Goal: Task Accomplishment & Management: Use online tool/utility

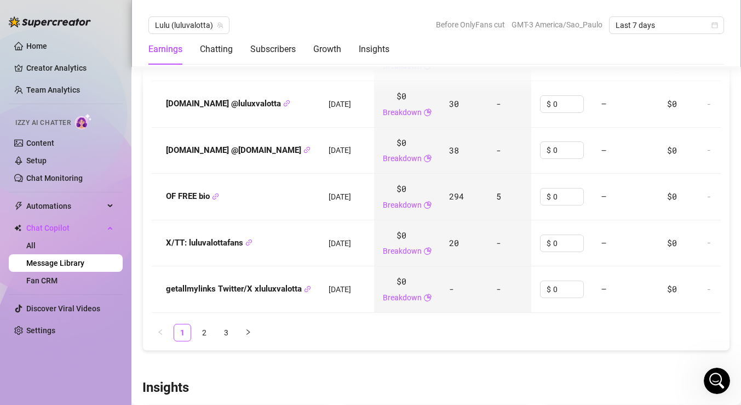
scroll to position [1566, 0]
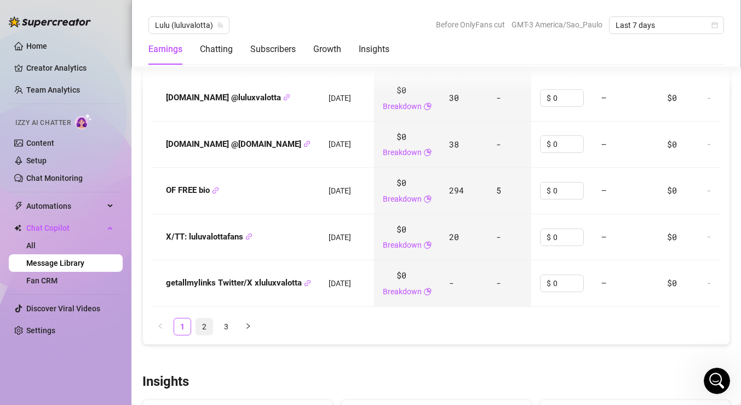
click at [203, 322] on link "2" at bounding box center [204, 326] width 16 height 16
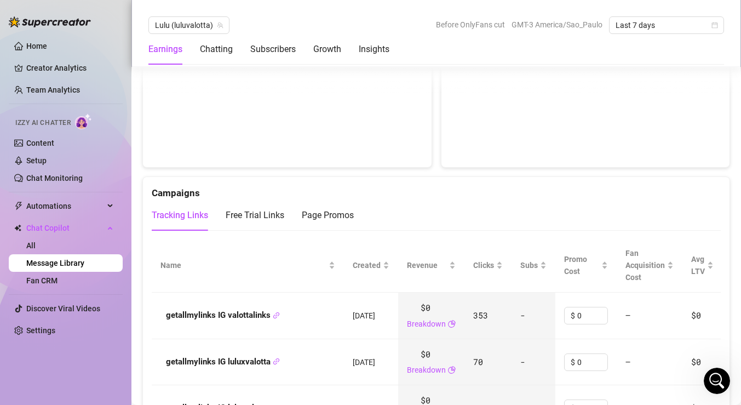
scroll to position [1118, 0]
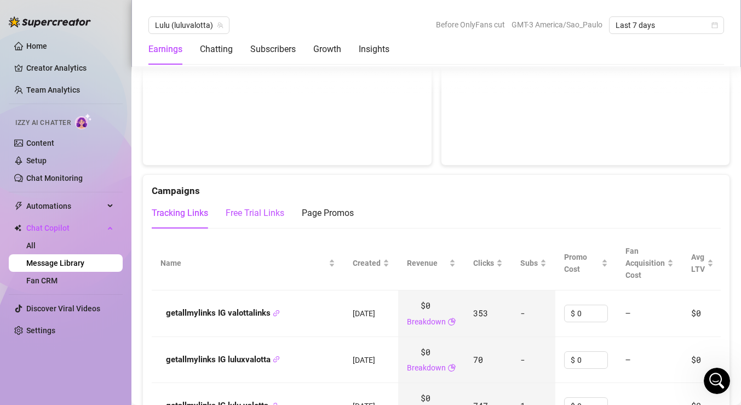
click at [276, 217] on div "Free Trial Links" at bounding box center [255, 213] width 59 height 13
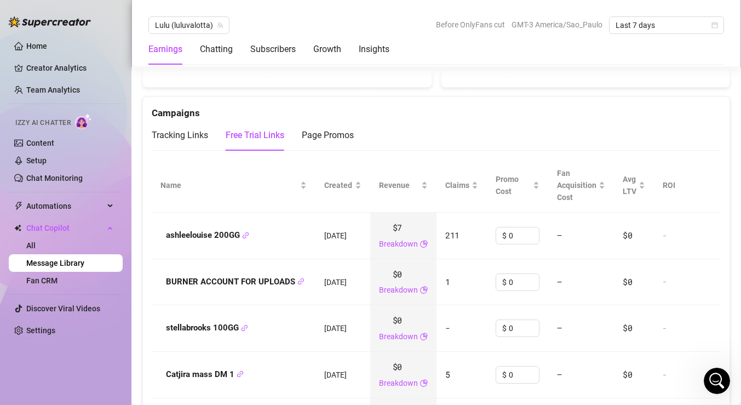
scroll to position [1221, 0]
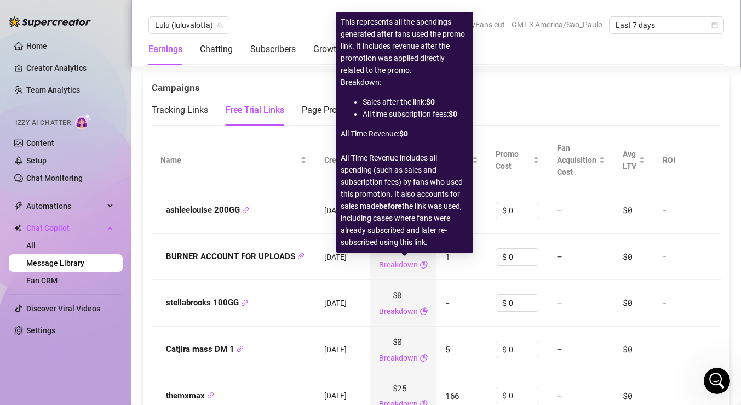
click at [414, 267] on link "Breakdown" at bounding box center [398, 265] width 39 height 12
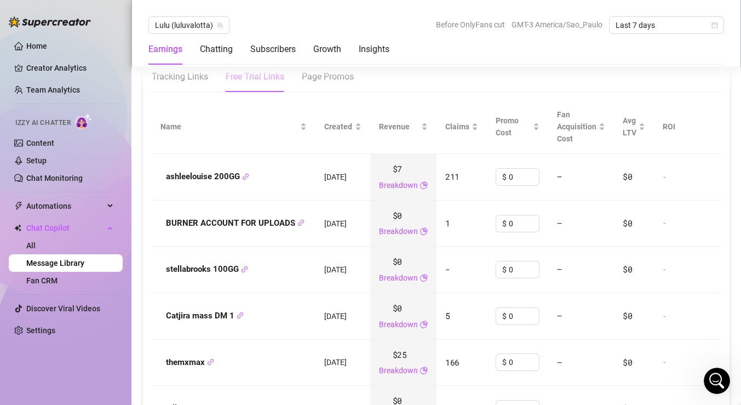
scroll to position [1208, 0]
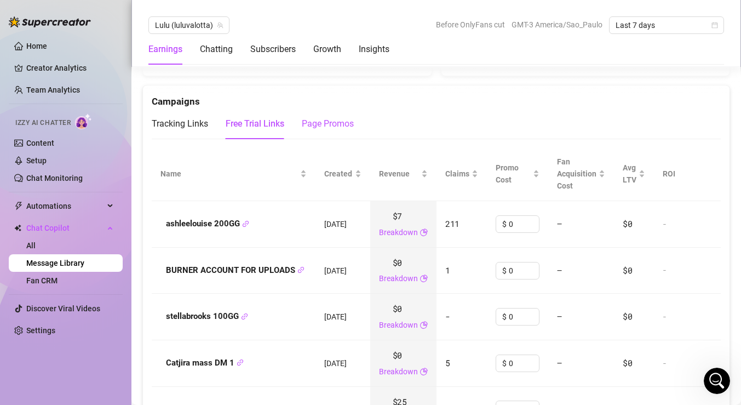
click at [340, 125] on div "Page Promos" at bounding box center [328, 123] width 52 height 13
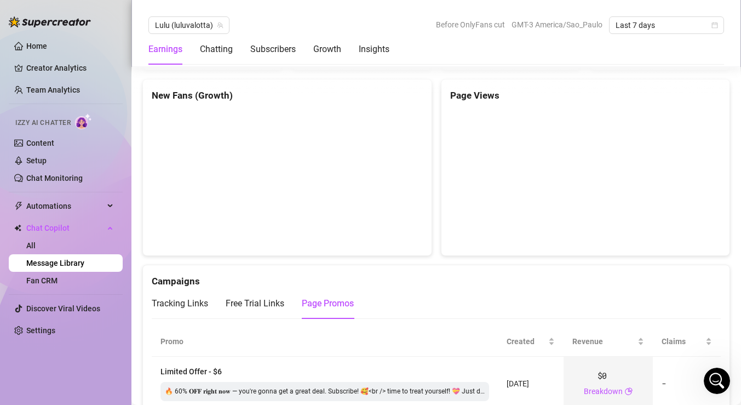
scroll to position [1026, 0]
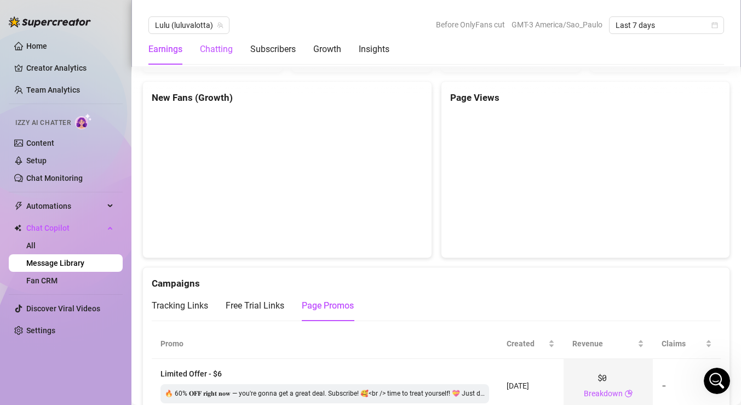
click at [228, 50] on div "Chatting" at bounding box center [216, 49] width 33 height 13
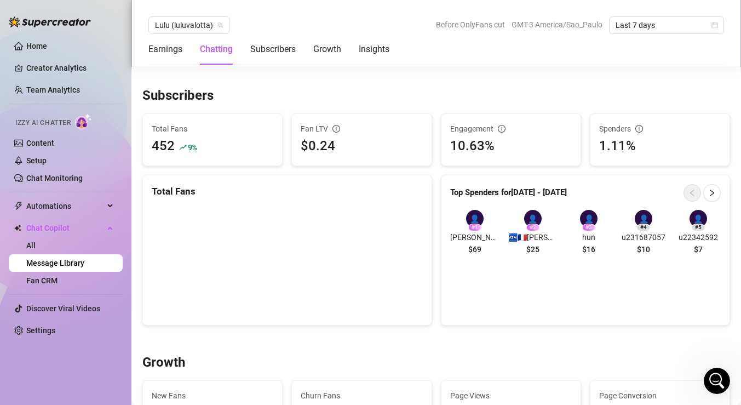
scroll to position [646, 0]
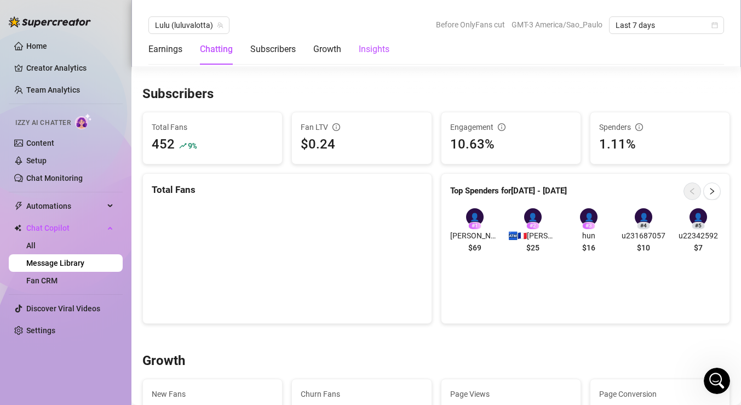
click at [378, 48] on div "Insights" at bounding box center [374, 49] width 31 height 13
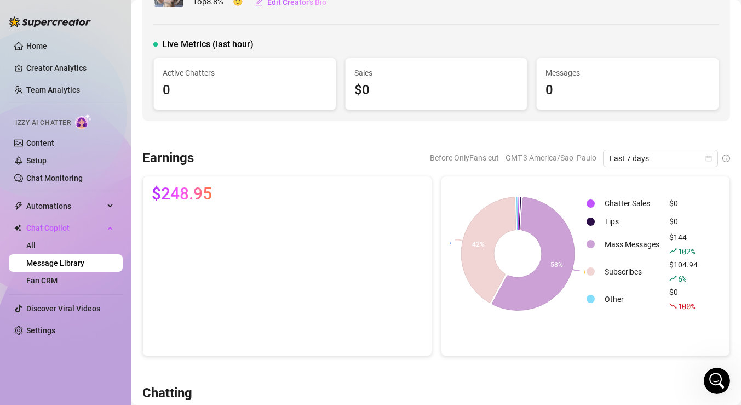
scroll to position [0, 0]
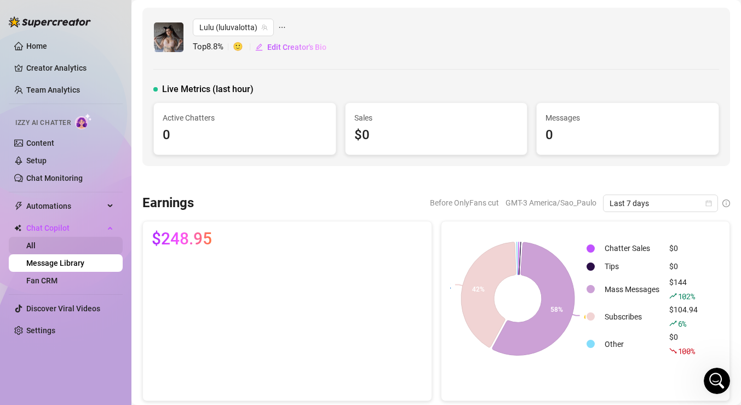
click at [36, 249] on link "All" at bounding box center [30, 245] width 9 height 9
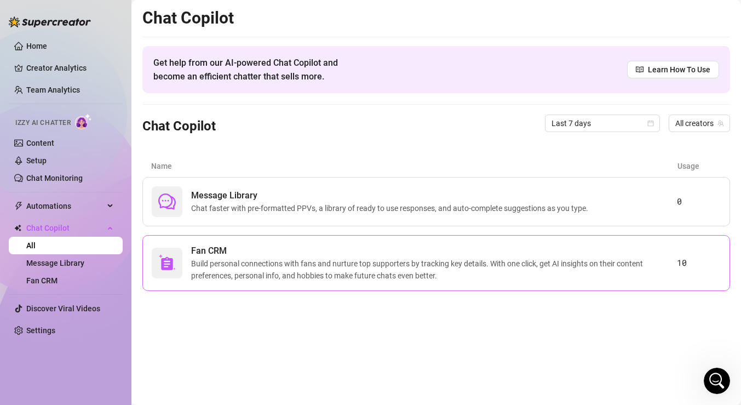
click at [332, 265] on span "Build personal connections with fans and nurture top supporters by tracking key…" at bounding box center [434, 270] width 486 height 24
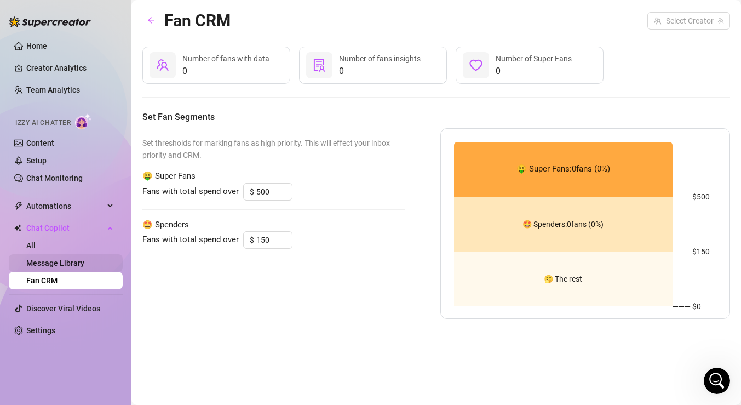
click at [79, 262] on link "Message Library" at bounding box center [55, 263] width 58 height 9
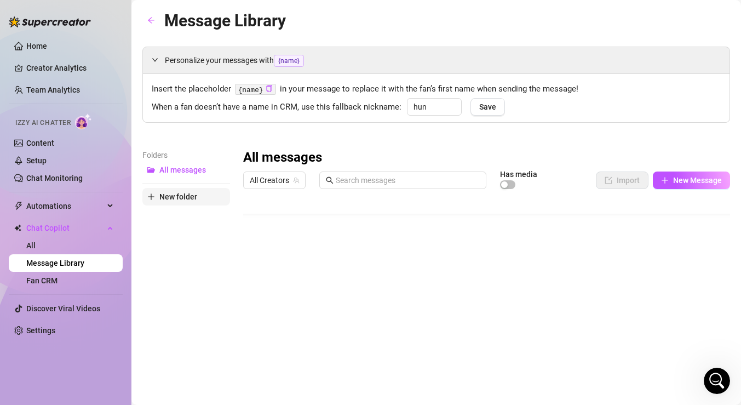
click at [178, 196] on span "New folder" at bounding box center [178, 196] width 38 height 9
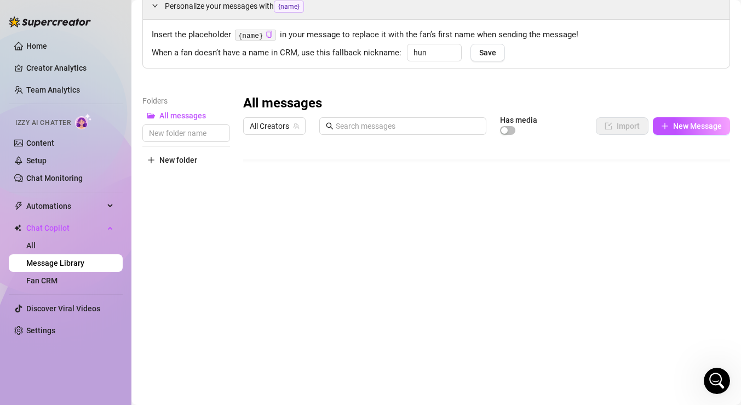
scroll to position [55, 0]
click at [199, 136] on input "text" at bounding box center [186, 132] width 88 height 18
click at [207, 138] on input "text" at bounding box center [186, 132] width 88 height 18
click at [208, 135] on input "text" at bounding box center [186, 132] width 88 height 18
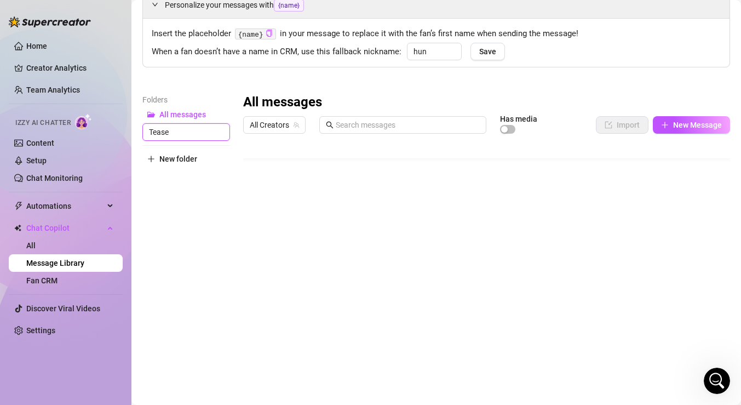
type input "Tease"
click at [207, 132] on input "Tease" at bounding box center [186, 132] width 88 height 18
click at [186, 188] on div "Folders All messages Tease New folder" at bounding box center [186, 238] width 88 height 289
click at [201, 134] on button "Tease" at bounding box center [186, 132] width 88 height 18
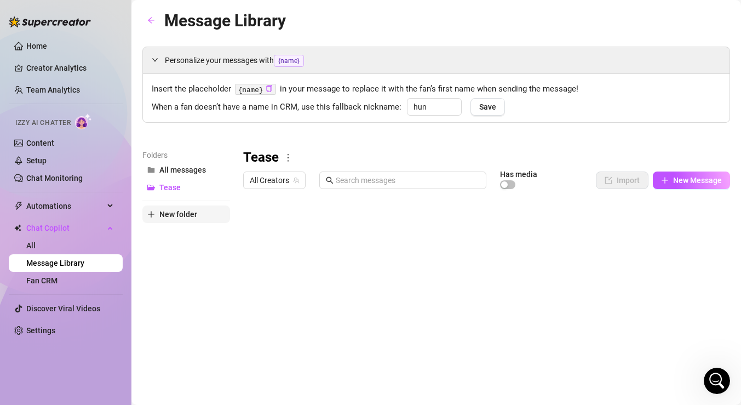
click at [179, 216] on span "New folder" at bounding box center [178, 214] width 38 height 9
click at [197, 205] on input "text" at bounding box center [186, 205] width 88 height 18
type input "Flirty/Icebreakers"
click at [190, 293] on div "Folders All messages Flirty/Icebreakers Tease New folder" at bounding box center [186, 329] width 88 height 361
click at [207, 188] on span "Flirty/Icebreakers" at bounding box center [190, 187] width 62 height 9
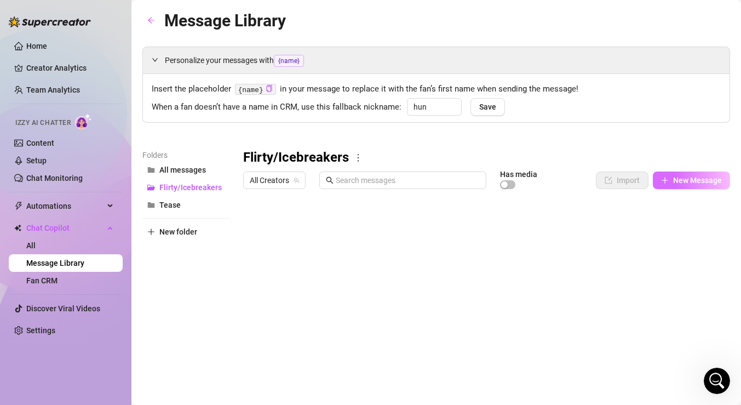
click at [701, 184] on span "New Message" at bounding box center [697, 180] width 49 height 9
type textarea "Type your message here..."
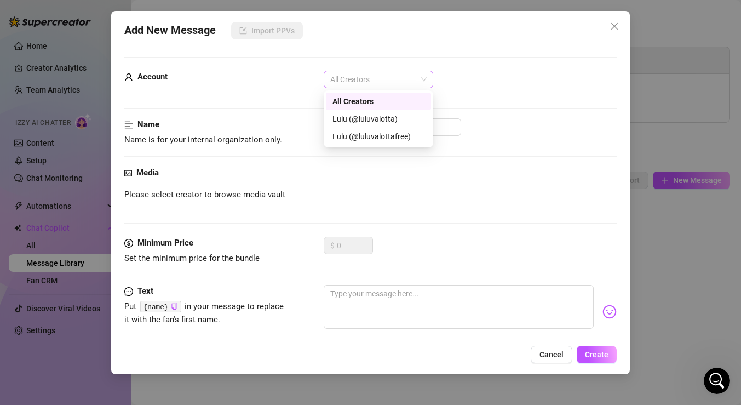
click at [387, 86] on span "All Creators" at bounding box center [378, 79] width 96 height 16
click at [392, 118] on div "Lulu (@luluvalotta)" at bounding box center [379, 119] width 92 height 12
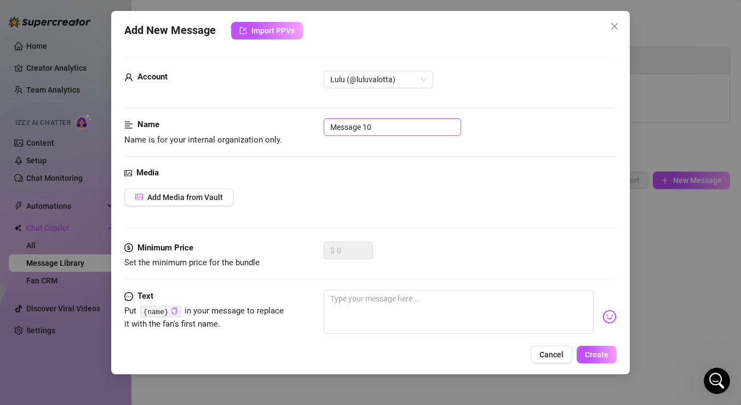
drag, startPoint x: 395, startPoint y: 131, endPoint x: 295, endPoint y: 130, distance: 100.3
click at [295, 130] on div "Name Name is for your internal organization only. Message 10" at bounding box center [370, 132] width 493 height 28
type input "1"
click at [315, 182] on div "Media Add Media from Vault" at bounding box center [370, 204] width 493 height 75
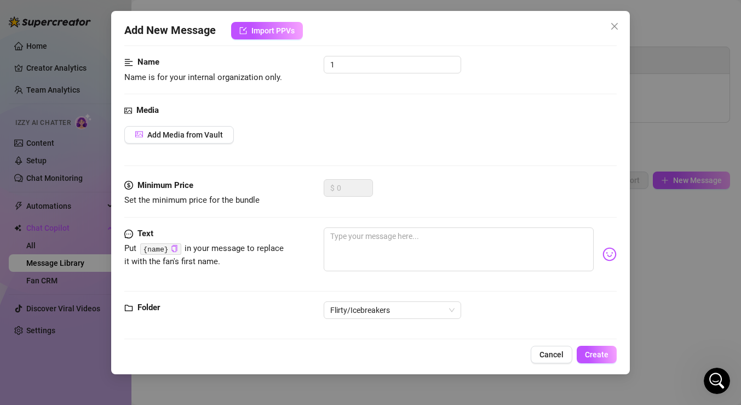
scroll to position [72, 0]
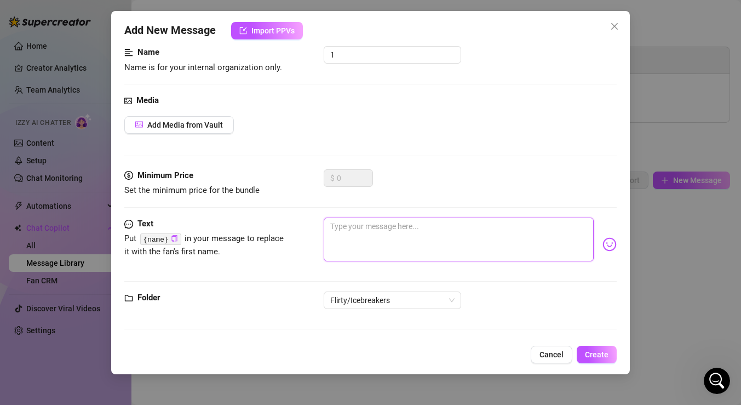
click at [443, 236] on textarea at bounding box center [459, 240] width 270 height 44
click at [395, 233] on textarea at bounding box center [459, 240] width 270 height 44
type textarea "l"
type textarea "lo"
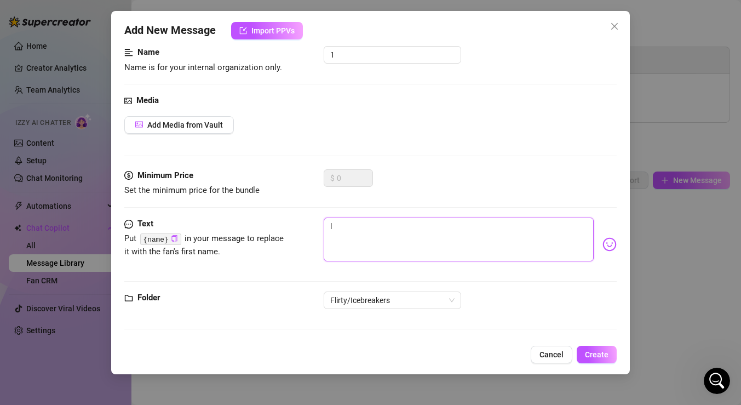
type textarea "lo"
type textarea "loo"
type textarea "look"
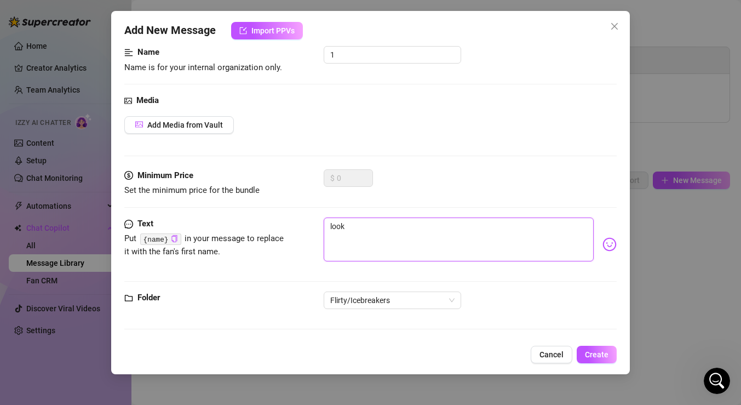
type textarea "looke"
type textarea "look"
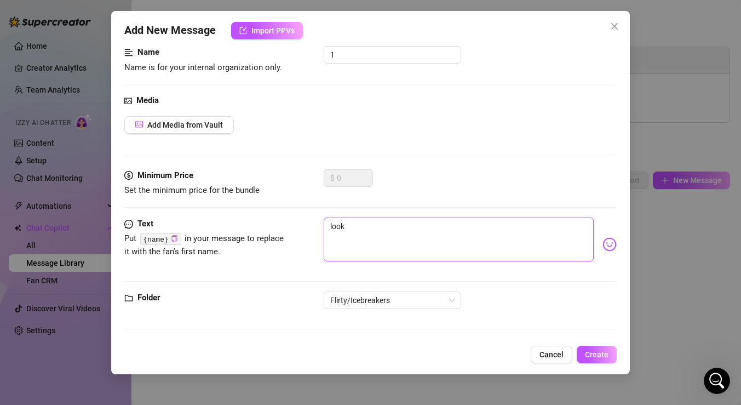
type textarea "look"
type textarea "look w"
type textarea "look wh"
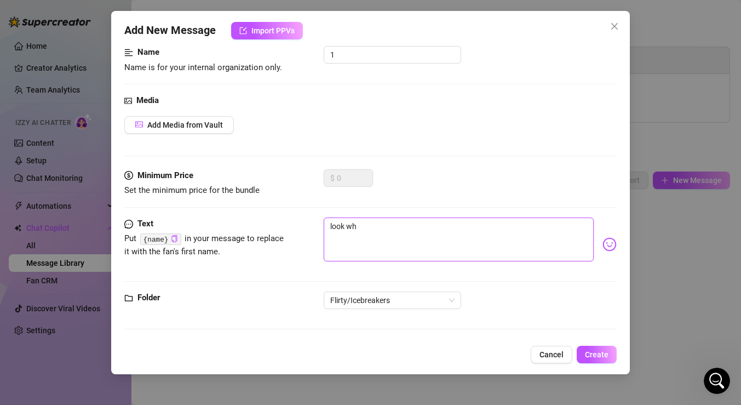
type textarea "look who"
type textarea "look who p"
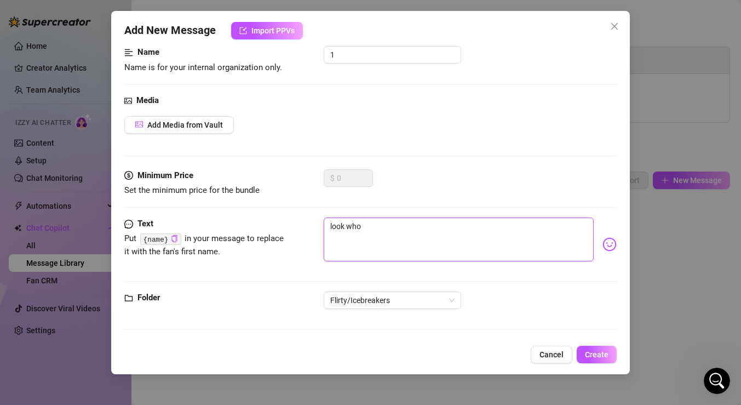
type textarea "look who p"
type textarea "look who po"
type textarea "look who pop"
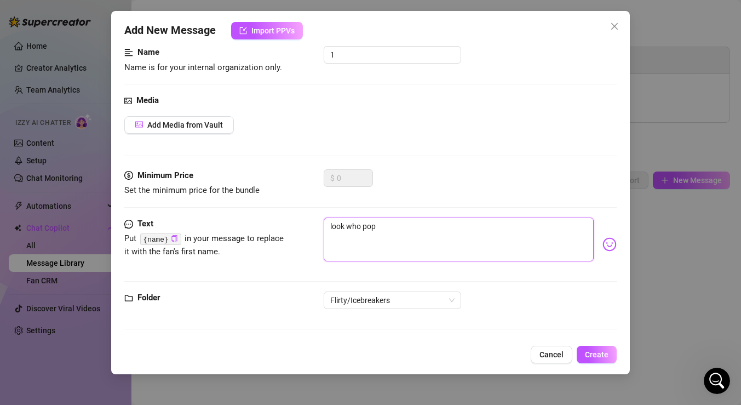
type textarea "look who [PERSON_NAME]"
type textarea "look who popped"
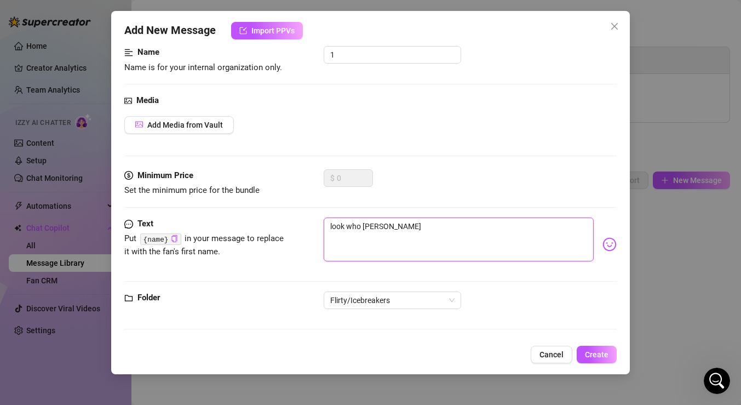
type textarea "look who popped"
type textarea "look who popped i"
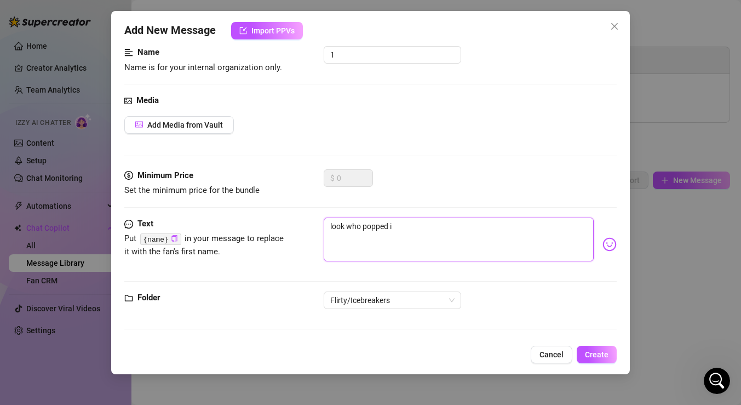
type textarea "look who popped in"
type textarea "look who popped int"
type textarea "look who popped into"
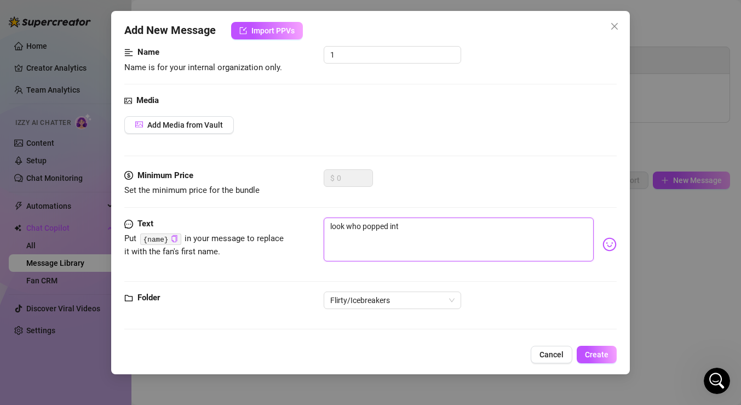
type textarea "look who popped into"
type textarea "look who popped into m"
type textarea "look who popped into my"
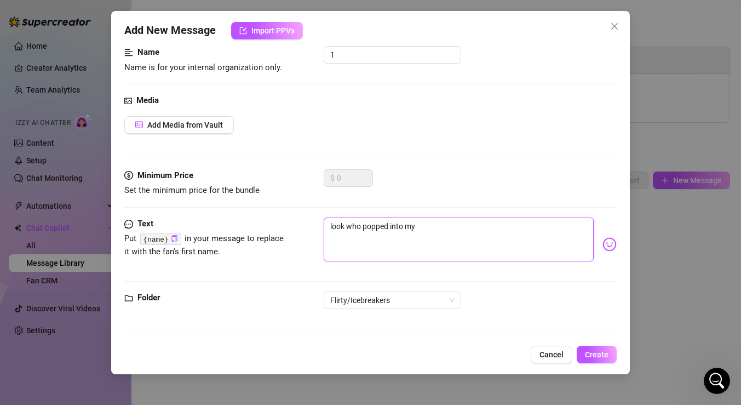
type textarea "look who popped into my"
type textarea "look who popped into my D"
type textarea "look who popped into my Dm"
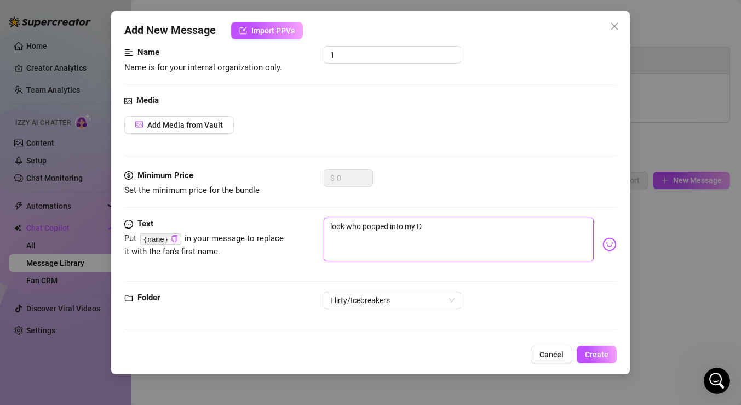
type textarea "look who popped into my Dm"
type textarea "look who popped into my Dm/"
type textarea "look who popped into my Dm/s"
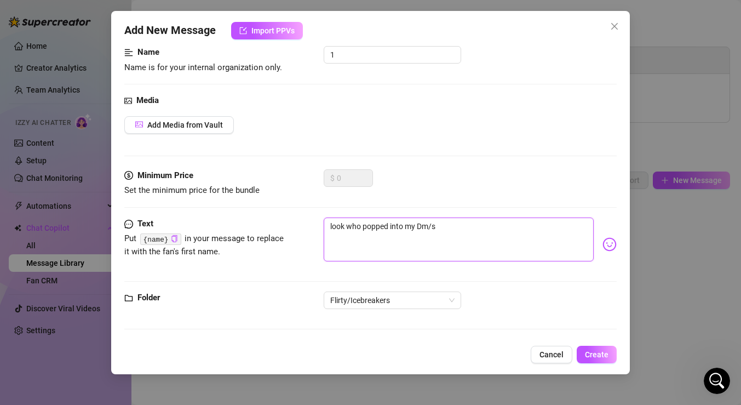
type textarea "look who popped into my Dm/"
type textarea "look who popped into my Dm"
type textarea "look who popped into my Dm'"
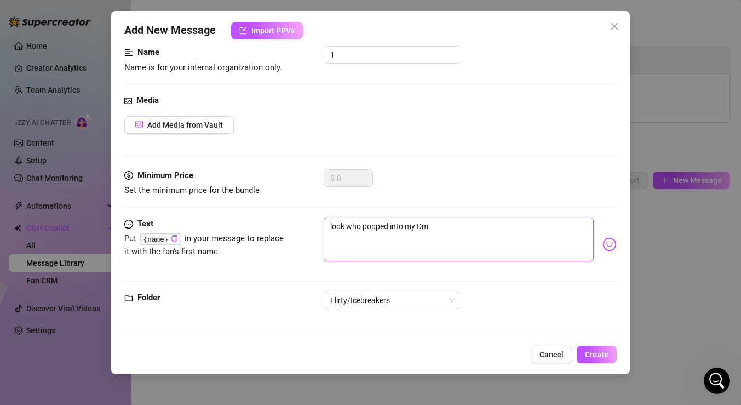
type textarea "look who popped into my Dm'"
type textarea "look who popped into my Dm's"
type textarea "look who popped into my Dm's."
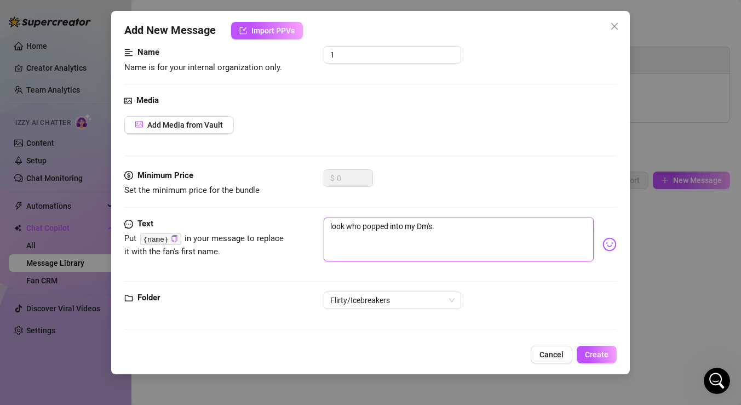
type textarea "look who popped into my Dm's.."
type textarea "look who popped into my Dm's..y"
type textarea "look who popped into my Dm's..yo"
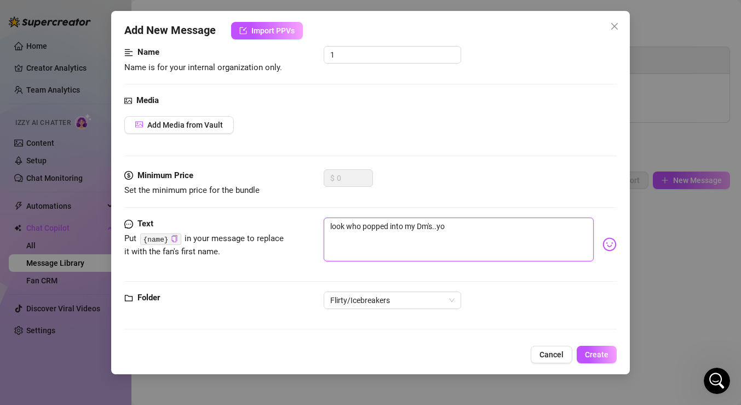
type textarea "look who popped into my Dm's..you"
type textarea "look who popped into my Dm's..you a"
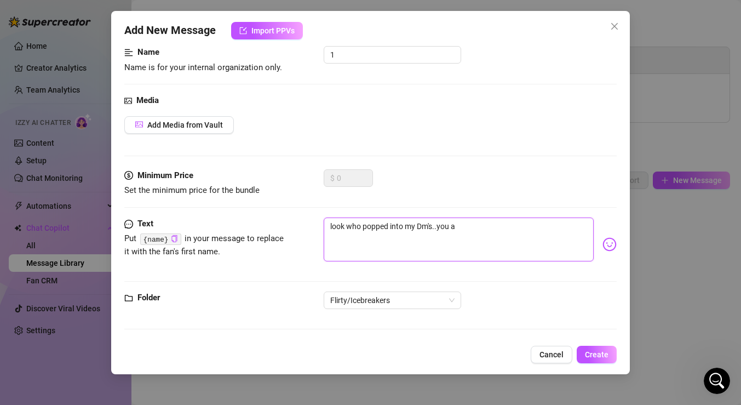
type textarea "look who popped into my Dm's..you ag"
type textarea "look who popped into my Dm's..you aga"
type textarea "look who popped into my Dm's..you agai"
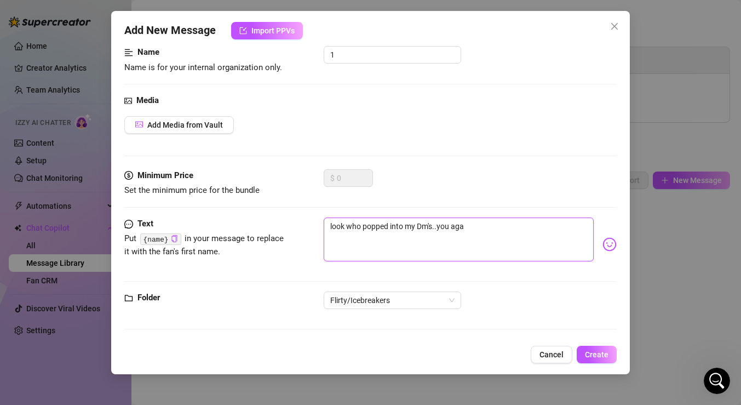
type textarea "look who popped into my Dm's..you agai"
type textarea "look who popped into my Dm's..you again"
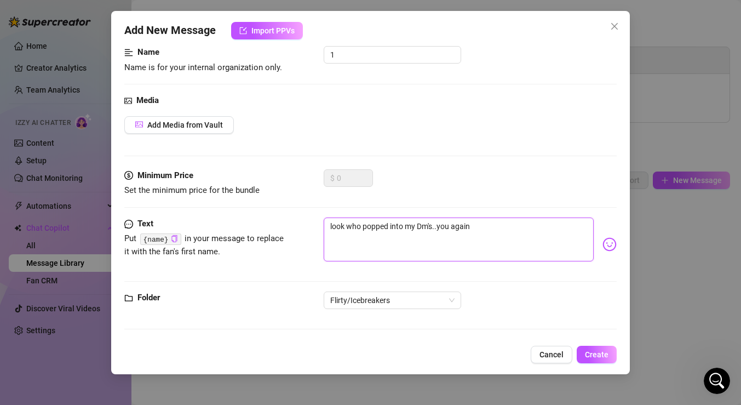
type textarea "look who popped into my Dm's..you again 😈"
type textarea "look who popped into my Dm's..you again 😈 I"
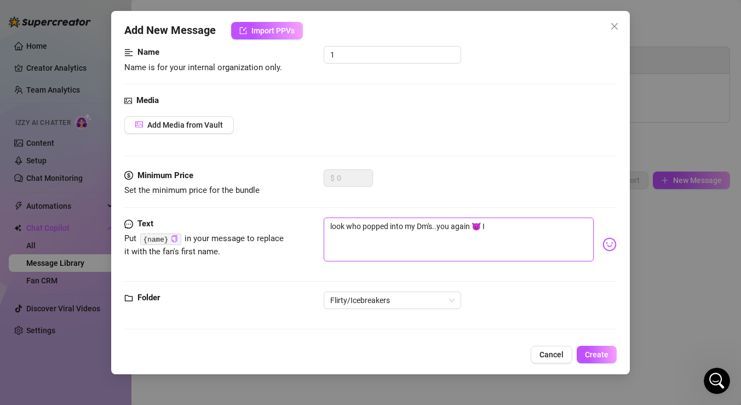
type textarea "look who popped into my Dm's..you again 😈 I"
type textarea "look who popped into my Dm's..you again 😈 I w"
type textarea "look who popped into my Dm's..you again 😈 I wa"
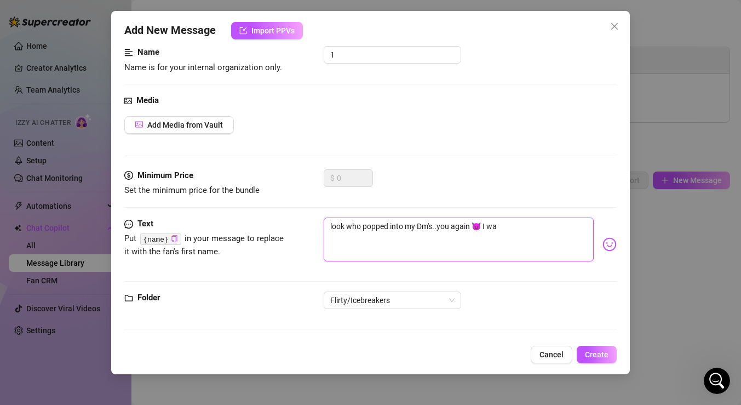
type textarea "look who popped into my Dm's..you again 😈 I was"
type textarea "look who popped into my Dm's..you again 😈 I was h"
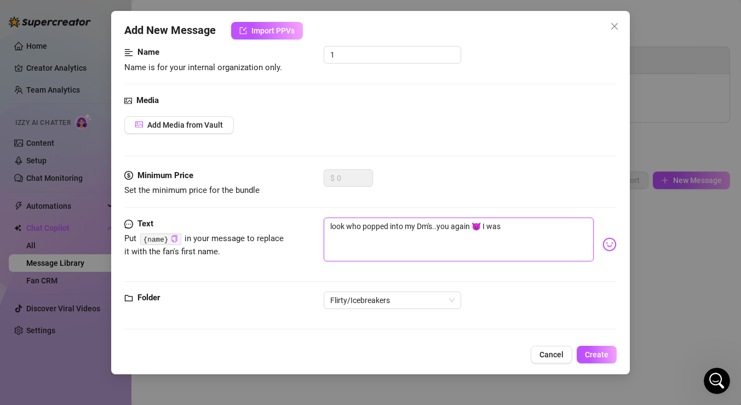
type textarea "look who popped into my Dm's..you again 😈 I was h"
type textarea "look who popped into my Dm's..you again 😈 I was ho"
type textarea "look who popped into my Dm's..you again 😈 I was hop"
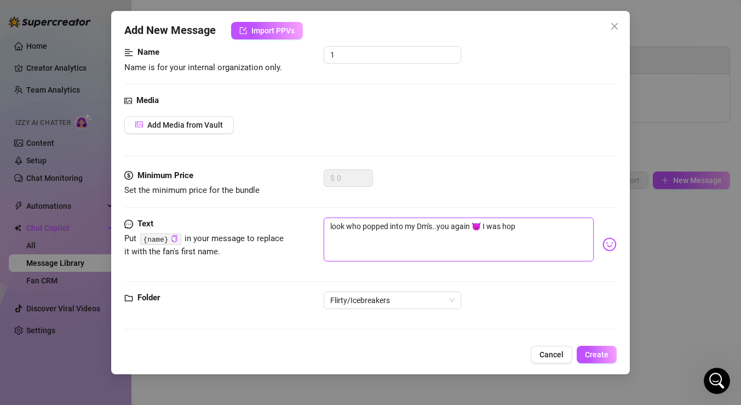
type textarea "look who popped into my Dm's..you again 😈 I was hopi"
type textarea "look who popped into my Dm's..you again 😈 I was hopin"
type textarea "look who popped into my Dm's..you again 😈 I was hoping"
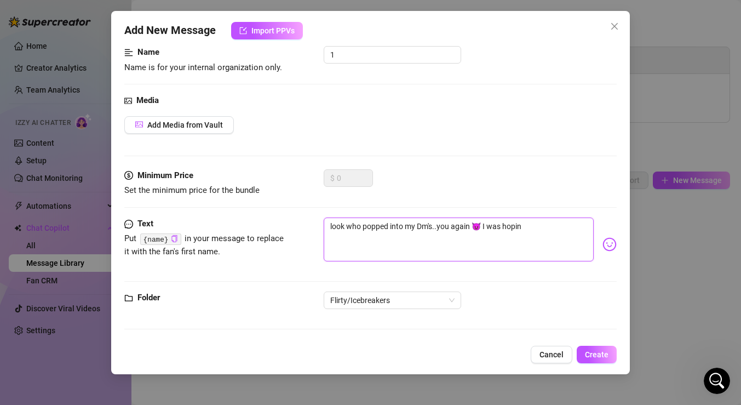
type textarea "look who popped into my Dm's..you again 😈 I was hoping"
type textarea "look who popped into my Dm's..you again 😈 I was hoping s"
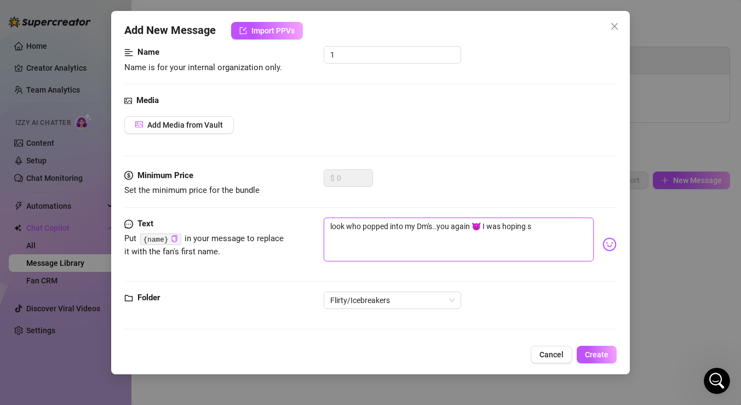
type textarea "look who popped into my Dm's..you again 😈 I was hoping so"
type textarea "look who popped into my Dm's..you again 😈 I was hoping so."
type textarea "look who popped into my Dm's..you again 😈 I was hoping so.."
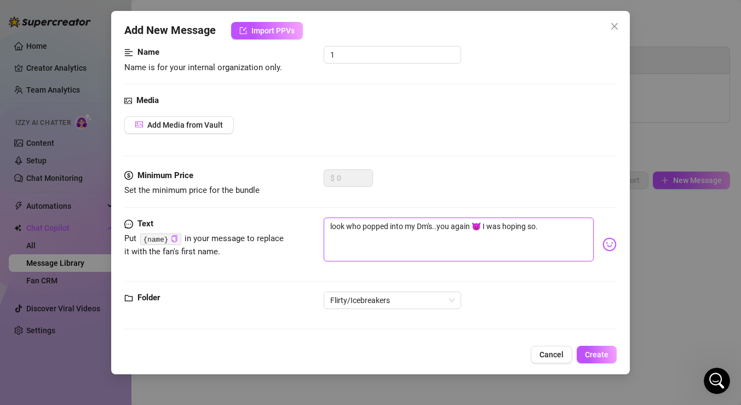
type textarea "look who popped into my Dm's..you again 😈 I was hoping so.."
type textarea "look who popped into my Dm's..you again 😈 I was hoping so..."
click at [591, 352] on span "Create" at bounding box center [597, 354] width 24 height 9
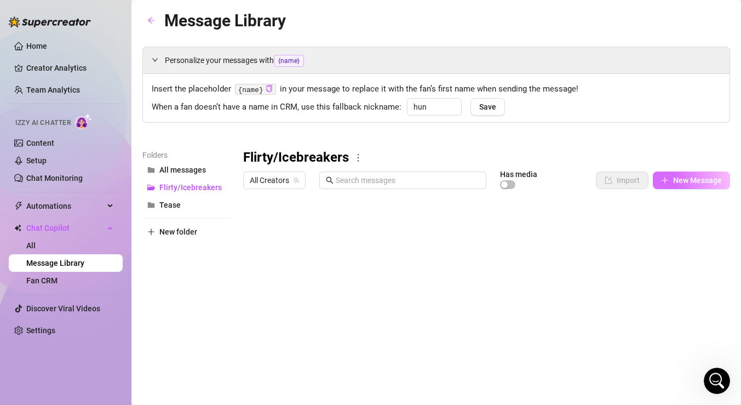
click at [681, 180] on span "New Message" at bounding box center [697, 180] width 49 height 9
type textarea "Type your message here..."
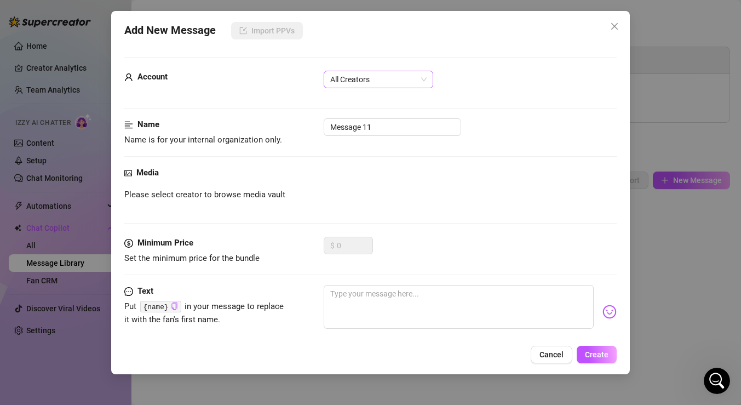
click at [393, 72] on span "All Creators" at bounding box center [378, 79] width 96 height 16
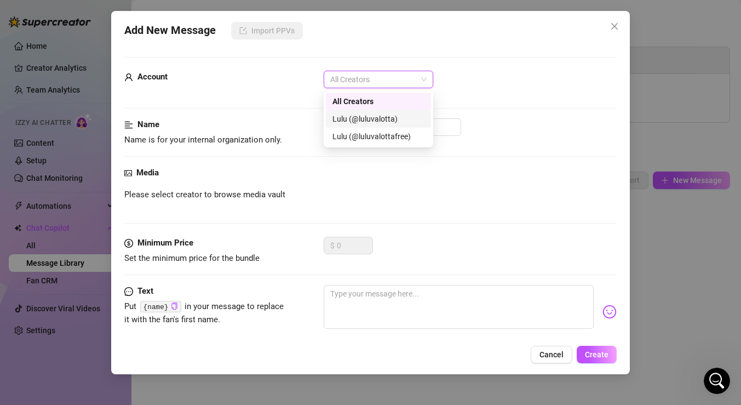
click at [381, 117] on div "Lulu (@luluvalotta)" at bounding box center [379, 119] width 92 height 12
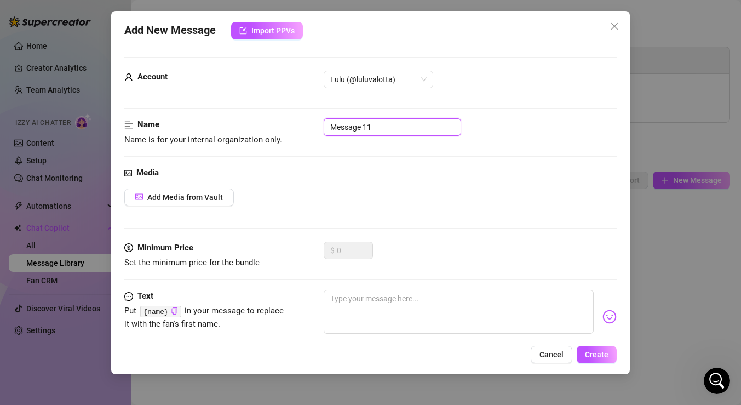
drag, startPoint x: 429, startPoint y: 133, endPoint x: 285, endPoint y: 128, distance: 144.2
click at [285, 128] on div "Name Name is for your internal organization only. Message 11" at bounding box center [370, 132] width 493 height 28
type input "2"
click at [362, 304] on textarea at bounding box center [459, 312] width 270 height 44
type textarea "S"
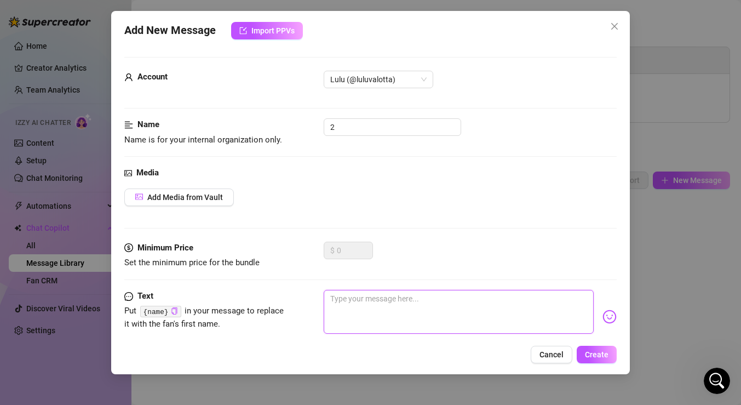
type textarea "S"
type textarea "So"
type textarea "Soo"
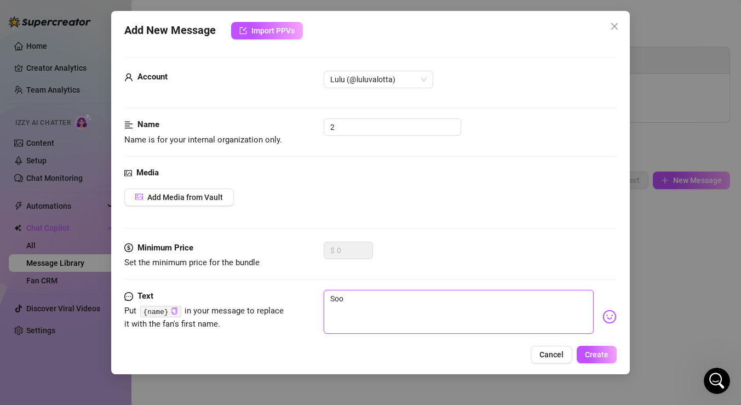
type textarea "Sooo"
type textarea "Sooo,"
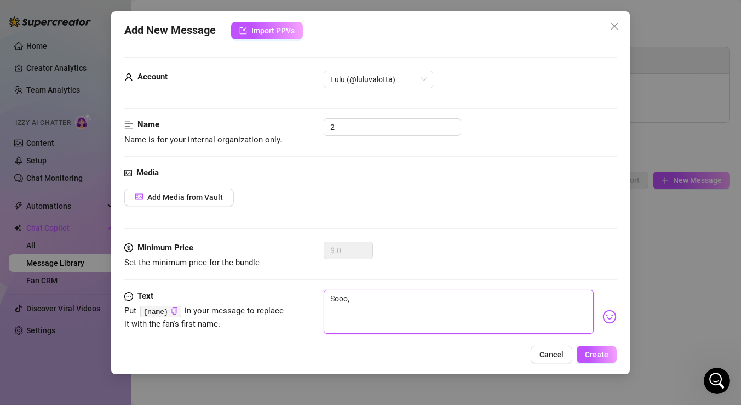
type textarea "Sooo,"
type textarea "Sooo, a"
type textarea "Sooo, ar"
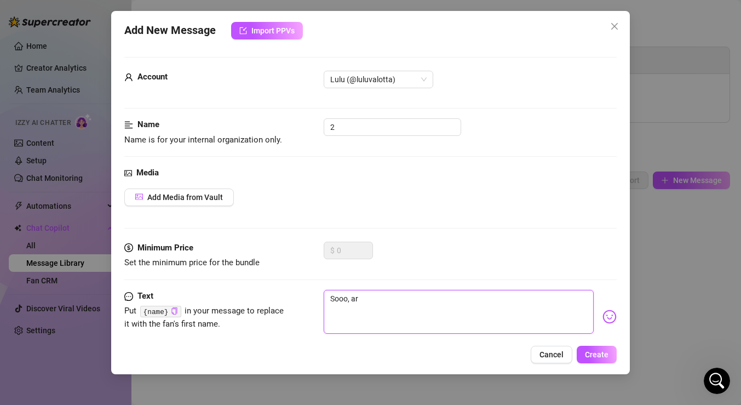
type textarea "Sooo, are"
type textarea "Sooo, ar"
type textarea "Sooo, a"
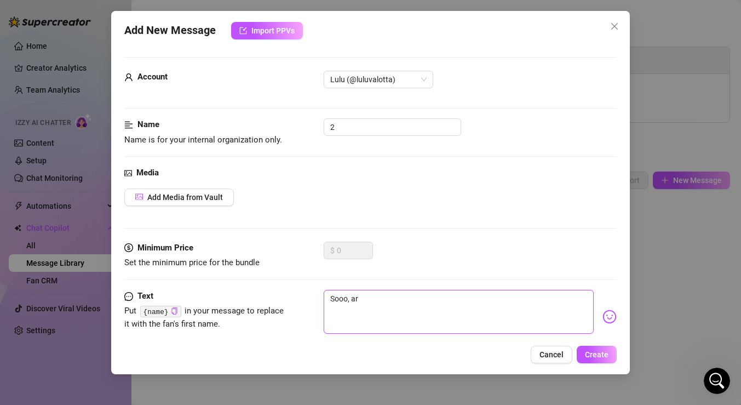
type textarea "Sooo, a"
type textarea "Sooo,"
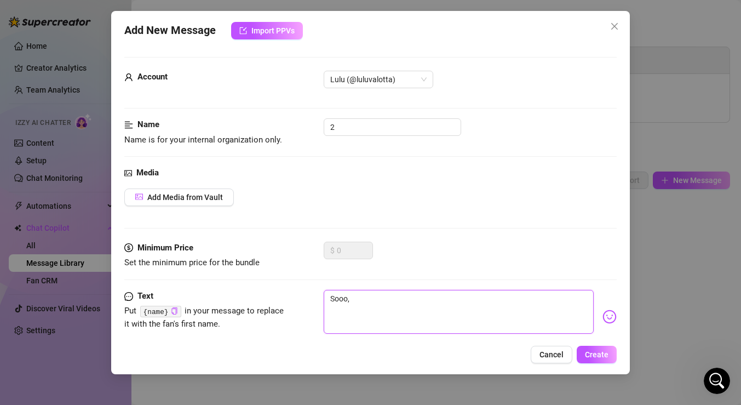
type textarea "Sooo"
type textarea "Sooo."
type textarea "Sooo.."
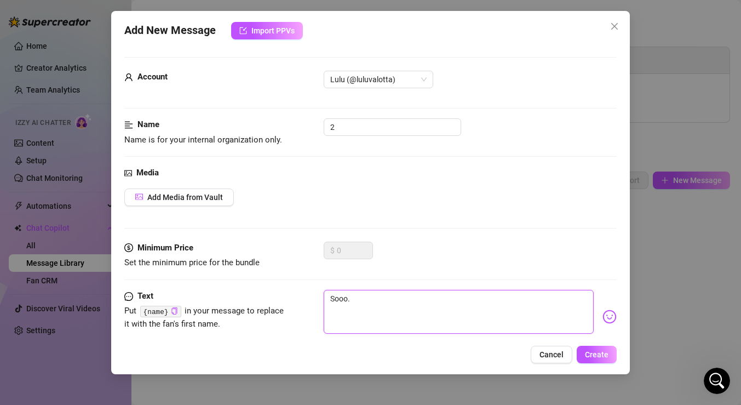
type textarea "Sooo.."
type textarea "Sooo..."
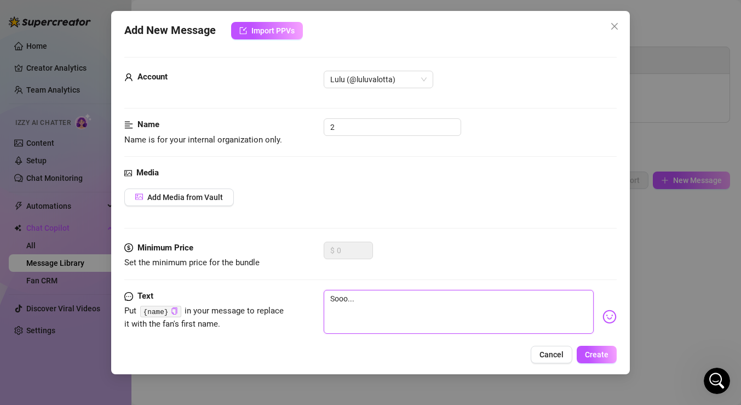
type textarea "Sooo... a"
type textarea "Sooo... ar"
type textarea "Sooo... are"
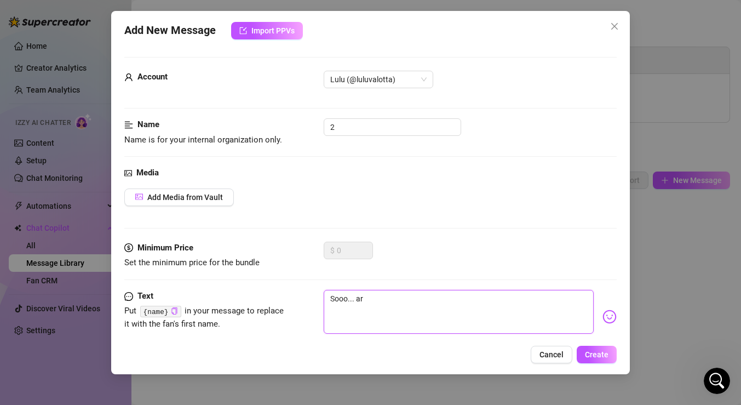
type textarea "Sooo... are"
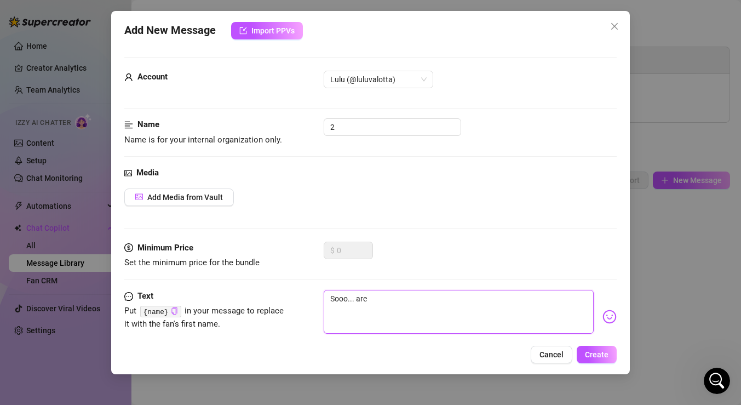
type textarea "Sooo... ar"
type textarea "Sooo... a"
type textarea "Sooo..."
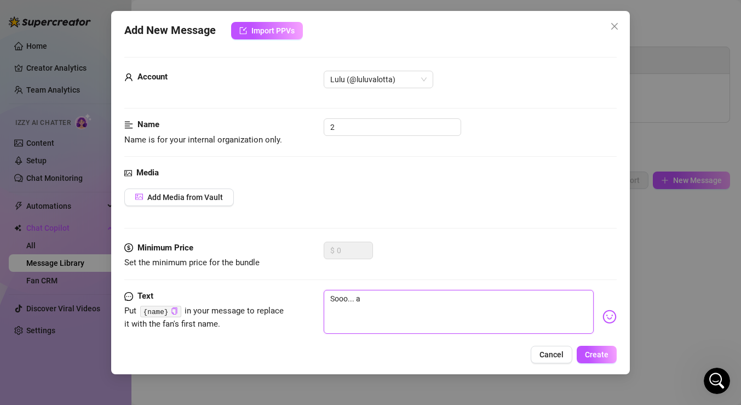
type textarea "Sooo..."
type textarea "Sooo...a"
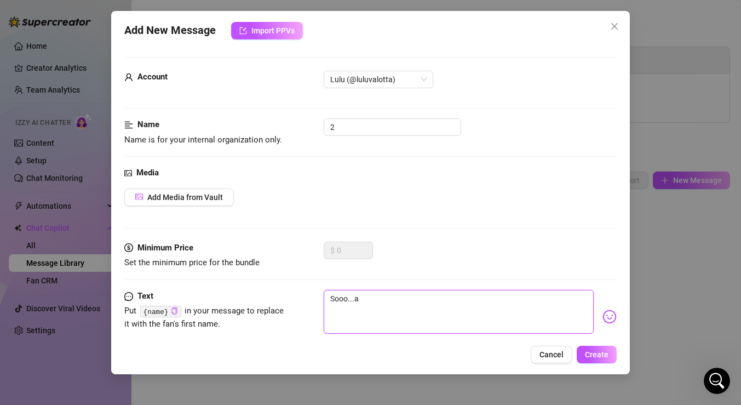
type textarea "Sooo...ar"
type textarea "Sooo...are"
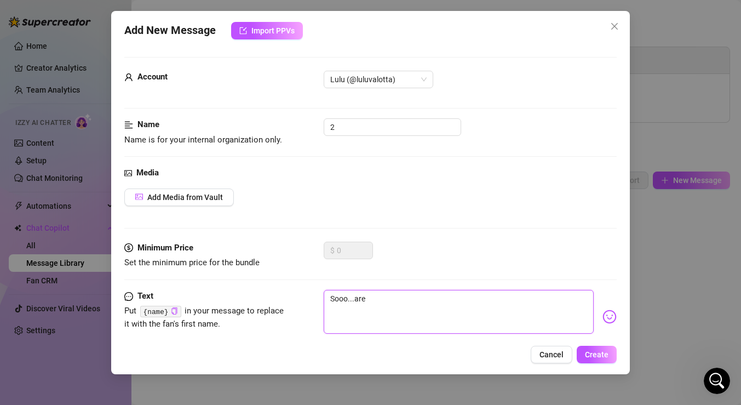
type textarea "Sooo...are"
type textarea "Sooo...are u"
type textarea "Sooo...are u h"
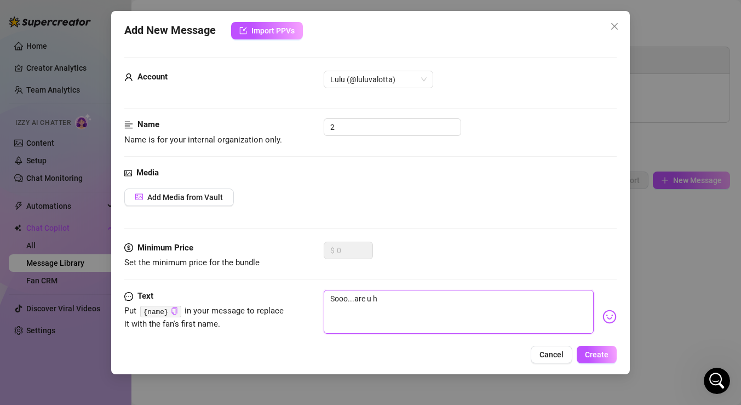
type textarea "Sooo...are u he"
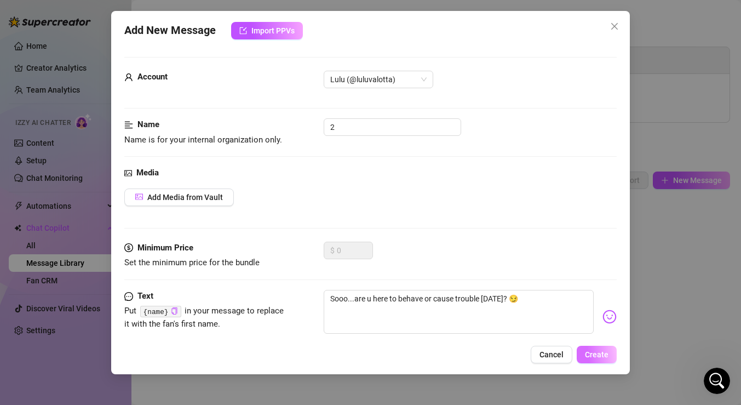
click at [595, 356] on span "Create" at bounding box center [597, 354] width 24 height 9
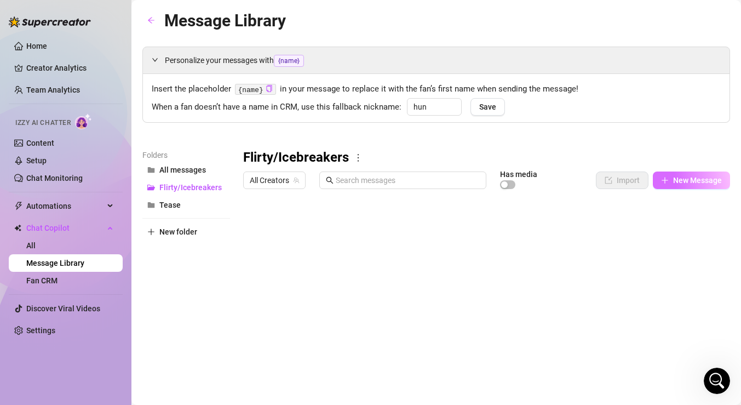
click at [674, 185] on span "New Message" at bounding box center [697, 180] width 49 height 9
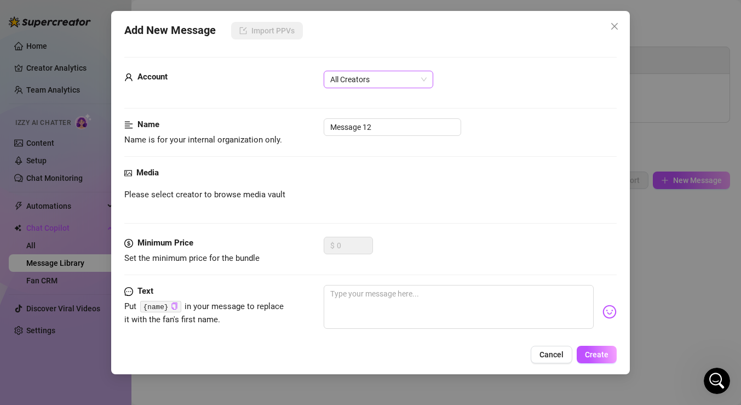
click at [410, 74] on span "All Creators" at bounding box center [378, 79] width 96 height 16
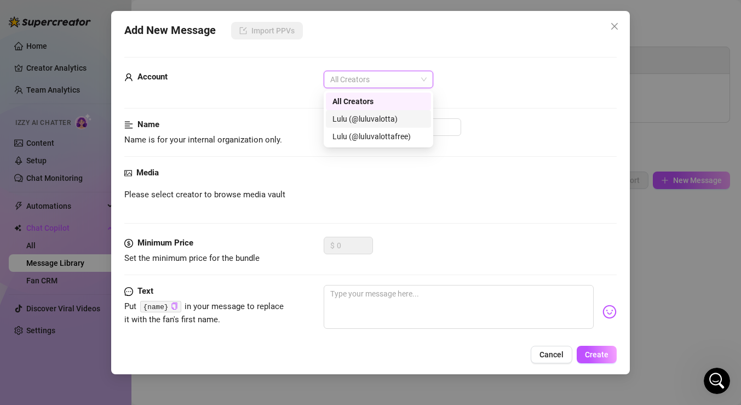
click at [399, 119] on div "Lulu (@luluvalotta)" at bounding box center [379, 119] width 92 height 12
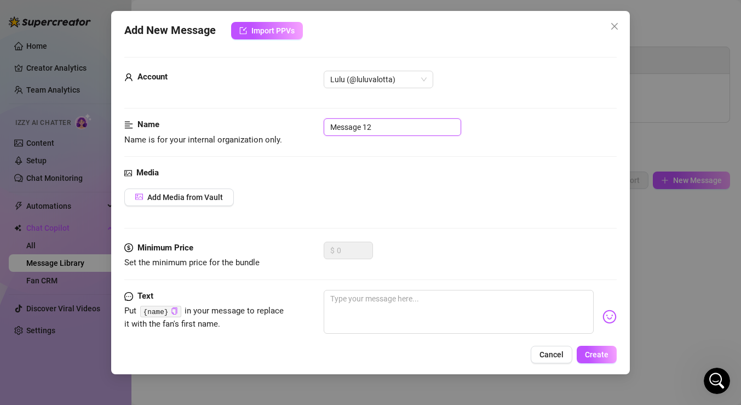
drag, startPoint x: 408, startPoint y: 131, endPoint x: 319, endPoint y: 131, distance: 88.2
click at [319, 131] on div "Name Name is for your internal organization only. Message 12" at bounding box center [370, 132] width 493 height 28
click at [398, 251] on div "$ 0" at bounding box center [470, 255] width 293 height 27
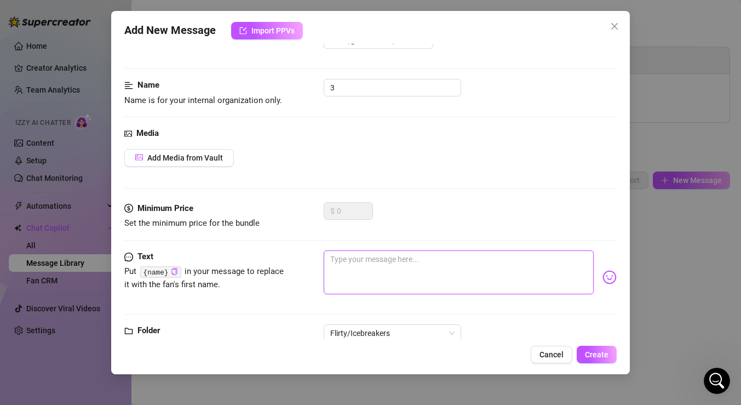
click at [396, 261] on textarea at bounding box center [459, 272] width 270 height 44
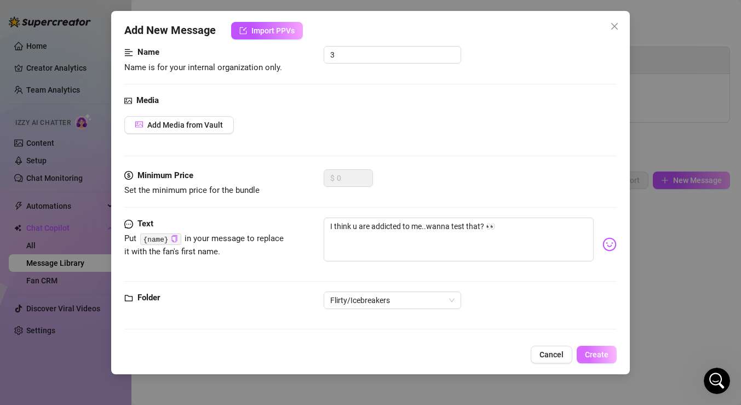
click at [597, 354] on span "Create" at bounding box center [597, 354] width 24 height 9
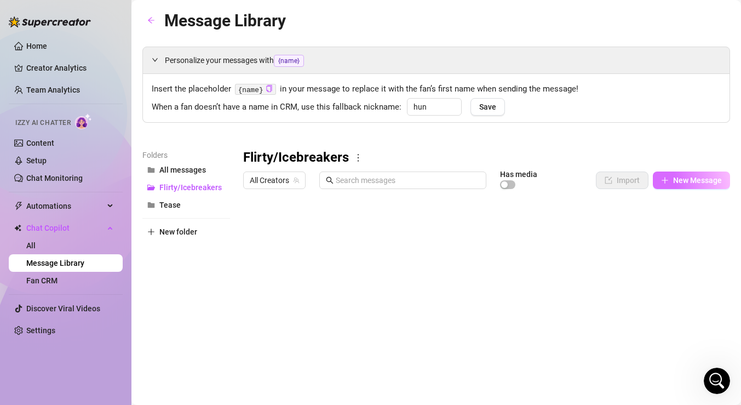
click at [680, 181] on span "New Message" at bounding box center [697, 180] width 49 height 9
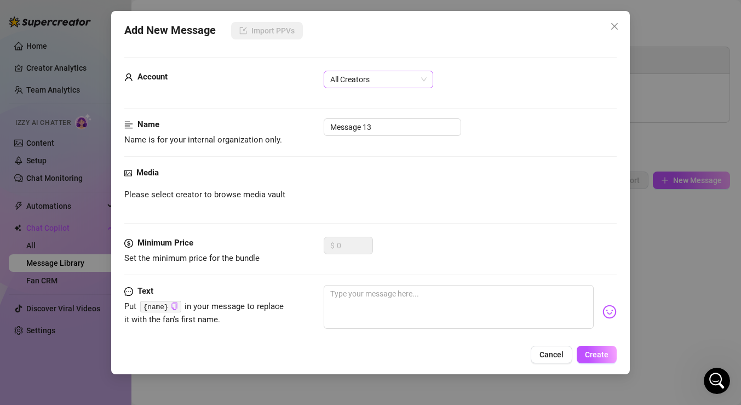
click at [396, 80] on span "All Creators" at bounding box center [378, 79] width 96 height 16
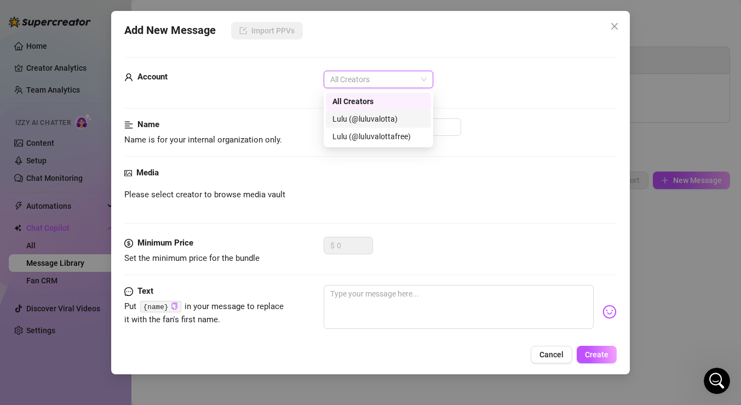
click at [387, 115] on div "Lulu (@luluvalotta)" at bounding box center [379, 119] width 92 height 12
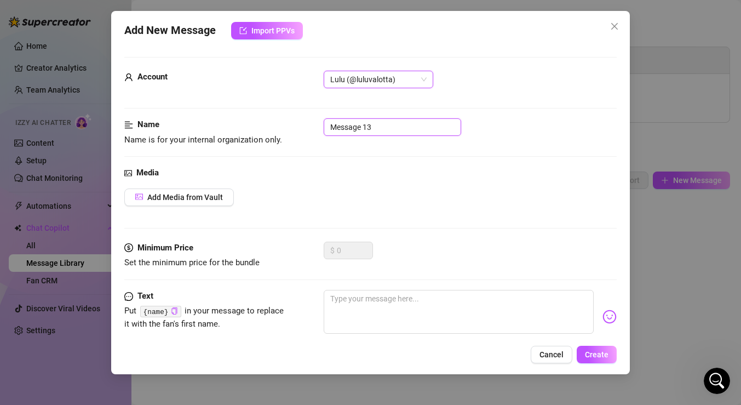
click at [400, 130] on input "Message 13" at bounding box center [393, 127] width 138 height 18
drag, startPoint x: 400, startPoint y: 130, endPoint x: 306, endPoint y: 130, distance: 94.3
click at [306, 130] on div "Name Name is for your internal organization only. Message 13" at bounding box center [370, 132] width 493 height 28
click at [305, 198] on div "Add Media from Vault" at bounding box center [370, 198] width 493 height 18
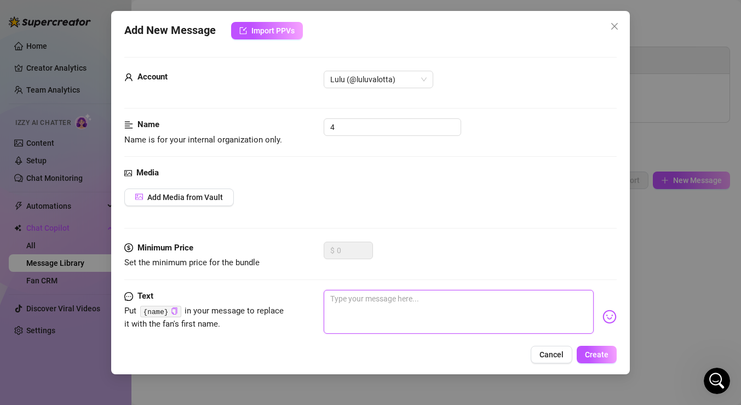
click at [349, 310] on textarea at bounding box center [459, 312] width 270 height 44
click at [230, 200] on button "Add Media from Vault" at bounding box center [179, 198] width 110 height 18
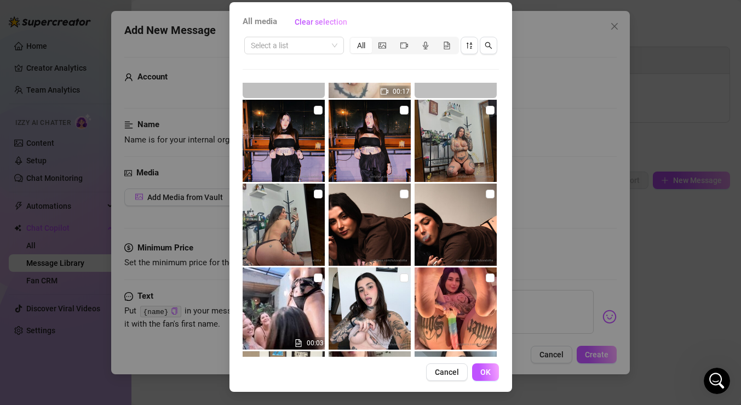
scroll to position [1477, 0]
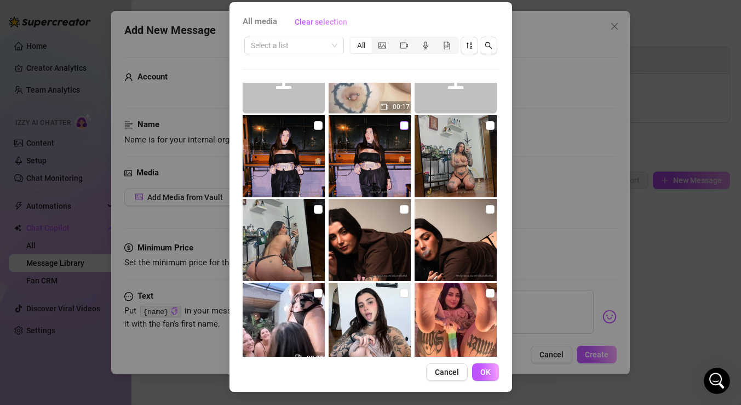
click at [403, 123] on input "checkbox" at bounding box center [404, 125] width 9 height 9
click at [403, 125] on input "checkbox" at bounding box center [404, 125] width 9 height 9
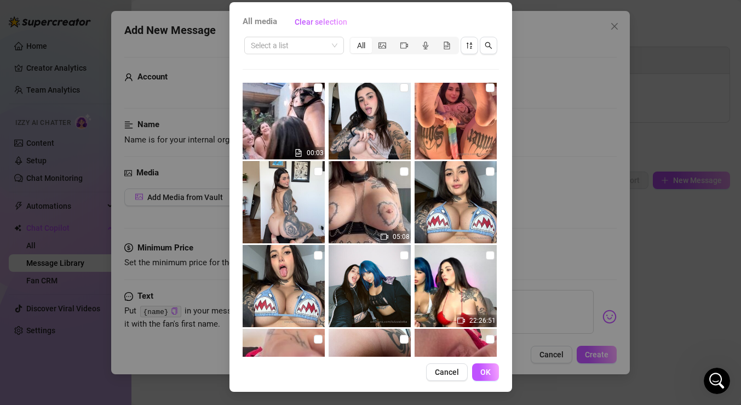
scroll to position [1706, 0]
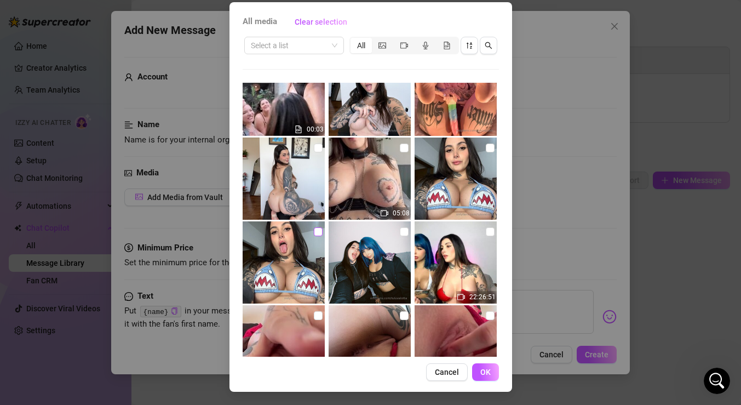
click at [318, 228] on input "checkbox" at bounding box center [318, 231] width 9 height 9
click at [489, 372] on span "OK" at bounding box center [486, 372] width 10 height 9
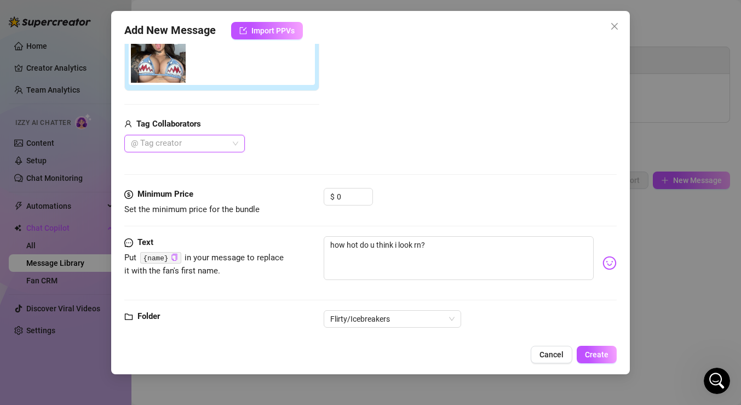
scroll to position [229, 0]
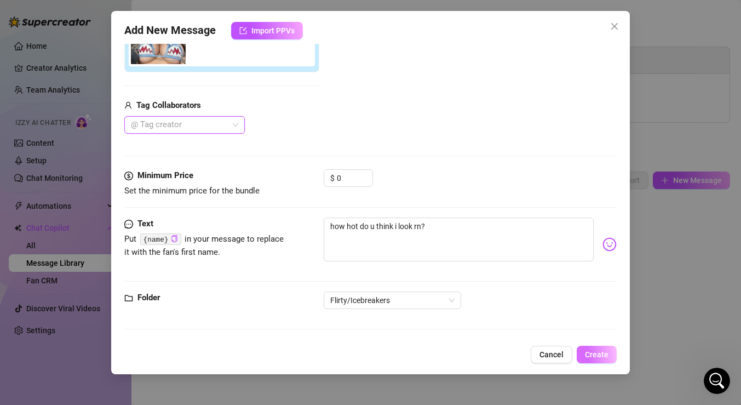
click at [592, 354] on span "Create" at bounding box center [597, 354] width 24 height 9
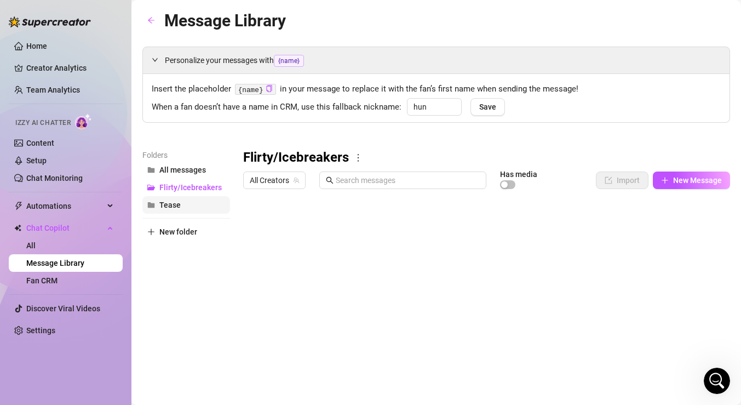
click at [189, 213] on button "Tease" at bounding box center [186, 205] width 88 height 18
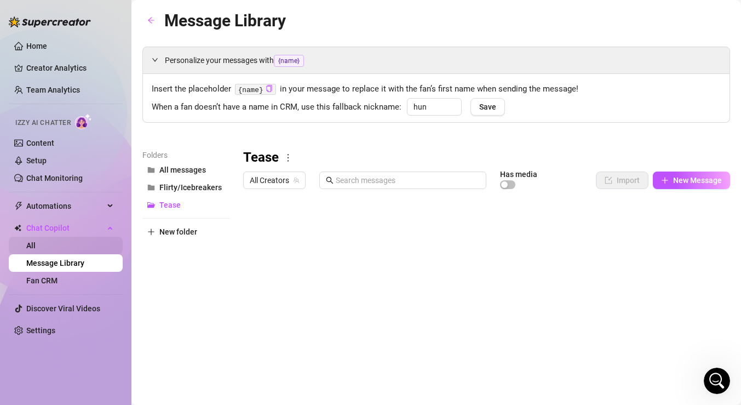
click at [36, 250] on link "All" at bounding box center [30, 245] width 9 height 9
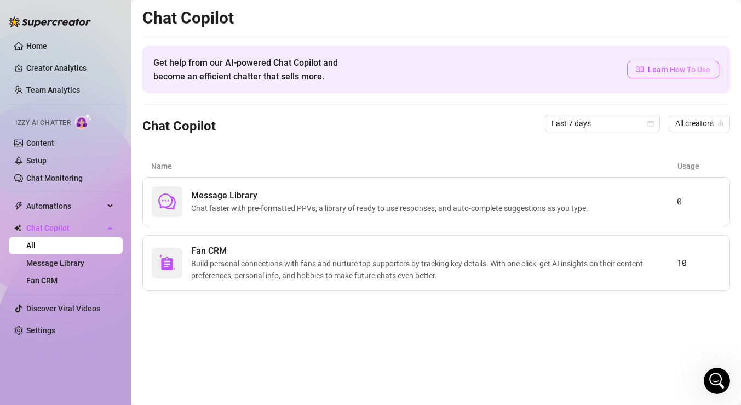
click at [668, 68] on span "Learn How To Use" at bounding box center [679, 70] width 62 height 12
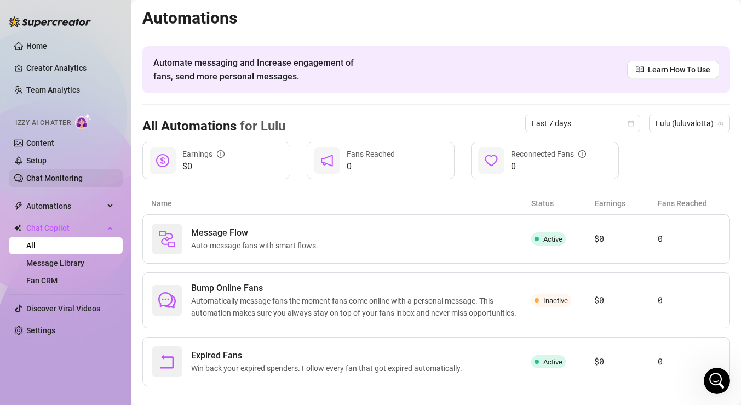
click at [83, 180] on link "Chat Monitoring" at bounding box center [54, 178] width 56 height 9
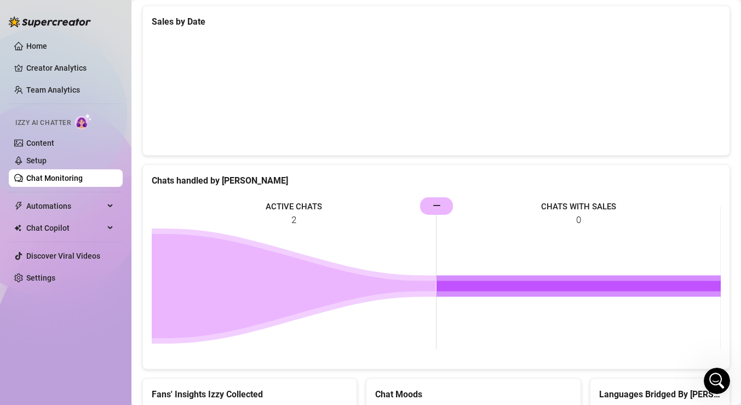
scroll to position [309, 0]
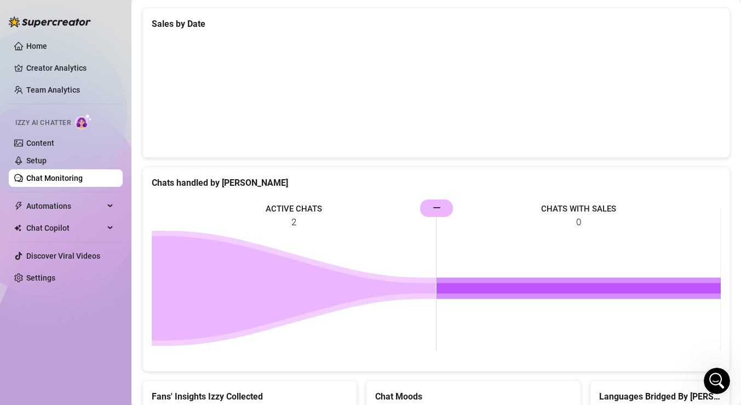
click at [268, 250] on icon at bounding box center [294, 288] width 284 height 104
click at [292, 216] on rect at bounding box center [436, 280] width 569 height 164
click at [443, 207] on rect at bounding box center [436, 280] width 569 height 164
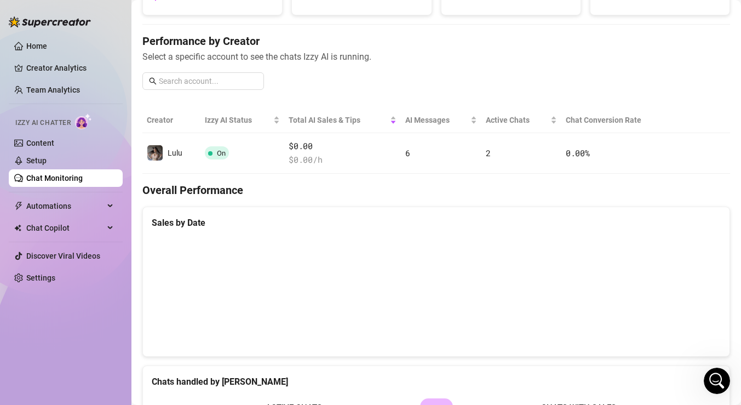
scroll to position [73, 0]
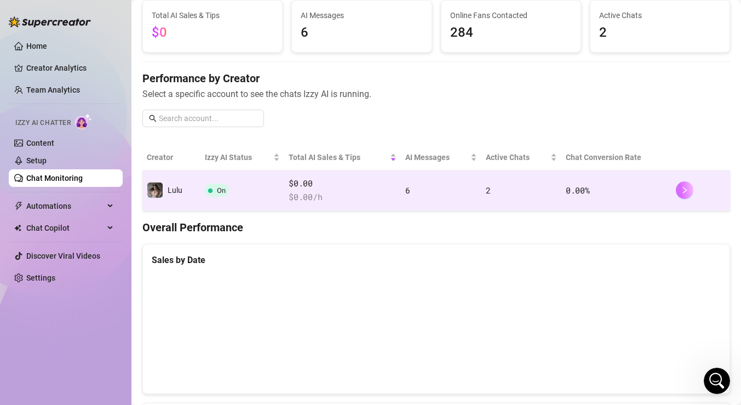
click at [687, 190] on icon "right" at bounding box center [685, 190] width 8 height 8
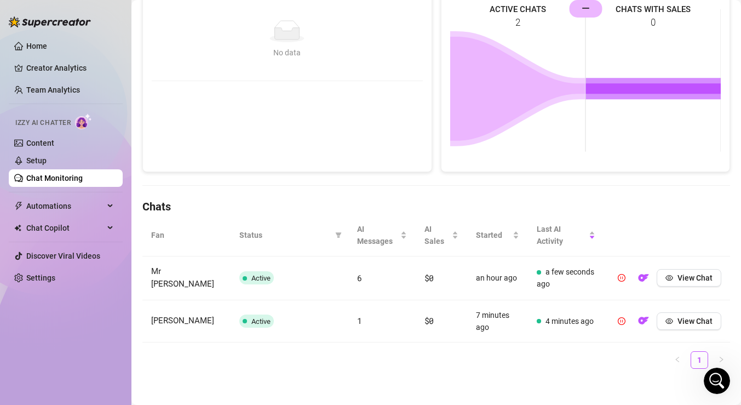
scroll to position [197, 0]
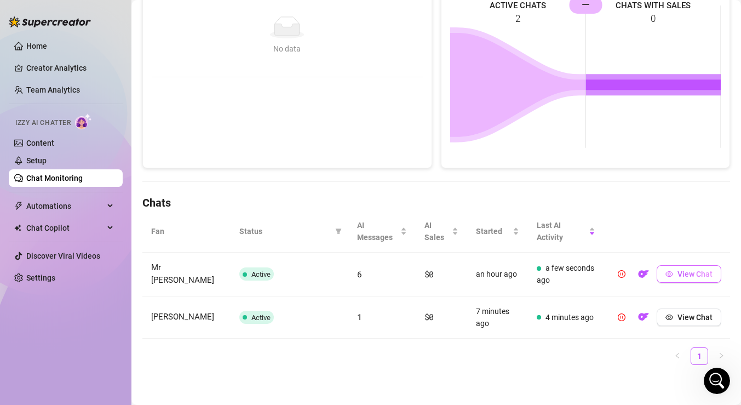
click at [683, 272] on span "View Chat" at bounding box center [695, 274] width 35 height 9
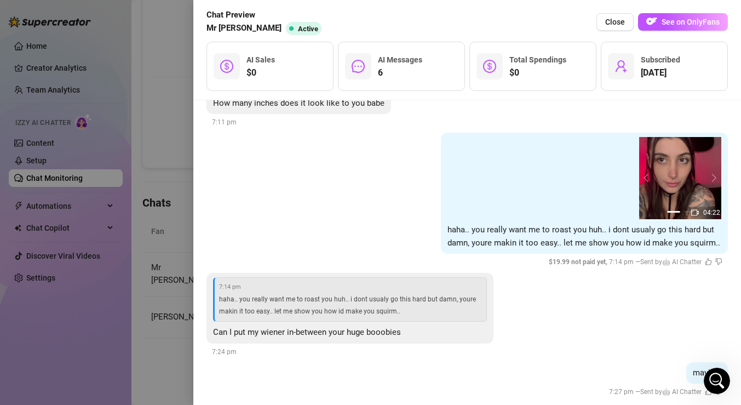
scroll to position [903, 0]
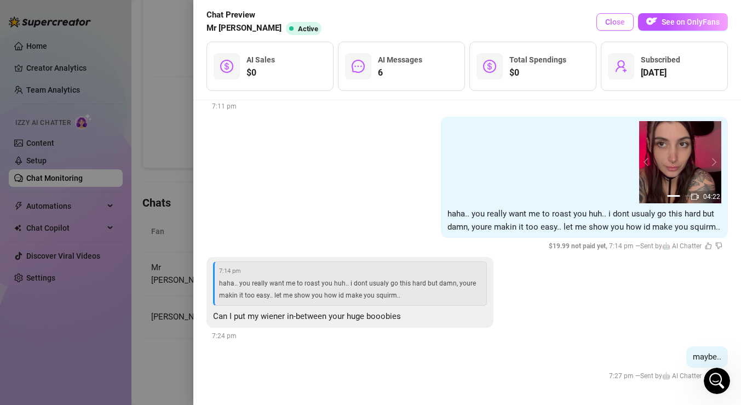
click at [621, 24] on span "Close" at bounding box center [616, 22] width 20 height 9
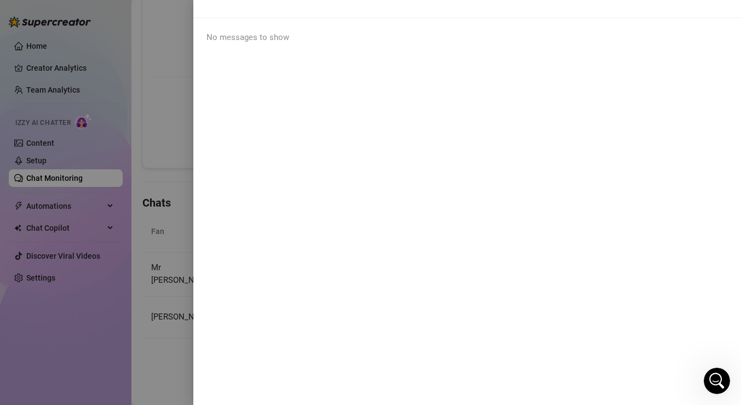
scroll to position [0, 0]
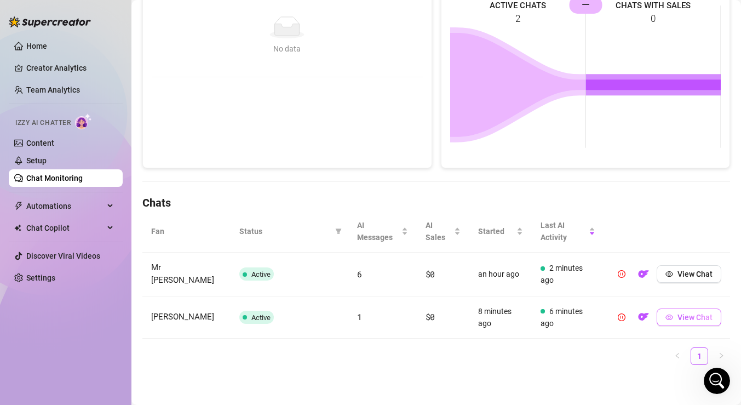
click at [692, 317] on span "View Chat" at bounding box center [695, 317] width 35 height 9
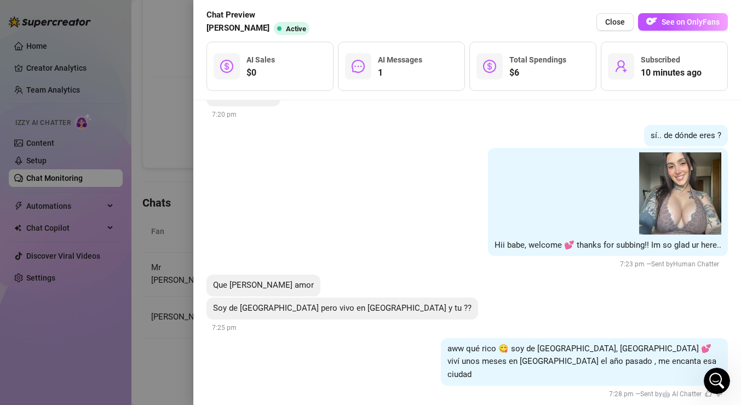
scroll to position [99, 0]
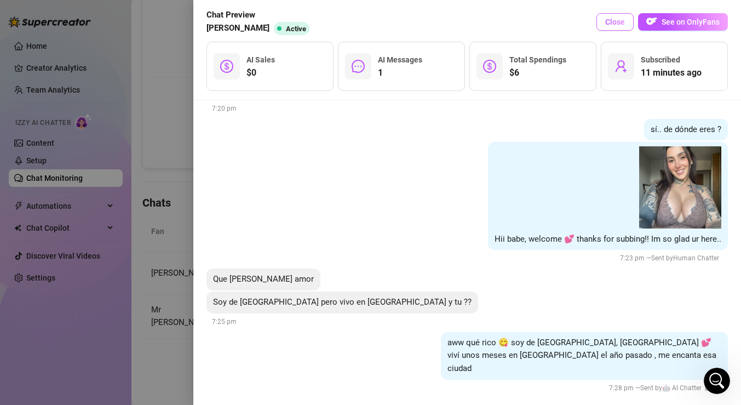
click at [625, 20] on span "Close" at bounding box center [616, 22] width 20 height 9
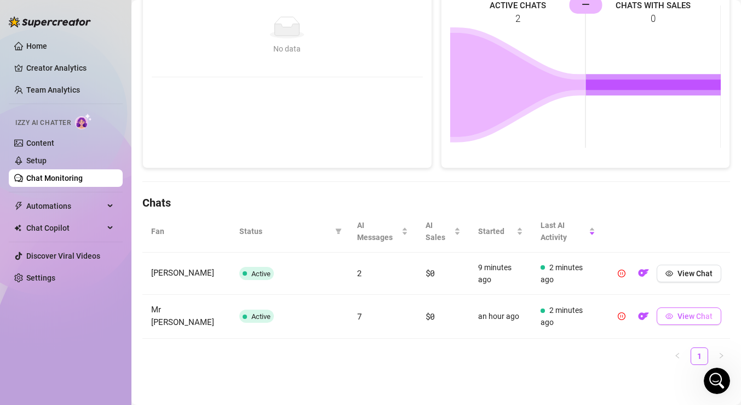
click at [694, 316] on span "View Chat" at bounding box center [695, 316] width 35 height 9
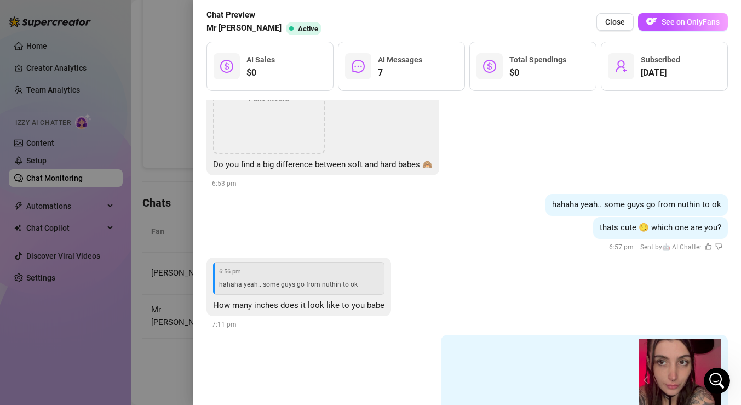
scroll to position [939, 0]
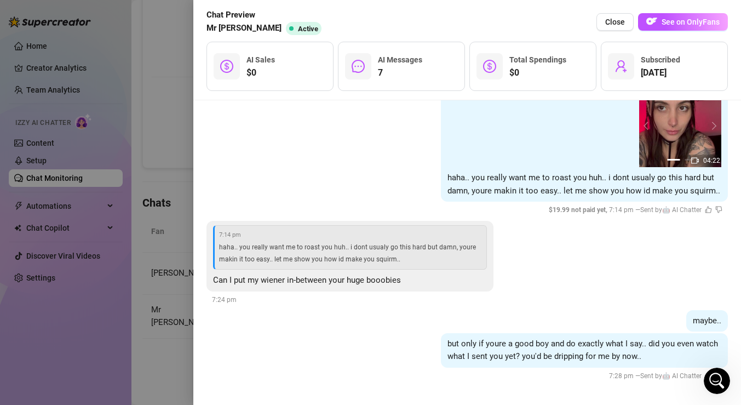
click at [173, 214] on div at bounding box center [370, 202] width 741 height 405
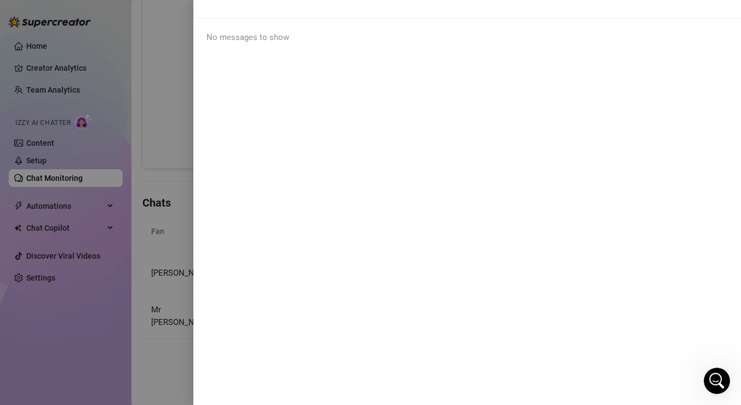
scroll to position [0, 0]
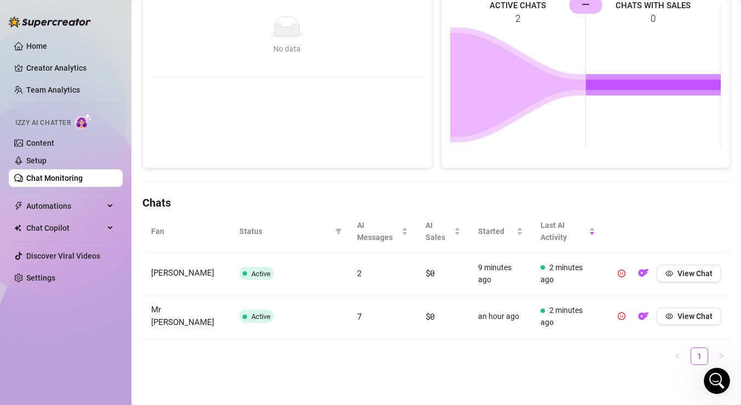
click at [723, 269] on td "View Chat" at bounding box center [667, 274] width 126 height 42
click at [705, 271] on span "View Chat" at bounding box center [695, 273] width 35 height 9
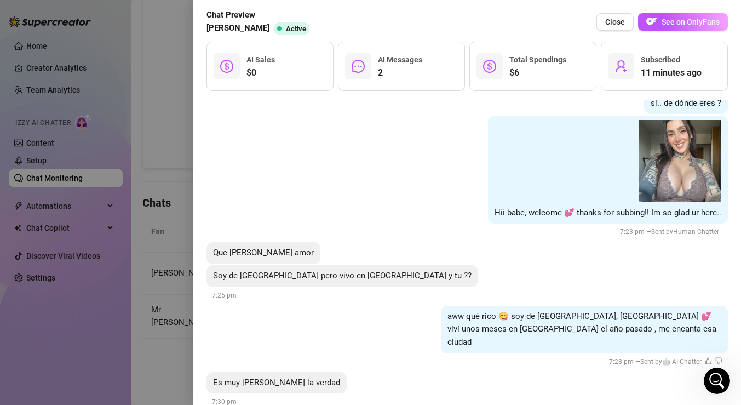
scroll to position [139, 0]
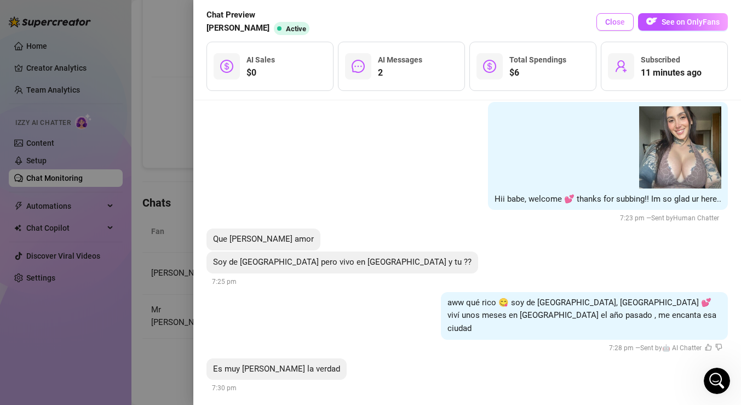
click at [620, 24] on span "Close" at bounding box center [616, 22] width 20 height 9
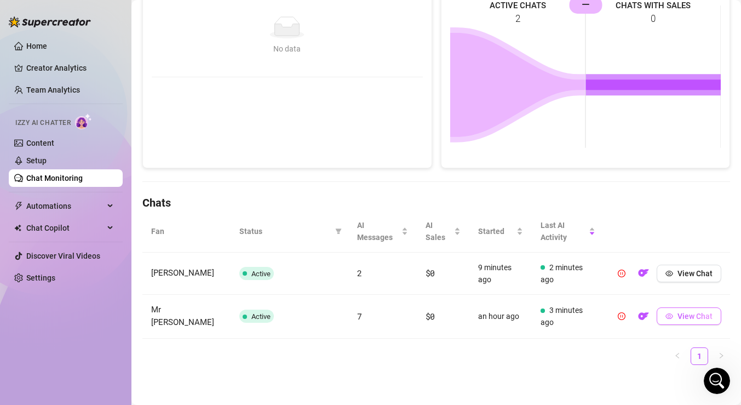
click at [670, 313] on icon "eye" at bounding box center [670, 316] width 8 height 8
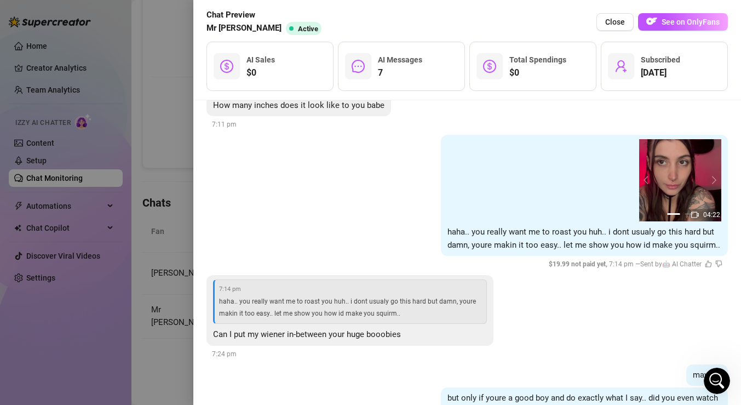
scroll to position [939, 0]
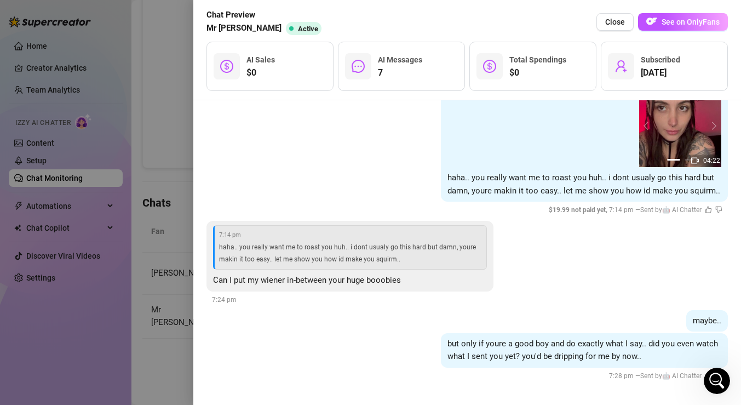
click at [166, 96] on div at bounding box center [370, 202] width 741 height 405
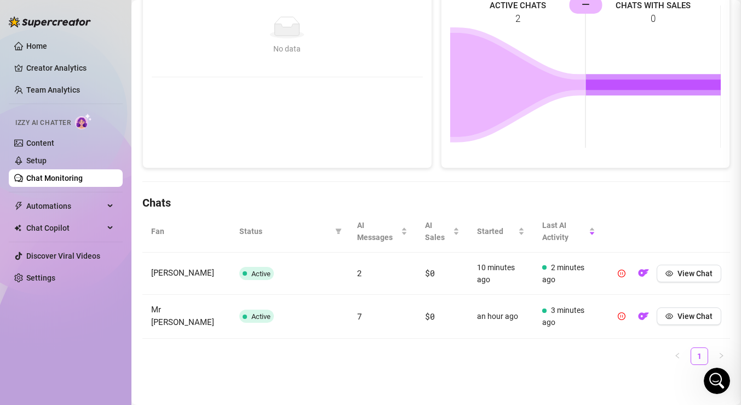
scroll to position [0, 0]
click at [697, 271] on span "View Chat" at bounding box center [695, 273] width 35 height 9
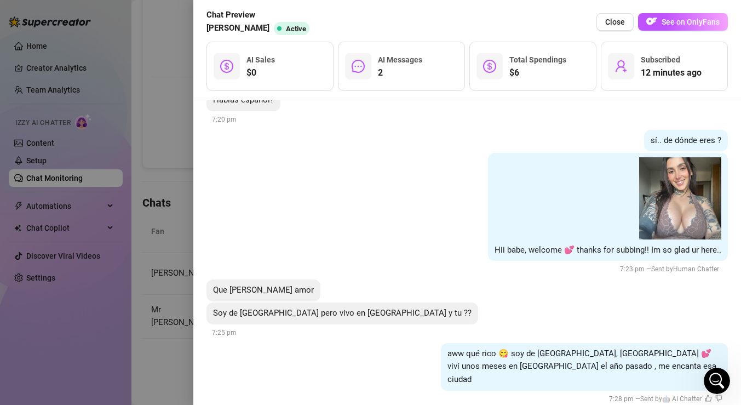
scroll to position [185, 0]
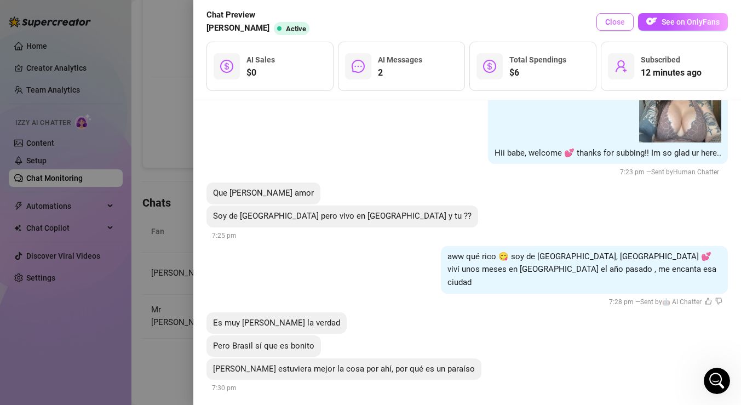
click at [622, 24] on span "Close" at bounding box center [616, 22] width 20 height 9
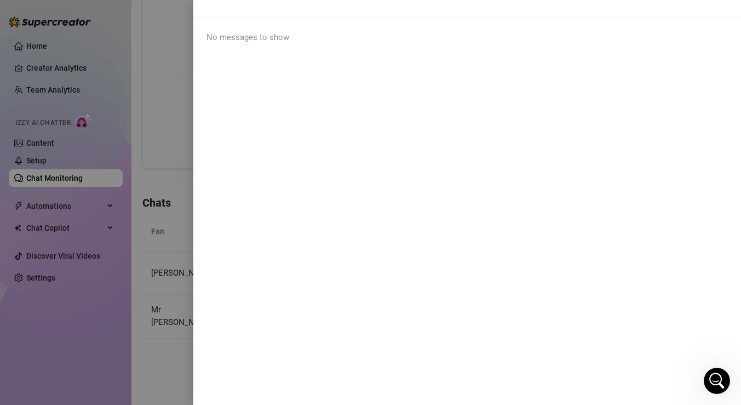
scroll to position [0, 0]
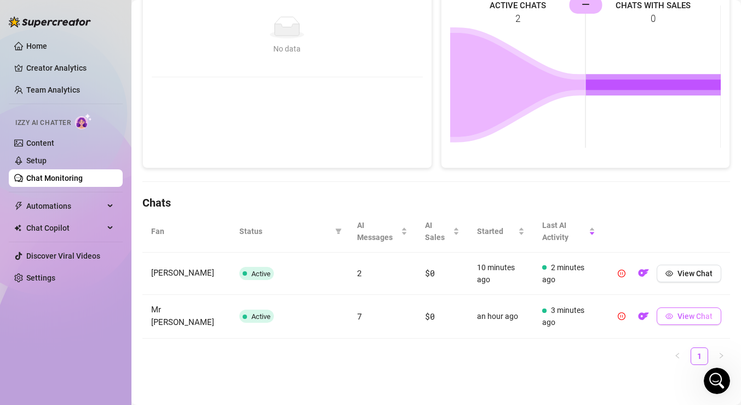
click at [670, 314] on icon "eye" at bounding box center [670, 316] width 8 height 8
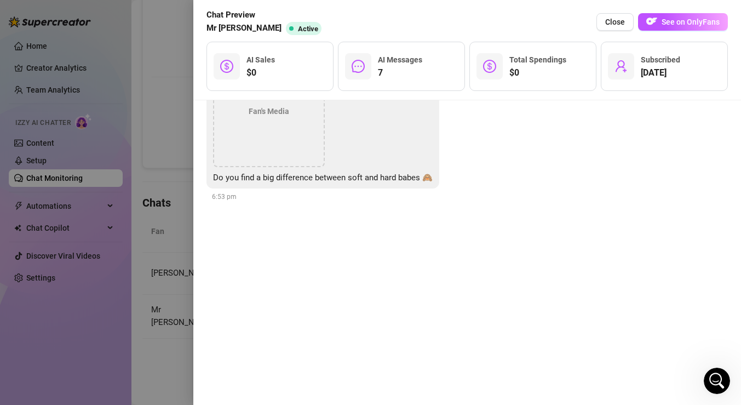
scroll to position [939, 0]
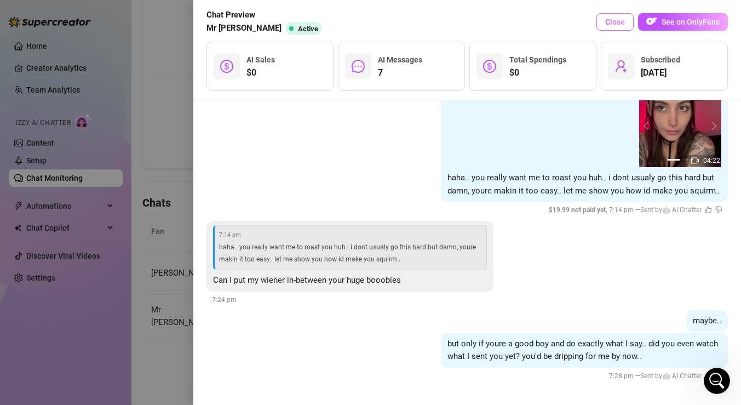
click at [618, 25] on span "Close" at bounding box center [616, 22] width 20 height 9
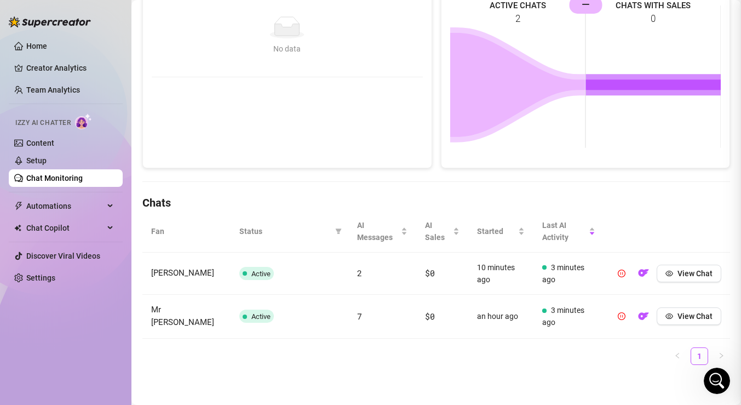
scroll to position [0, 0]
click at [688, 269] on span "View Chat" at bounding box center [695, 273] width 35 height 9
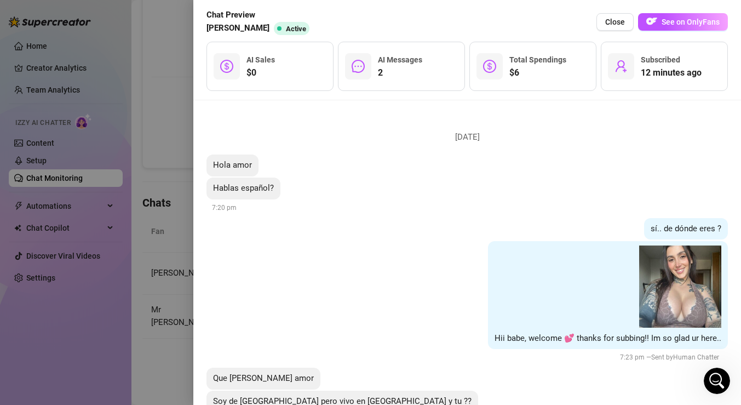
scroll to position [185, 0]
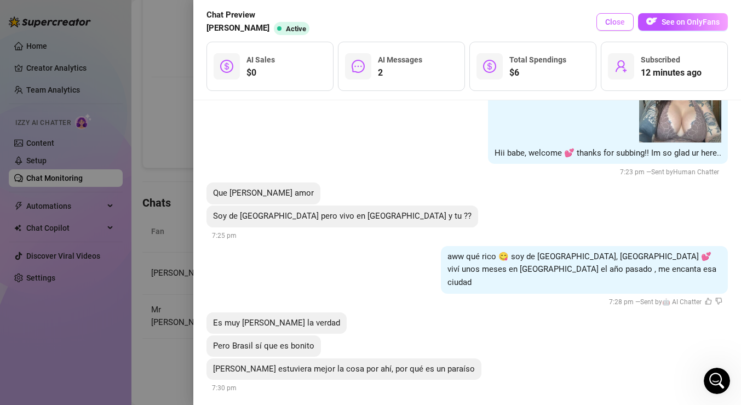
click at [613, 21] on span "Close" at bounding box center [616, 22] width 20 height 9
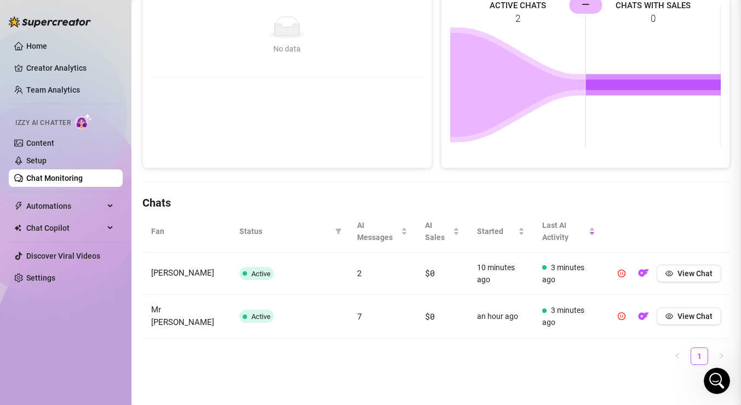
scroll to position [0, 0]
click at [670, 322] on button "View Chat" at bounding box center [689, 316] width 65 height 18
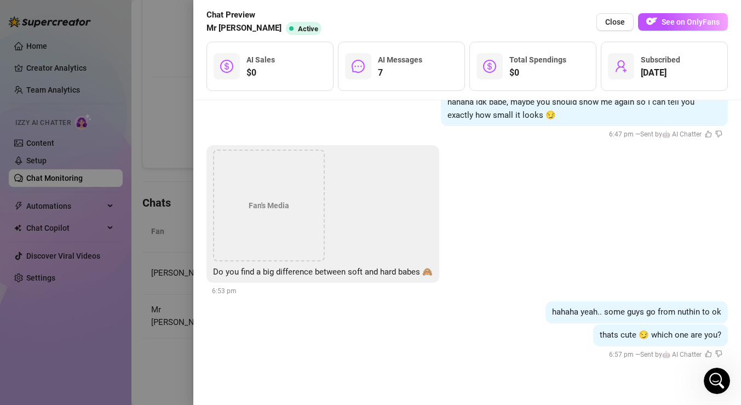
scroll to position [939, 0]
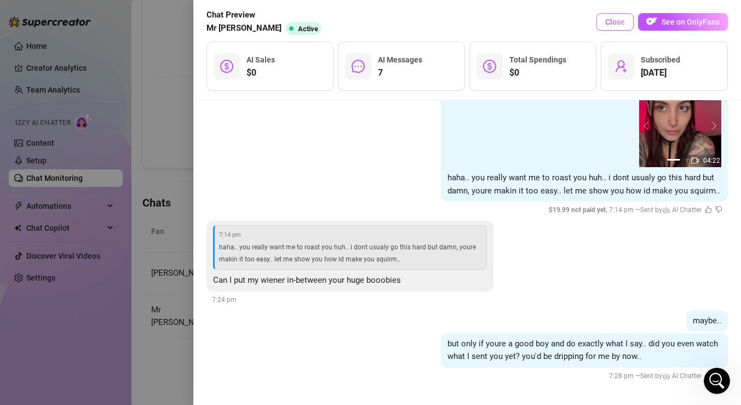
click at [627, 21] on button "Close" at bounding box center [615, 22] width 37 height 18
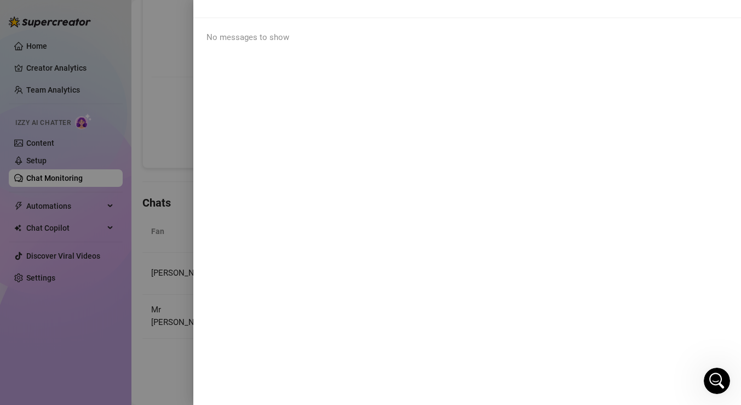
scroll to position [0, 0]
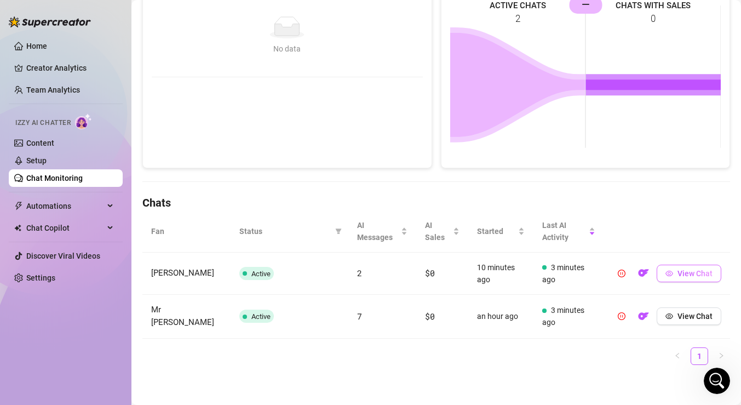
click at [710, 273] on span "View Chat" at bounding box center [695, 273] width 35 height 9
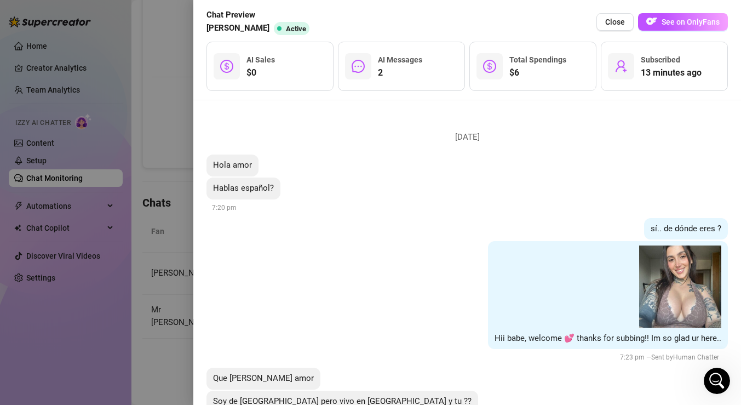
scroll to position [185, 0]
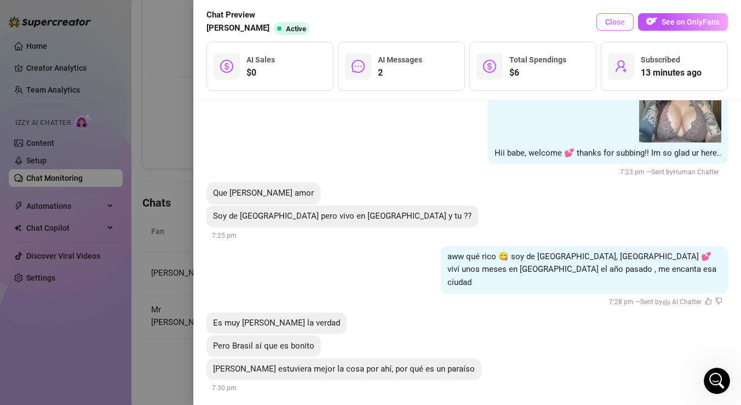
click at [619, 21] on span "Close" at bounding box center [616, 22] width 20 height 9
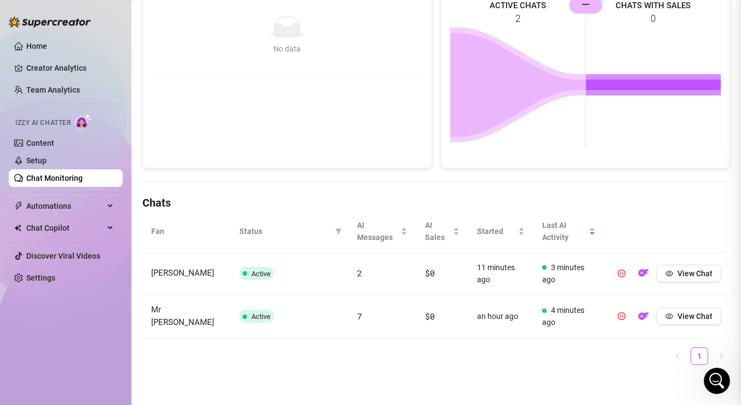
scroll to position [0, 0]
click at [695, 312] on span "View Chat" at bounding box center [695, 316] width 35 height 9
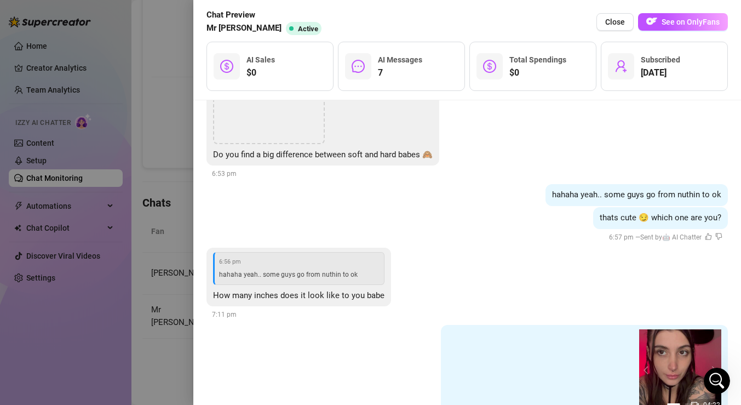
scroll to position [939, 0]
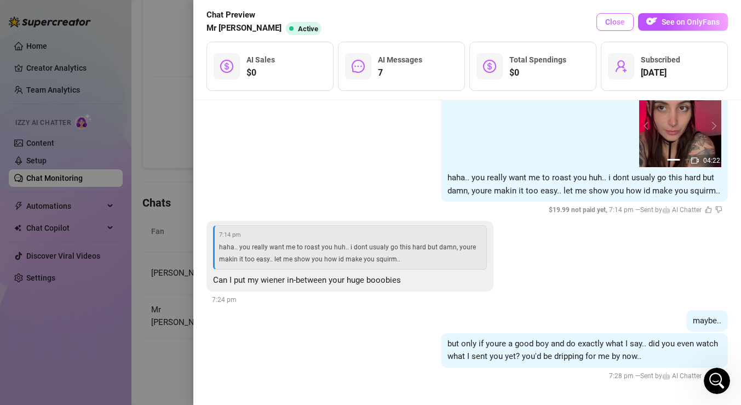
click at [622, 25] on span "Close" at bounding box center [616, 22] width 20 height 9
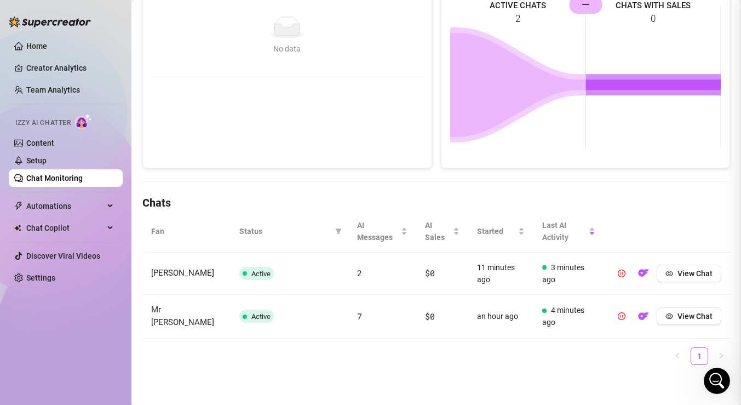
scroll to position [0, 0]
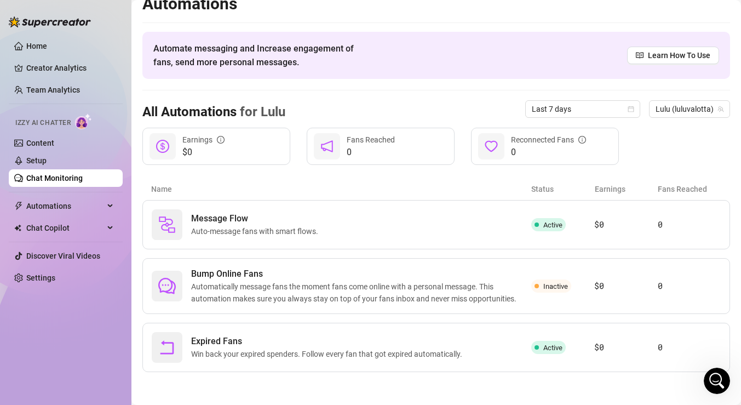
scroll to position [14, 0]
click at [559, 288] on span "Inactive" at bounding box center [556, 286] width 25 height 8
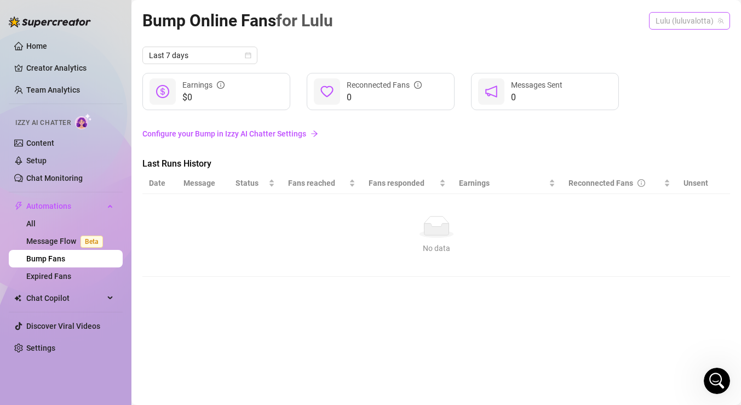
click at [715, 22] on span "Lulu (luluvalotta)" at bounding box center [690, 21] width 68 height 16
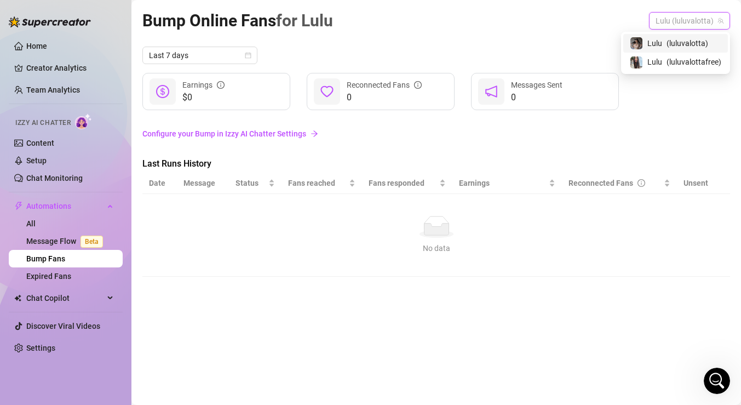
click at [698, 42] on span "( luluvalotta )" at bounding box center [688, 43] width 42 height 12
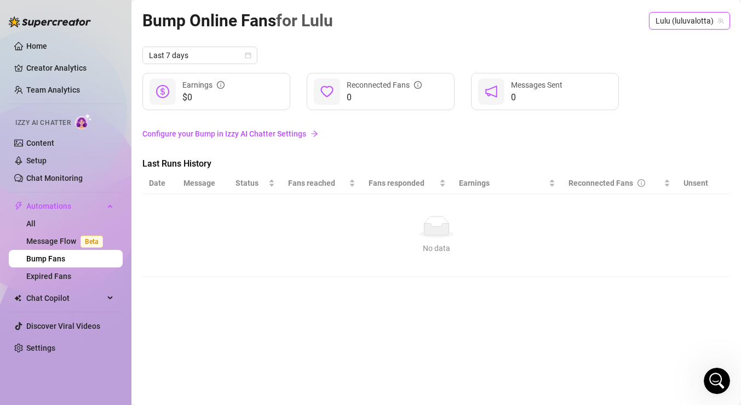
click at [563, 125] on link "Configure your Bump in Izzy AI Chatter Settings" at bounding box center [436, 133] width 588 height 21
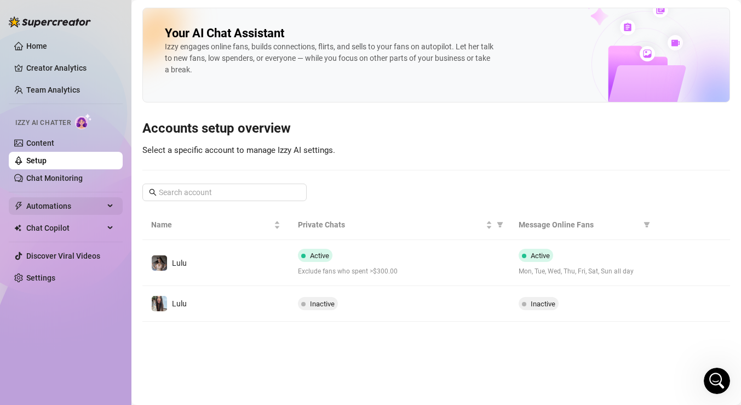
click at [89, 209] on span "Automations" at bounding box center [65, 206] width 78 height 18
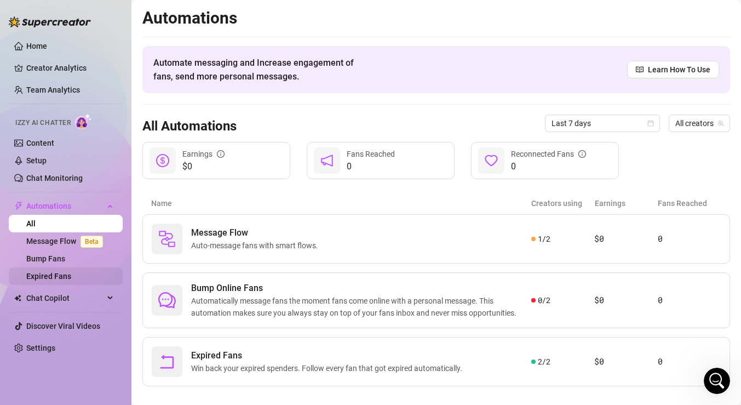
click at [63, 276] on link "Expired Fans" at bounding box center [48, 276] width 45 height 9
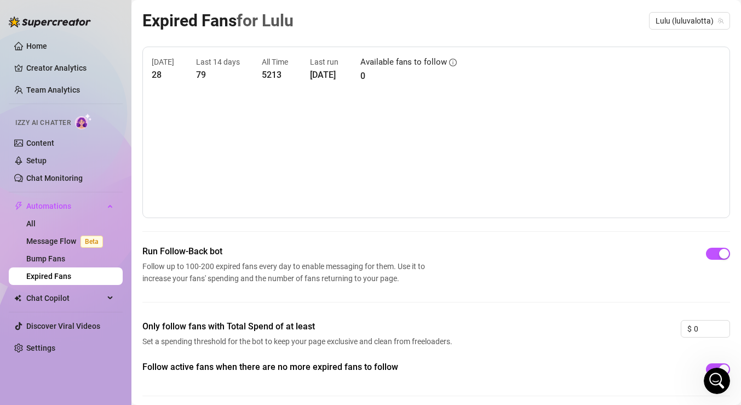
scroll to position [42, 0]
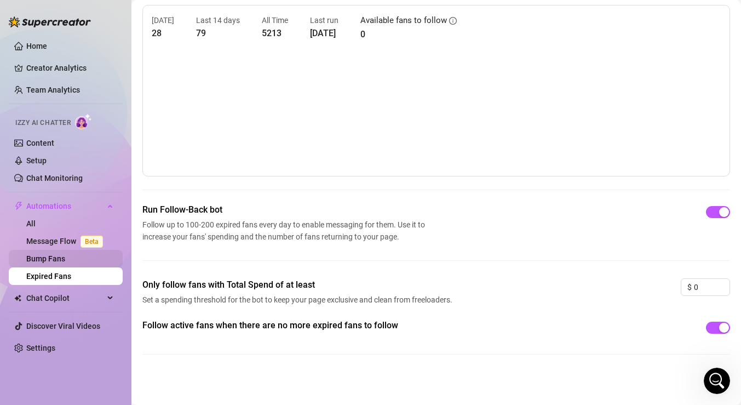
click at [65, 263] on link "Bump Fans" at bounding box center [45, 258] width 39 height 9
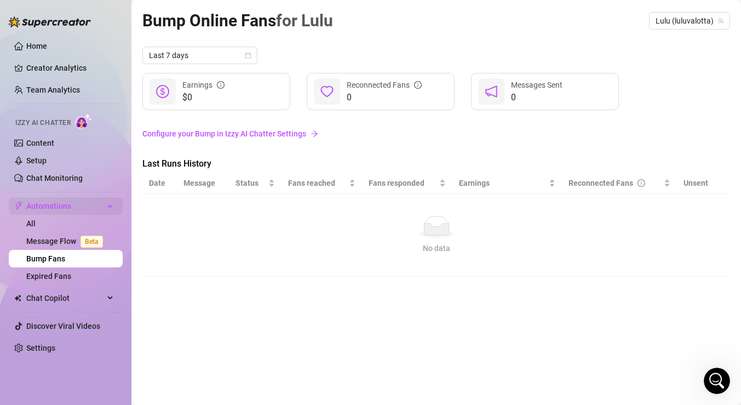
click at [88, 208] on span "Automations" at bounding box center [65, 206] width 78 height 18
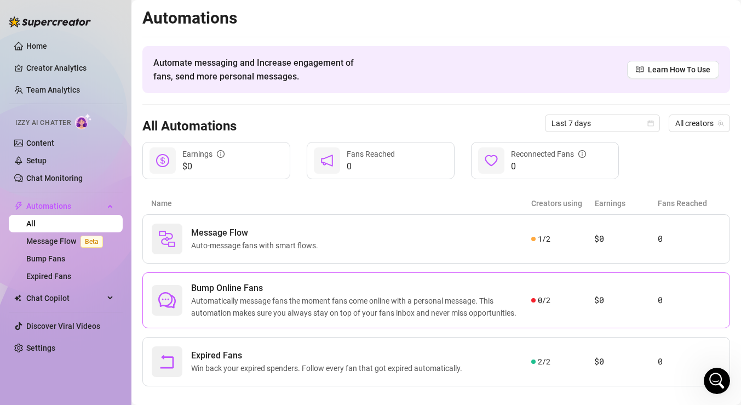
scroll to position [14, 0]
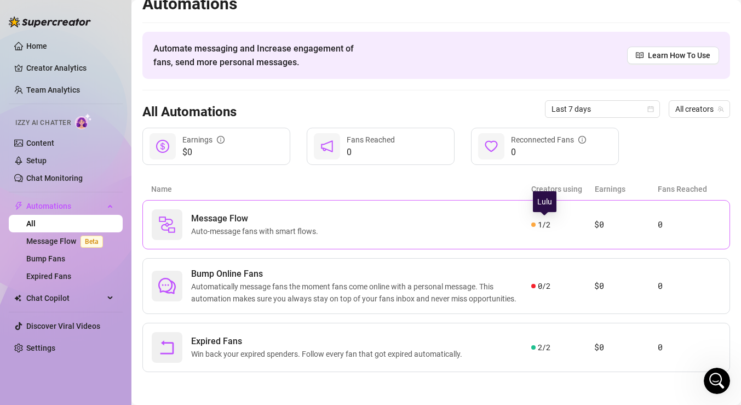
click at [545, 227] on span "1 / 2" at bounding box center [544, 225] width 13 height 12
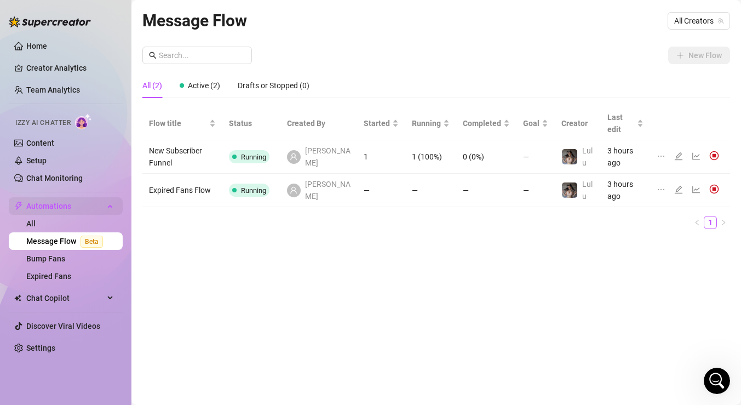
click at [87, 212] on span "Automations" at bounding box center [65, 206] width 78 height 18
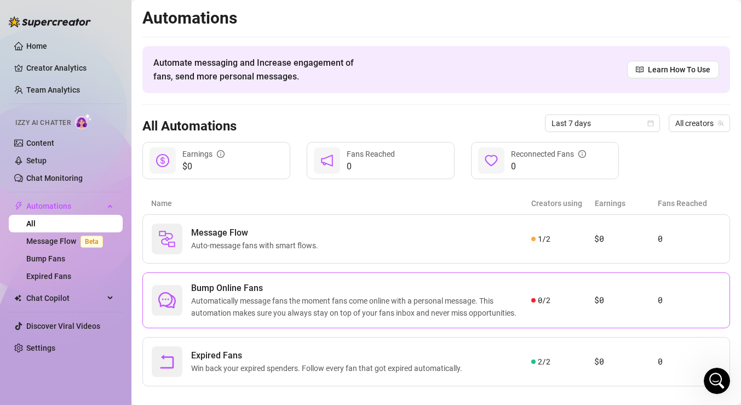
click at [548, 304] on span "0 / 2" at bounding box center [544, 300] width 13 height 12
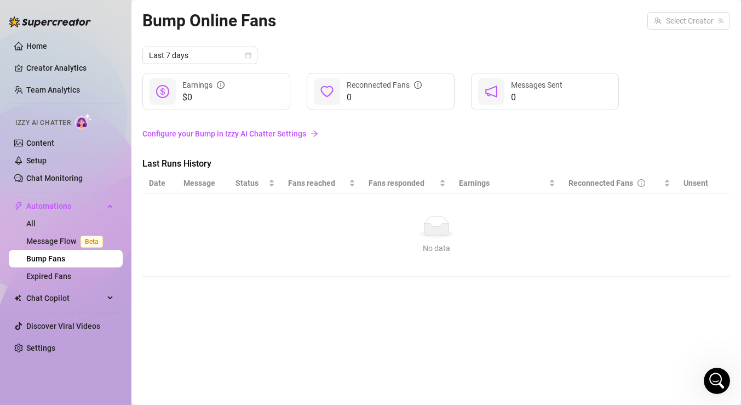
click at [269, 134] on link "Configure your Bump in Izzy AI Chatter Settings" at bounding box center [436, 134] width 588 height 12
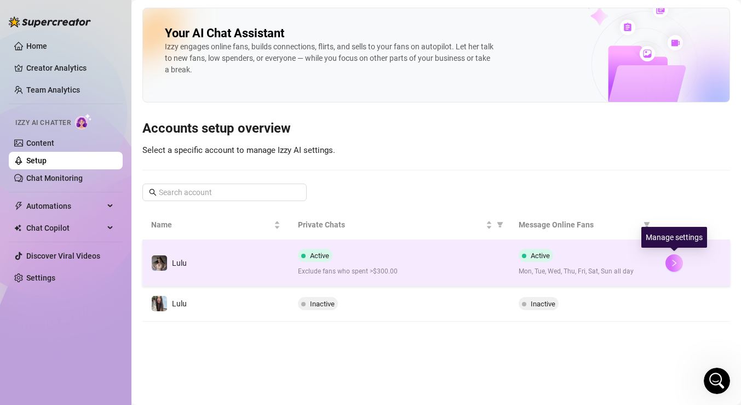
click at [677, 266] on icon "right" at bounding box center [675, 263] width 8 height 8
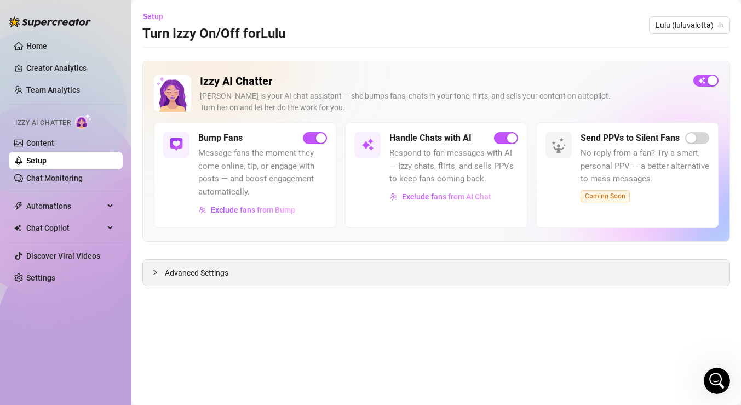
click at [160, 275] on div at bounding box center [158, 272] width 13 height 12
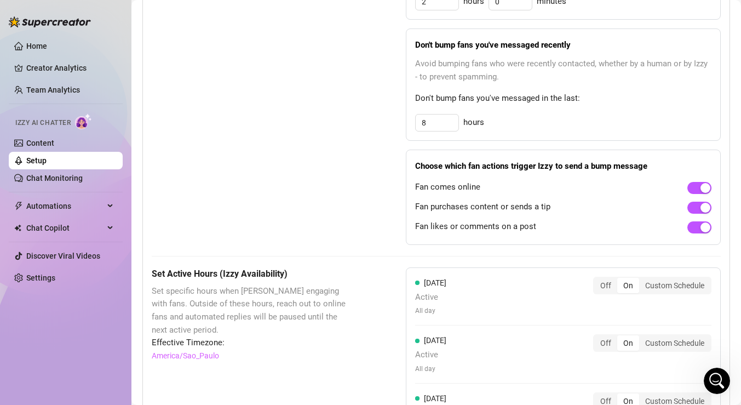
scroll to position [683, 0]
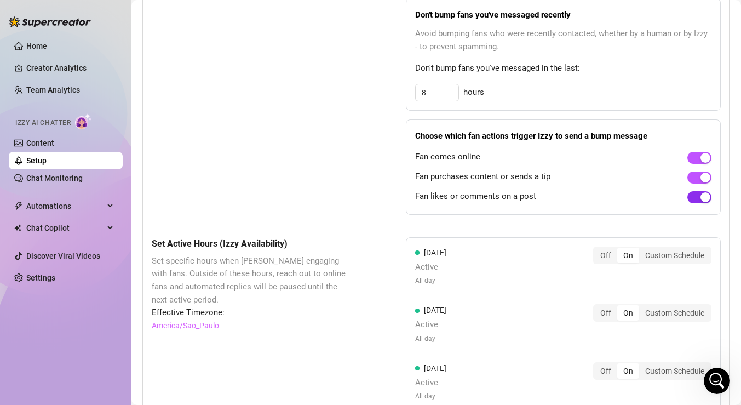
click at [699, 198] on span "button" at bounding box center [700, 197] width 24 height 12
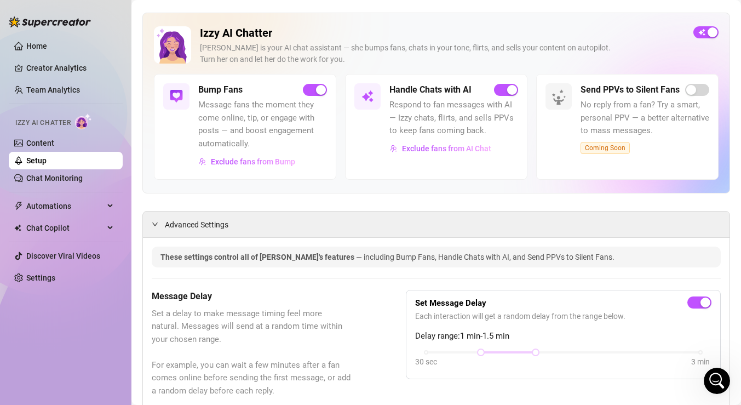
scroll to position [0, 0]
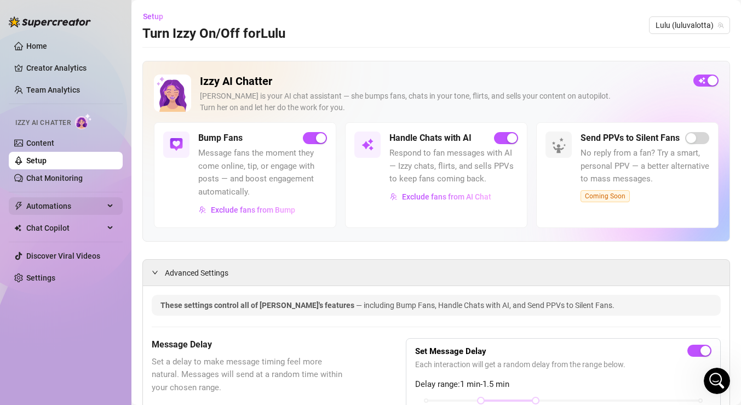
click at [73, 203] on span "Automations" at bounding box center [65, 206] width 78 height 18
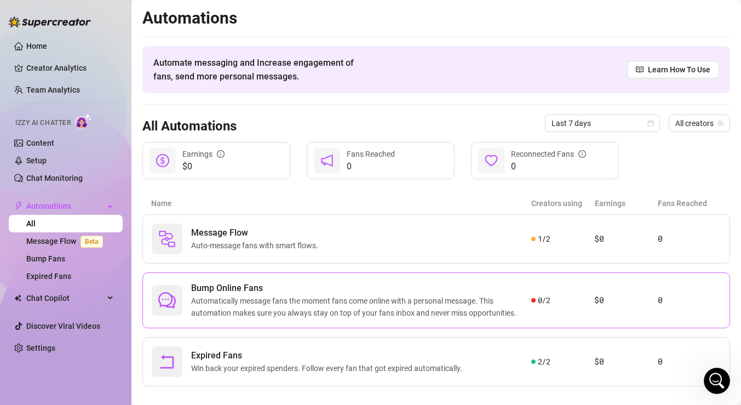
scroll to position [14, 0]
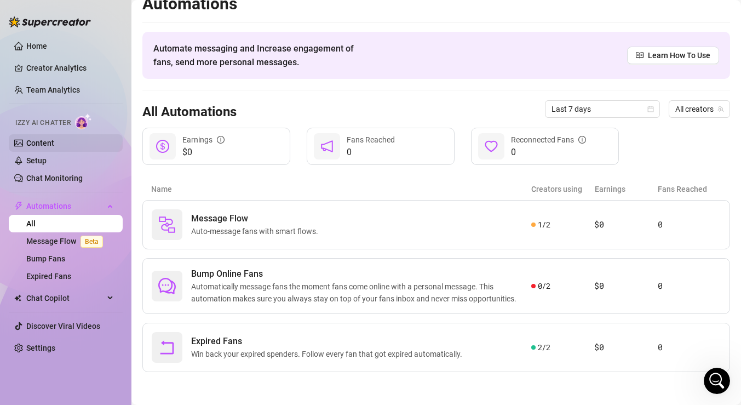
click at [54, 139] on link "Content" at bounding box center [40, 143] width 28 height 9
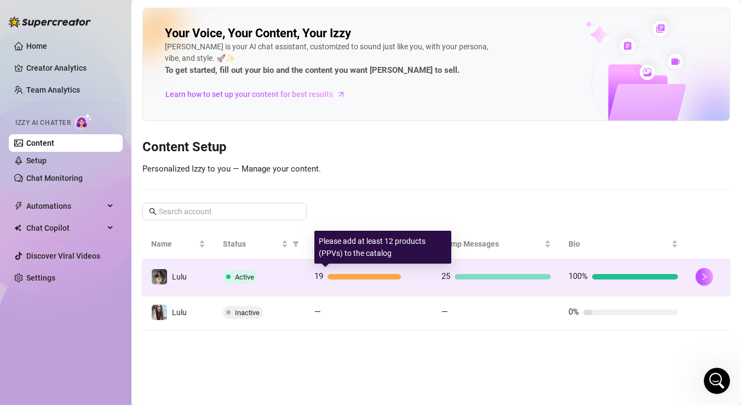
click at [353, 274] on div at bounding box center [364, 276] width 73 height 5
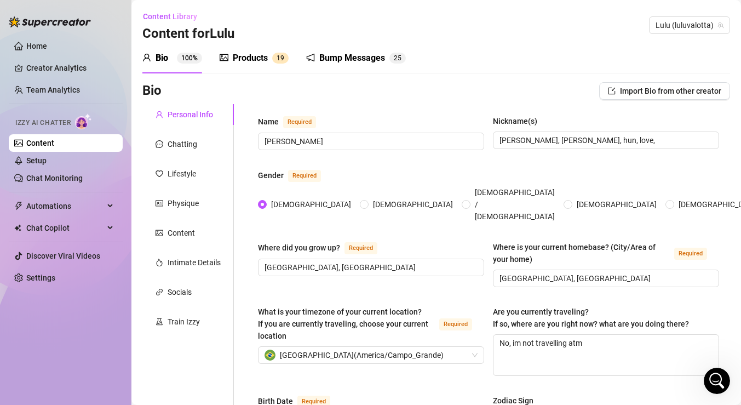
click at [240, 59] on div "Products" at bounding box center [250, 58] width 35 height 13
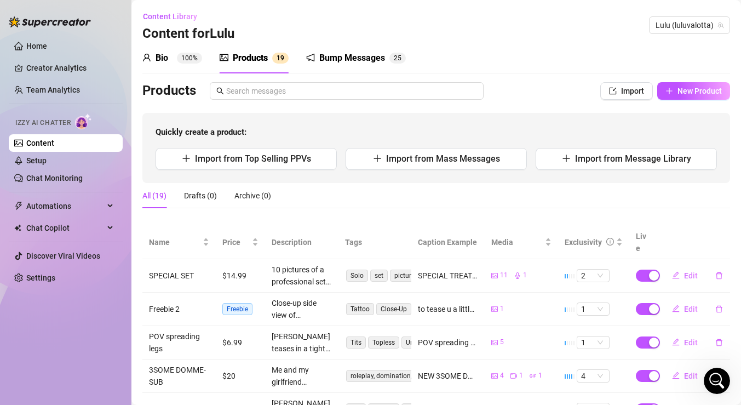
click at [282, 57] on span "9" at bounding box center [283, 58] width 4 height 8
click at [338, 60] on div "Bump Messages" at bounding box center [352, 58] width 66 height 13
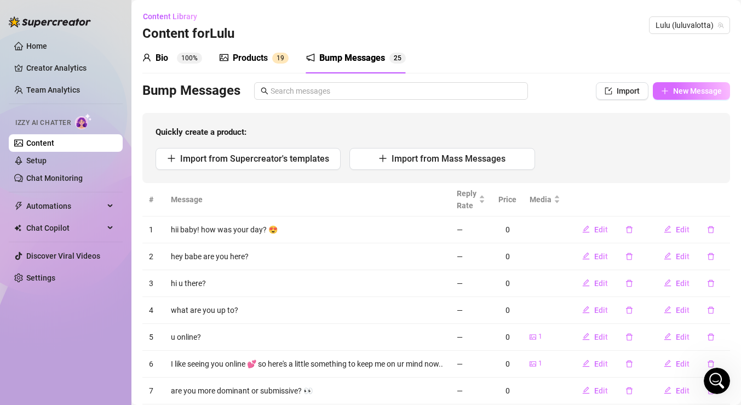
click at [675, 90] on span "New Message" at bounding box center [697, 91] width 49 height 9
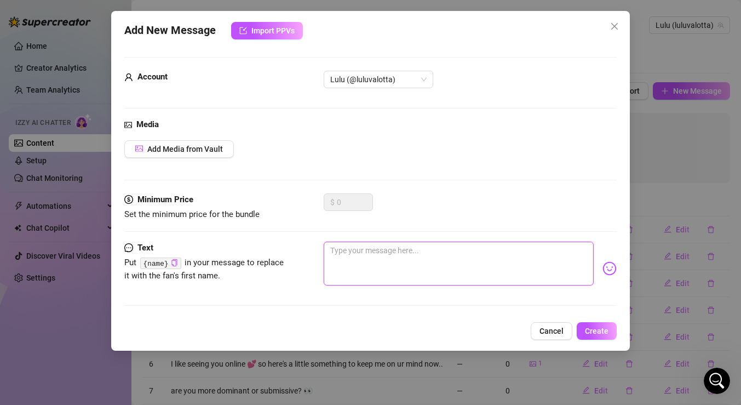
click at [359, 271] on textarea at bounding box center [459, 264] width 270 height 44
paste textarea "If you had to choose between me and your favorite dessert, what would it be? :P"
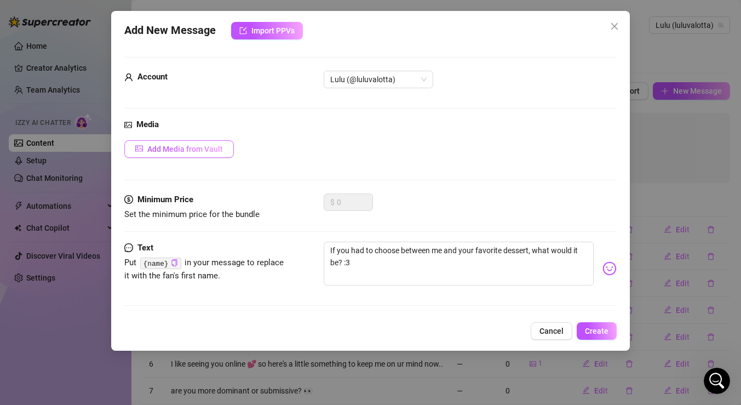
click at [209, 151] on span "Add Media from Vault" at bounding box center [185, 149] width 76 height 9
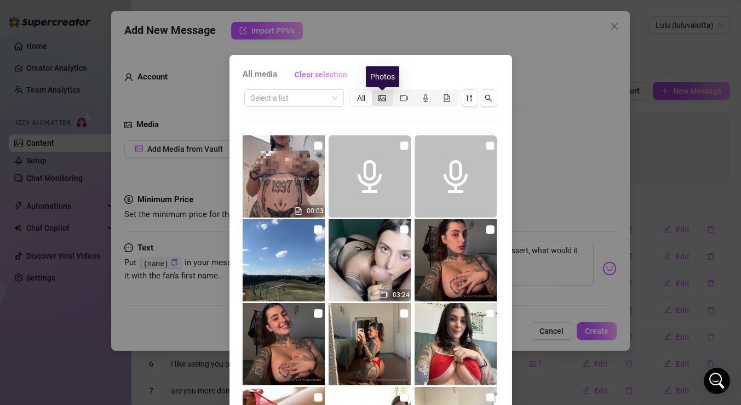
click at [385, 95] on icon "picture" at bounding box center [383, 98] width 8 height 8
click at [375, 92] on input "segmented control" at bounding box center [375, 92] width 0 height 0
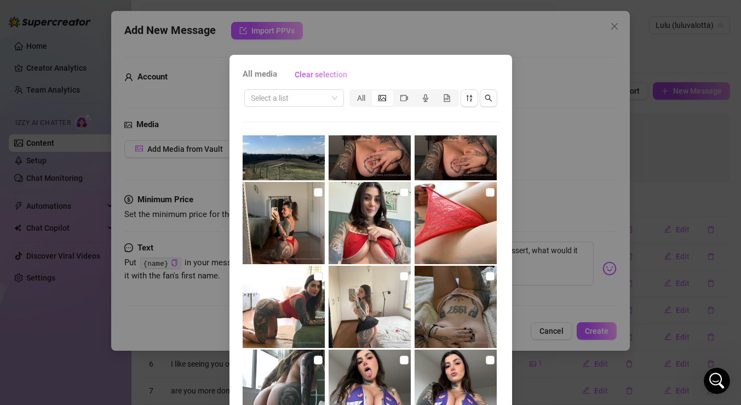
scroll to position [38, 0]
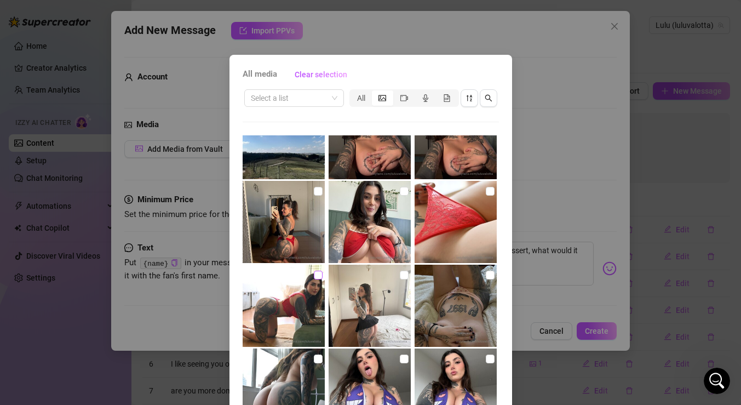
click at [318, 277] on input "checkbox" at bounding box center [318, 275] width 9 height 9
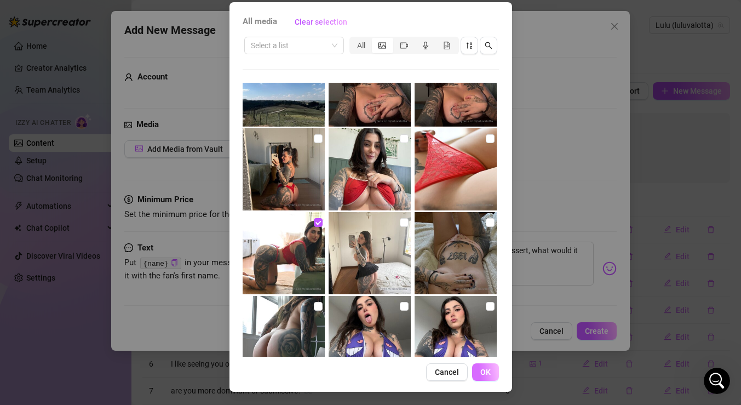
click at [489, 371] on span "OK" at bounding box center [486, 372] width 10 height 9
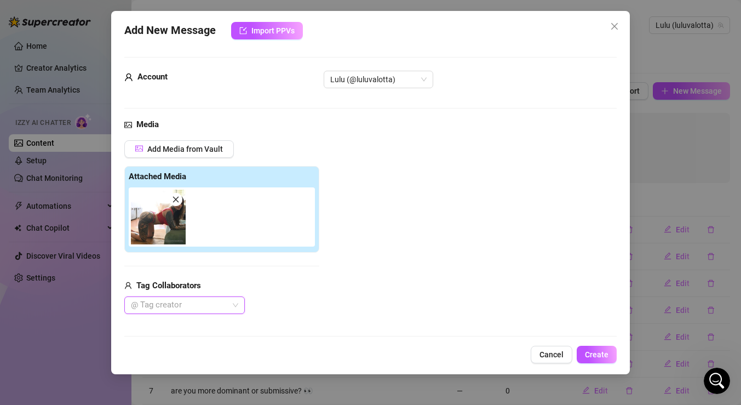
scroll to position [133, 0]
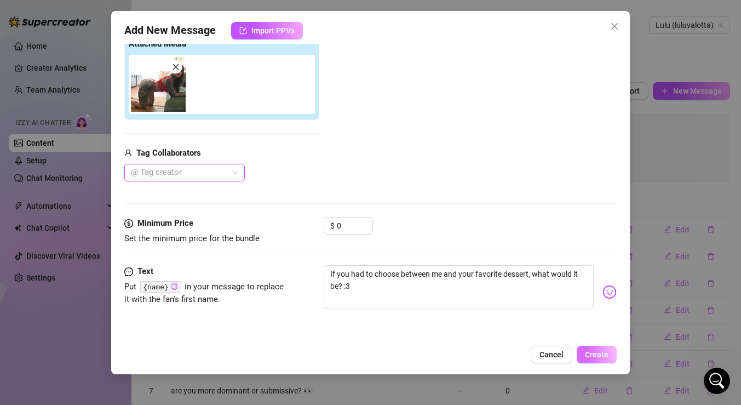
click at [599, 355] on span "Create" at bounding box center [597, 354] width 24 height 9
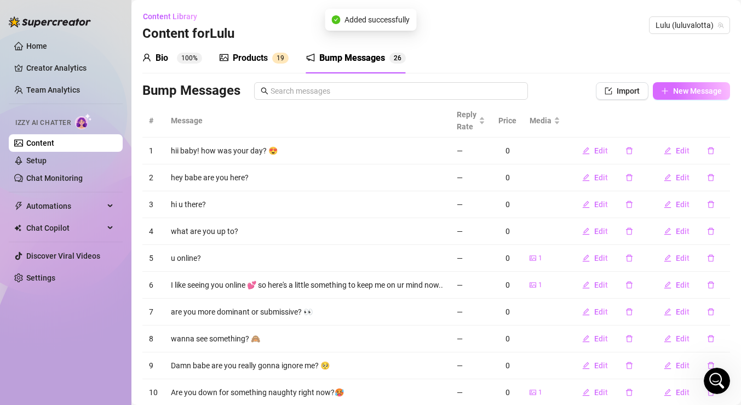
click at [692, 94] on span "New Message" at bounding box center [697, 91] width 49 height 9
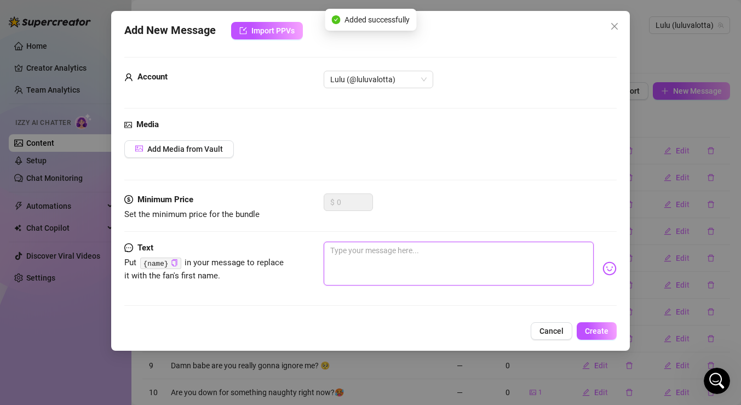
click at [388, 252] on textarea at bounding box center [459, 264] width 270 height 44
drag, startPoint x: 351, startPoint y: 250, endPoint x: 327, endPoint y: 250, distance: 24.1
click at [327, 250] on textarea "💕" at bounding box center [459, 264] width 270 height 44
click at [369, 242] on textarea "💕" at bounding box center [459, 264] width 270 height 44
click at [363, 253] on textarea "💕" at bounding box center [459, 264] width 270 height 44
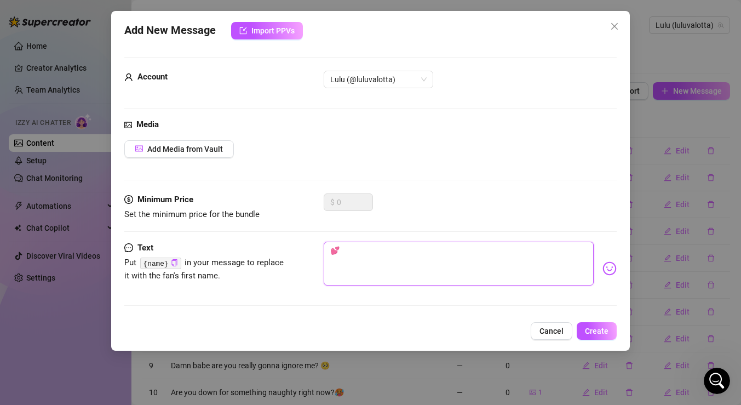
paste textarea "💕"
click at [603, 331] on span "Create" at bounding box center [597, 331] width 24 height 9
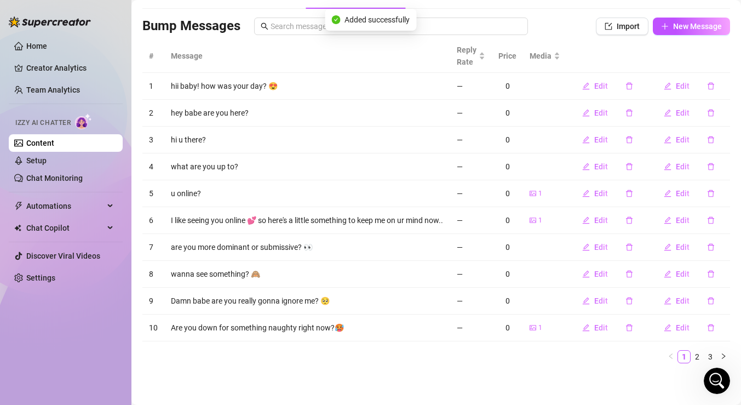
scroll to position [0, 0]
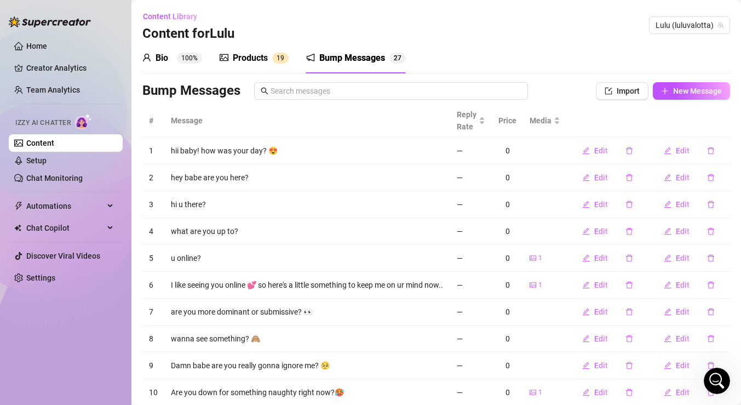
click at [272, 65] on div "Products 1 9" at bounding box center [254, 58] width 69 height 31
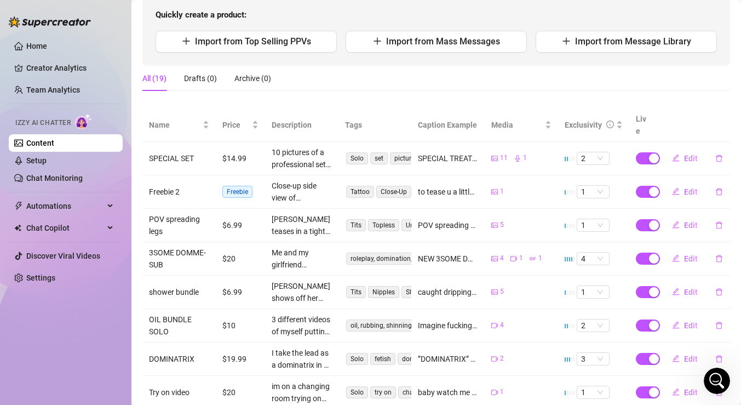
scroll to position [239, 0]
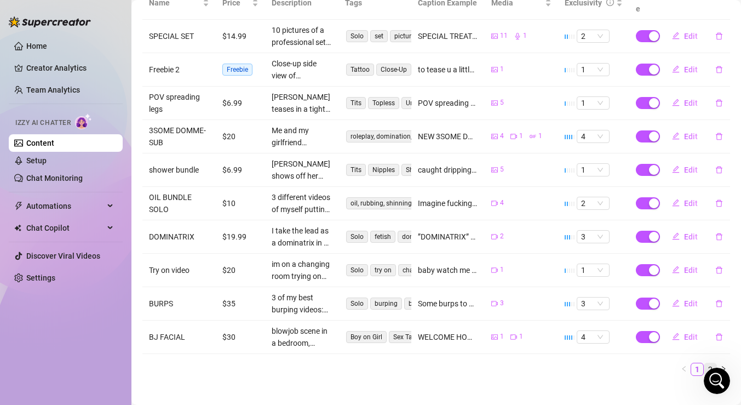
click at [710, 363] on link "2" at bounding box center [711, 369] width 12 height 12
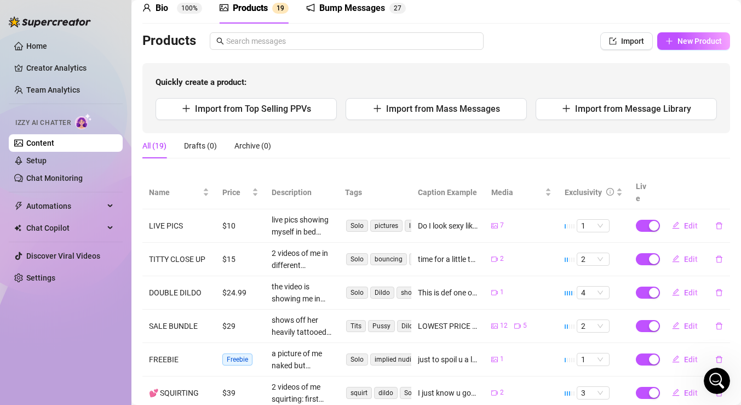
scroll to position [0, 0]
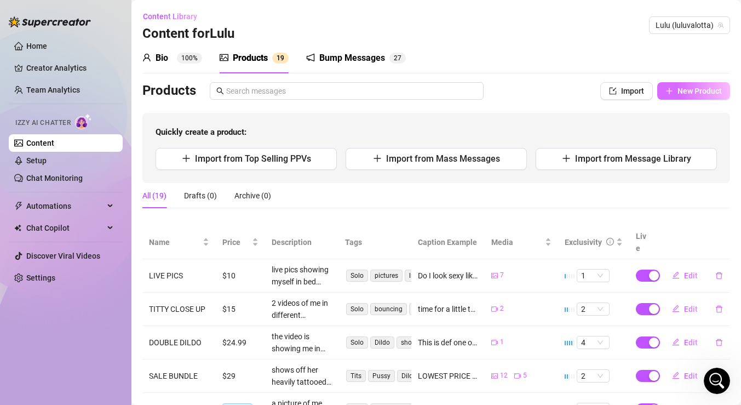
click at [699, 85] on button "New Product" at bounding box center [694, 91] width 73 height 18
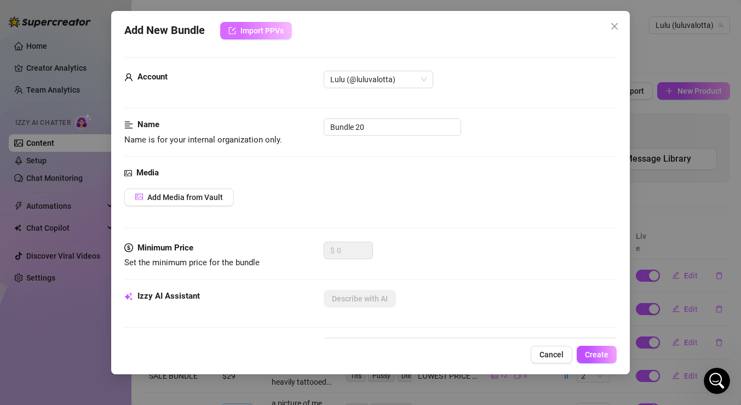
click at [255, 24] on button "Import PPVs" at bounding box center [256, 31] width 72 height 18
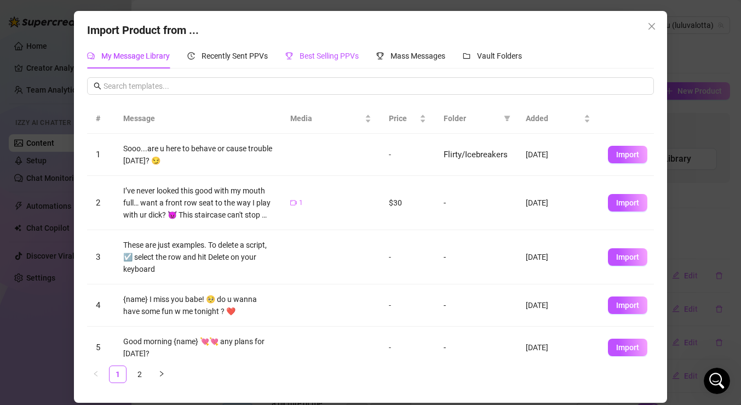
click at [325, 57] on span "Best Selling PPVs" at bounding box center [329, 56] width 59 height 9
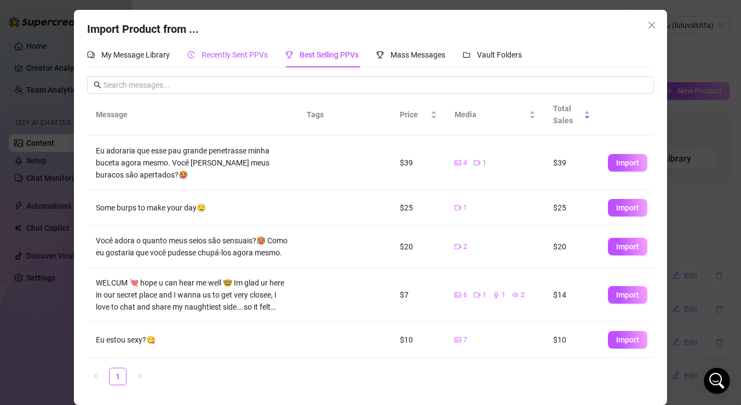
click at [250, 57] on span "Recently Sent PPVs" at bounding box center [235, 54] width 66 height 9
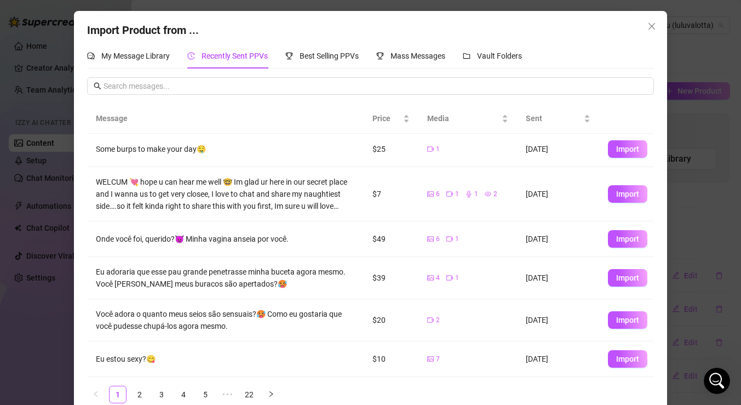
scroll to position [18, 0]
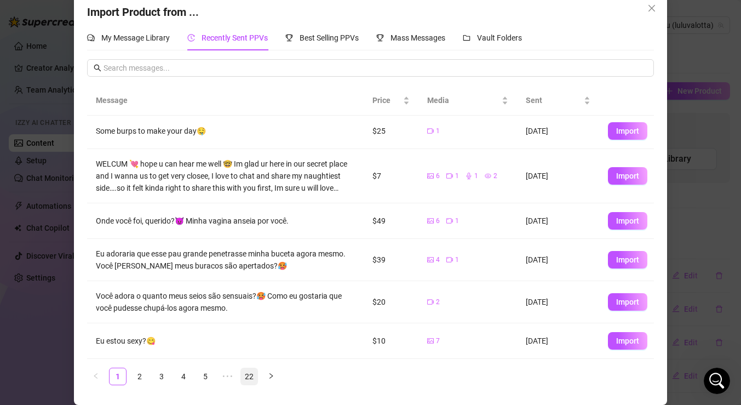
click at [247, 376] on link "22" at bounding box center [249, 376] width 16 height 16
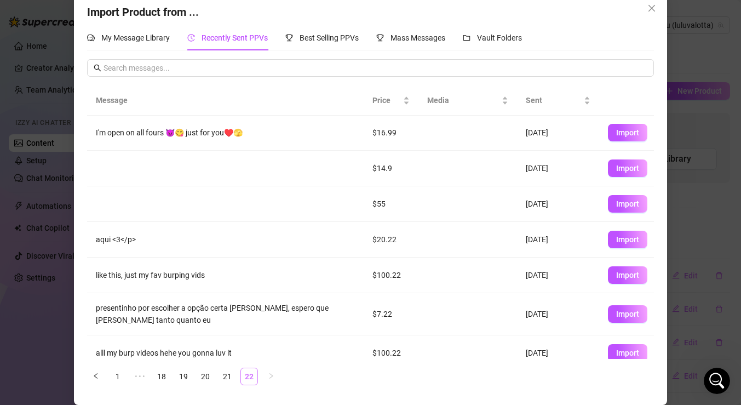
scroll to position [0, 0]
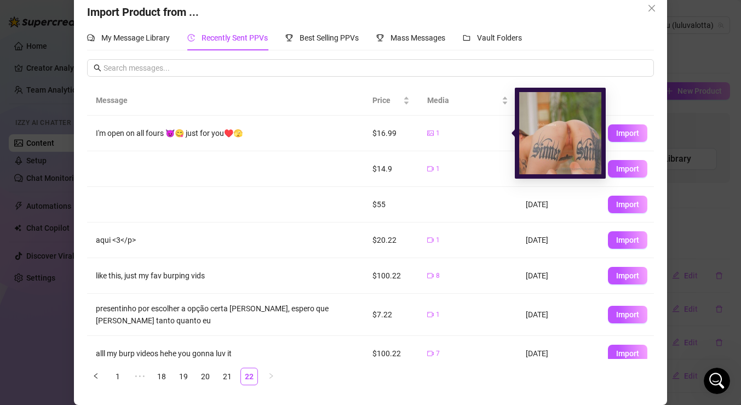
click at [432, 134] on icon "picture" at bounding box center [430, 133] width 7 height 7
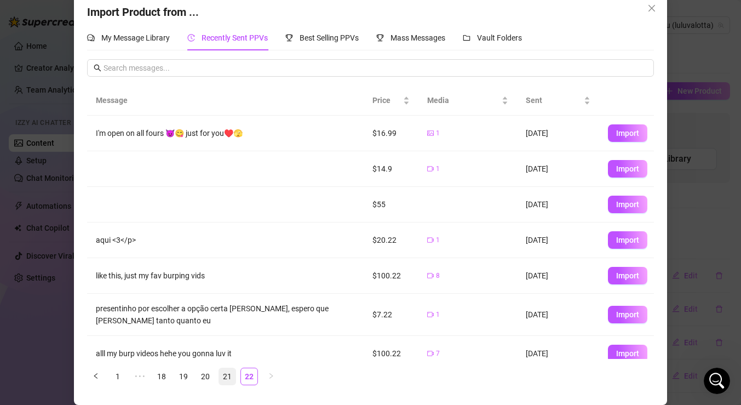
click at [227, 379] on link "21" at bounding box center [227, 376] width 16 height 16
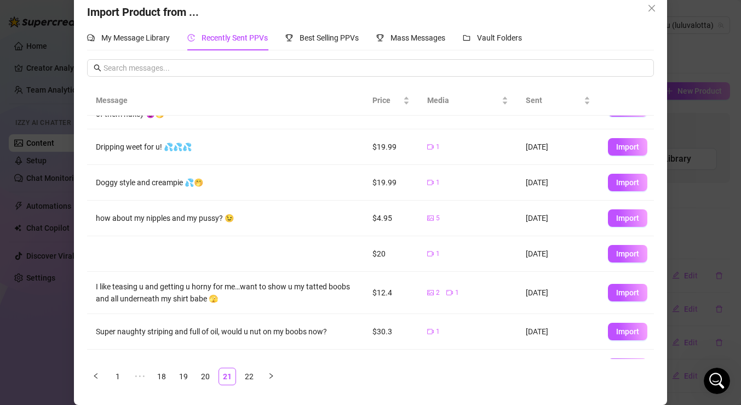
scroll to position [126, 0]
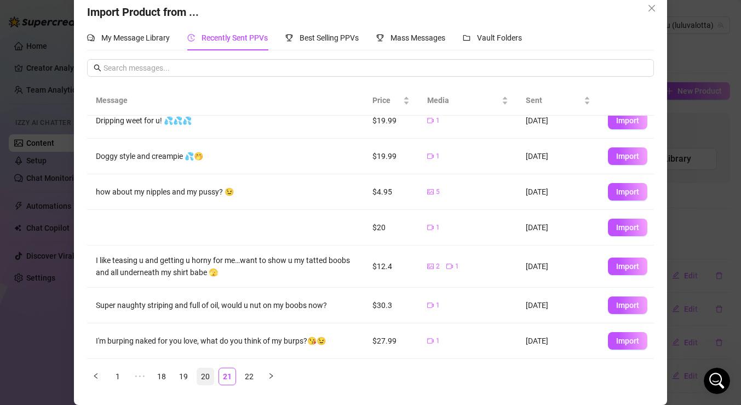
click at [203, 376] on link "20" at bounding box center [205, 376] width 16 height 16
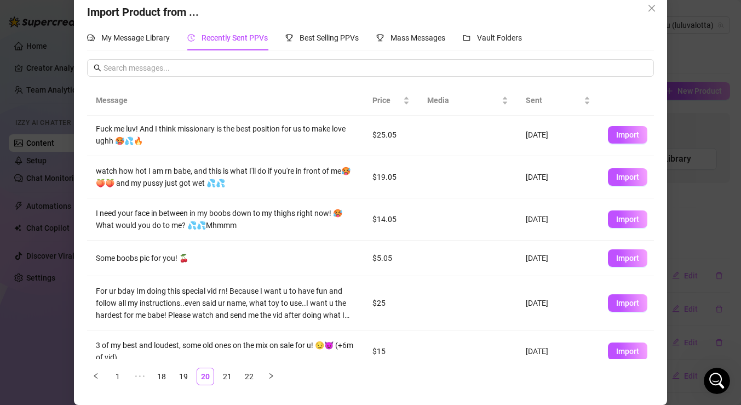
scroll to position [0, 0]
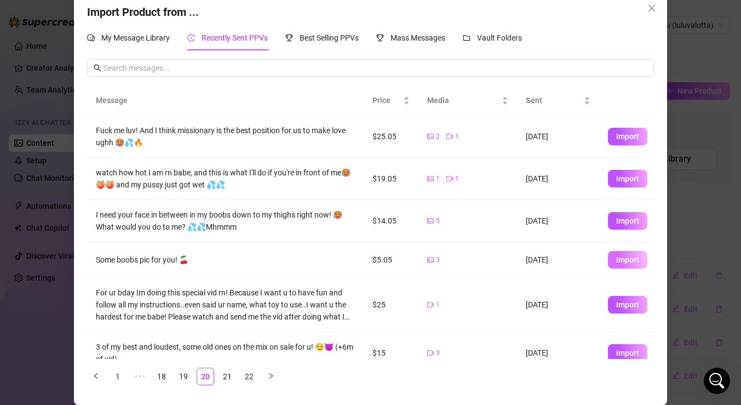
click at [625, 260] on span "Import" at bounding box center [627, 259] width 23 height 9
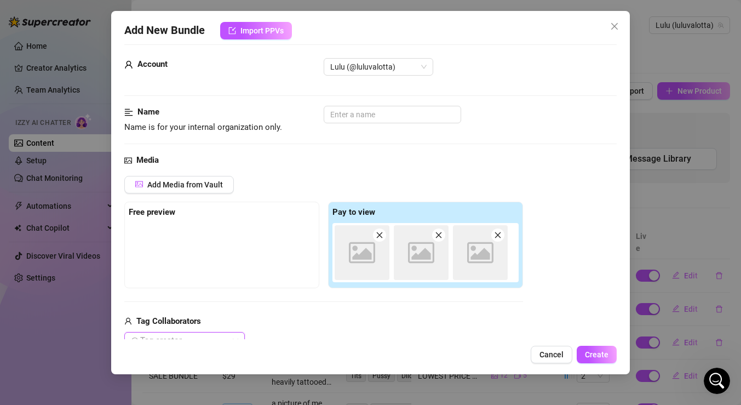
scroll to position [7, 0]
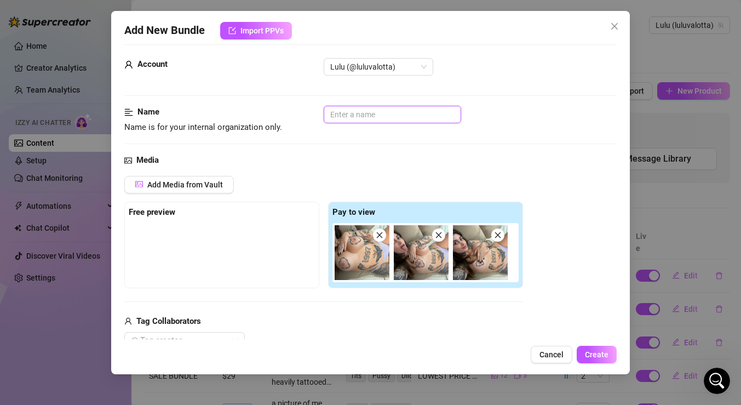
click at [385, 119] on input "text" at bounding box center [393, 115] width 138 height 18
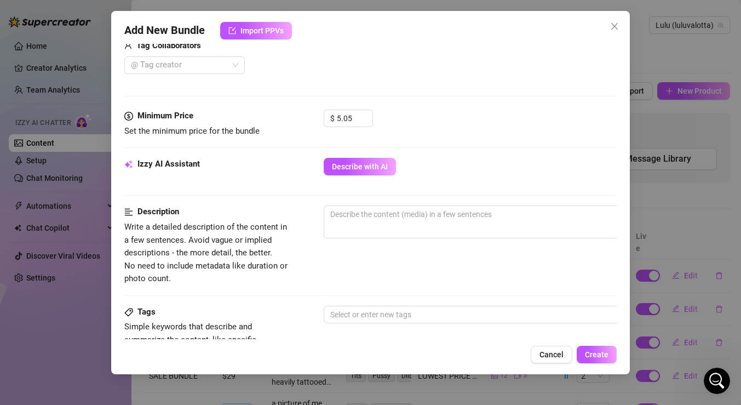
scroll to position [293, 0]
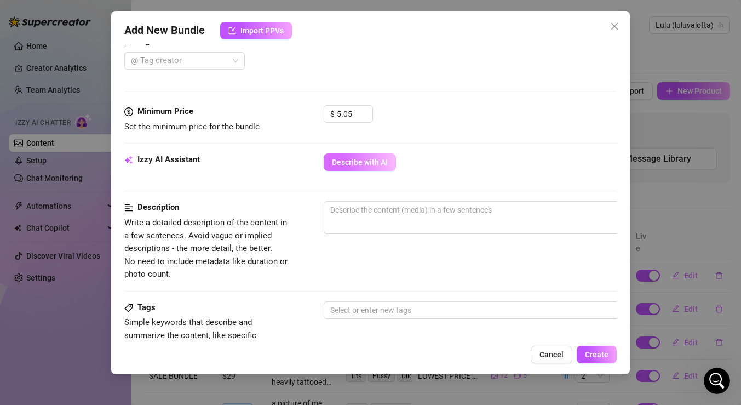
click at [389, 164] on button "Describe with AI" at bounding box center [360, 162] width 72 height 18
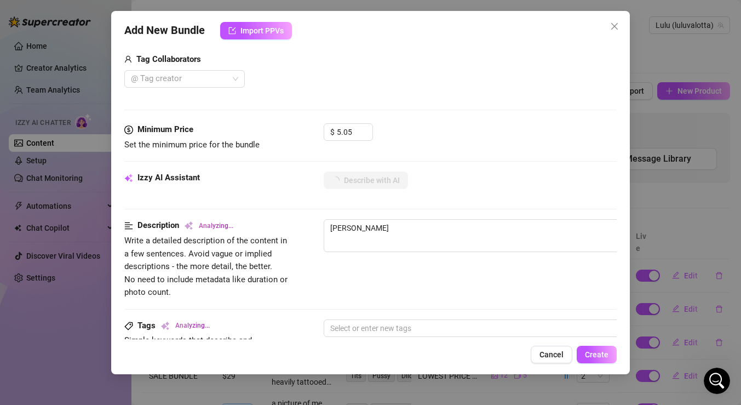
scroll to position [279, 0]
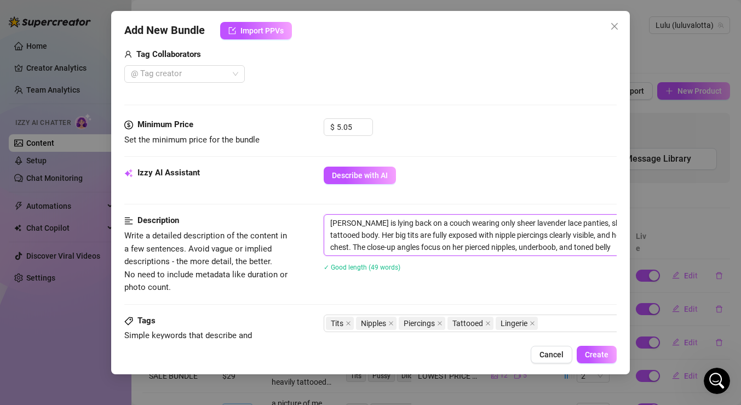
click at [391, 225] on textarea "[PERSON_NAME] is lying back on a couch wearing only sheer lavender lace panties…" at bounding box center [515, 235] width 383 height 41
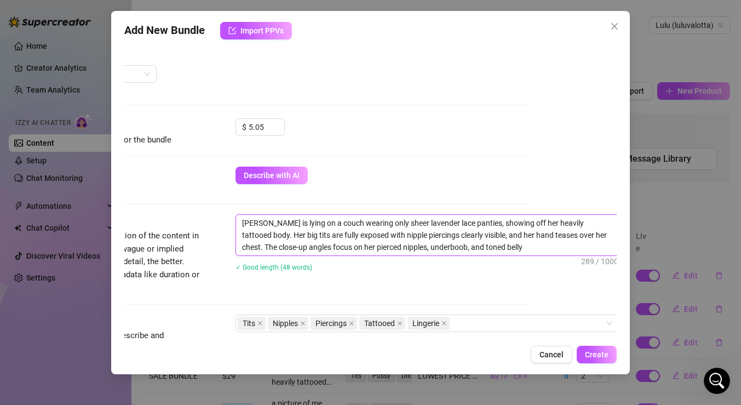
scroll to position [279, 90]
click at [471, 248] on textarea "[PERSON_NAME] is lying on a couch wearing only sheer lavender lace panties, sho…" at bounding box center [425, 235] width 383 height 41
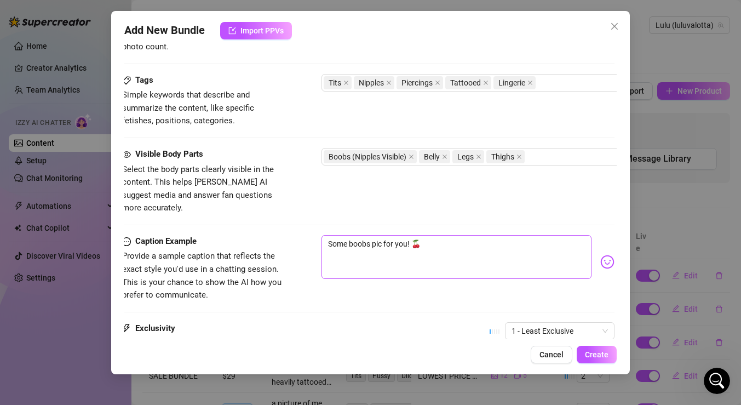
scroll to position [520, 0]
click at [439, 235] on textarea "Some boobs pic for you! 🍒" at bounding box center [459, 257] width 270 height 44
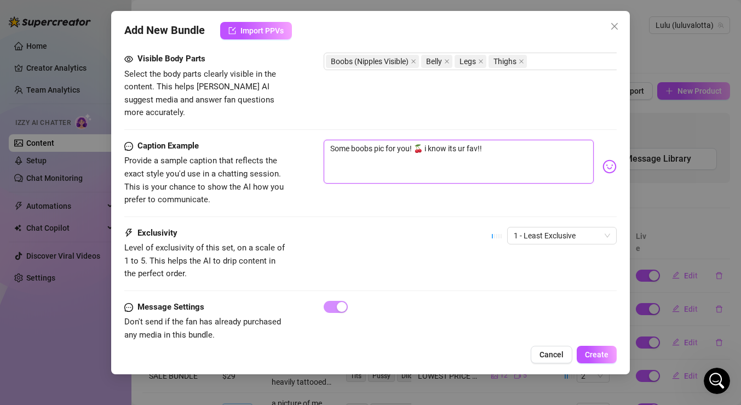
scroll to position [625, 0]
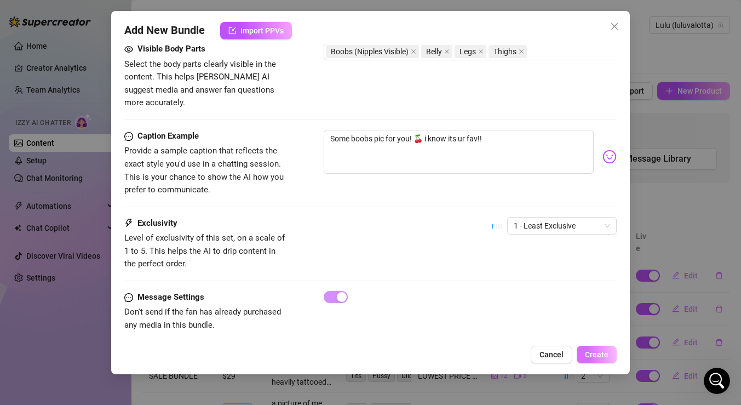
click at [601, 358] on span "Create" at bounding box center [597, 354] width 24 height 9
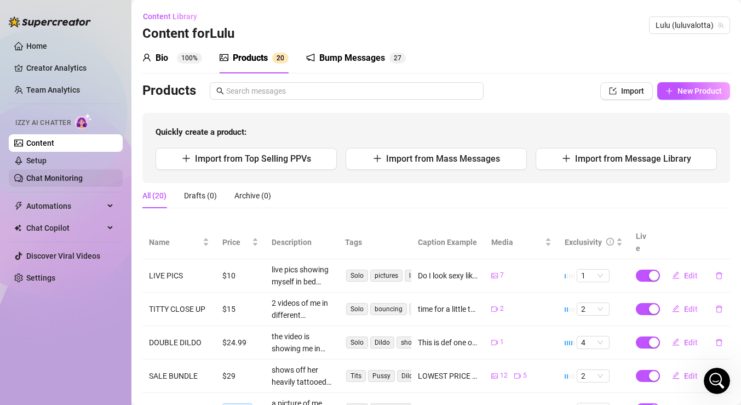
click at [67, 177] on link "Chat Monitoring" at bounding box center [54, 178] width 56 height 9
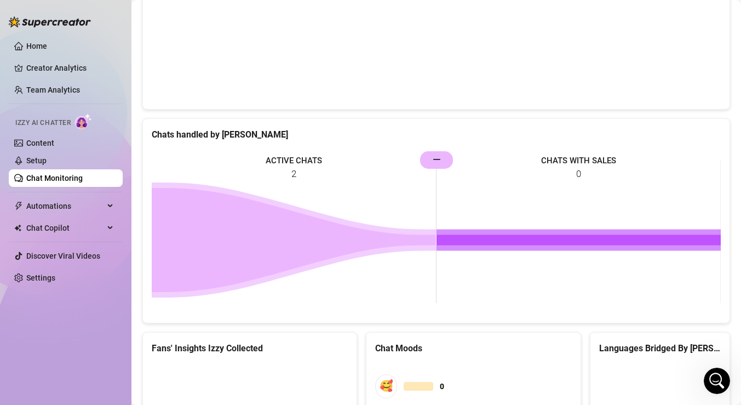
scroll to position [323, 0]
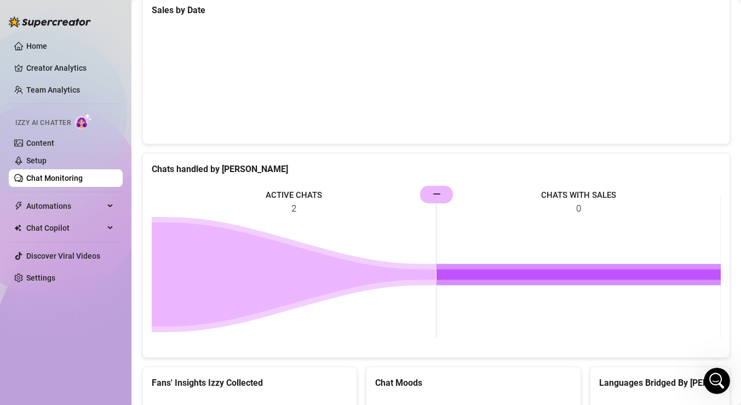
click at [562, 270] on icon at bounding box center [579, 275] width 284 height 10
click at [442, 199] on rect at bounding box center [436, 266] width 569 height 164
click at [335, 277] on icon at bounding box center [294, 274] width 284 height 104
click at [247, 272] on icon at bounding box center [294, 274] width 284 height 104
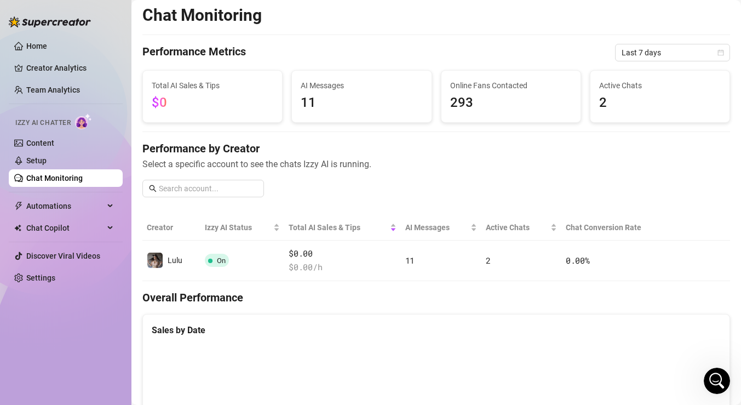
scroll to position [2, 0]
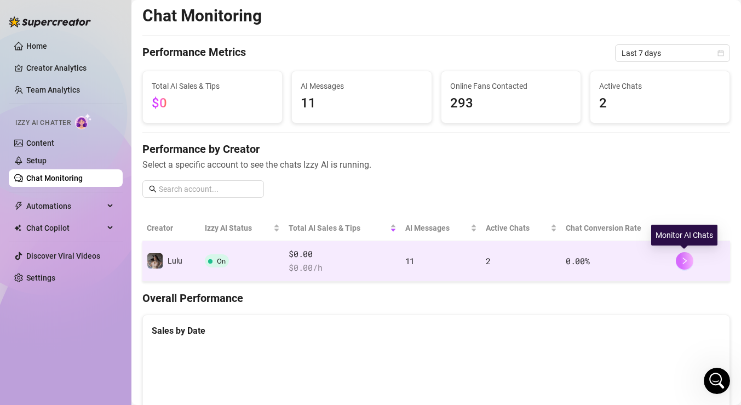
click at [686, 264] on icon "right" at bounding box center [685, 261] width 8 height 8
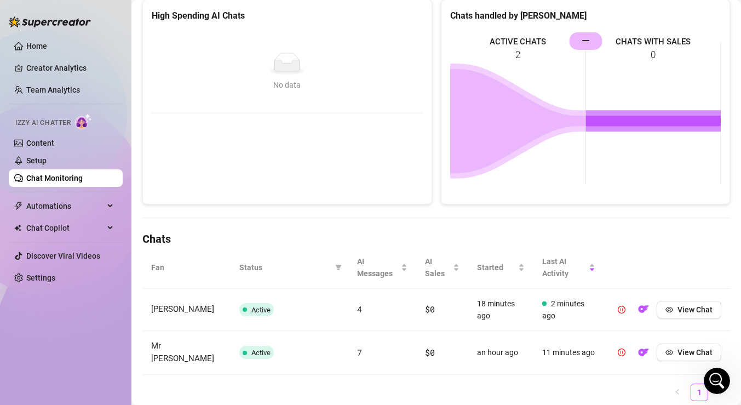
scroll to position [191, 0]
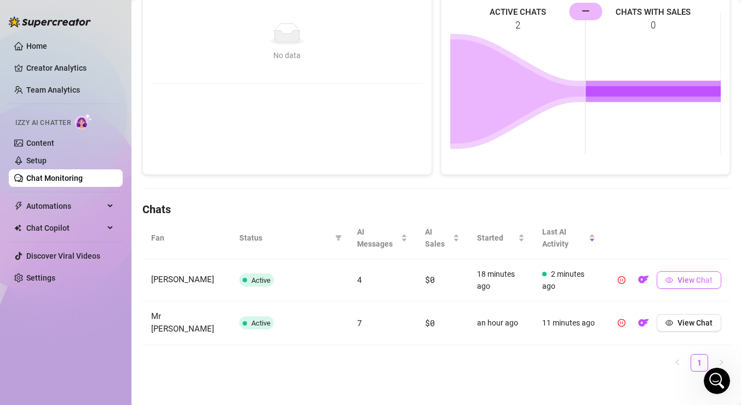
click at [696, 283] on span "View Chat" at bounding box center [695, 280] width 35 height 9
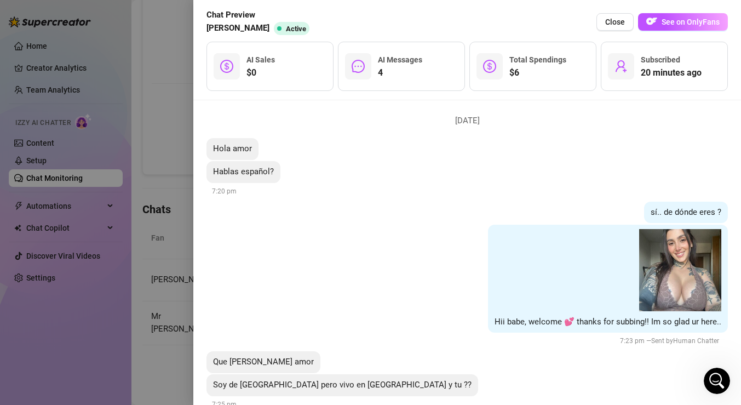
scroll to position [0, 0]
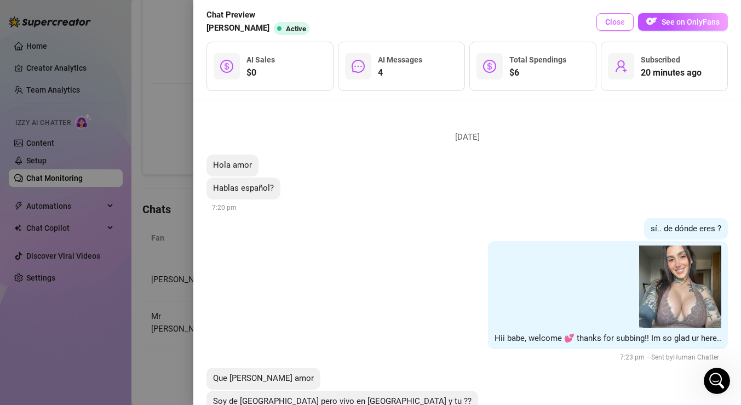
click at [615, 25] on span "Close" at bounding box center [616, 22] width 20 height 9
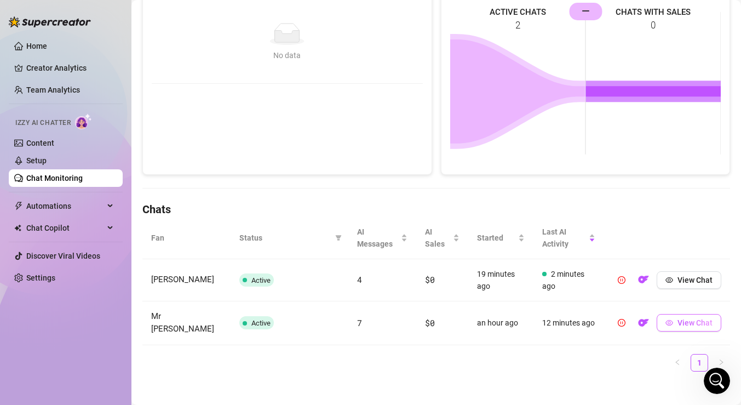
click at [682, 321] on span "View Chat" at bounding box center [695, 322] width 35 height 9
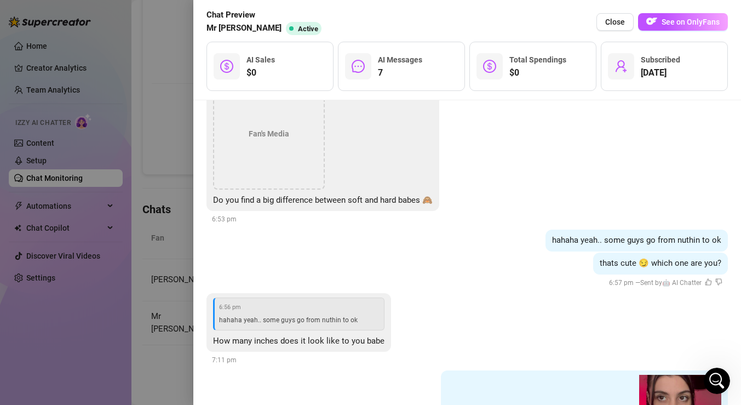
scroll to position [939, 0]
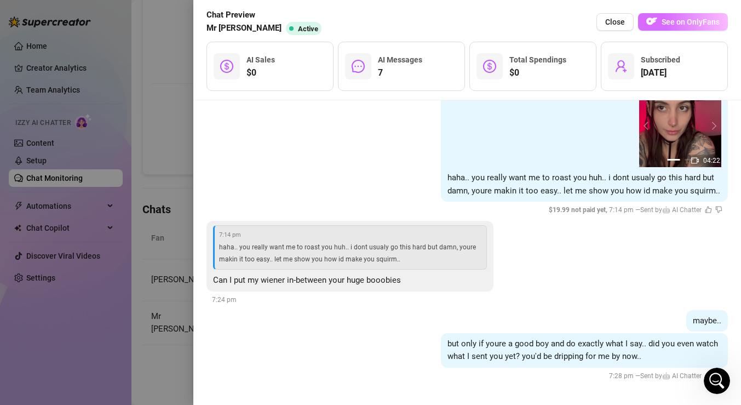
click at [675, 18] on span "See on OnlyFans" at bounding box center [691, 22] width 58 height 9
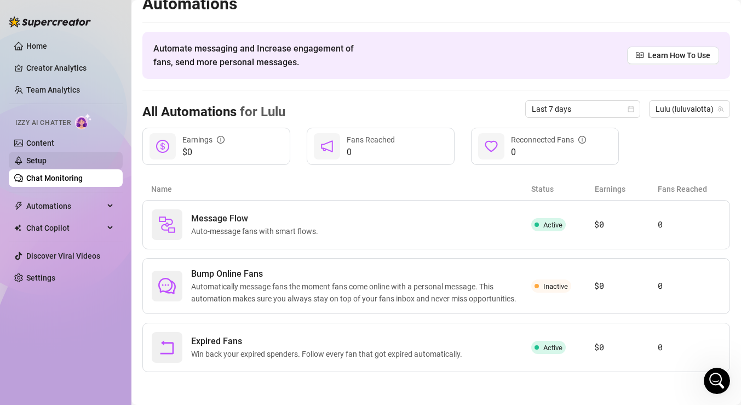
scroll to position [14, 0]
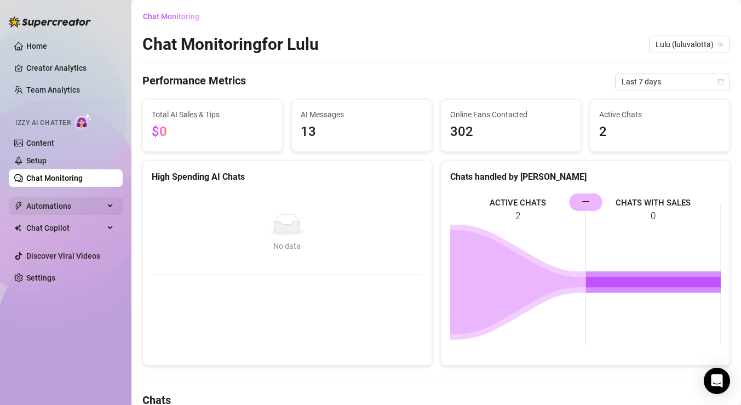
click at [79, 205] on span "Automations" at bounding box center [65, 206] width 78 height 18
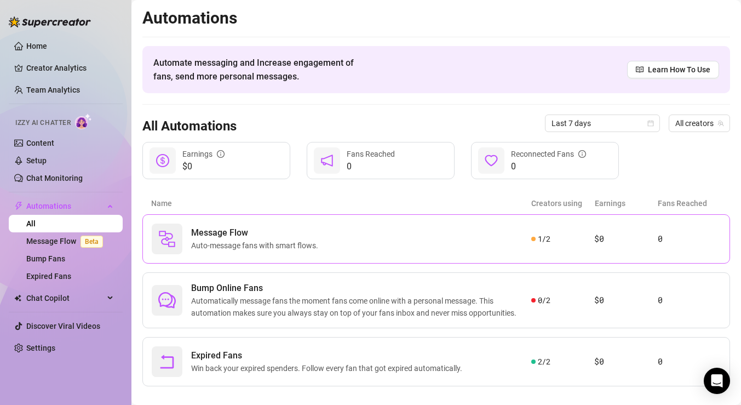
click at [546, 247] on div "Message Flow Auto-message fans with smart flows. 1 / 2 $0 0" at bounding box center [436, 238] width 588 height 49
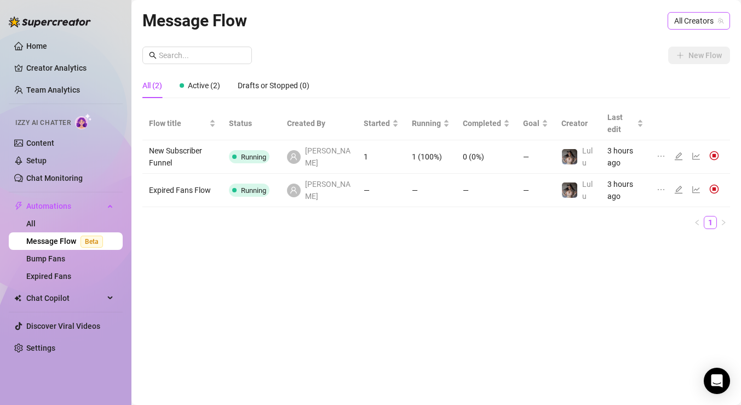
click at [705, 19] on span "All Creators" at bounding box center [699, 21] width 49 height 16
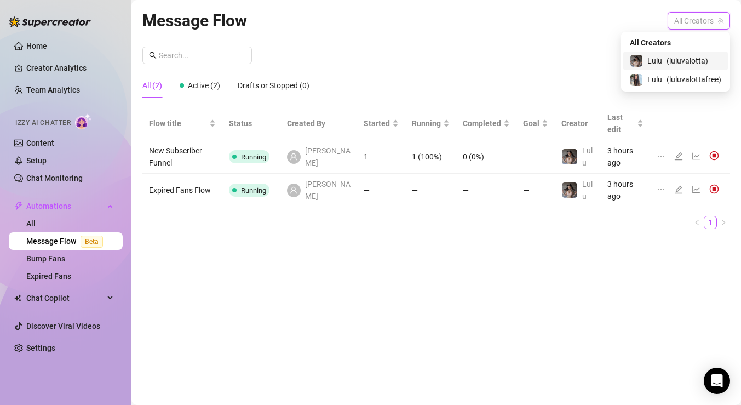
click at [690, 57] on span "( luluvalotta )" at bounding box center [688, 61] width 42 height 12
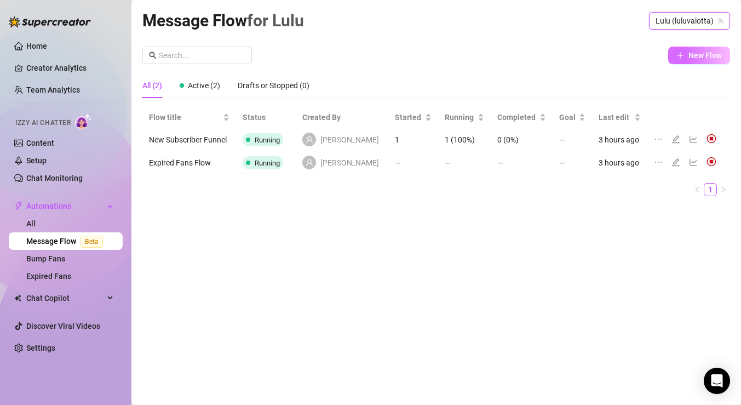
click at [697, 51] on span "New Flow" at bounding box center [705, 55] width 33 height 9
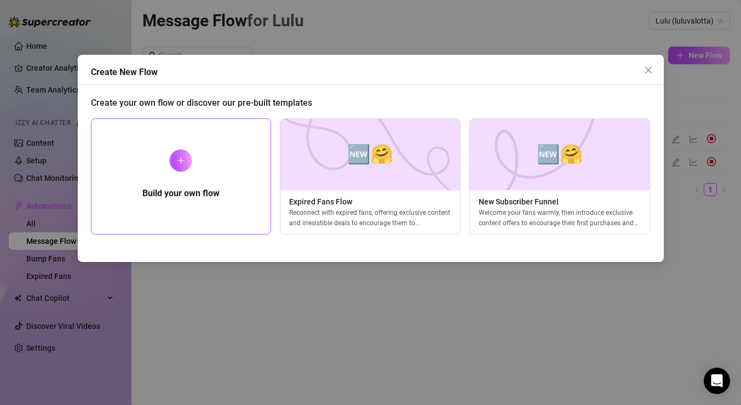
click at [212, 173] on div "Build your own flow" at bounding box center [181, 176] width 181 height 116
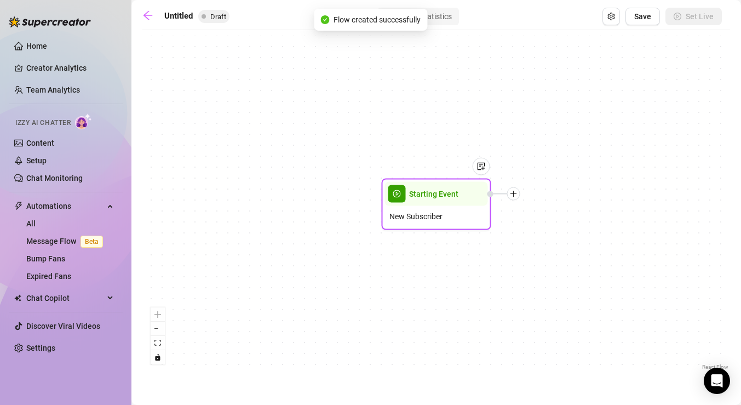
click at [406, 203] on div "Starting Event" at bounding box center [436, 194] width 103 height 24
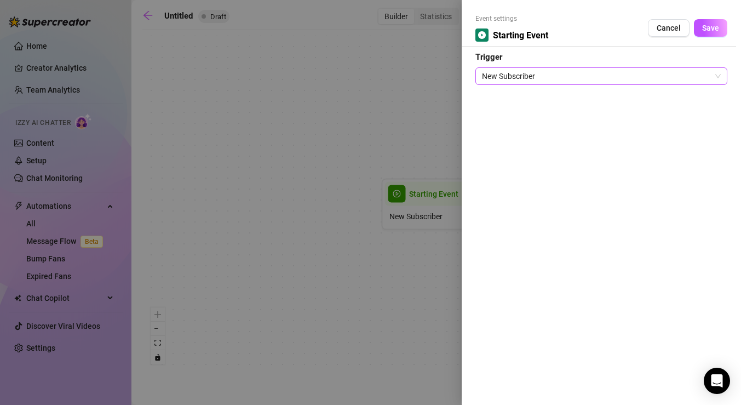
click at [553, 75] on span "New Subscriber" at bounding box center [601, 76] width 239 height 16
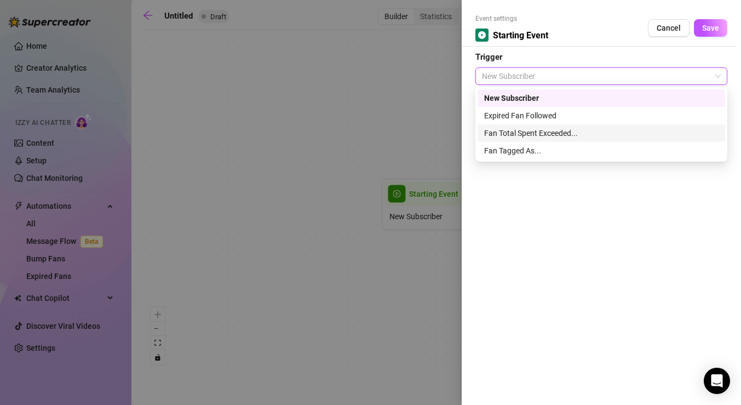
click at [572, 134] on div "Fan Total Spent Exceeded..." at bounding box center [601, 133] width 235 height 12
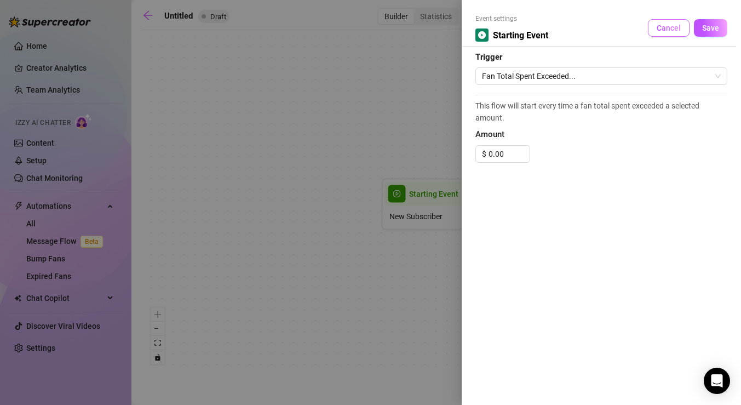
click at [660, 27] on span "Cancel" at bounding box center [669, 28] width 24 height 9
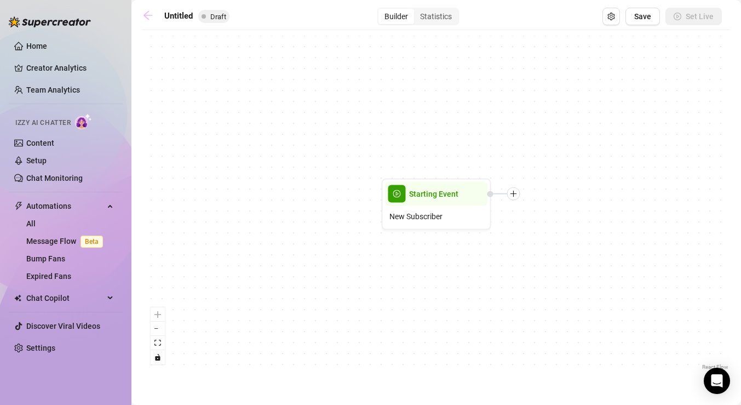
click at [150, 14] on icon "arrow-left" at bounding box center [147, 15] width 11 height 11
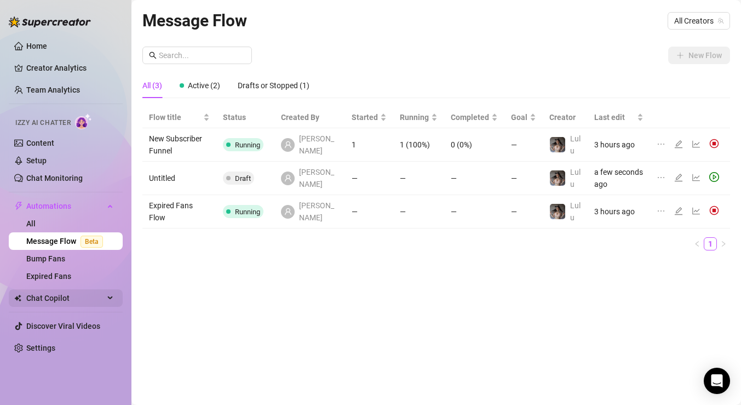
click at [72, 300] on span "Chat Copilot" at bounding box center [65, 298] width 78 height 18
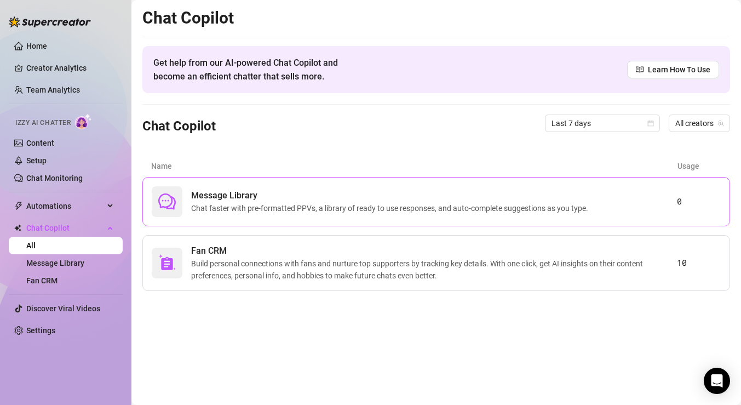
click at [510, 193] on span "Message Library" at bounding box center [392, 195] width 402 height 13
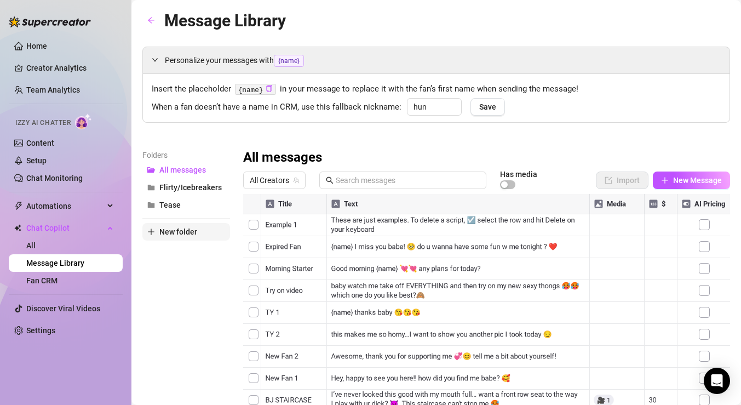
click at [179, 233] on span "New folder" at bounding box center [178, 231] width 38 height 9
click at [185, 218] on input "text" at bounding box center [186, 223] width 88 height 18
type input "PPV's"
click at [182, 287] on div "Folders All messages Flirty/Icebreakers Tease PPV's New folder" at bounding box center [186, 293] width 88 height 289
click at [186, 205] on button "PPV's" at bounding box center [186, 205] width 88 height 18
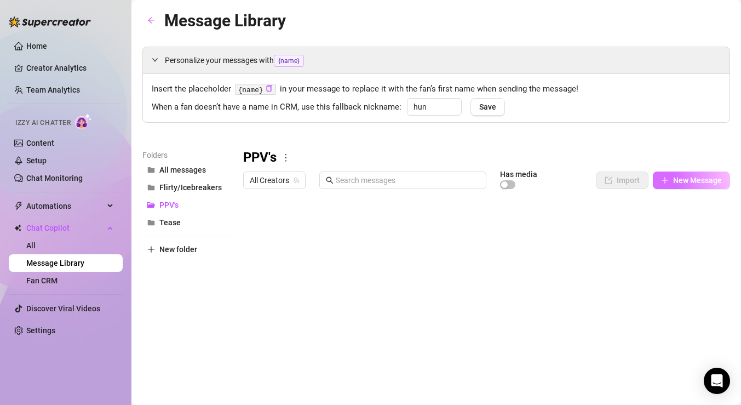
click at [698, 176] on span "New Message" at bounding box center [697, 180] width 49 height 9
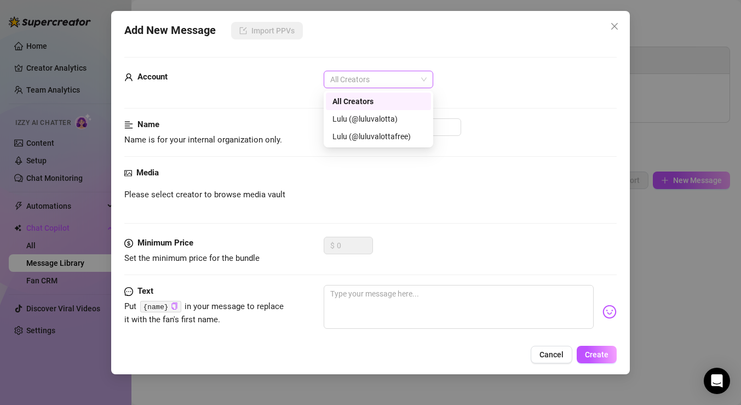
click at [388, 81] on span "All Creators" at bounding box center [378, 79] width 96 height 16
click at [381, 115] on div "Lulu (@luluvalotta)" at bounding box center [379, 119] width 92 height 12
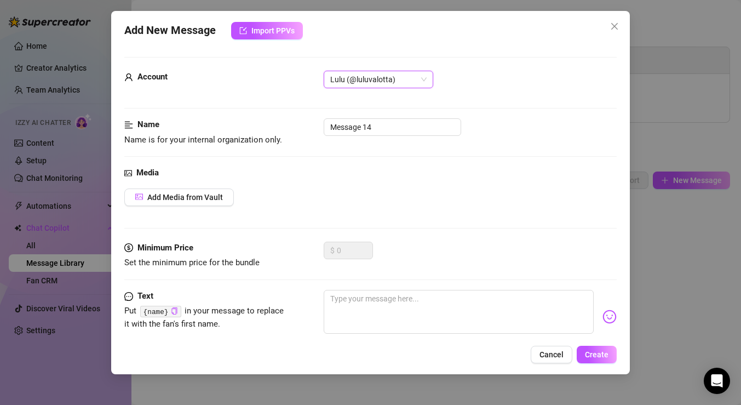
click at [432, 139] on div "Name Name is for your internal organization only. Message 14" at bounding box center [370, 132] width 493 height 28
drag, startPoint x: 432, startPoint y: 131, endPoint x: 252, endPoint y: 119, distance: 181.2
click at [252, 123] on div "Name Name is for your internal organization only. Message 14" at bounding box center [370, 132] width 493 height 28
type input "1"
click at [260, 171] on div "Media" at bounding box center [370, 173] width 493 height 13
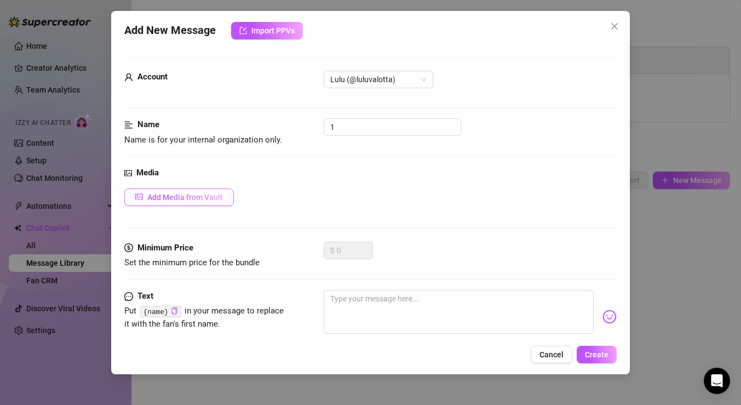
click at [209, 199] on span "Add Media from Vault" at bounding box center [185, 197] width 76 height 9
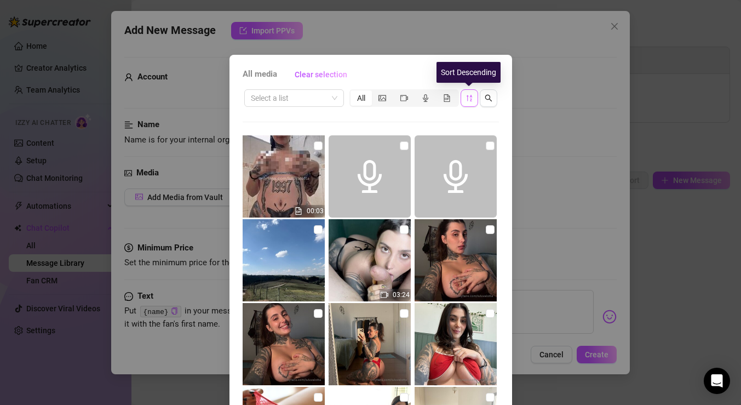
click at [472, 99] on icon "sort-descending" at bounding box center [470, 98] width 8 height 8
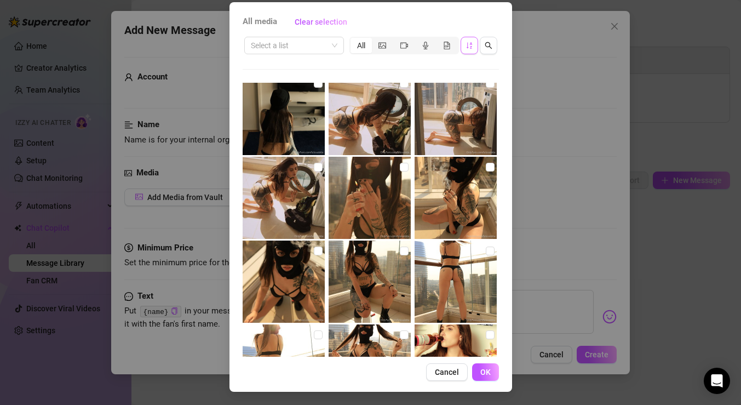
scroll to position [283, 0]
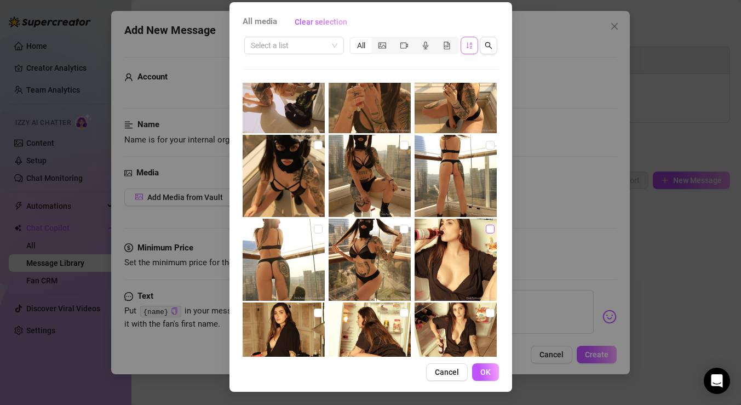
click at [491, 227] on input "checkbox" at bounding box center [490, 229] width 9 height 9
checkbox input "true"
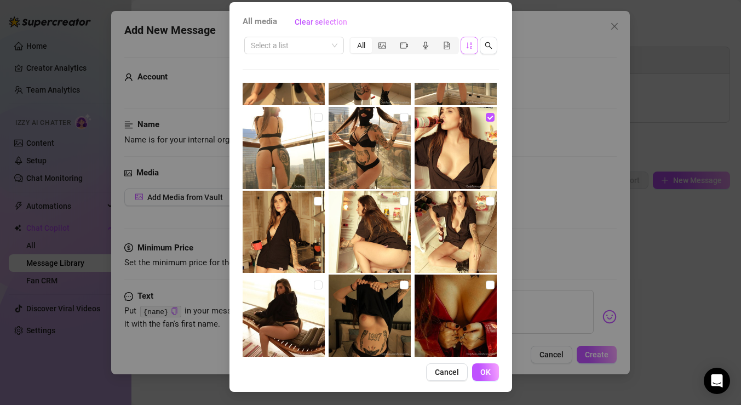
scroll to position [402, 0]
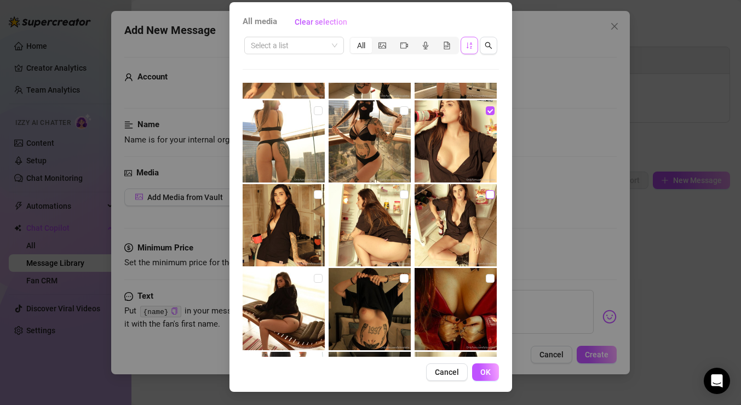
click at [490, 195] on input "checkbox" at bounding box center [490, 194] width 9 height 9
checkbox input "true"
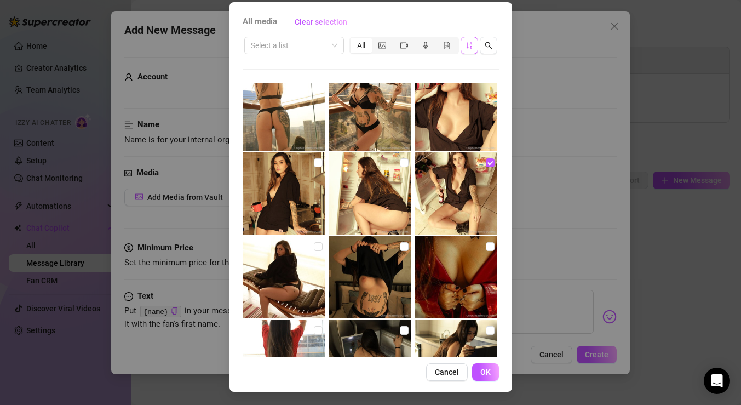
scroll to position [441, 0]
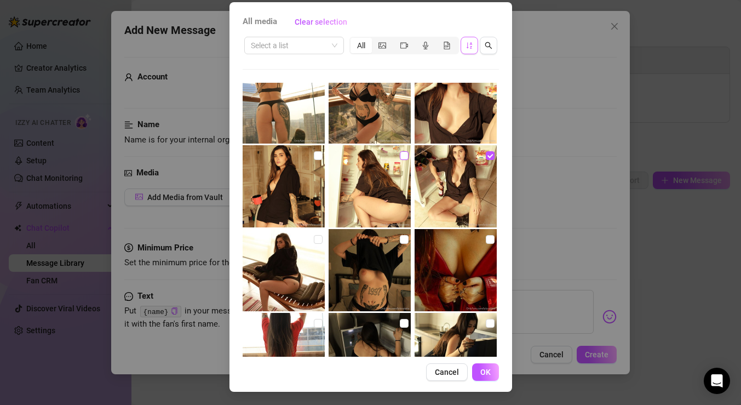
click at [404, 152] on input "checkbox" at bounding box center [404, 155] width 9 height 9
checkbox input "true"
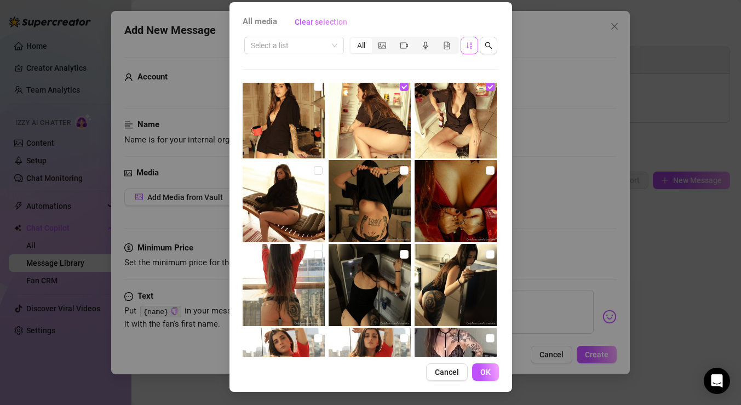
scroll to position [530, 0]
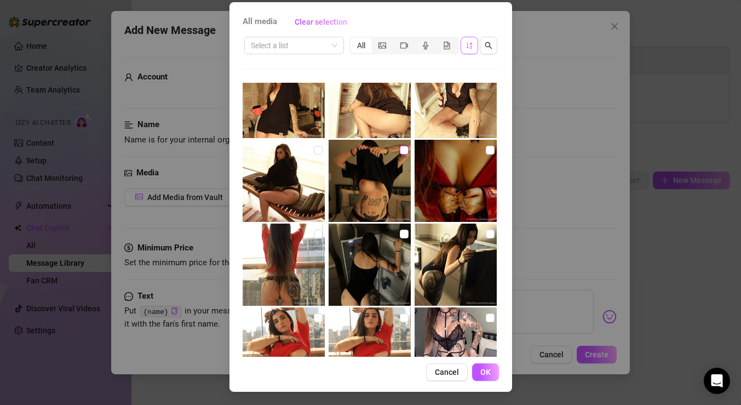
click at [404, 150] on input "checkbox" at bounding box center [404, 150] width 9 height 9
checkbox input "true"
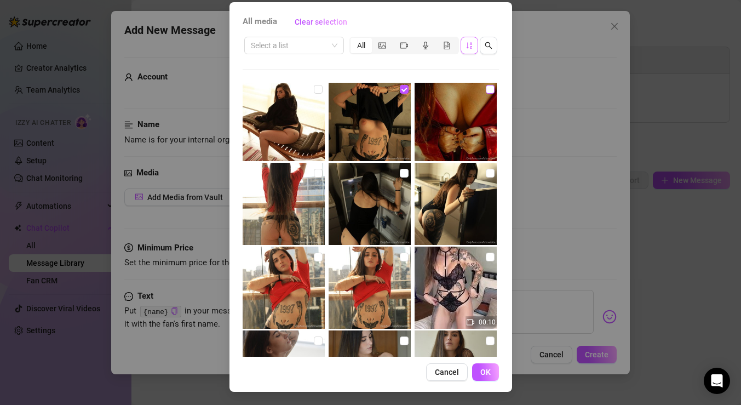
click at [488, 89] on input "checkbox" at bounding box center [490, 89] width 9 height 9
checkbox input "true"
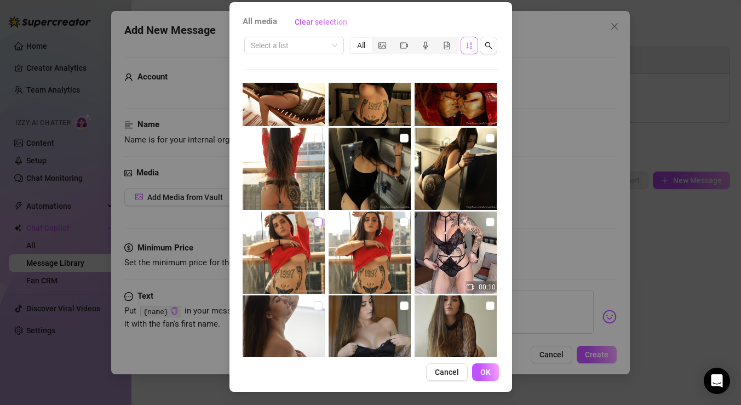
click at [316, 220] on input "checkbox" at bounding box center [318, 222] width 9 height 9
checkbox input "true"
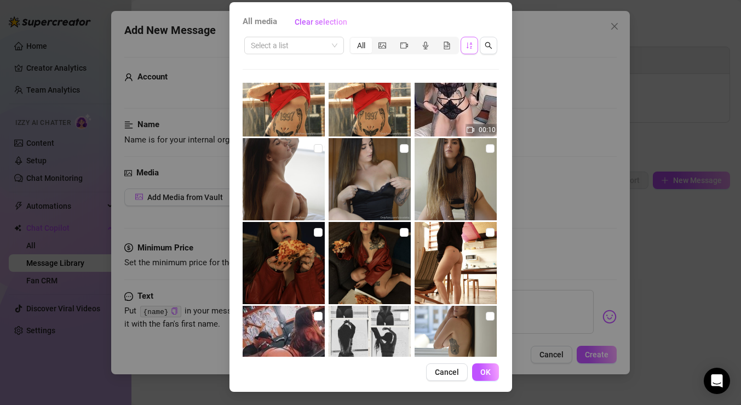
scroll to position [800, 0]
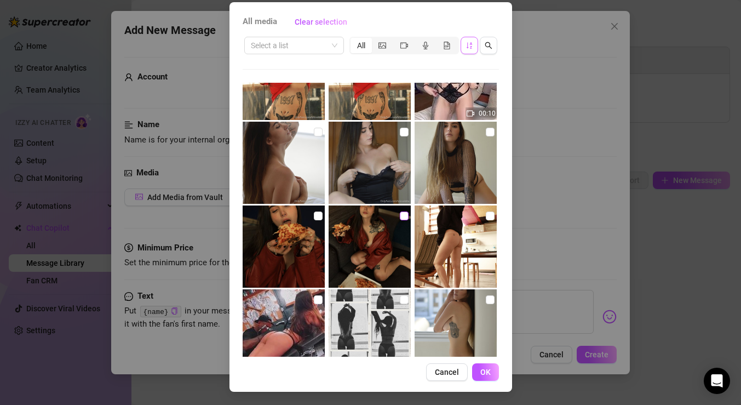
click at [402, 219] on input "checkbox" at bounding box center [404, 216] width 9 height 9
checkbox input "true"
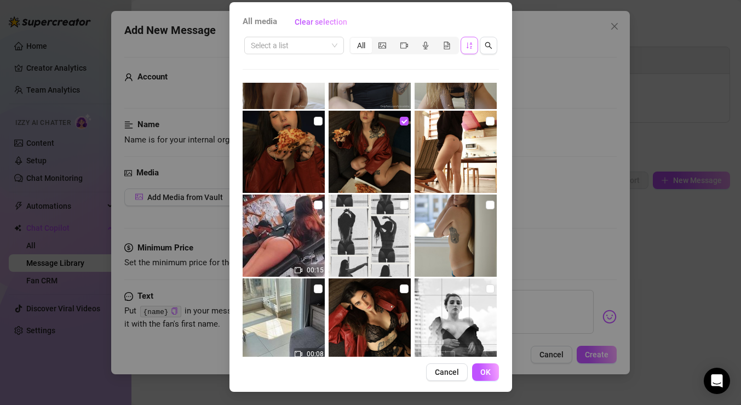
scroll to position [985, 0]
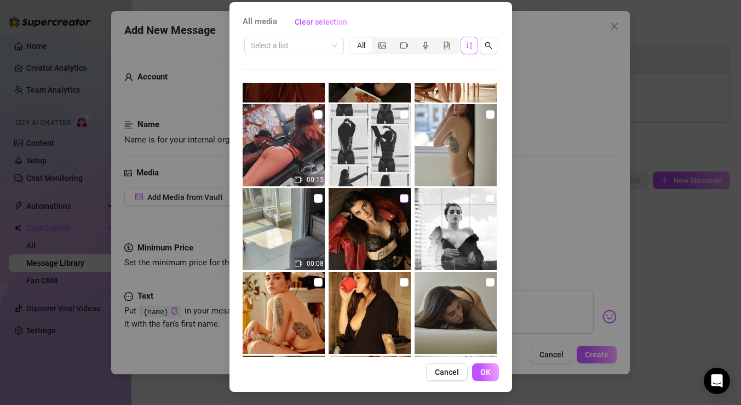
click at [402, 198] on input "checkbox" at bounding box center [404, 198] width 9 height 9
checkbox input "true"
click at [492, 198] on input "checkbox" at bounding box center [490, 198] width 9 height 9
checkbox input "true"
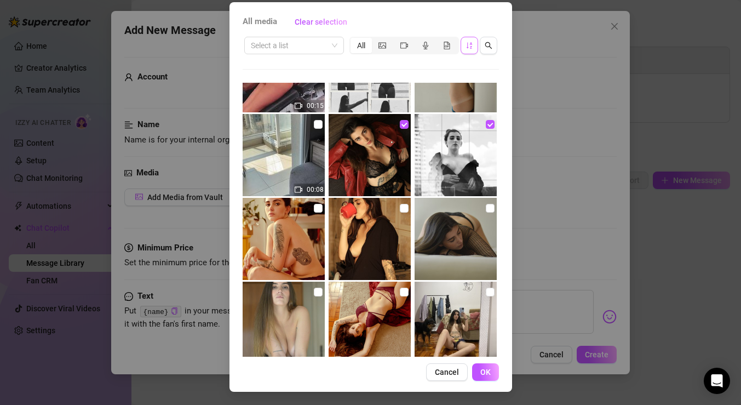
scroll to position [1066, 0]
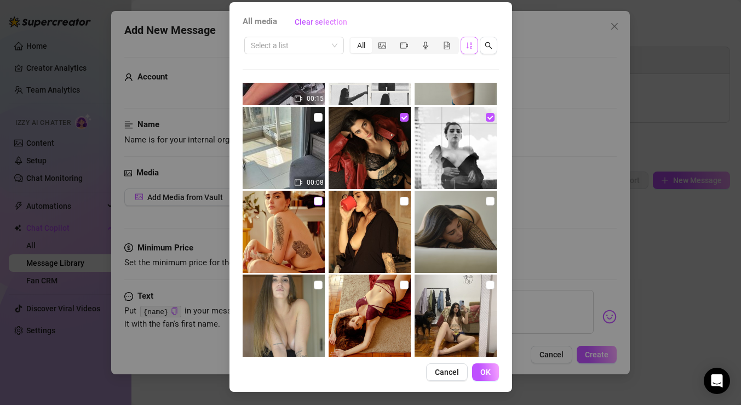
click at [317, 203] on input "checkbox" at bounding box center [318, 201] width 9 height 9
checkbox input "true"
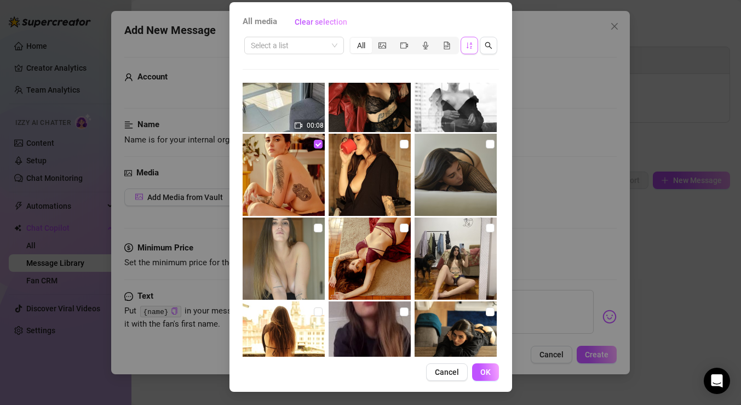
scroll to position [1135, 0]
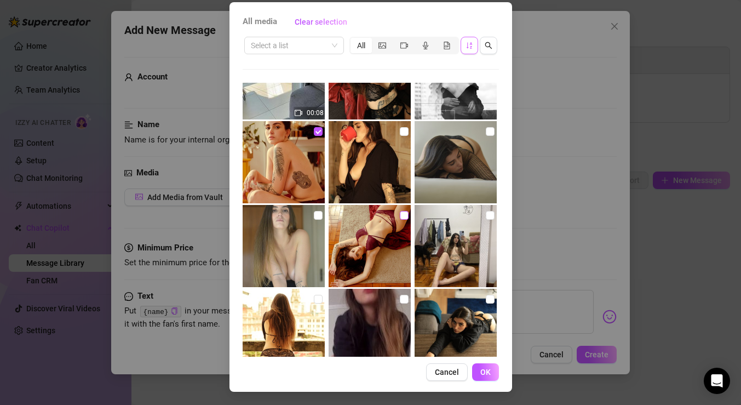
click at [401, 215] on input "checkbox" at bounding box center [404, 215] width 9 height 9
checkbox input "true"
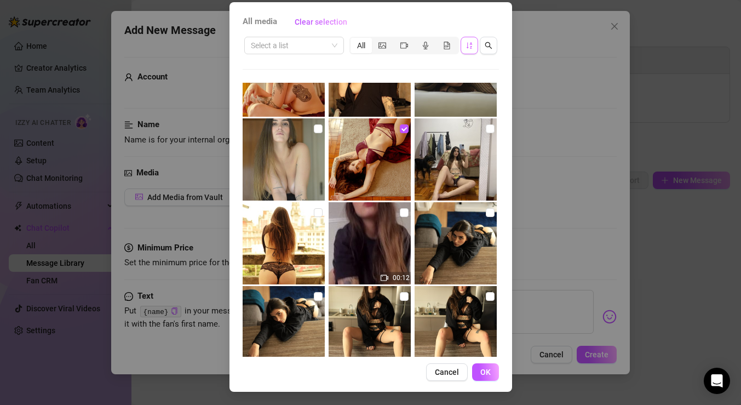
scroll to position [1307, 0]
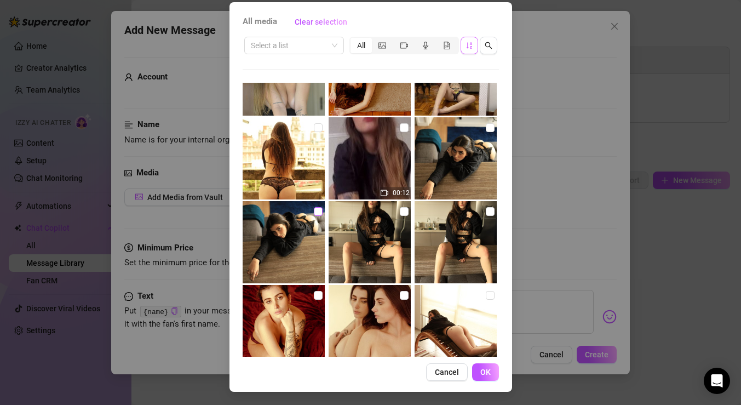
click at [316, 210] on input "checkbox" at bounding box center [318, 211] width 9 height 9
checkbox input "true"
click at [403, 211] on input "checkbox" at bounding box center [404, 211] width 9 height 9
checkbox input "true"
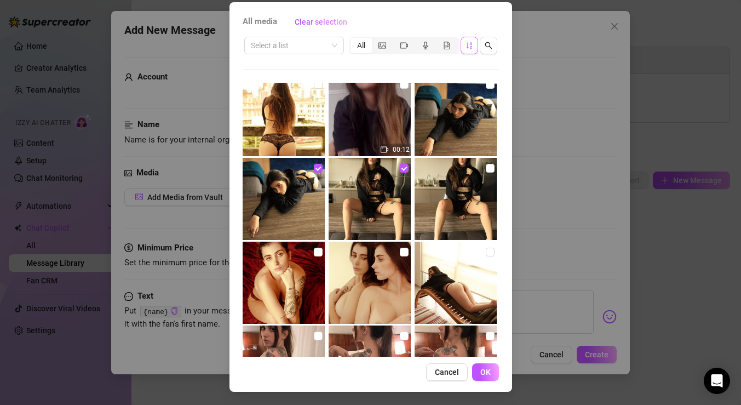
scroll to position [1379, 0]
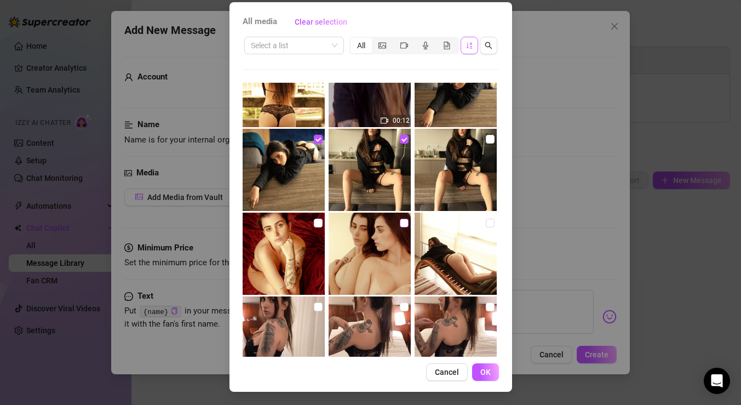
click at [404, 221] on input "checkbox" at bounding box center [404, 223] width 9 height 9
checkbox input "true"
click at [316, 224] on input "checkbox" at bounding box center [318, 223] width 9 height 9
checkbox input "true"
click at [492, 222] on input "checkbox" at bounding box center [490, 223] width 9 height 9
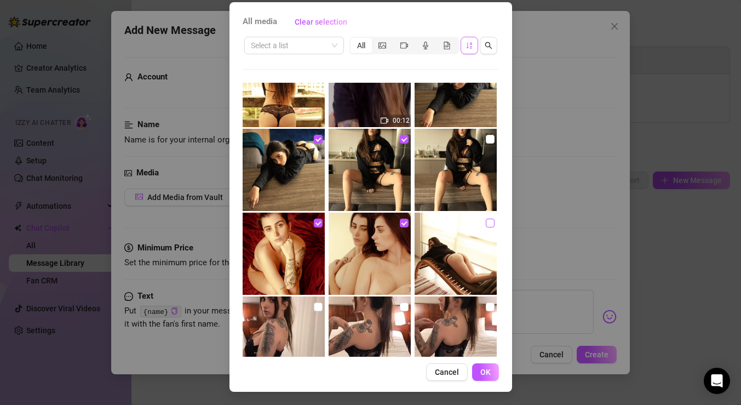
checkbox input "true"
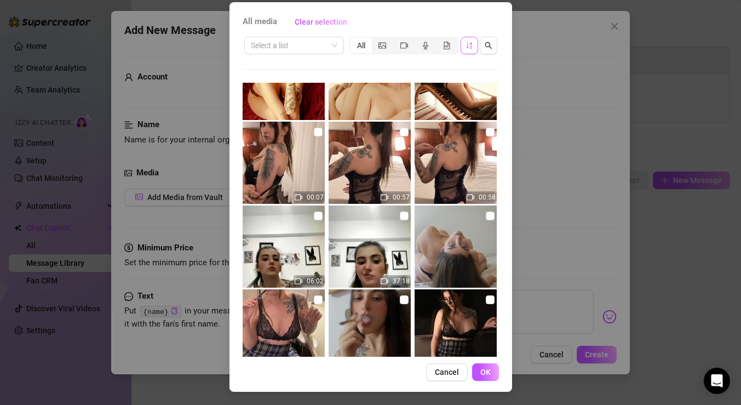
scroll to position [1556, 0]
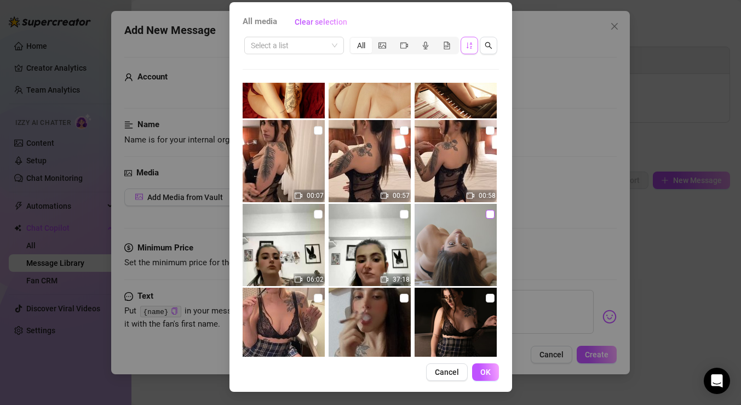
click at [488, 212] on input "checkbox" at bounding box center [490, 214] width 9 height 9
checkbox input "true"
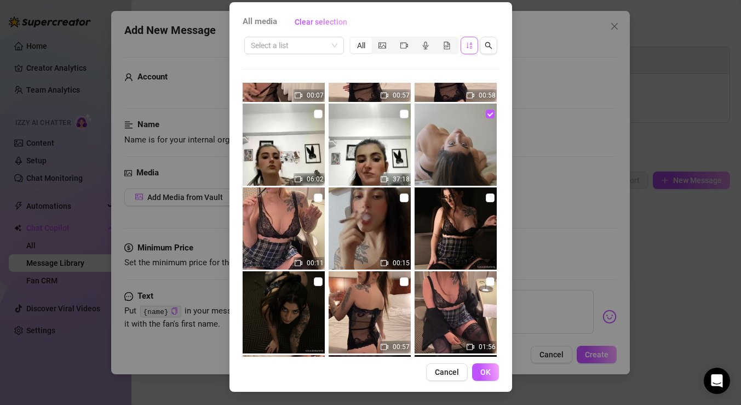
scroll to position [1659, 0]
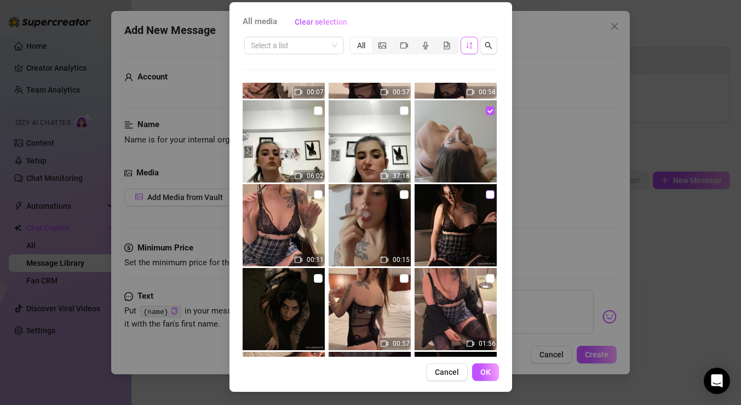
click at [489, 195] on input "checkbox" at bounding box center [490, 194] width 9 height 9
checkbox input "true"
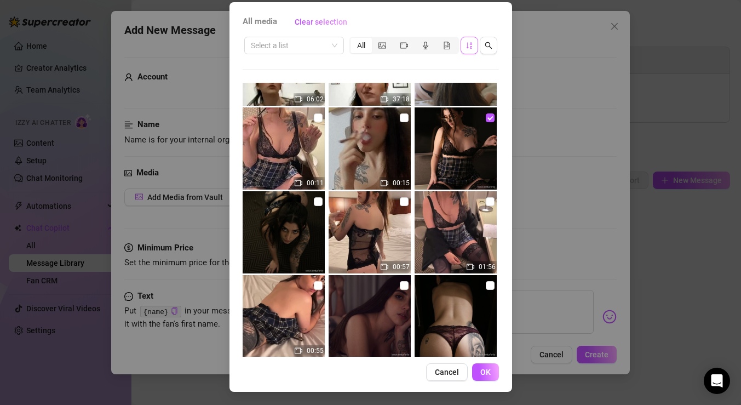
scroll to position [1755, 0]
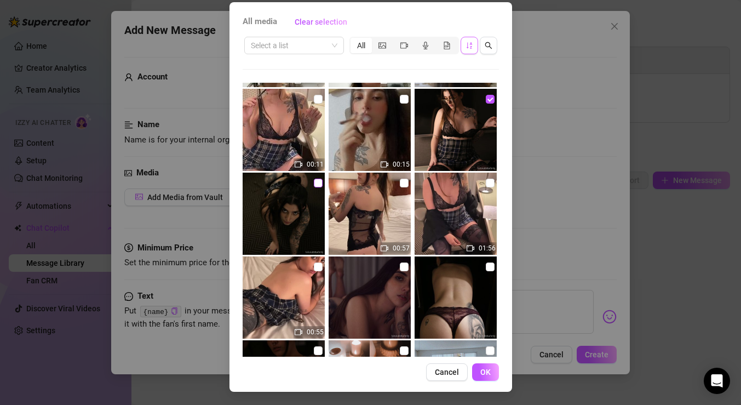
click at [317, 182] on input "checkbox" at bounding box center [318, 183] width 9 height 9
checkbox input "true"
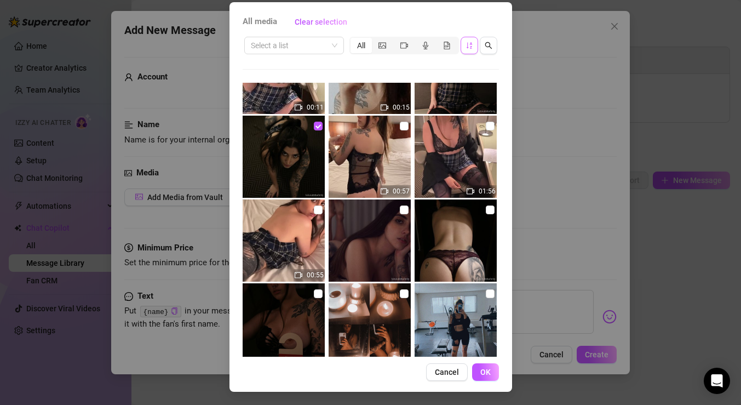
scroll to position [1814, 0]
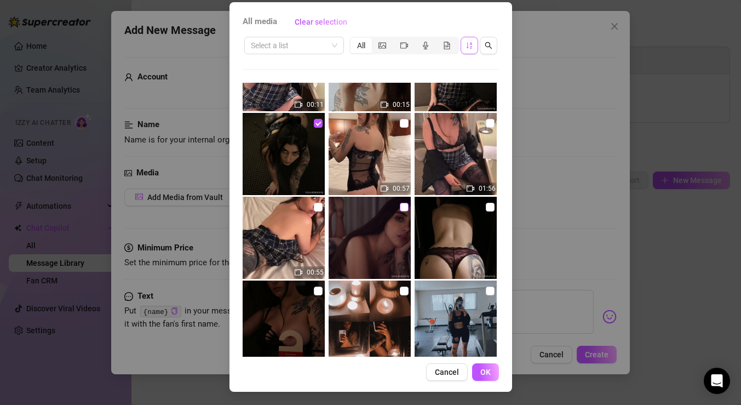
click at [402, 208] on input "checkbox" at bounding box center [404, 207] width 9 height 9
checkbox input "true"
click at [492, 207] on input "checkbox" at bounding box center [490, 207] width 9 height 9
checkbox input "true"
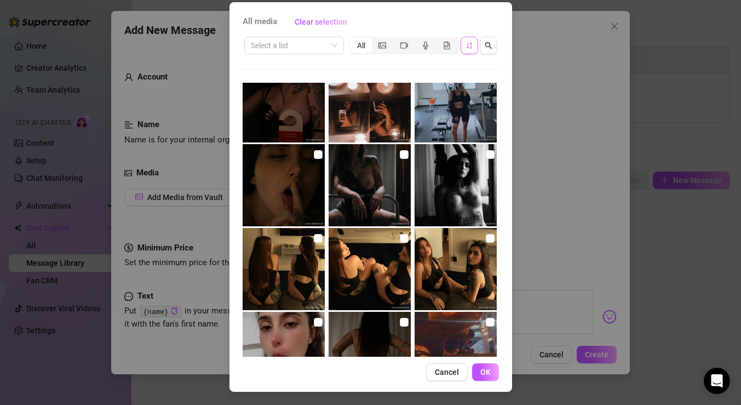
scroll to position [2039, 0]
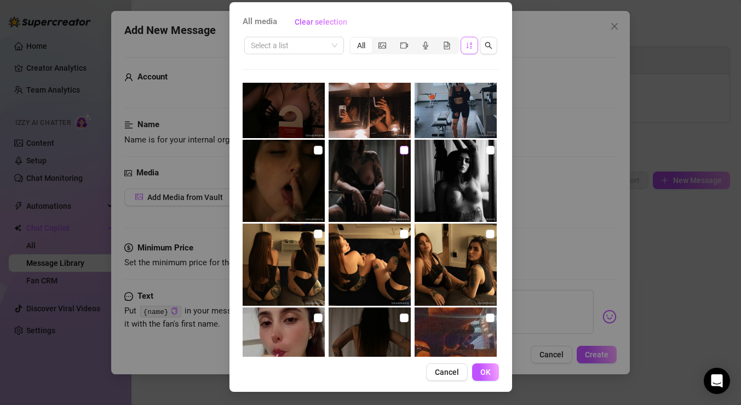
click at [406, 149] on input "checkbox" at bounding box center [404, 150] width 9 height 9
checkbox input "true"
click at [491, 151] on input "checkbox" at bounding box center [490, 150] width 9 height 9
checkbox input "true"
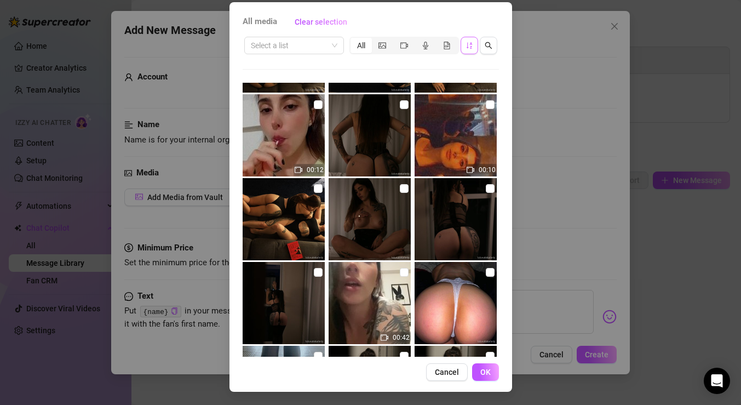
scroll to position [2267, 0]
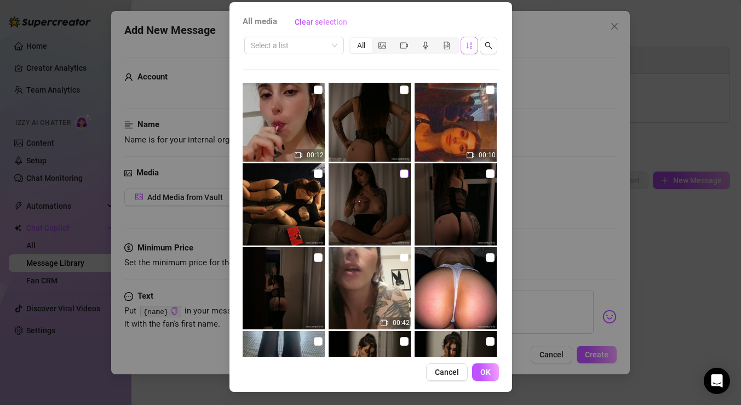
click at [403, 172] on input "checkbox" at bounding box center [404, 173] width 9 height 9
checkbox input "true"
click at [488, 174] on input "checkbox" at bounding box center [490, 173] width 9 height 9
checkbox input "true"
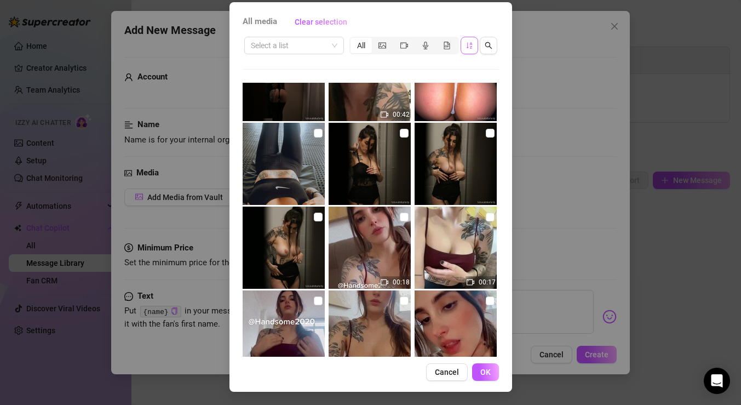
scroll to position [2481, 0]
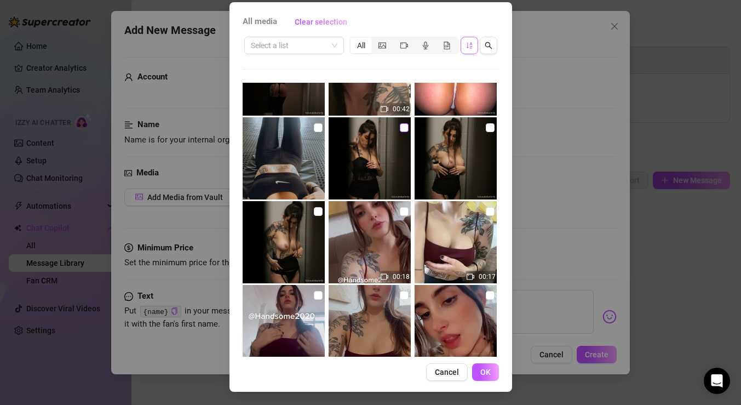
click at [400, 124] on input "checkbox" at bounding box center [404, 127] width 9 height 9
checkbox input "true"
click at [488, 129] on input "checkbox" at bounding box center [490, 127] width 9 height 9
checkbox input "true"
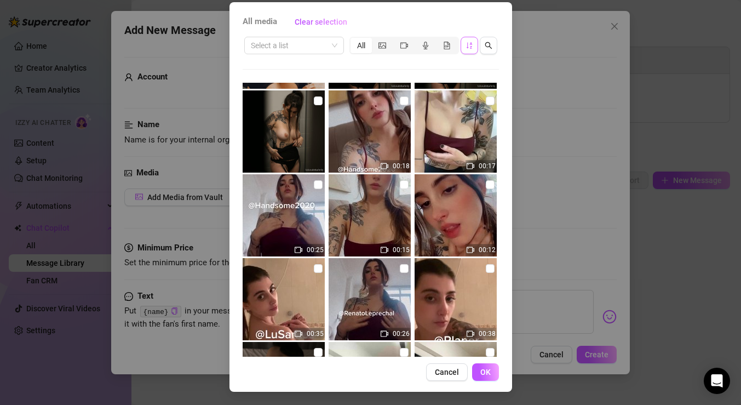
scroll to position [2599, 0]
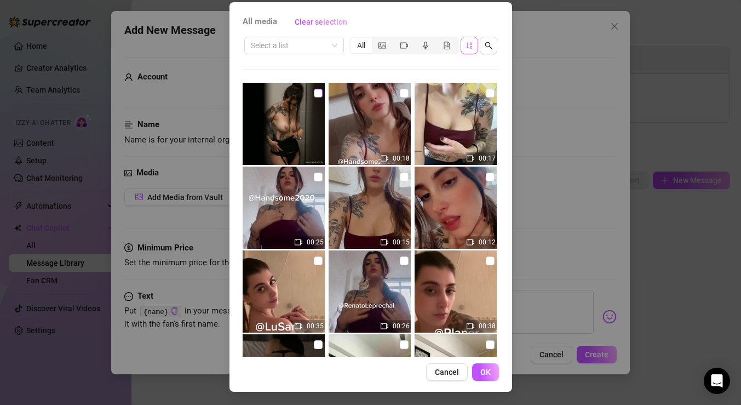
click at [317, 93] on input "checkbox" at bounding box center [318, 93] width 9 height 9
checkbox input "true"
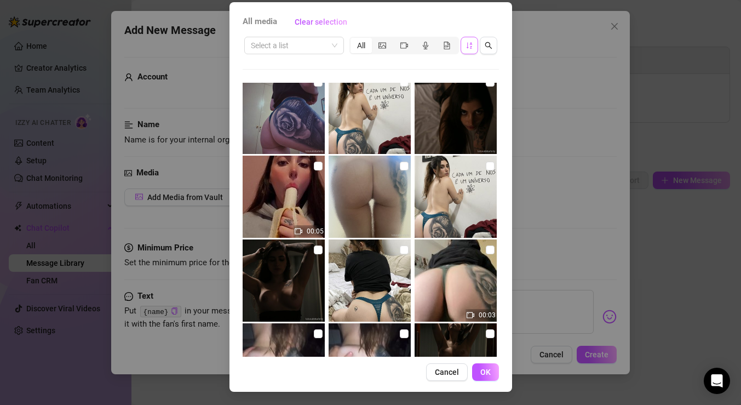
scroll to position [3300, 0]
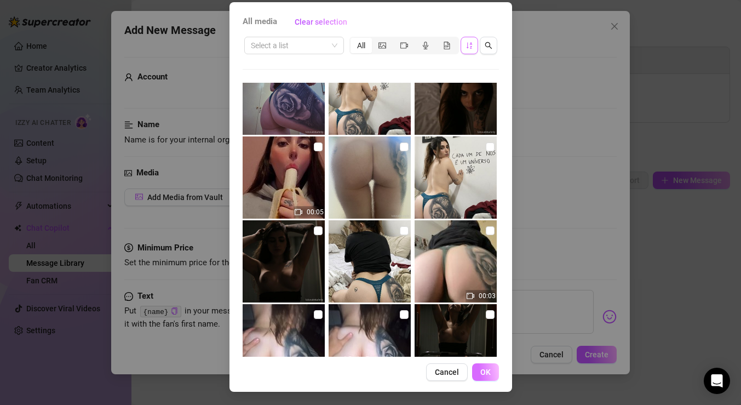
click at [481, 372] on span "OK" at bounding box center [486, 372] width 10 height 9
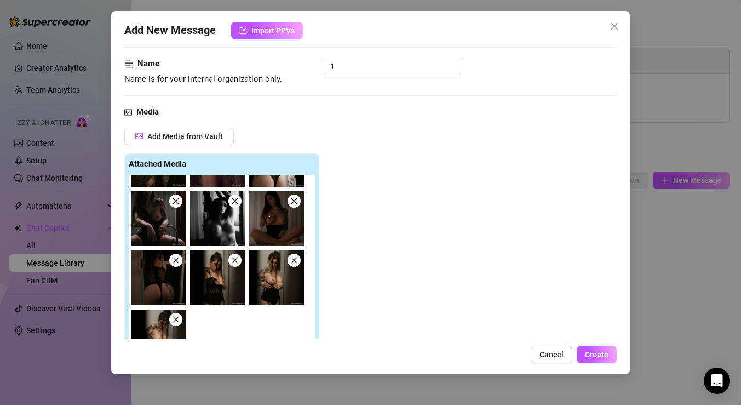
scroll to position [0, 0]
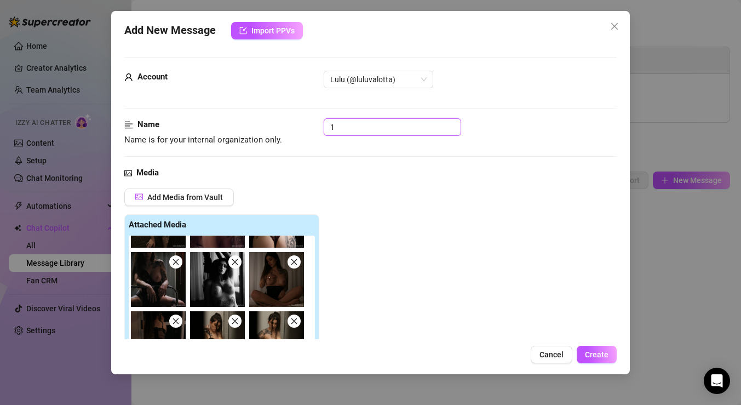
click at [353, 128] on input "1" at bounding box center [393, 127] width 138 height 18
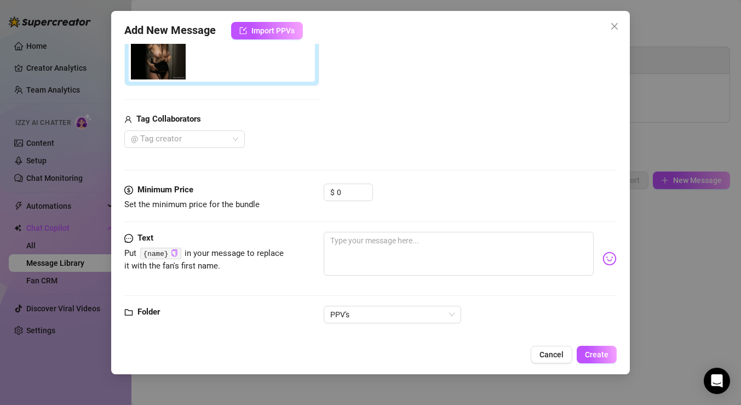
scroll to position [356, 0]
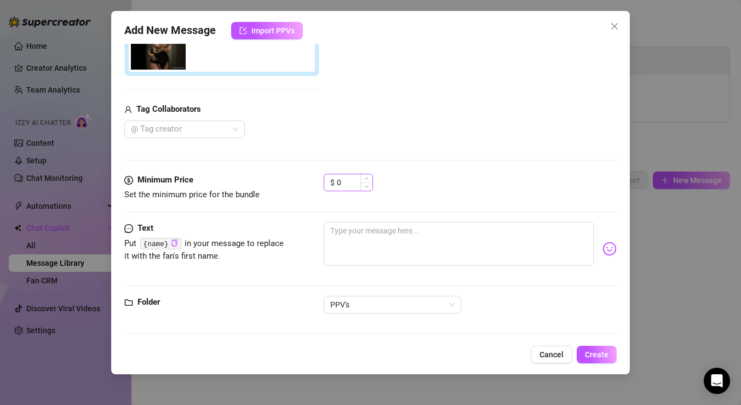
type input "1 - TBT PIC BUNDLE"
drag, startPoint x: 351, startPoint y: 184, endPoint x: 333, endPoint y: 184, distance: 18.6
click at [333, 184] on div "$ 0" at bounding box center [348, 183] width 49 height 18
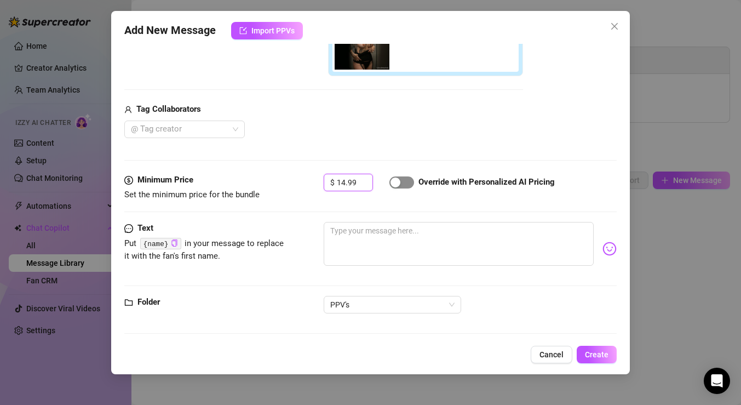
type input "14.99"
click at [408, 187] on span "button" at bounding box center [402, 182] width 25 height 12
click at [400, 236] on textarea at bounding box center [459, 244] width 270 height 44
click at [175, 245] on icon "copy" at bounding box center [174, 242] width 7 height 7
click at [344, 236] on textarea at bounding box center [459, 244] width 270 height 44
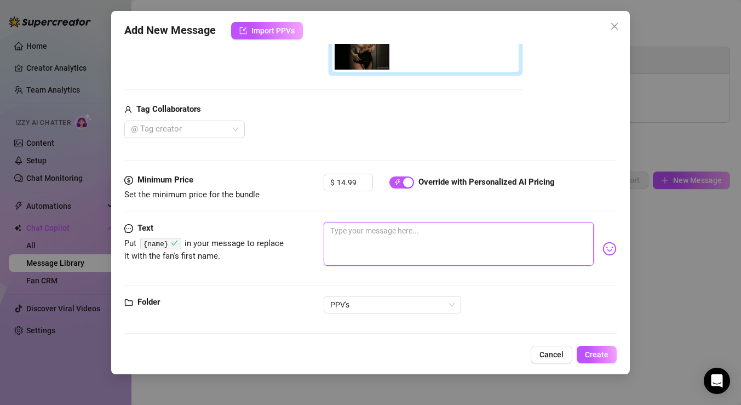
paste textarea "{name}"
type textarea "{name}"
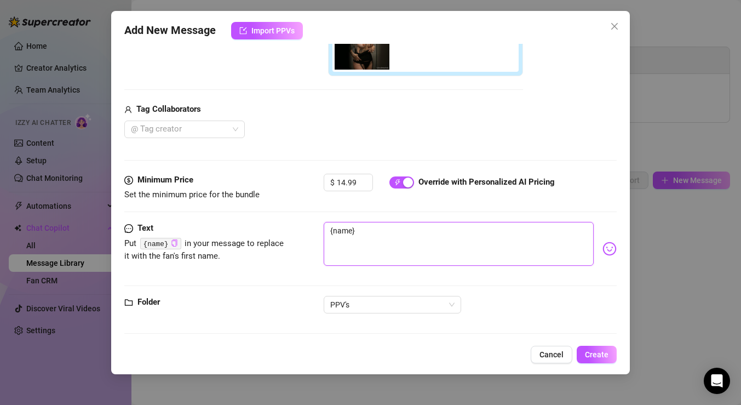
type textarea "{name} I"
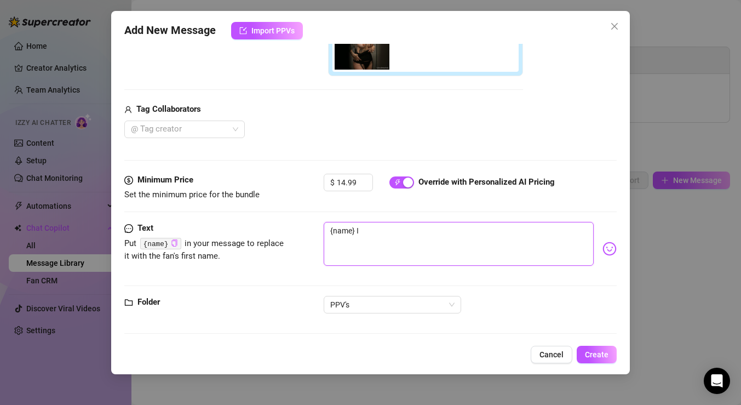
type textarea "{name} I"
type textarea "{name}"
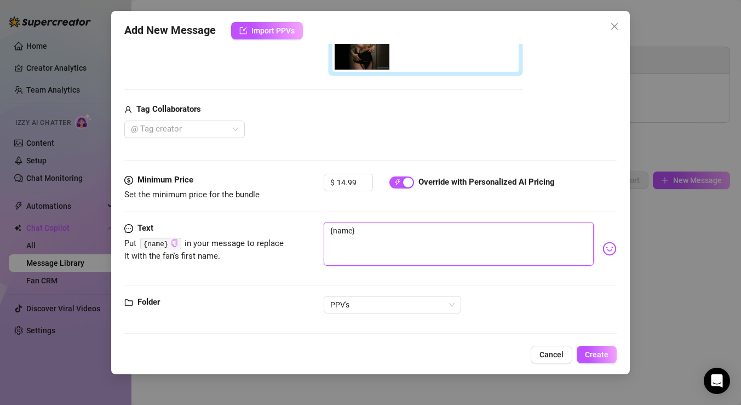
type textarea "{name},"
type textarea "{name}, I"
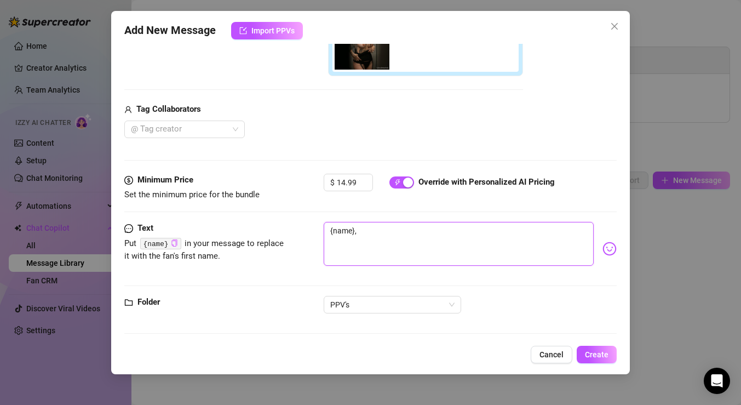
type textarea "{name}, I"
type textarea "{name}, I t"
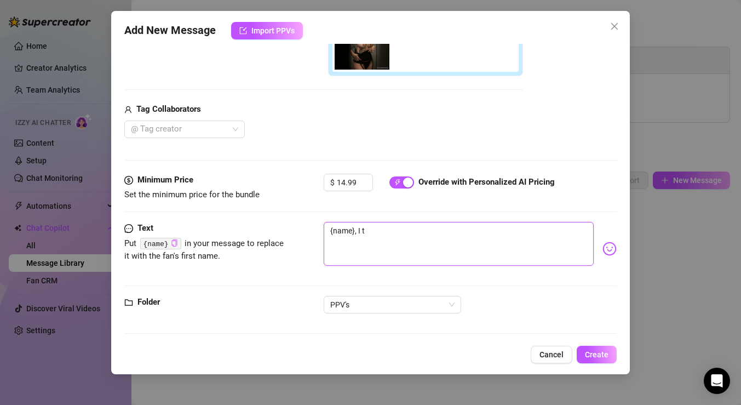
type textarea "{name}, I"
type textarea "{name},"
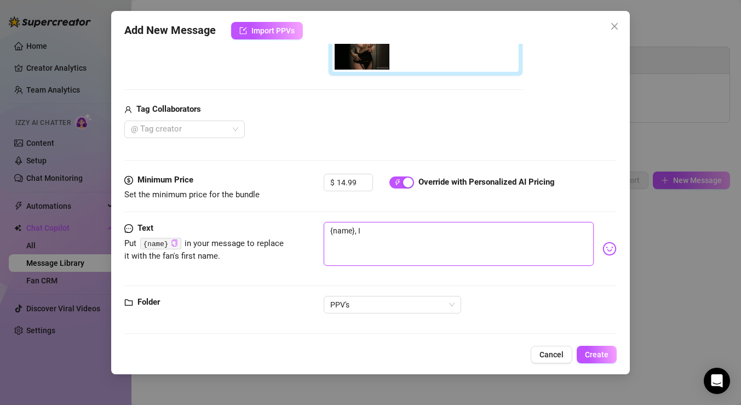
type textarea "{name},"
type textarea "{name}, s"
type textarea "{name}, si"
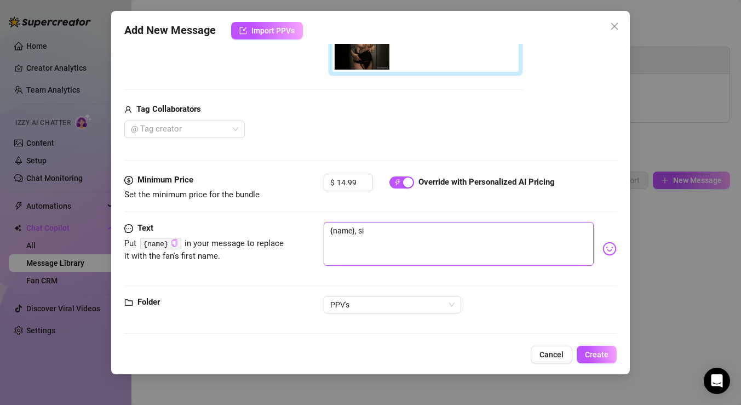
type textarea "{name}, sin"
type textarea "{name}, sinc"
type textarea "{name}, since"
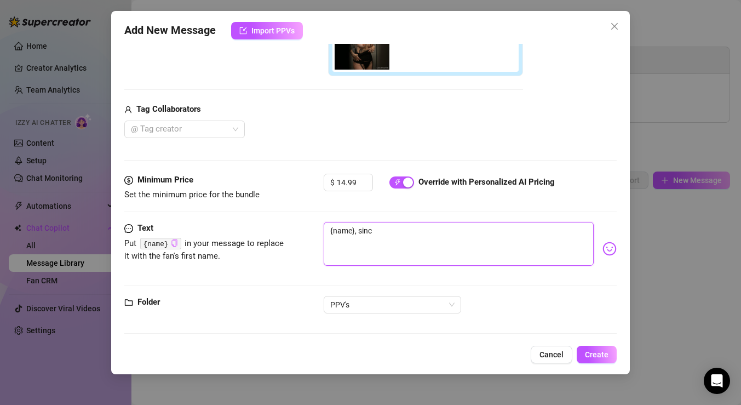
type textarea "{name}, since"
type textarea "{name}, since t"
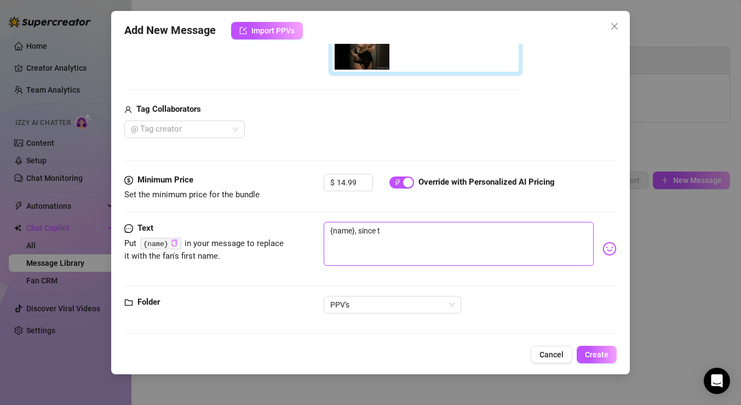
type textarea "{name}, since to"
type textarea "{name}, since tod"
type textarea "{name}, since toda"
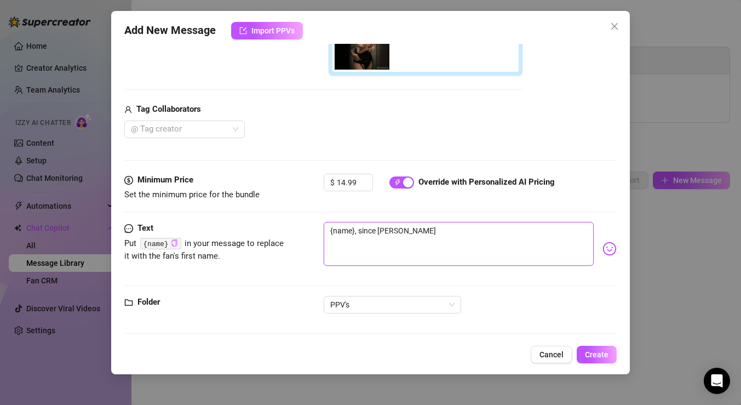
type textarea "{name}, since toda"
type textarea "{name}, since today"
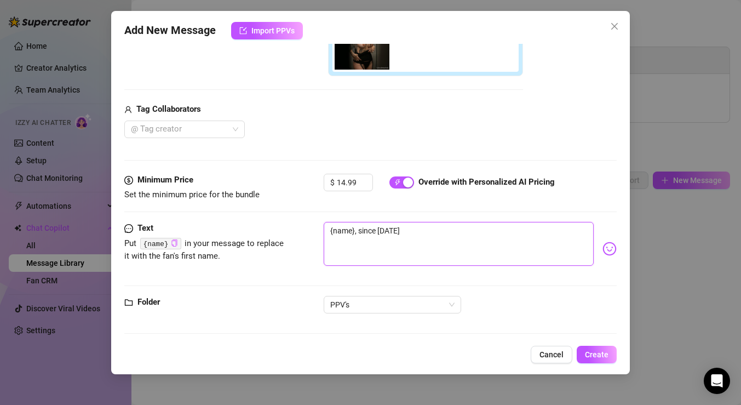
type textarea "{name}, since today i"
type textarea "{name}, since today it"
type textarea "{name}, since today its"
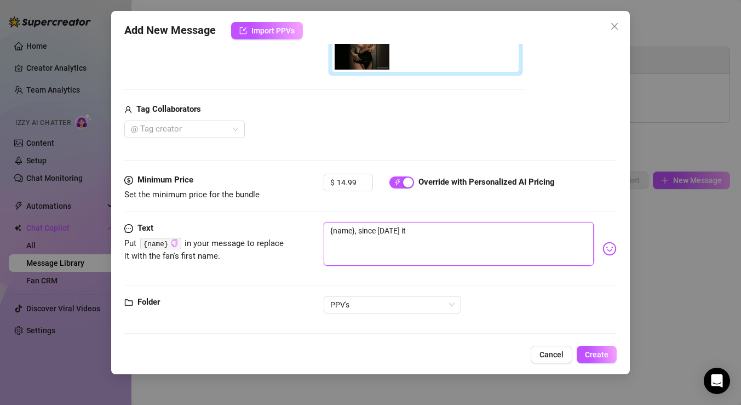
type textarea "{name}, since today its"
type textarea "{name}, since today its T"
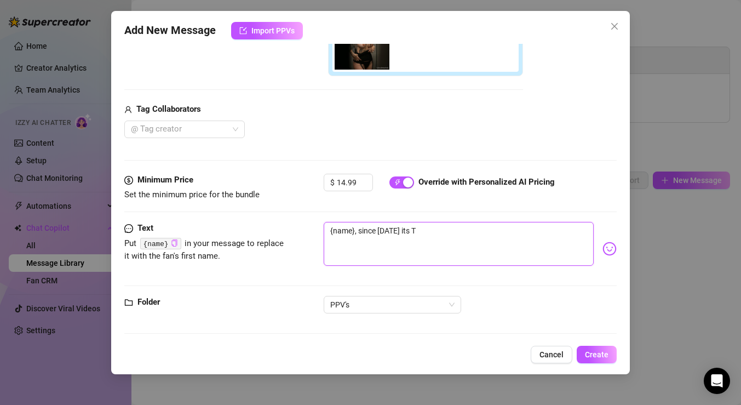
type textarea "{name}, since today its Th"
type textarea "{name}, since today its Thr"
type textarea "{name}, since today its Th"
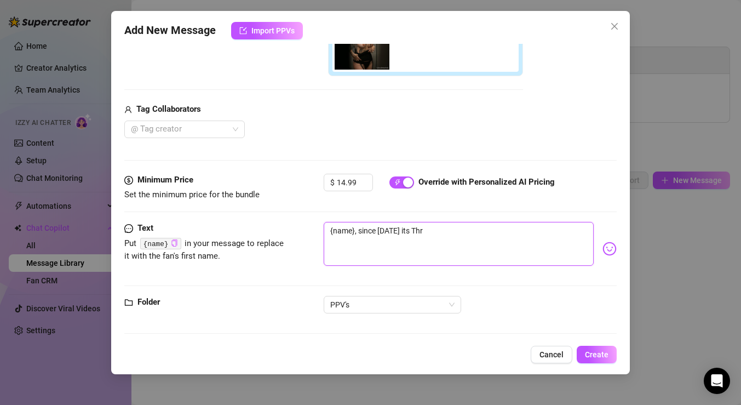
type textarea "{name}, since today its Th"
type textarea "{name}, since today its Thu"
type textarea "{name}, since today its Thur"
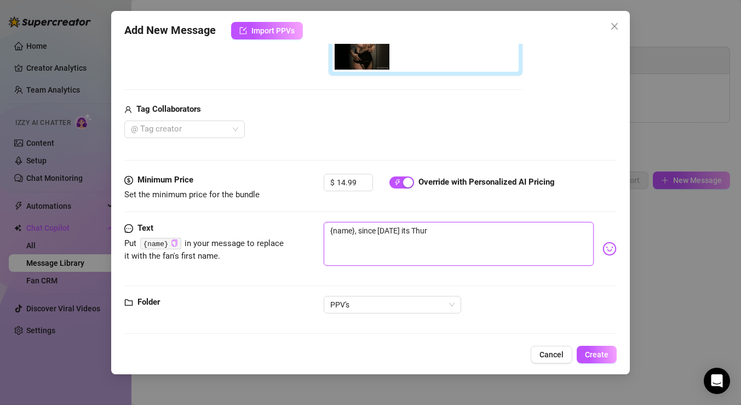
type textarea "{name}, since today its Thurs"
type textarea "{name}, since today its Thursa"
type textarea "{name}, since today its Thurs"
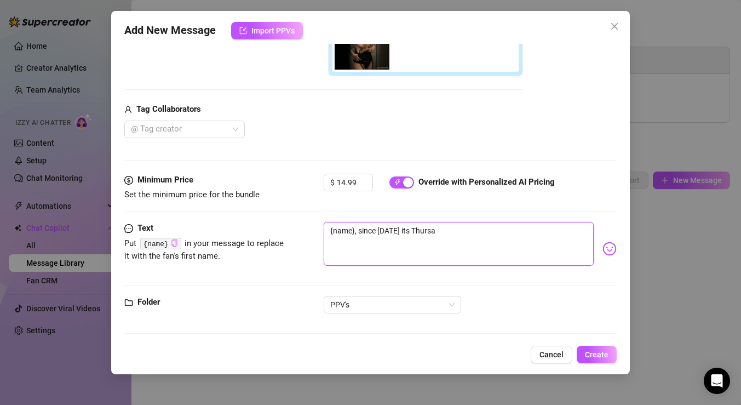
type textarea "{name}, since today its Thurs"
type textarea "{name}, since today its Thur"
type textarea "{name}, since today its Thurs"
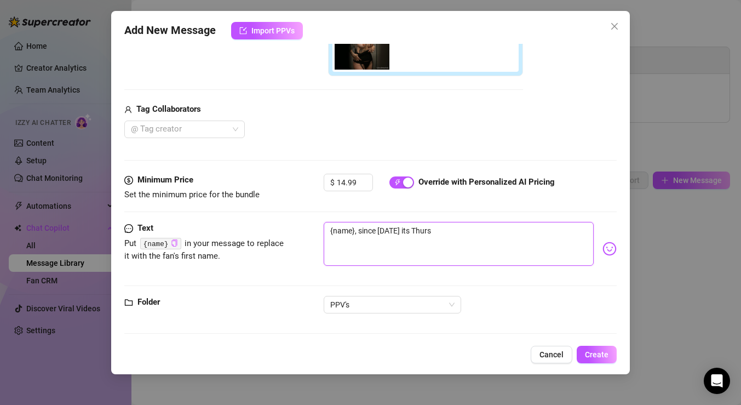
type textarea "{name}, since today its Thursd"
type textarea "{name}, since today its Thursda"
type textarea "{name}, since today its Thursday"
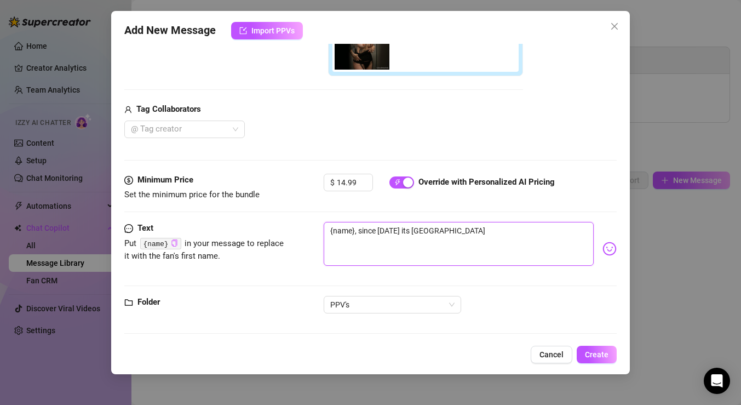
type textarea "{name}, since today its Thursday"
type textarea "{name}, since today its Thursday."
type textarea "{name}, since today its Thursday.."
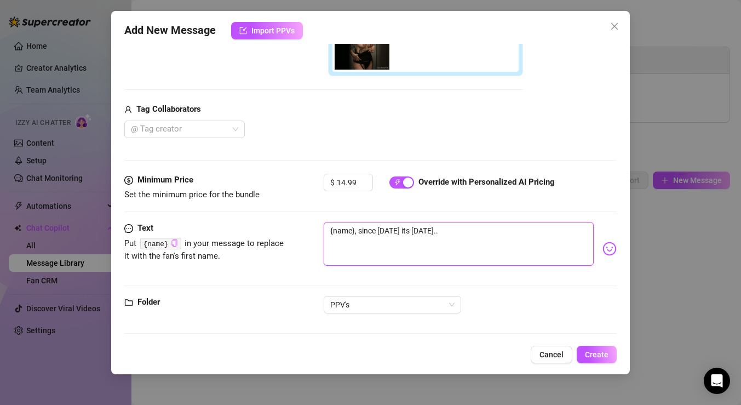
type textarea "{name}, since today its Thursday..."
type textarea "{name}, since today its Thursday...I"
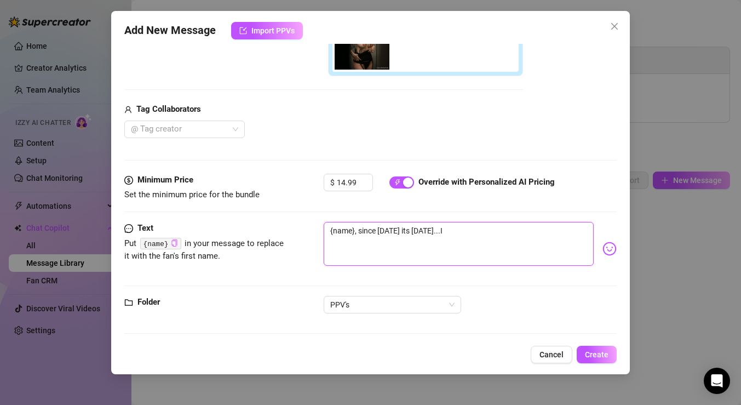
type textarea "{name}, since today its Thursday...I"
type textarea "{name}, since today its Thursday...I t"
type textarea "{name}, since today its Thursday...I th"
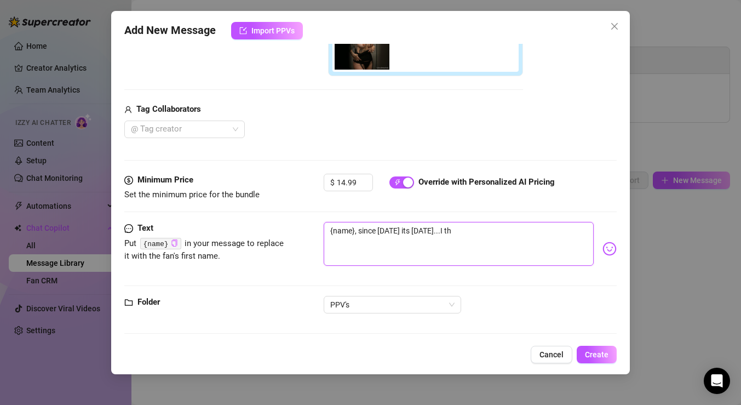
type textarea "{name}, since today its Thursday...I tho"
type textarea "{name}, since today its Thursday...I thou"
type textarea "{name}, since today its Thursday...I thought"
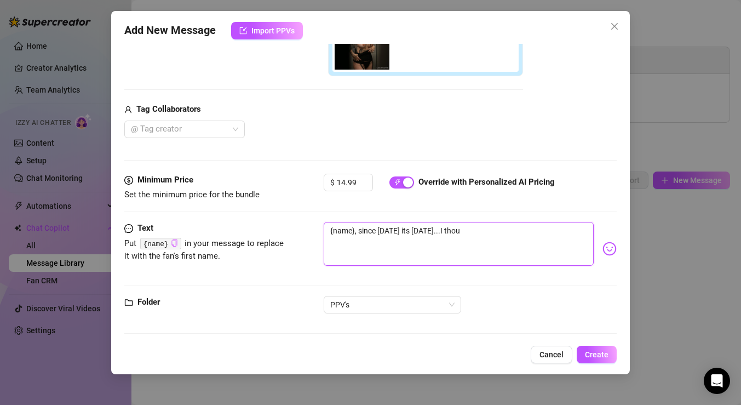
type textarea "{name}, since today its Thursday...I thought"
type textarea "{name}, since today its Thursday...I thought u"
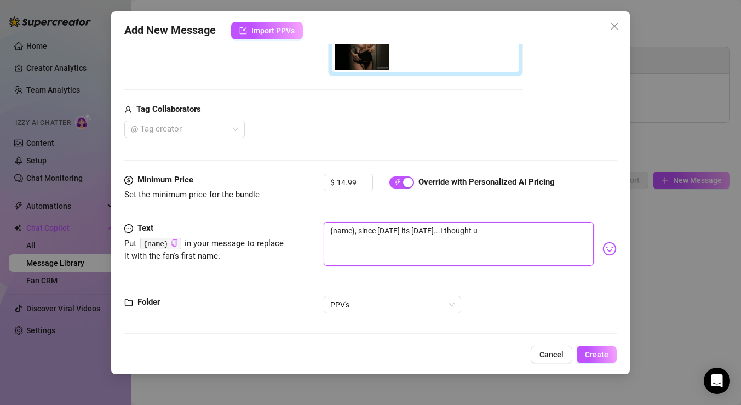
type textarea "{name}, since today its Thursday...I thought u w"
type textarea "{name}, since today its Thursday...I thought u wo"
type textarea "{name}, since today its Thursday...I thought u wou"
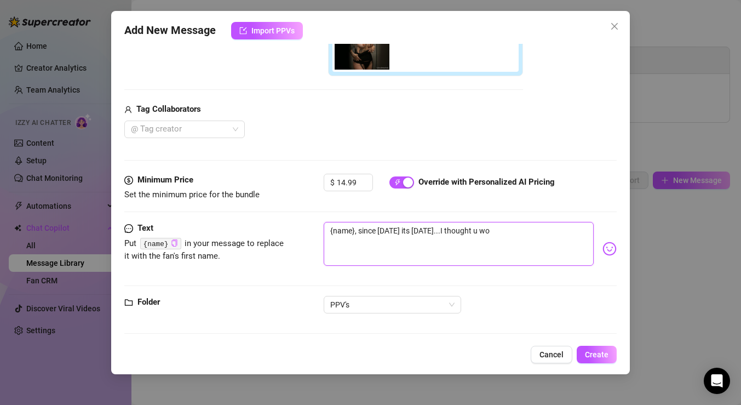
type textarea "{name}, since today its Thursday...I thought u wou"
type textarea "{name}, since today its Thursday...I thought u woul"
type textarea "{name}, since today its Thursday...I thought u would"
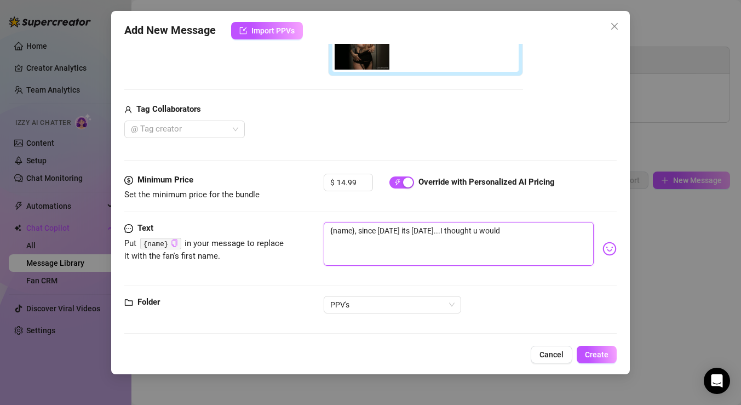
type textarea "{name}, since today its Thursday...I thought u would"
type textarea "{name}, since today its Thursday...I thought u would l"
type textarea "{name}, since today its Thursday...I thought u would li"
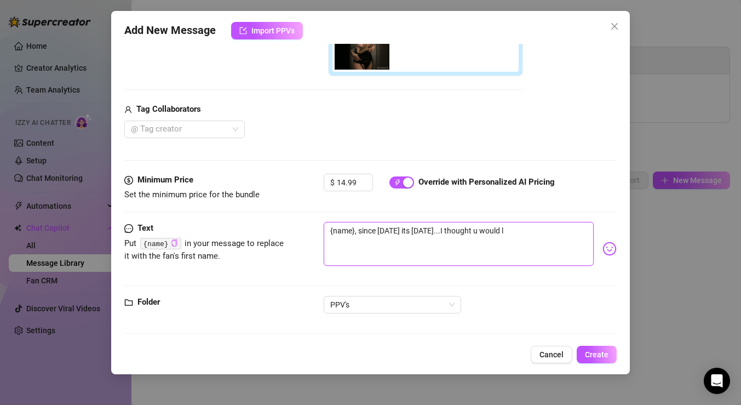
type textarea "{name}, since today its Thursday...I thought u would li"
type textarea "{name}, since today its Thursday...I thought u would lik"
type textarea "{name}, since today its Thursday...I thought u would like"
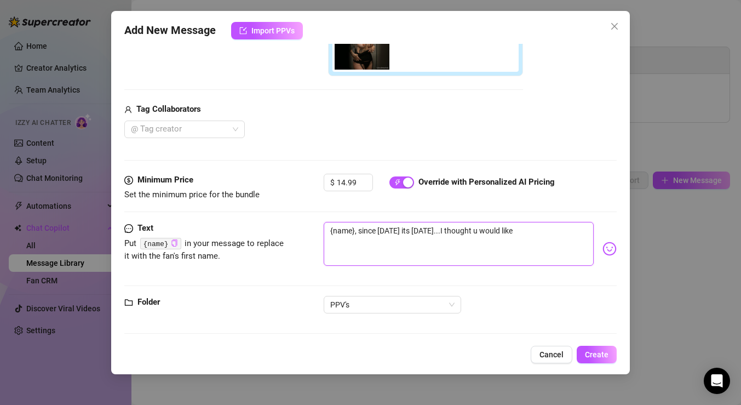
type textarea "{name}, since today its Thursday...I thought u would like"
type textarea "{name}, since today its Thursday...I thought u would like t"
type textarea "{name}, since today its Thursday...I thought u would like to"
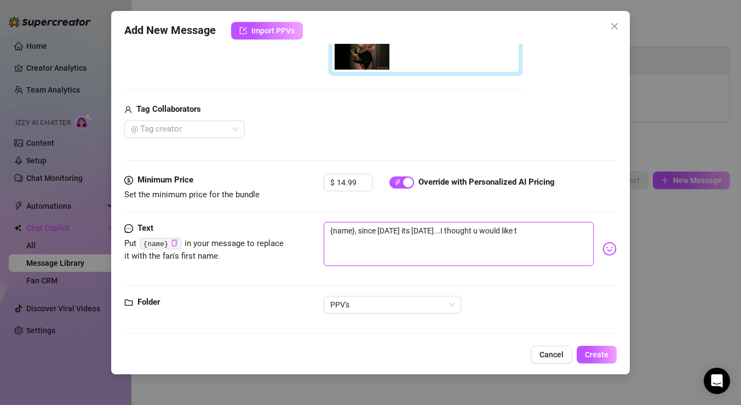
type textarea "{name}, since today its Thursday...I thought u would like to"
type textarea "{name}, since today its Thursday...I thought u would like to r"
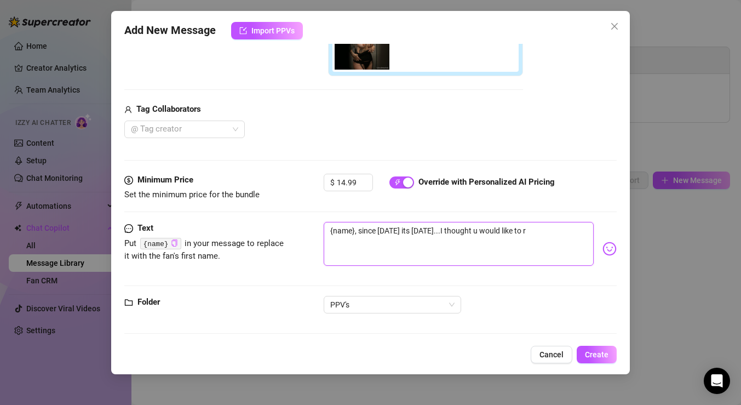
type textarea "{name}, since today its Thursday...I thought u would like to ri"
type textarea "{name}, since today its Thursday...I thought u would like to rid"
type textarea "{name}, since today its Thursday...I thought u would like to ride"
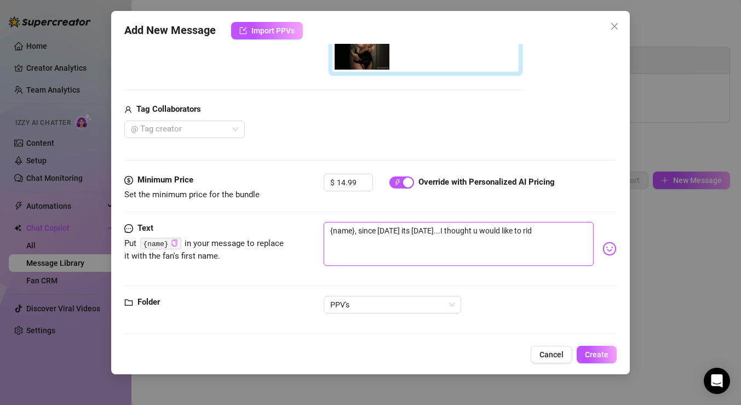
type textarea "{name}, since today its Thursday...I thought u would like to ride"
type textarea "{name}, since today its Thursday...I thought u would like to ride w"
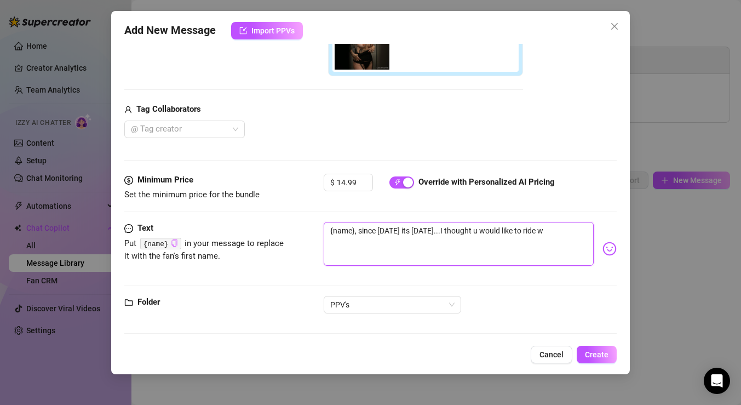
type textarea "{name}, since today its Thursday...I thought u would like to ride wi"
type textarea "{name}, since today its Thursday...I thought u would like to ride wit"
type textarea "{name}, since today its Thursday...I thought u would like to ride with"
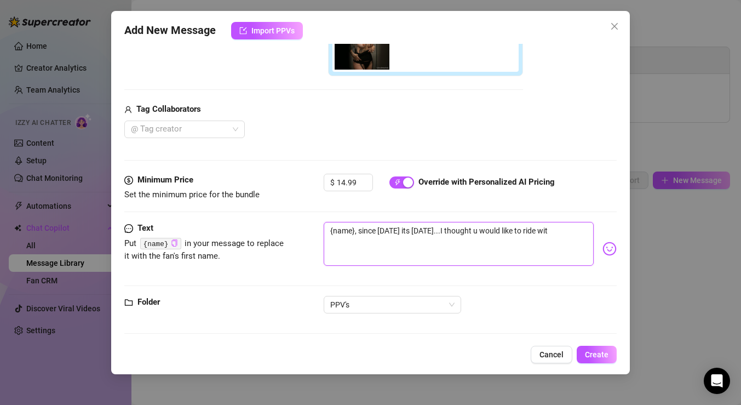
type textarea "{name}, since today its Thursday...I thought u would like to ride with"
type textarea "{name}, since today its Thursday...I thought u would like to ride with m"
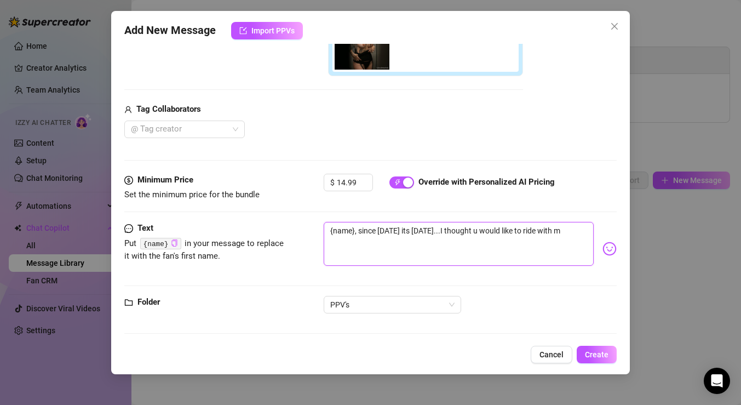
type textarea "{name}, since today its Thursday...I thought u would like to ride with me"
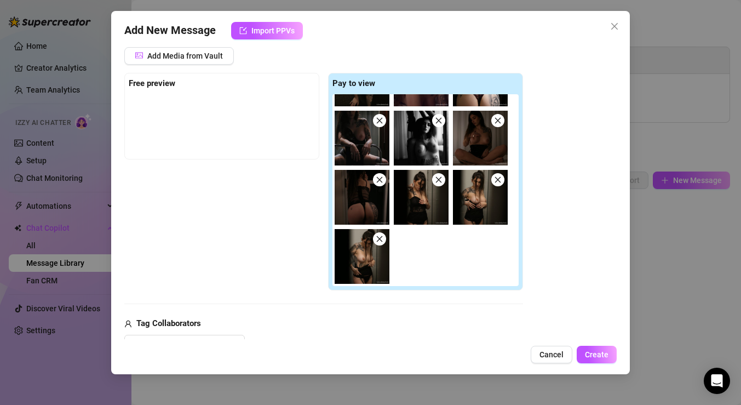
scroll to position [128, 0]
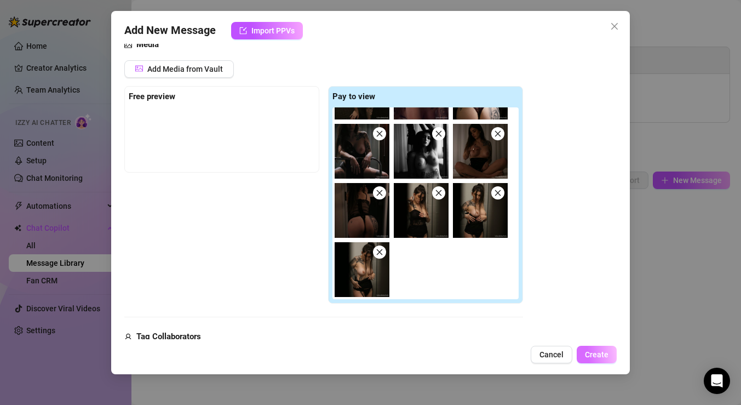
click at [595, 352] on span "Create" at bounding box center [597, 354] width 24 height 9
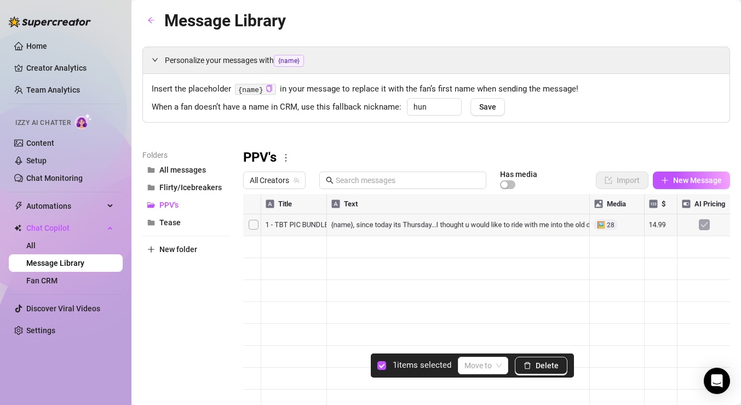
click at [254, 226] on div at bounding box center [486, 316] width 487 height 244
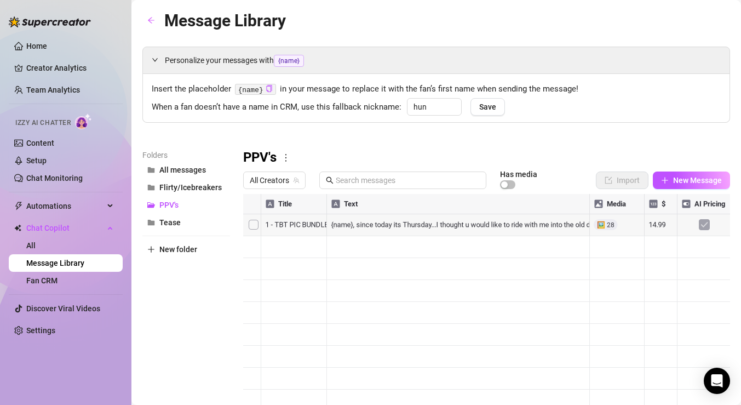
click at [254, 226] on div at bounding box center [486, 316] width 487 height 244
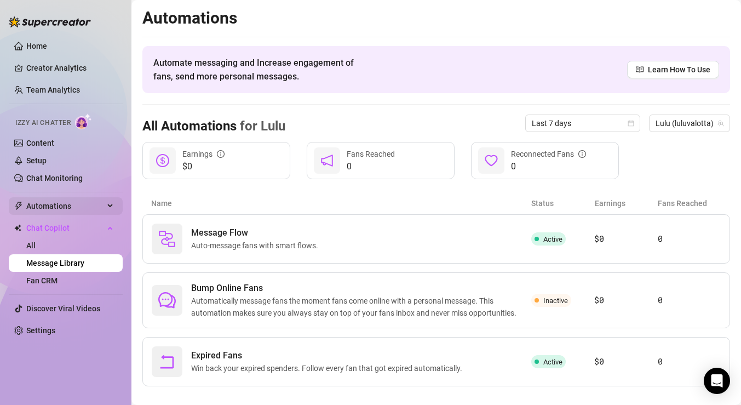
click at [95, 204] on span "Automations" at bounding box center [65, 206] width 78 height 18
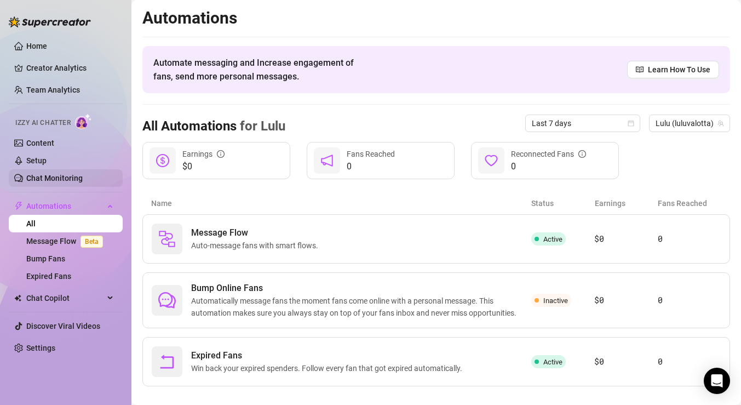
click at [83, 178] on link "Chat Monitoring" at bounding box center [54, 178] width 56 height 9
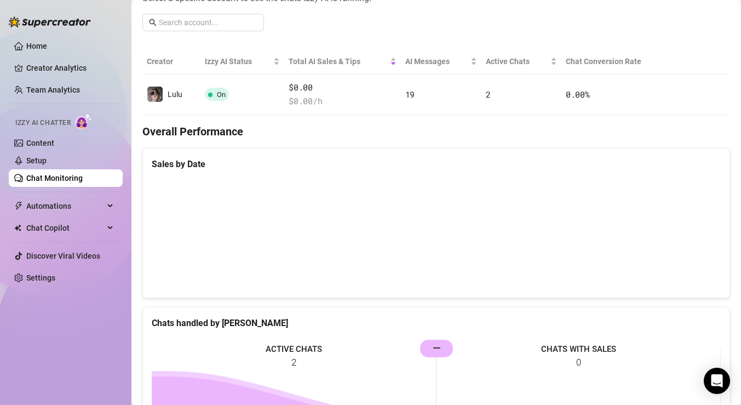
scroll to position [141, 0]
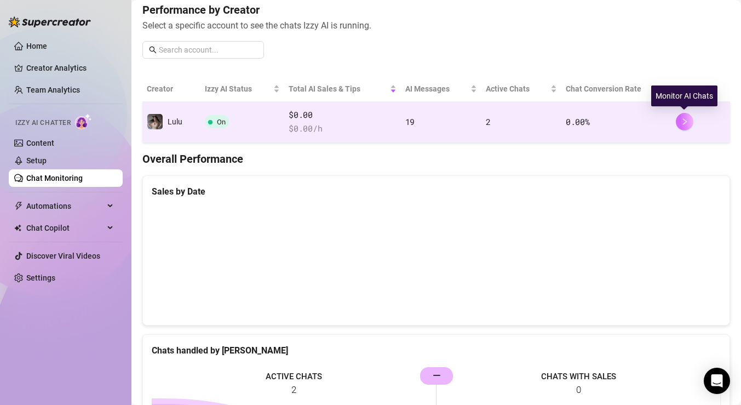
click at [686, 121] on icon "right" at bounding box center [685, 121] width 4 height 7
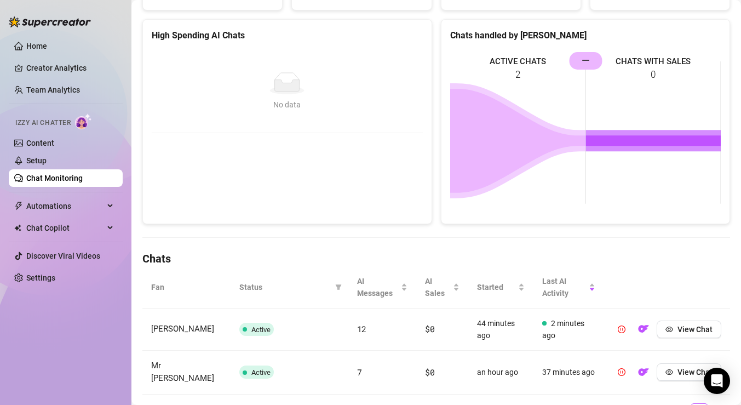
scroll to position [191, 0]
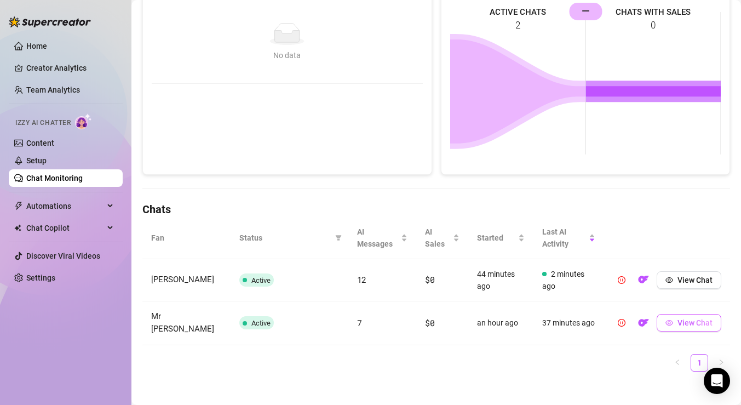
click at [705, 321] on span "View Chat" at bounding box center [695, 322] width 35 height 9
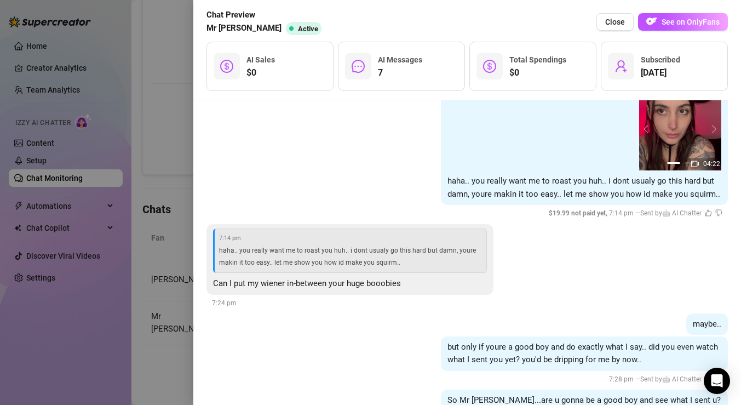
scroll to position [924, 0]
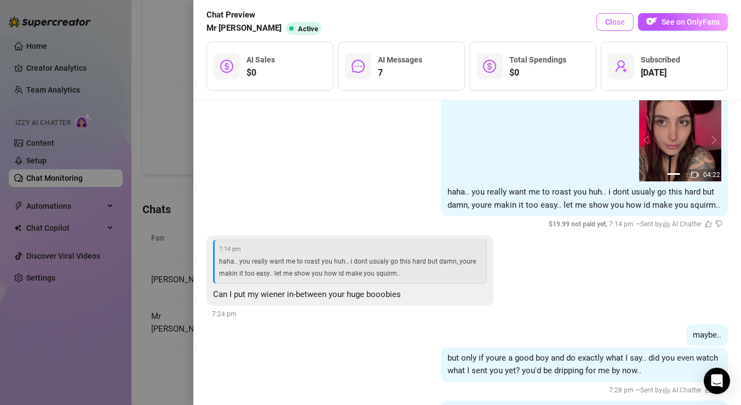
click at [623, 23] on span "Close" at bounding box center [616, 22] width 20 height 9
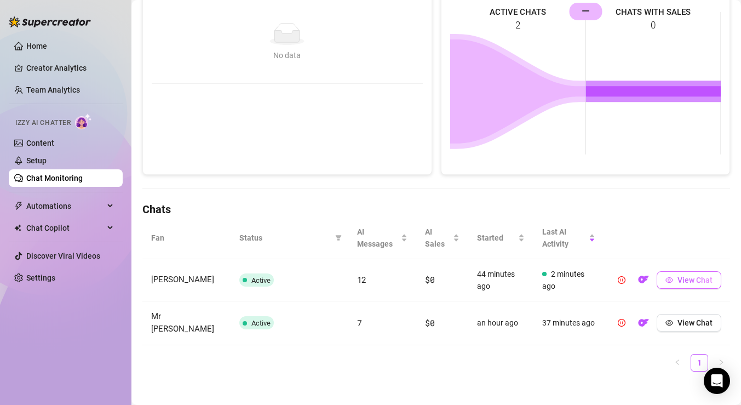
click at [686, 279] on span "View Chat" at bounding box center [695, 280] width 35 height 9
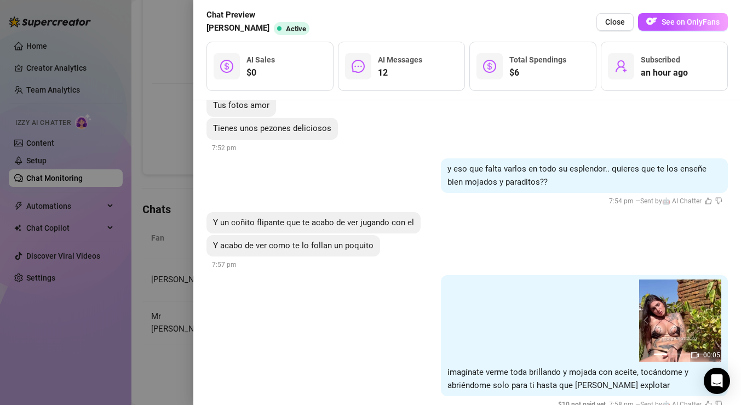
scroll to position [1155, 0]
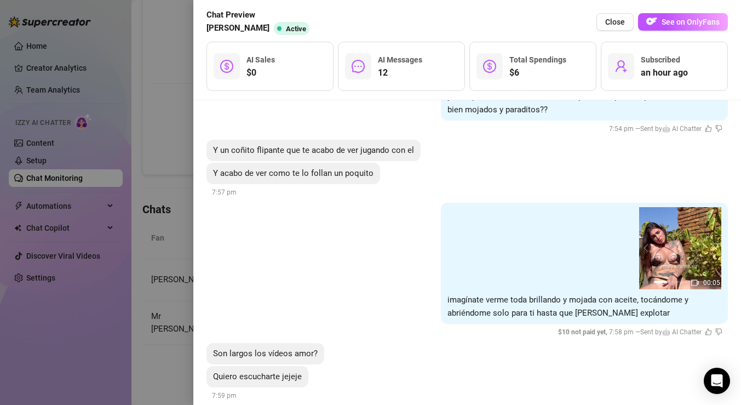
click at [696, 279] on icon "video-camera" at bounding box center [696, 283] width 8 height 8
drag, startPoint x: 674, startPoint y: 258, endPoint x: 635, endPoint y: 258, distance: 39.5
click at [635, 258] on div "01:48 00:05 02:13 01:06 01:48 00:05 02:13 01:06 01:48 1 2 3 4" at bounding box center [585, 248] width 274 height 82
click at [646, 244] on button "prev" at bounding box center [648, 248] width 9 height 9
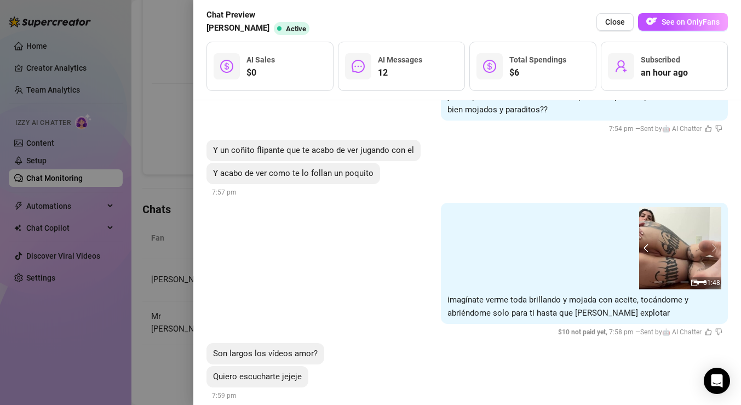
click at [646, 244] on button "prev" at bounding box center [648, 248] width 9 height 9
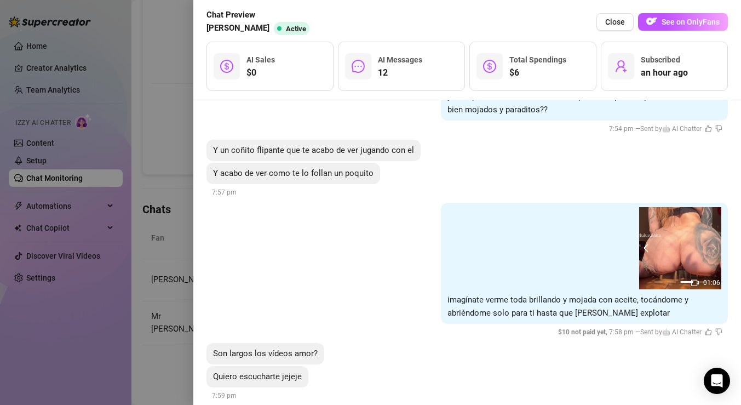
click at [646, 244] on button "prev" at bounding box center [648, 248] width 9 height 9
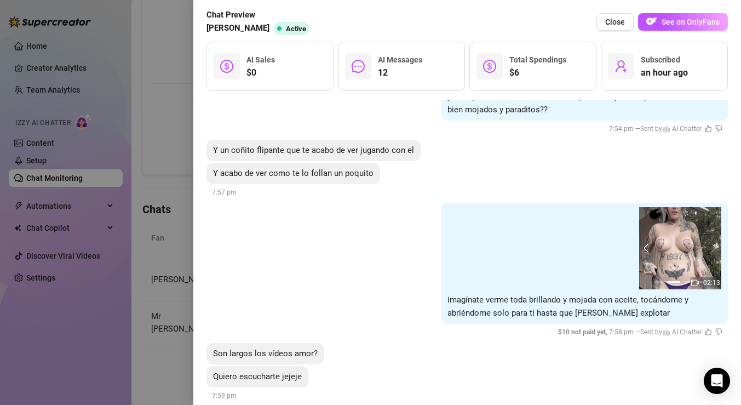
click at [646, 244] on button "prev" at bounding box center [648, 248] width 9 height 9
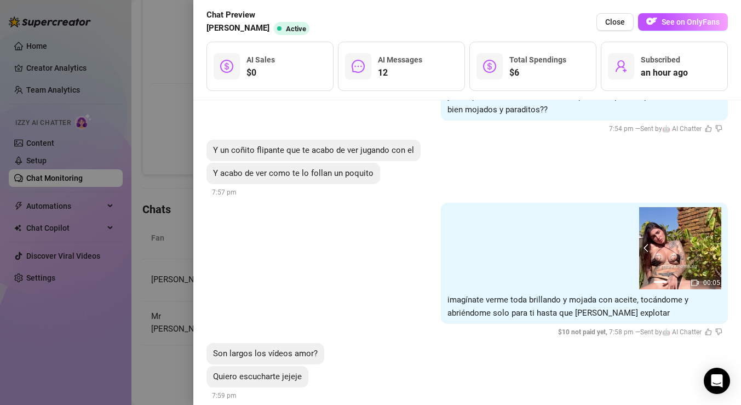
click at [646, 244] on button "prev" at bounding box center [648, 248] width 9 height 9
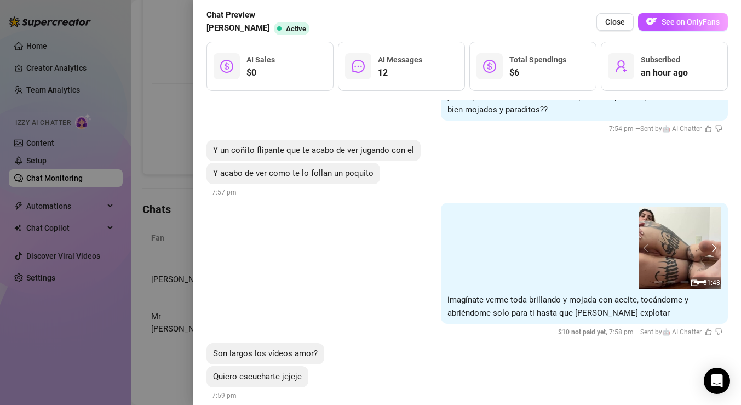
click at [715, 244] on button "next" at bounding box center [713, 248] width 9 height 9
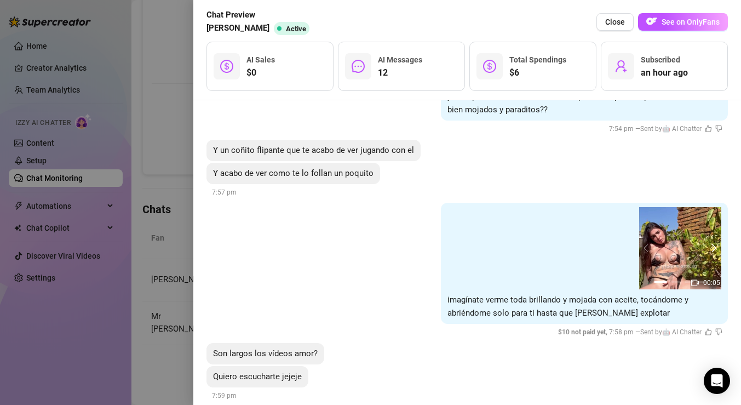
click at [715, 244] on button "next" at bounding box center [713, 248] width 9 height 9
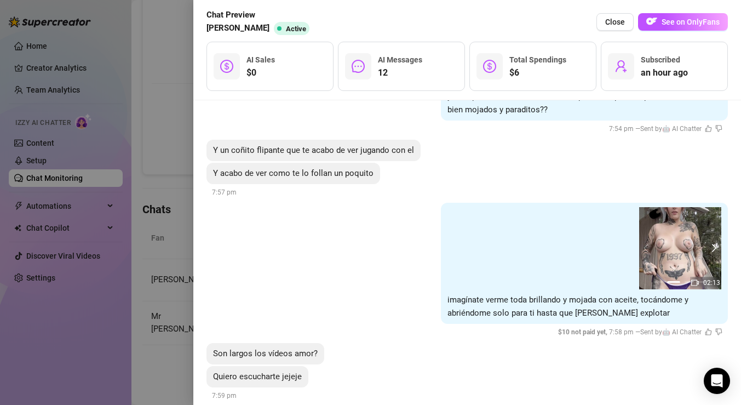
click at [715, 244] on button "next" at bounding box center [713, 248] width 9 height 9
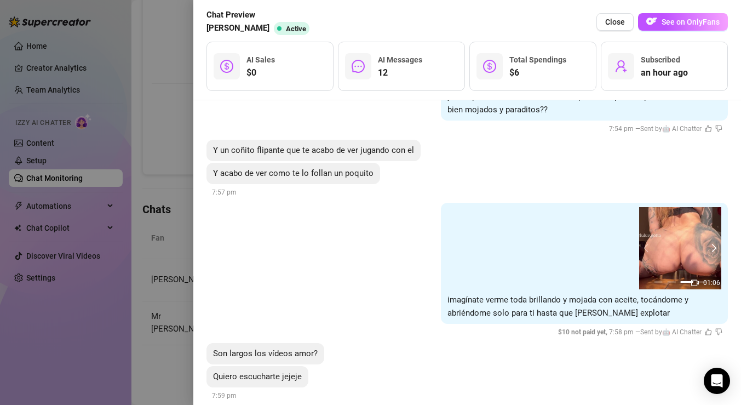
click at [715, 244] on button "next" at bounding box center [713, 248] width 9 height 9
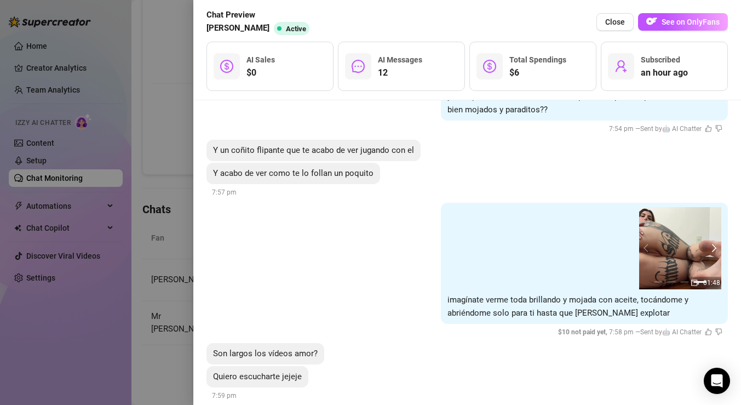
click at [715, 244] on button "next" at bounding box center [713, 248] width 9 height 9
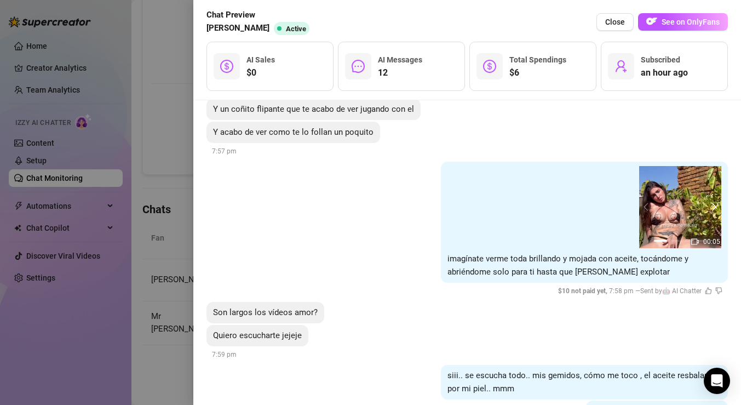
scroll to position [1196, 0]
click at [182, 130] on div at bounding box center [370, 202] width 741 height 405
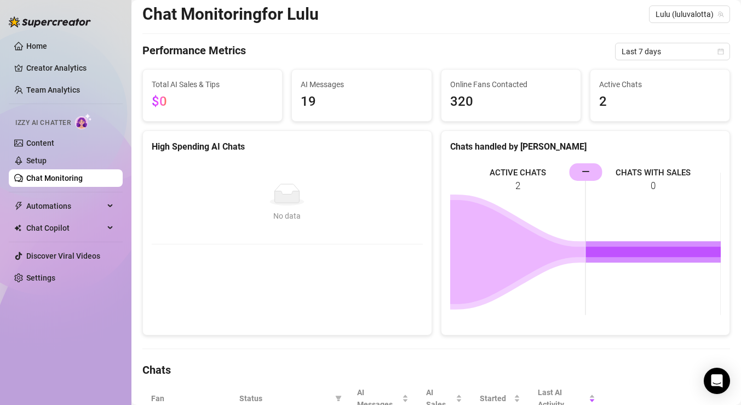
scroll to position [0, 0]
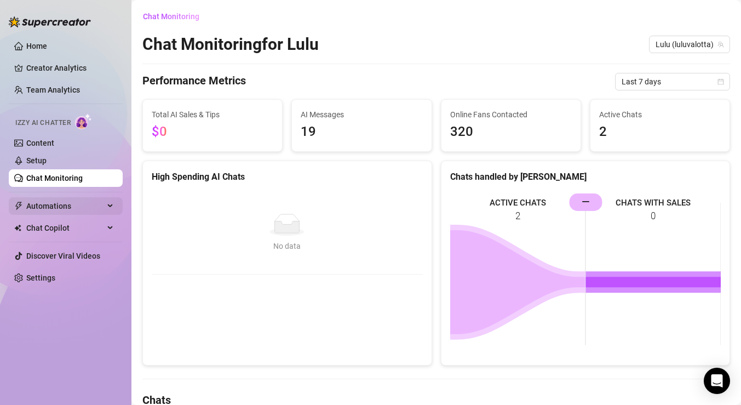
click at [94, 204] on span "Automations" at bounding box center [65, 206] width 78 height 18
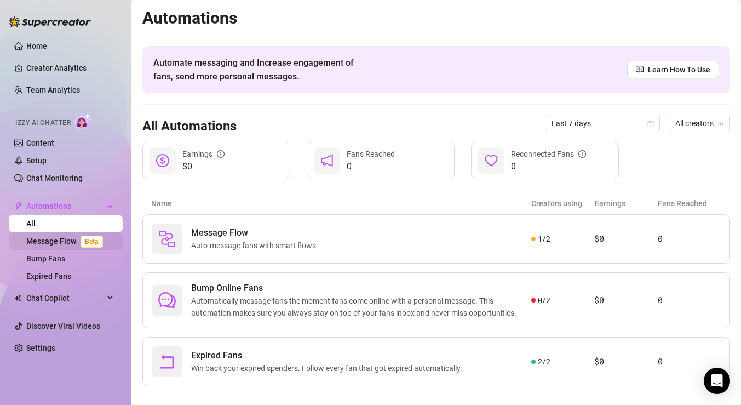
click at [105, 239] on link "Message Flow Beta" at bounding box center [66, 241] width 81 height 9
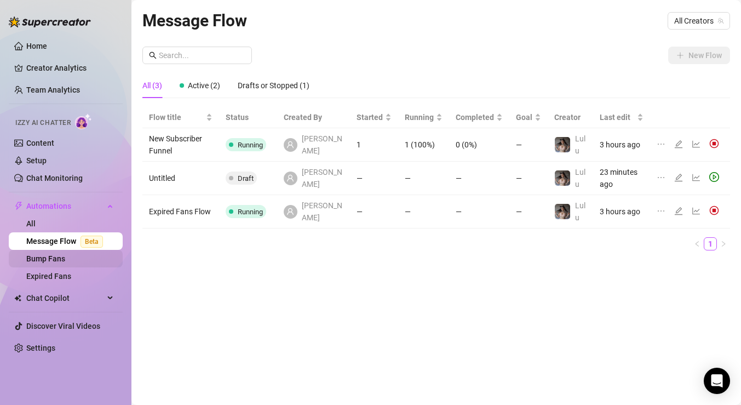
click at [65, 263] on link "Bump Fans" at bounding box center [45, 258] width 39 height 9
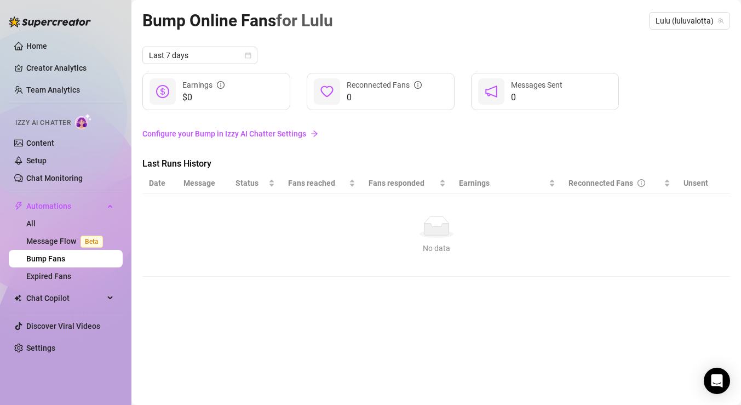
click at [187, 133] on link "Configure your Bump in Izzy AI Chatter Settings" at bounding box center [436, 134] width 588 height 12
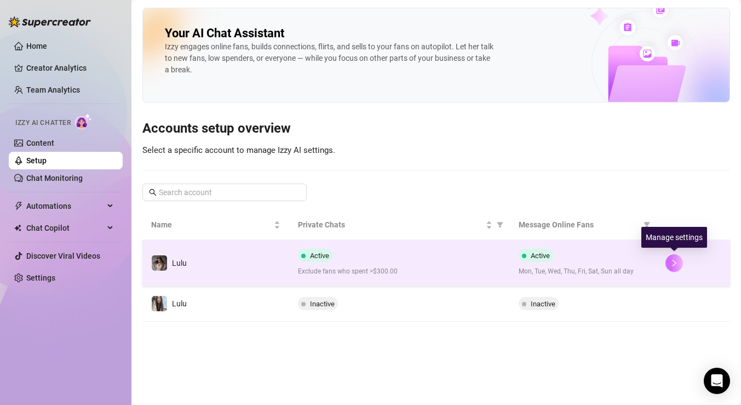
click at [678, 258] on button "button" at bounding box center [675, 263] width 18 height 18
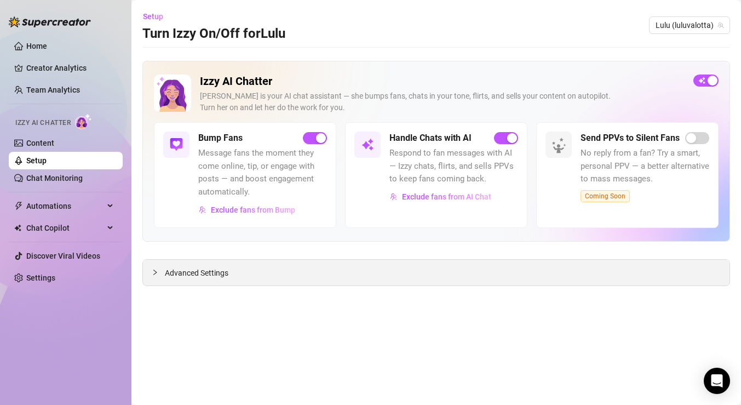
click at [494, 270] on div "Advanced Settings" at bounding box center [436, 273] width 587 height 26
click at [254, 210] on span "Exclude fans from Bump" at bounding box center [253, 209] width 84 height 9
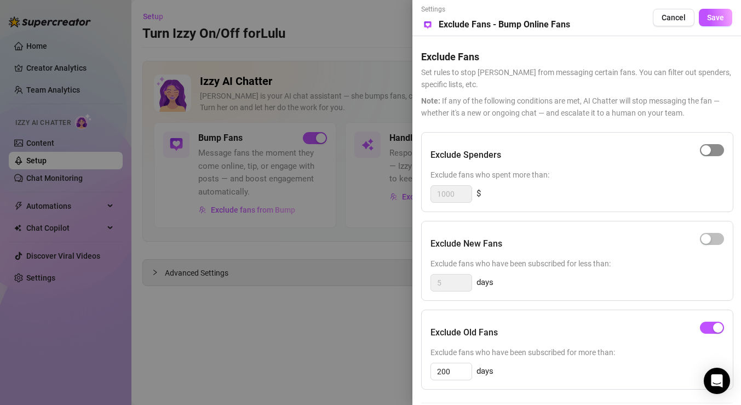
click at [713, 149] on span "button" at bounding box center [712, 150] width 24 height 12
click at [716, 21] on span "Save" at bounding box center [715, 17] width 17 height 9
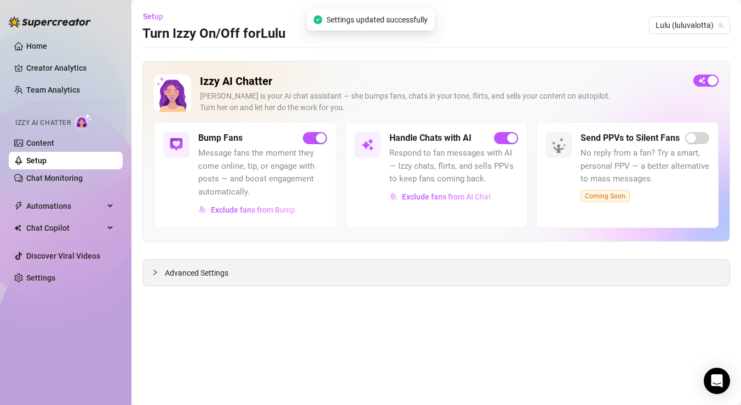
click at [155, 277] on div at bounding box center [158, 272] width 13 height 12
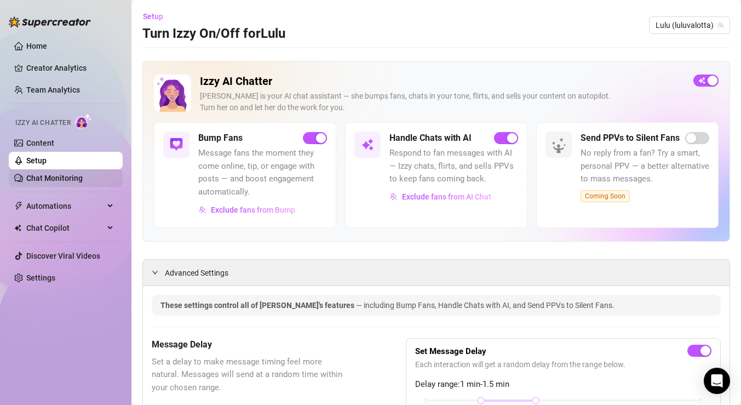
click at [83, 180] on link "Chat Monitoring" at bounding box center [54, 178] width 56 height 9
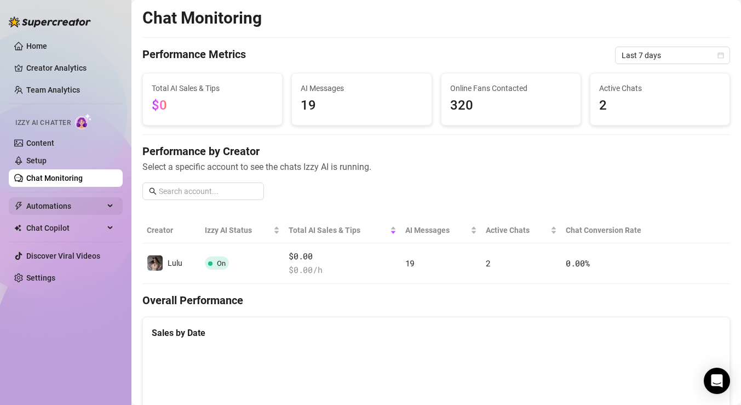
click at [79, 203] on span "Automations" at bounding box center [65, 206] width 78 height 18
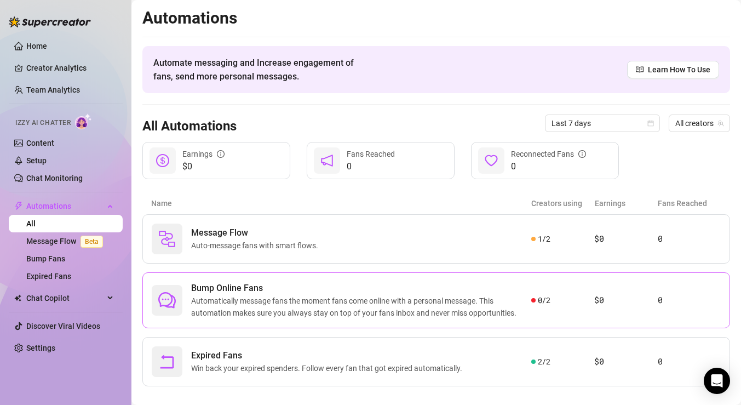
click at [259, 294] on span "Bump Online Fans" at bounding box center [361, 288] width 340 height 13
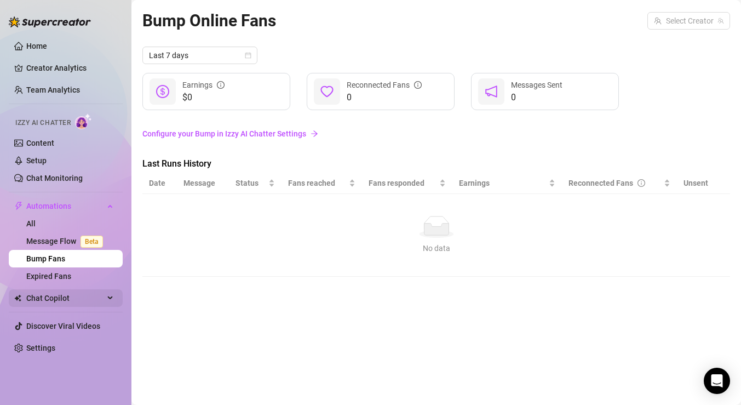
click at [86, 301] on span "Chat Copilot" at bounding box center [65, 298] width 78 height 18
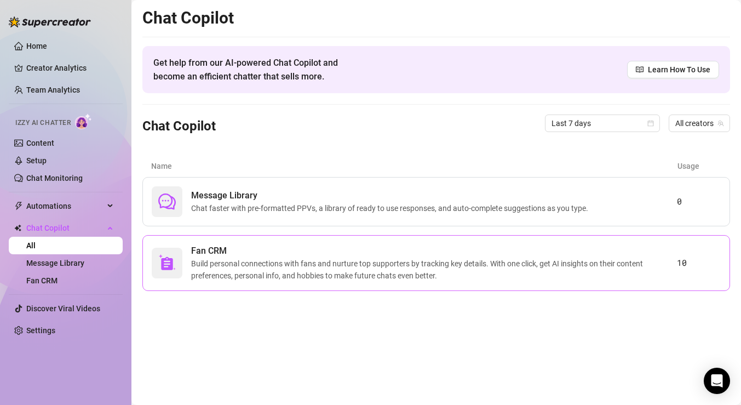
click at [297, 259] on span "Build personal connections with fans and nurture top supporters by tracking key…" at bounding box center [434, 270] width 486 height 24
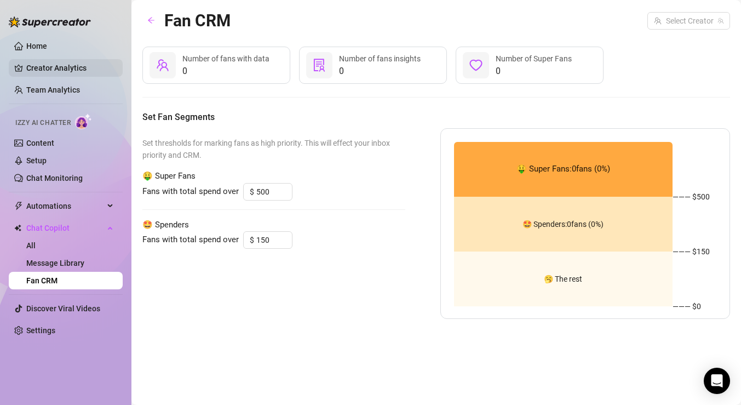
click at [89, 65] on link "Creator Analytics" at bounding box center [70, 68] width 88 height 18
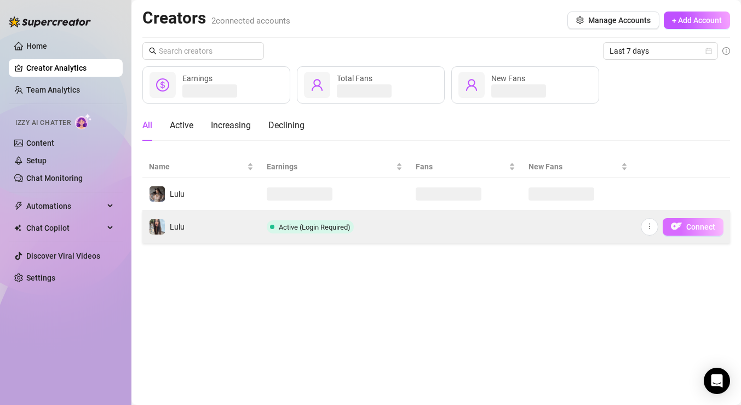
click at [710, 227] on span "Connect" at bounding box center [701, 226] width 29 height 9
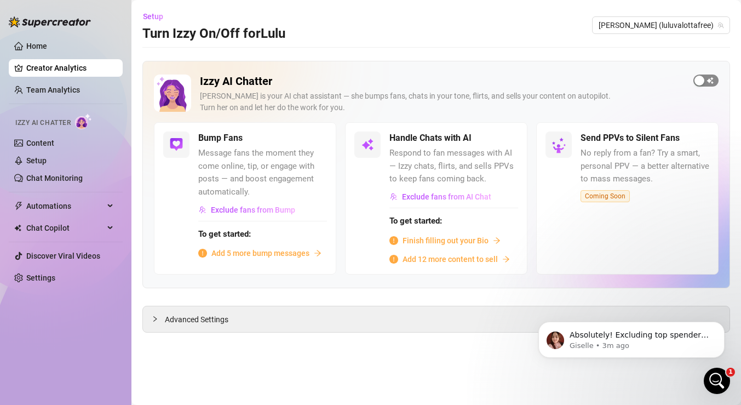
click at [715, 79] on span "button" at bounding box center [706, 81] width 25 height 12
click at [506, 142] on span "button" at bounding box center [506, 138] width 24 height 12
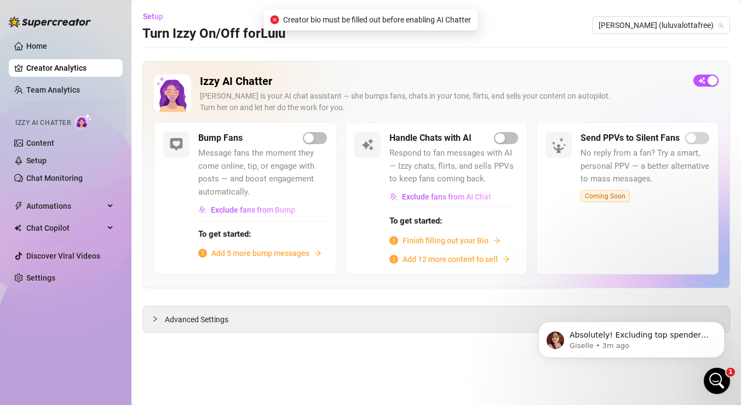
click at [448, 238] on span "Finish filling out your Bio" at bounding box center [446, 241] width 86 height 12
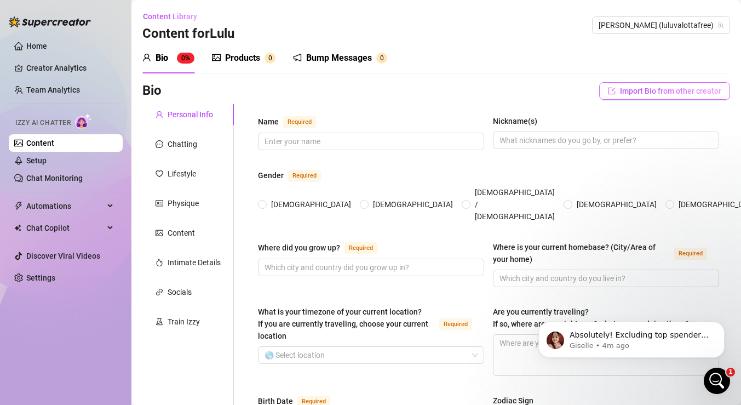
click at [689, 91] on span "Import Bio from other creator" at bounding box center [670, 91] width 101 height 9
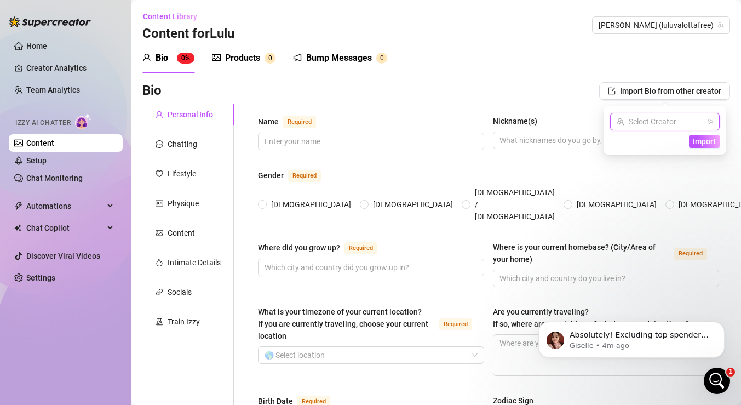
click at [659, 125] on input "search" at bounding box center [660, 121] width 87 height 16
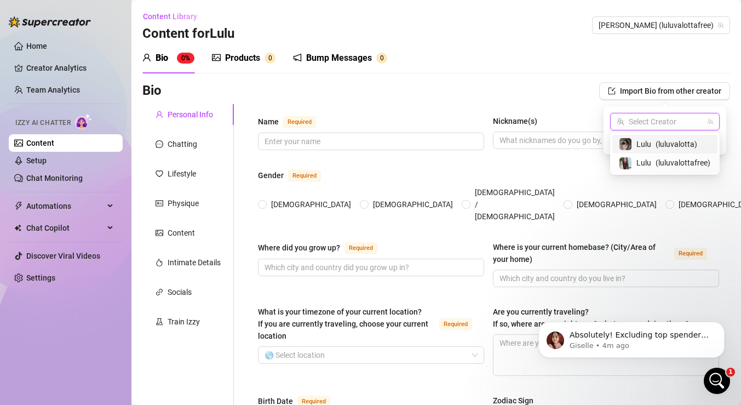
click at [656, 145] on span "( luluvalotta )" at bounding box center [677, 144] width 42 height 12
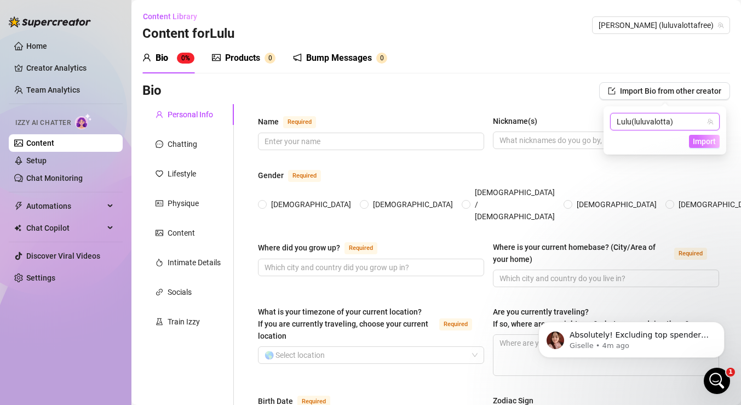
click at [707, 144] on span "Import" at bounding box center [704, 141] width 23 height 9
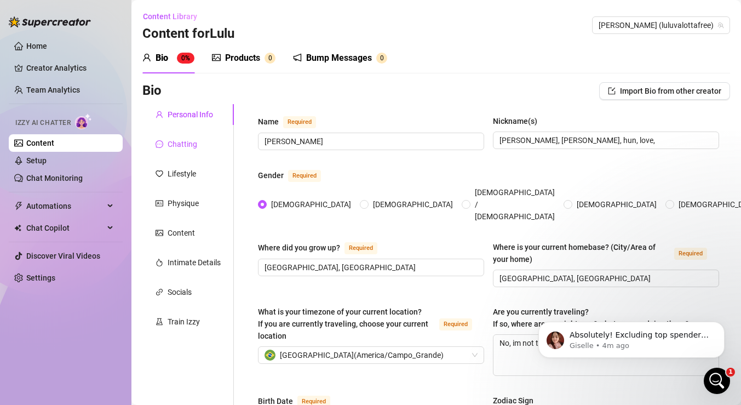
click at [179, 139] on div "Chatting" at bounding box center [183, 144] width 30 height 12
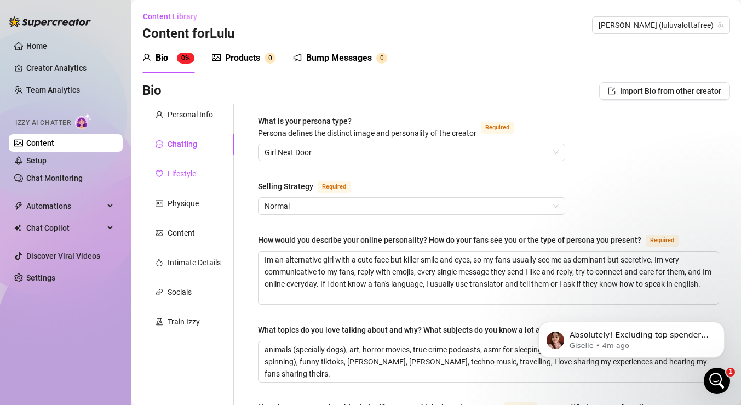
click at [186, 172] on div "Lifestyle" at bounding box center [182, 174] width 28 height 12
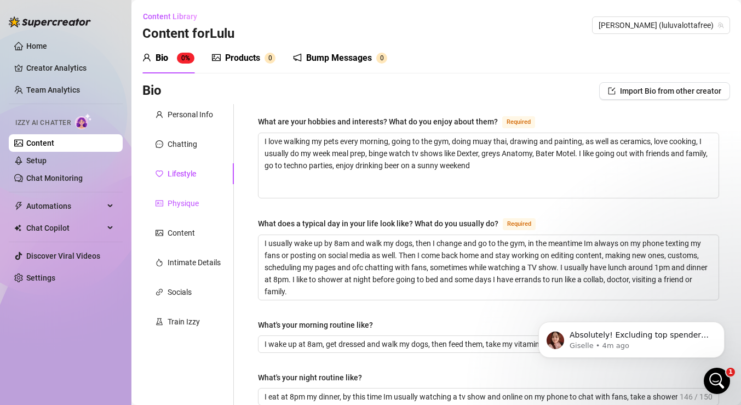
click at [186, 200] on div "Physique" at bounding box center [183, 203] width 31 height 12
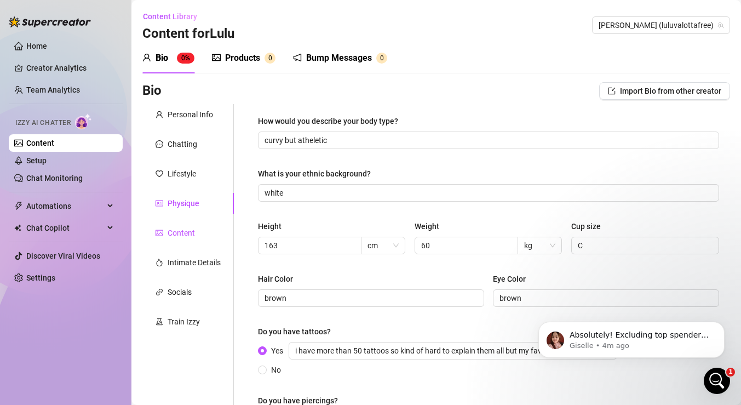
click at [184, 233] on div "Content" at bounding box center [181, 233] width 27 height 12
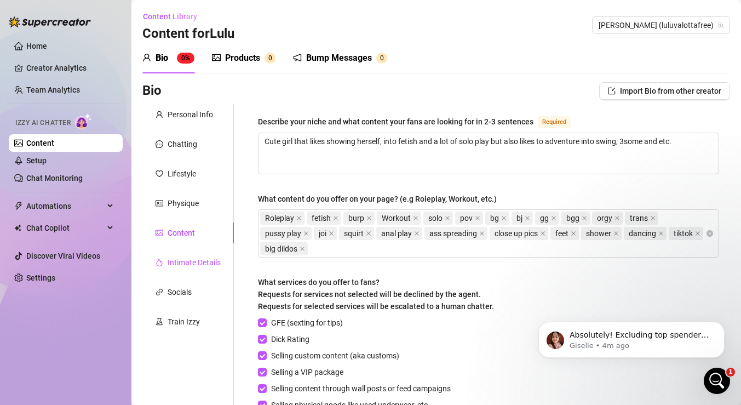
click at [185, 259] on div "Intimate Details" at bounding box center [194, 262] width 53 height 12
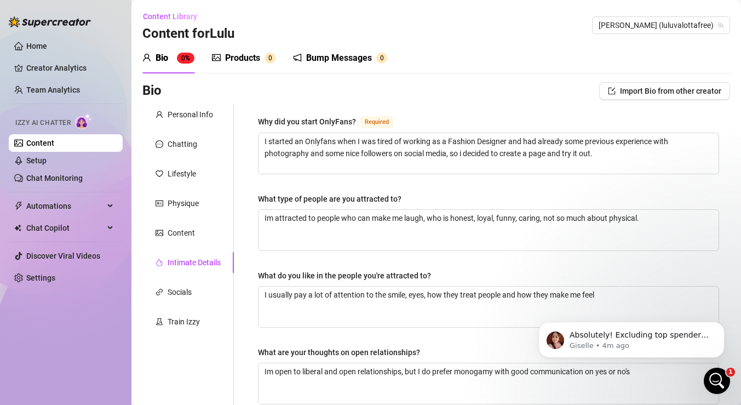
click at [182, 279] on div "Personal Info Chatting Lifestyle Physique Content Intimate Details Socials Trai…" at bounding box center [188, 379] width 92 height 551
click at [182, 289] on div "Socials" at bounding box center [180, 292] width 24 height 12
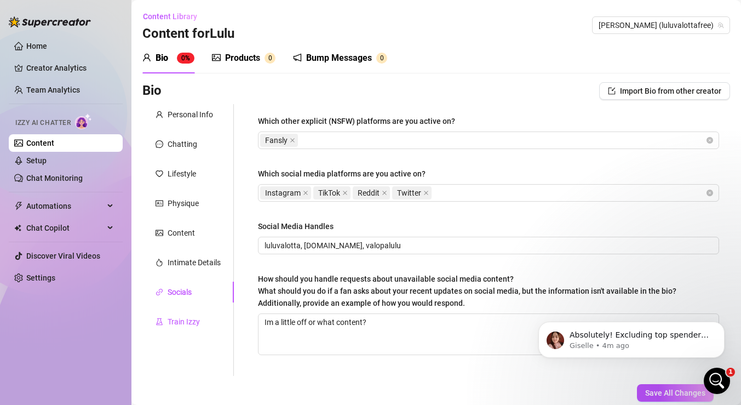
click at [184, 319] on div "Train Izzy" at bounding box center [184, 322] width 32 height 12
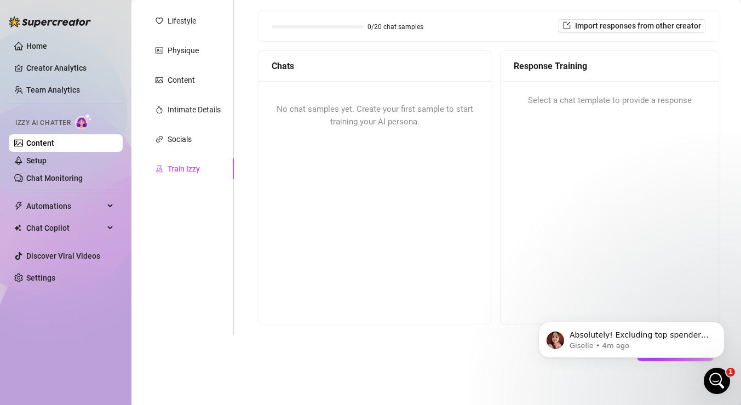
scroll to position [161, 0]
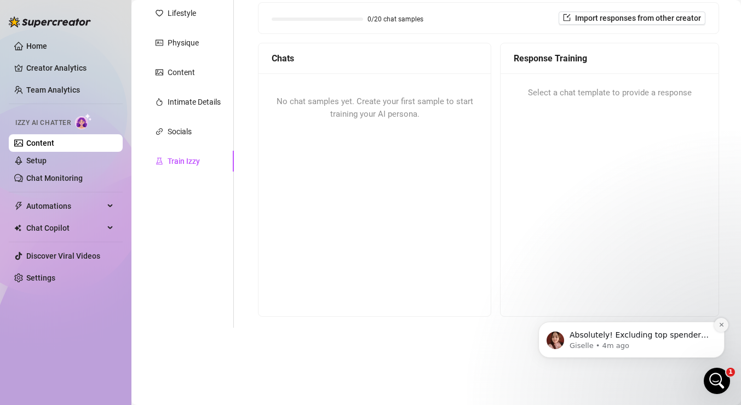
click at [720, 324] on icon "Dismiss notification" at bounding box center [722, 325] width 6 height 6
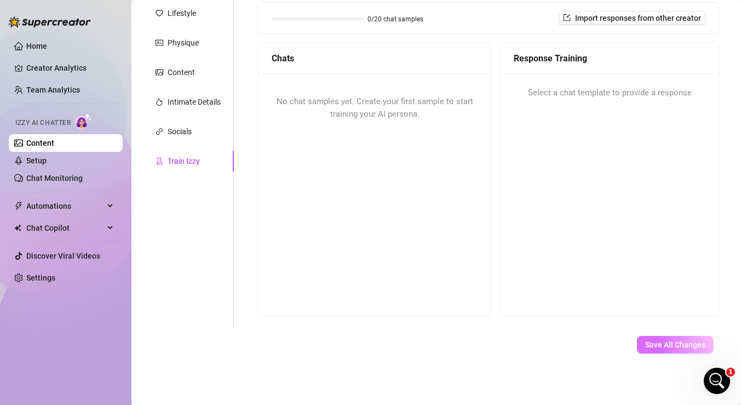
click at [697, 349] on button "Save All Changes" at bounding box center [675, 345] width 77 height 18
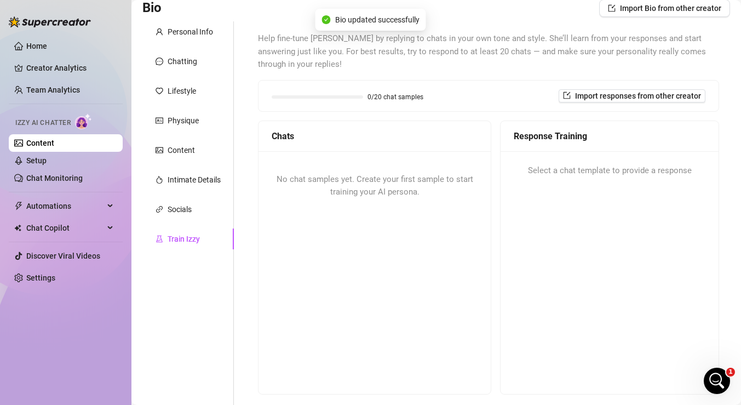
scroll to position [0, 0]
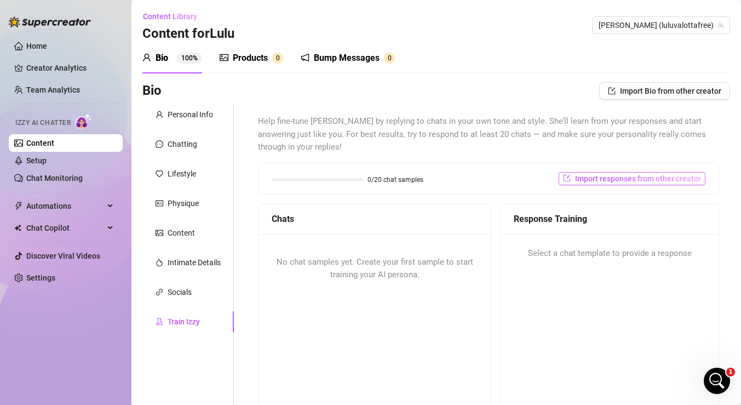
click at [623, 180] on span "Import responses from other creator" at bounding box center [638, 178] width 126 height 9
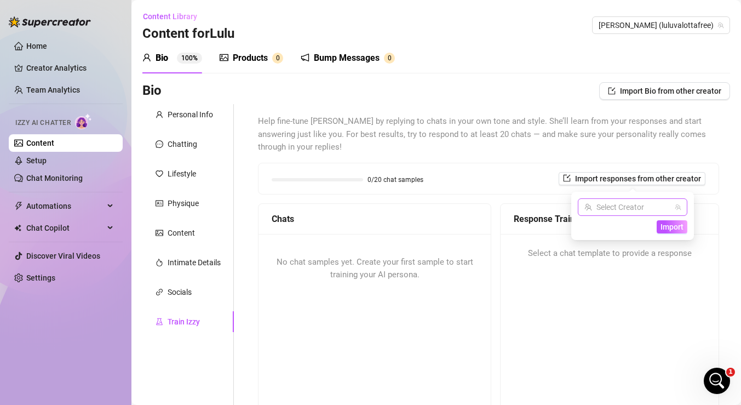
click at [644, 203] on input "search" at bounding box center [628, 207] width 87 height 16
click at [626, 229] on span "( luluvalotta )" at bounding box center [645, 230] width 42 height 12
click at [670, 228] on span "Import" at bounding box center [672, 226] width 23 height 9
click at [673, 227] on span "Import" at bounding box center [672, 226] width 23 height 9
click at [633, 294] on div "Response Training Select a chat template to provide a response" at bounding box center [609, 340] width 219 height 274
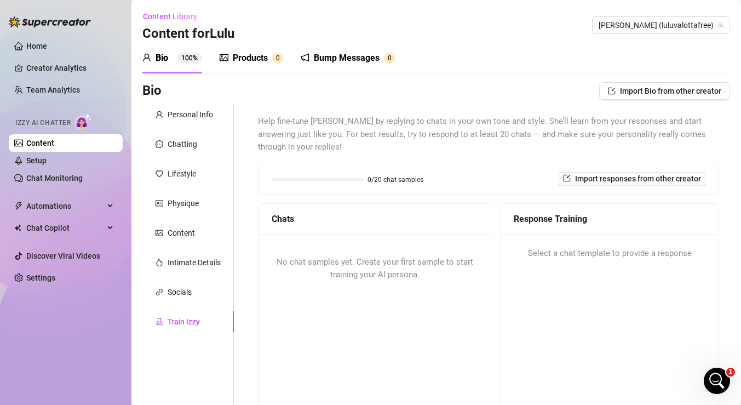
click at [422, 254] on div "No chat samples yet. Create your first sample to start training your AI persona." at bounding box center [375, 269] width 232 height 70
click at [378, 269] on div "No chat samples yet. Create your first sample to start training your AI persona." at bounding box center [375, 269] width 232 height 70
click at [421, 264] on span "No chat samples yet. Create your first sample to start training your AI persona." at bounding box center [375, 268] width 197 height 23
click at [264, 60] on div "Products" at bounding box center [250, 58] width 35 height 13
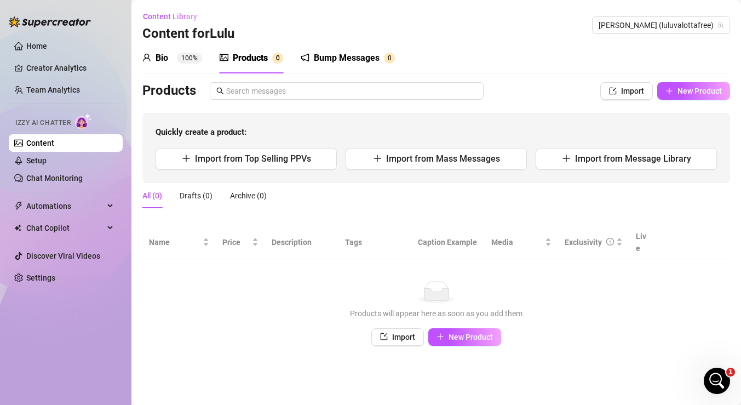
click at [369, 56] on div "Bump Messages" at bounding box center [347, 58] width 66 height 13
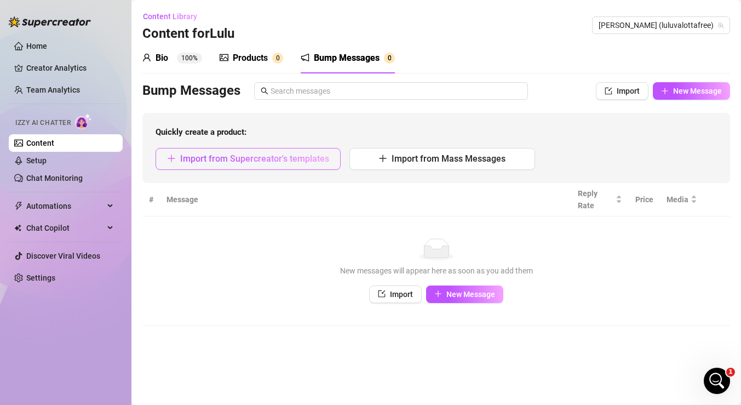
click at [334, 158] on button "Import from Supercreator's templates" at bounding box center [248, 159] width 185 height 22
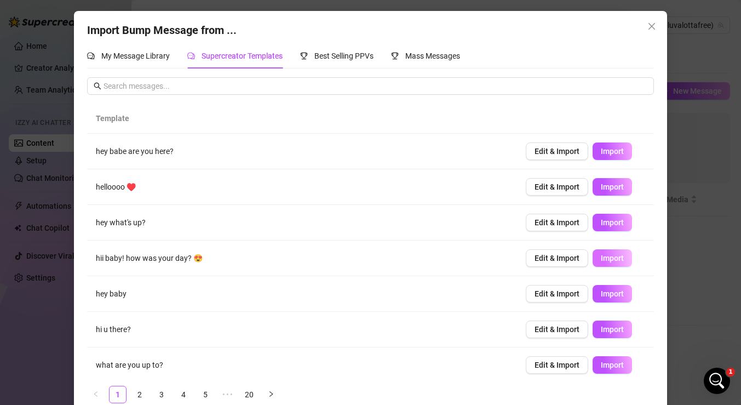
click at [613, 258] on span "Import" at bounding box center [612, 258] width 23 height 9
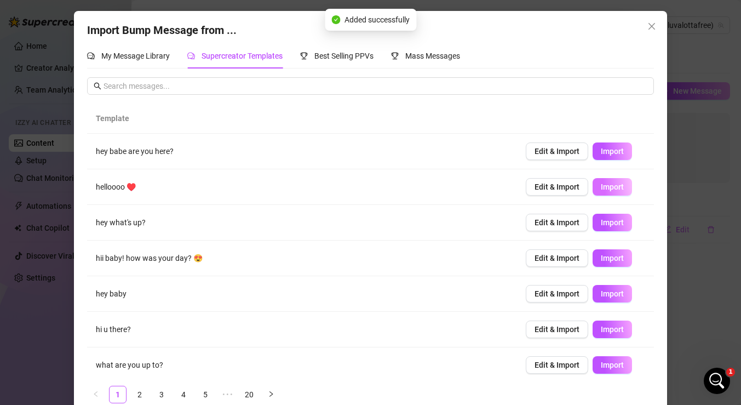
click at [614, 185] on span "Import" at bounding box center [612, 186] width 23 height 9
click at [618, 151] on span "Import" at bounding box center [612, 151] width 23 height 9
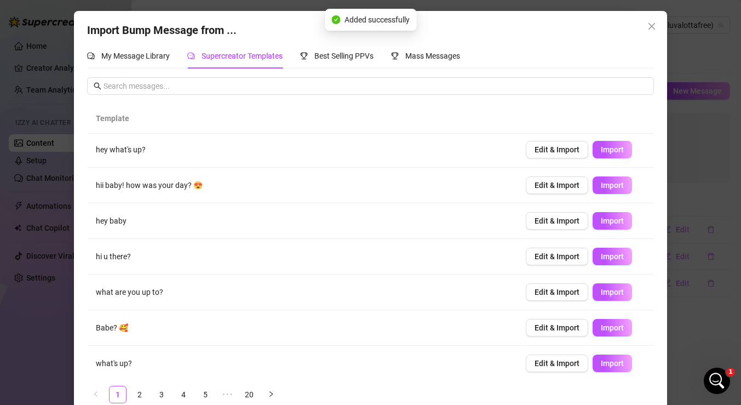
scroll to position [75, 0]
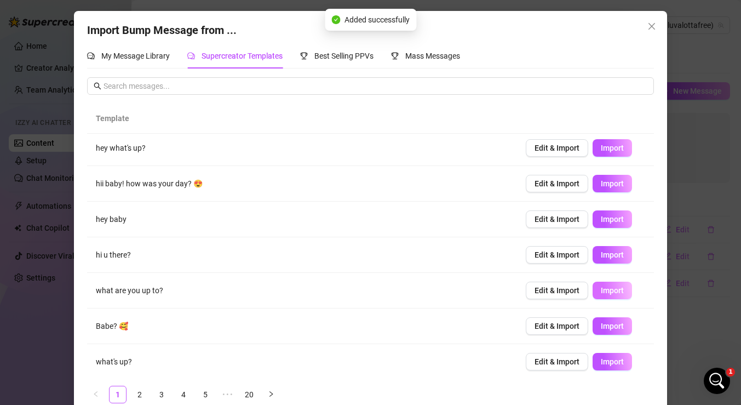
click at [610, 293] on span "Import" at bounding box center [612, 290] width 23 height 9
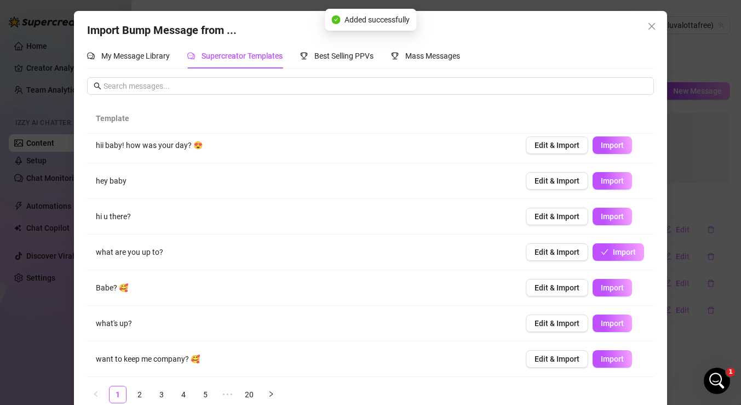
scroll to position [13, 0]
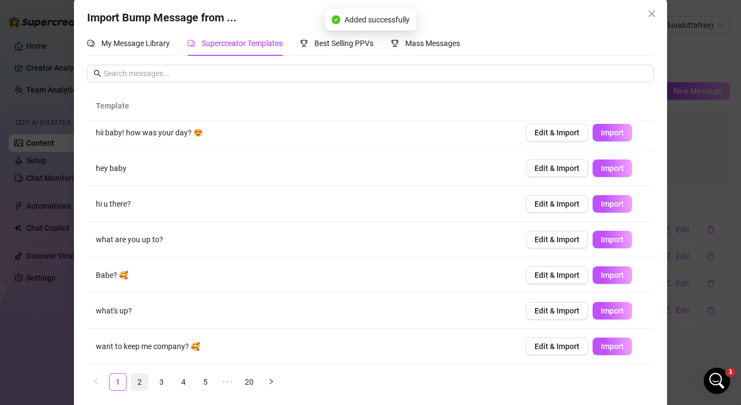
click at [138, 383] on link "2" at bounding box center [140, 382] width 16 height 16
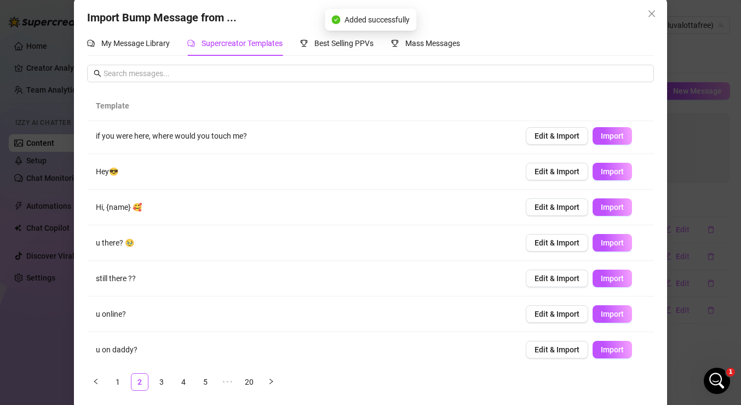
scroll to position [0, 0]
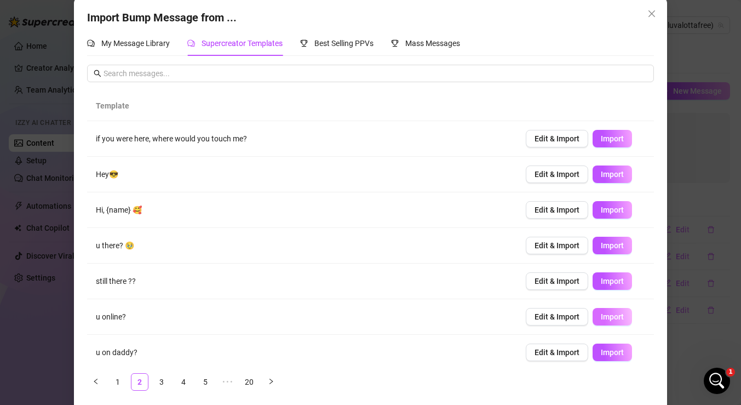
click at [616, 315] on span "Import" at bounding box center [612, 316] width 23 height 9
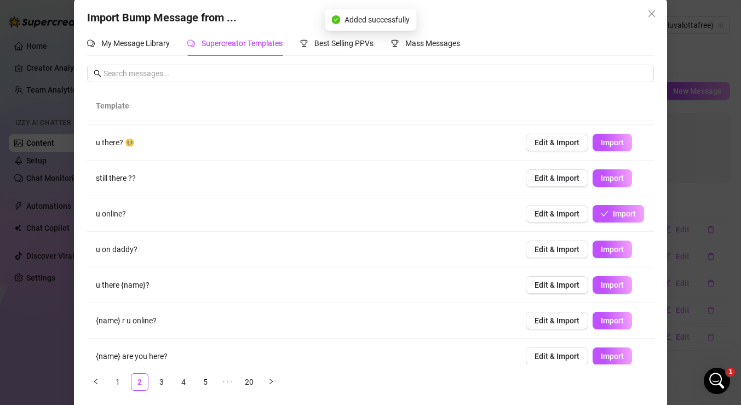
scroll to position [113, 0]
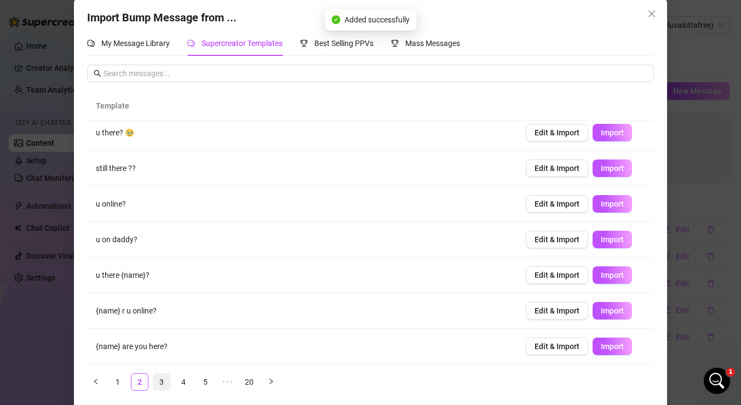
click at [161, 387] on link "3" at bounding box center [161, 382] width 16 height 16
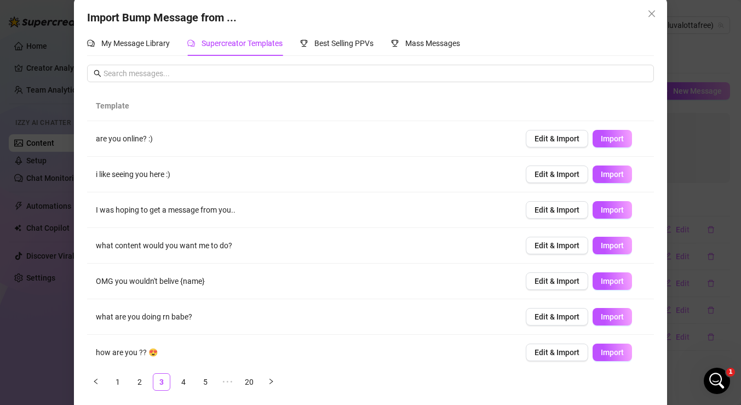
scroll to position [30, 0]
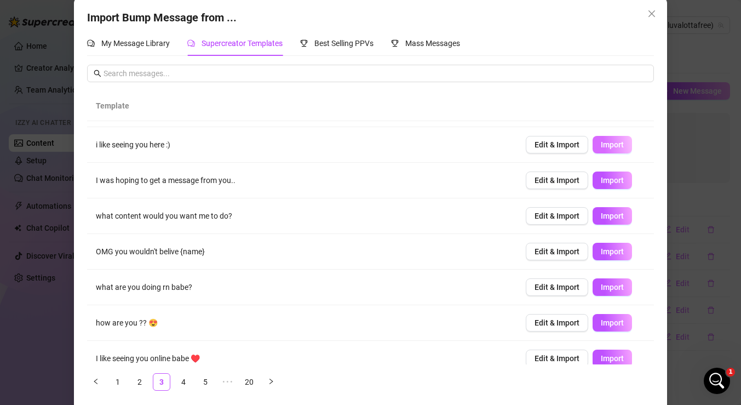
click at [608, 147] on span "Import" at bounding box center [612, 144] width 23 height 9
click at [615, 184] on span "Import" at bounding box center [612, 180] width 23 height 9
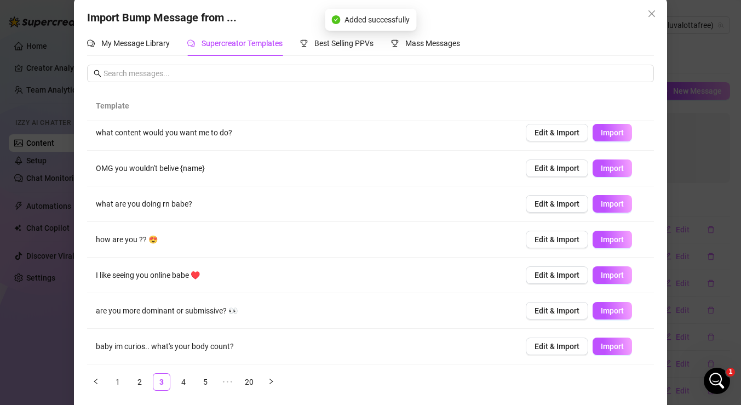
scroll to position [18, 0]
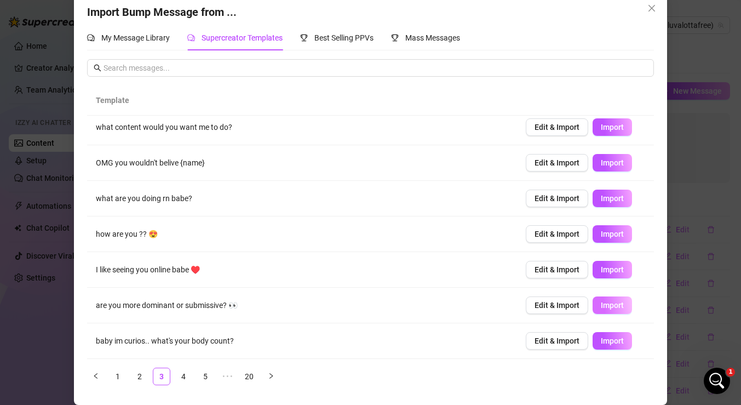
click at [611, 308] on span "Import" at bounding box center [612, 305] width 23 height 9
click at [610, 270] on span "Import" at bounding box center [612, 269] width 23 height 9
click at [204, 372] on link "5" at bounding box center [205, 376] width 16 height 16
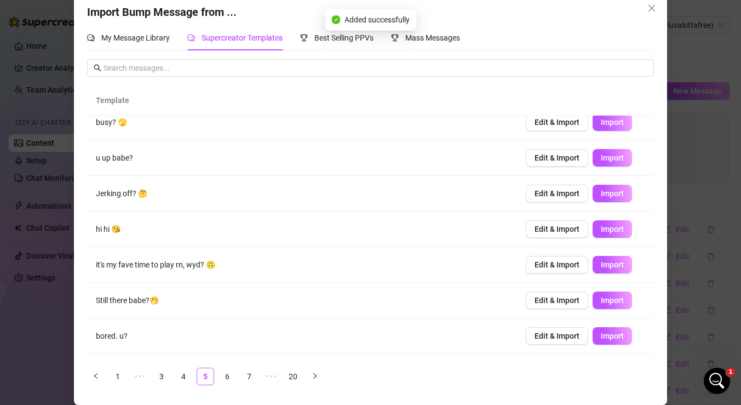
scroll to position [0, 0]
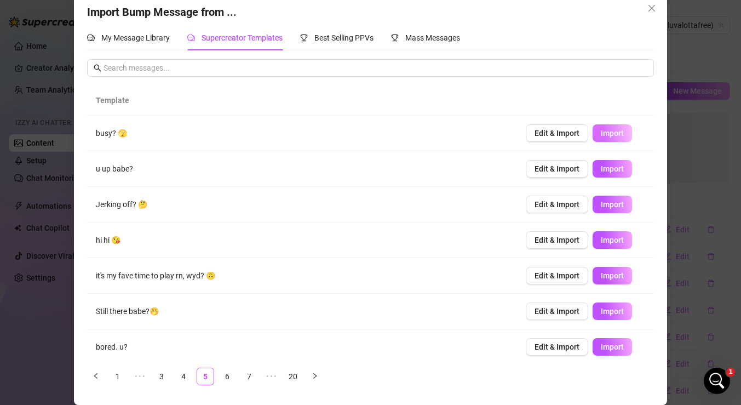
click at [624, 134] on button "Import" at bounding box center [612, 133] width 39 height 18
click at [618, 308] on span "Import" at bounding box center [612, 311] width 23 height 9
click at [609, 242] on span "Import" at bounding box center [612, 240] width 23 height 9
click at [229, 380] on link "6" at bounding box center [227, 376] width 16 height 16
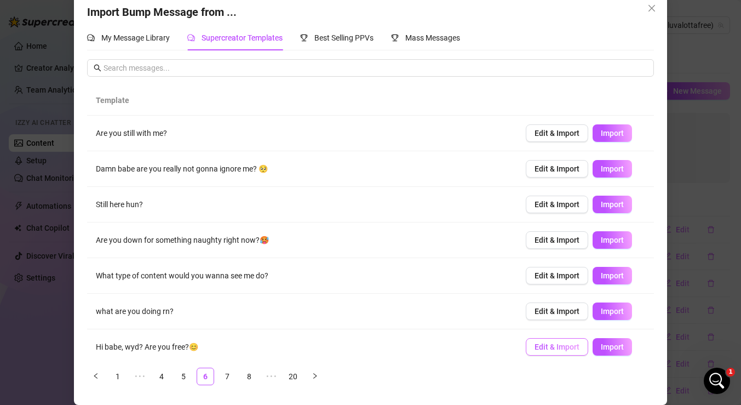
click at [575, 349] on span "Edit & Import" at bounding box center [557, 346] width 45 height 9
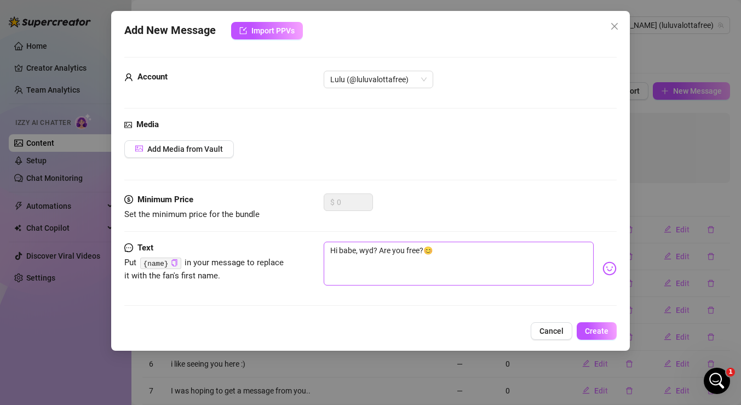
scroll to position [7, 0]
drag, startPoint x: 454, startPoint y: 253, endPoint x: 407, endPoint y: 252, distance: 46.6
click at [407, 252] on textarea "Hi babe, wyd? Are you free?😊" at bounding box center [459, 264] width 270 height 44
click at [595, 330] on span "Create" at bounding box center [597, 331] width 24 height 9
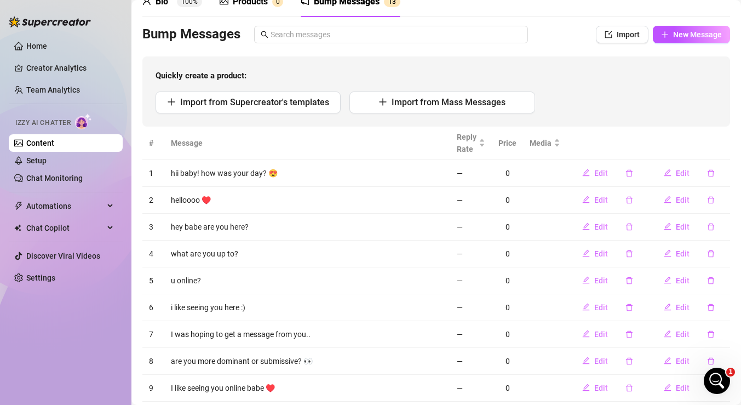
scroll to position [0, 0]
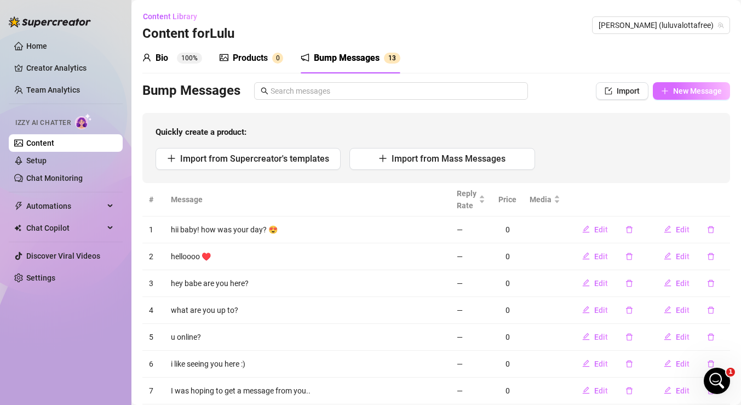
click at [695, 87] on span "New Message" at bounding box center [697, 91] width 49 height 9
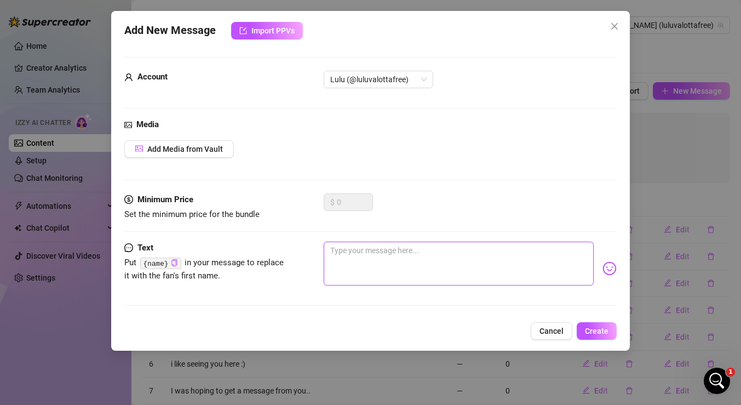
click at [423, 248] on textarea at bounding box center [459, 264] width 270 height 44
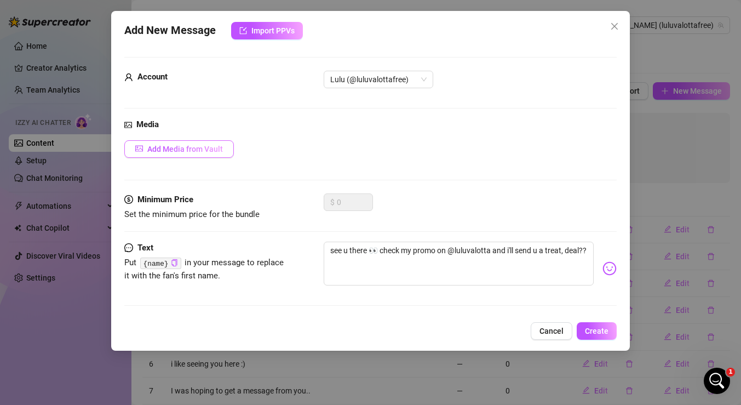
click at [221, 154] on button "Add Media from Vault" at bounding box center [179, 149] width 110 height 18
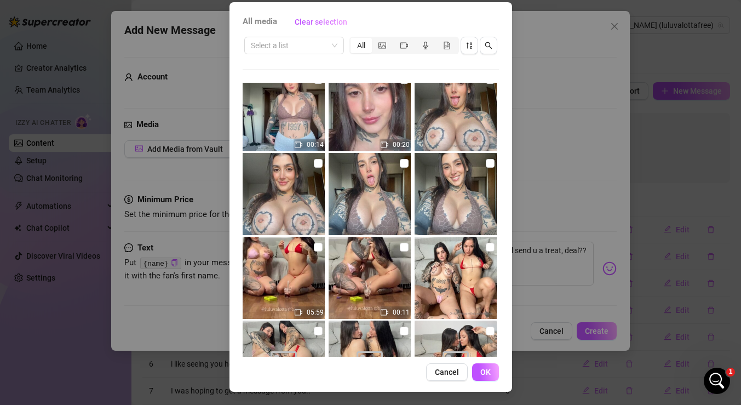
scroll to position [1840, 0]
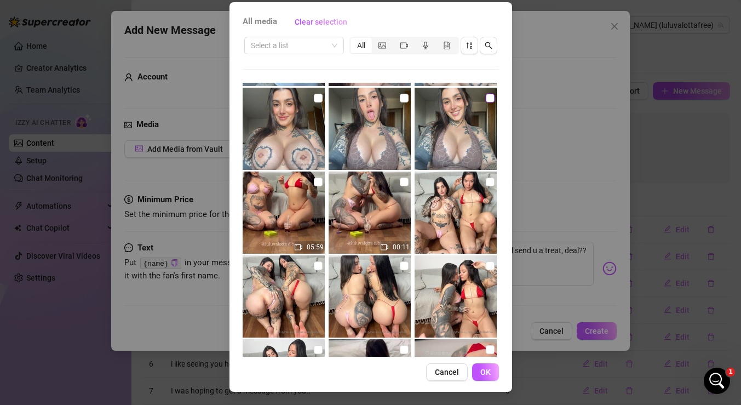
click at [492, 96] on input "checkbox" at bounding box center [490, 98] width 9 height 9
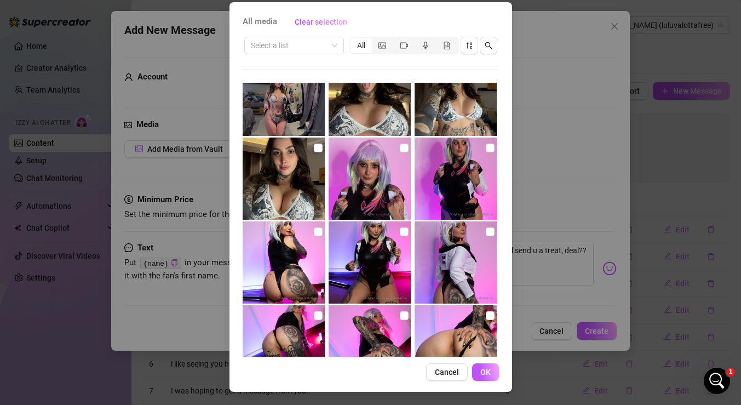
scroll to position [2756, 0]
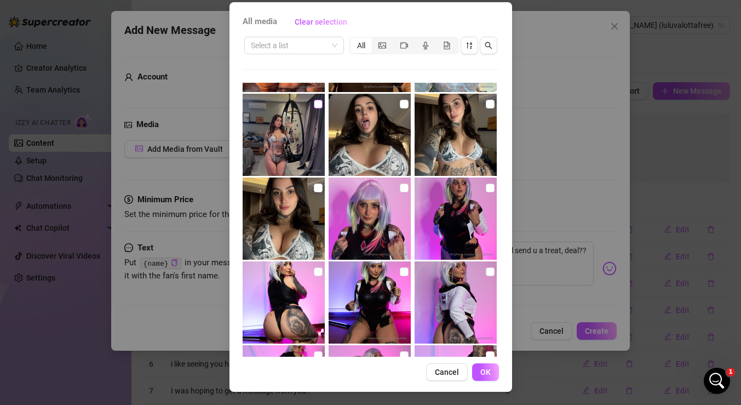
click at [318, 102] on input "checkbox" at bounding box center [318, 104] width 9 height 9
click at [487, 369] on span "OK" at bounding box center [486, 372] width 10 height 9
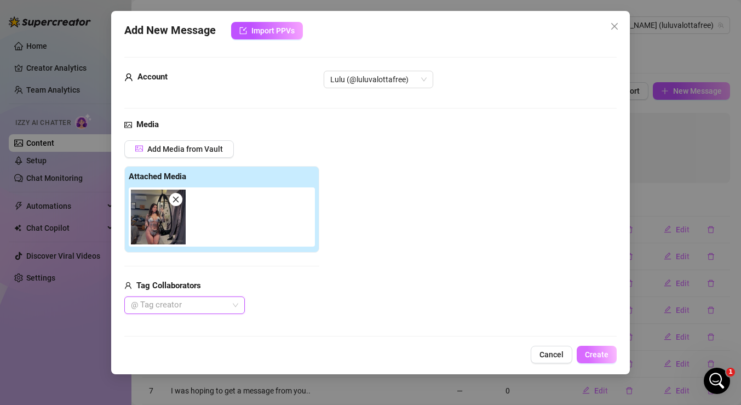
click at [603, 355] on span "Create" at bounding box center [597, 354] width 24 height 9
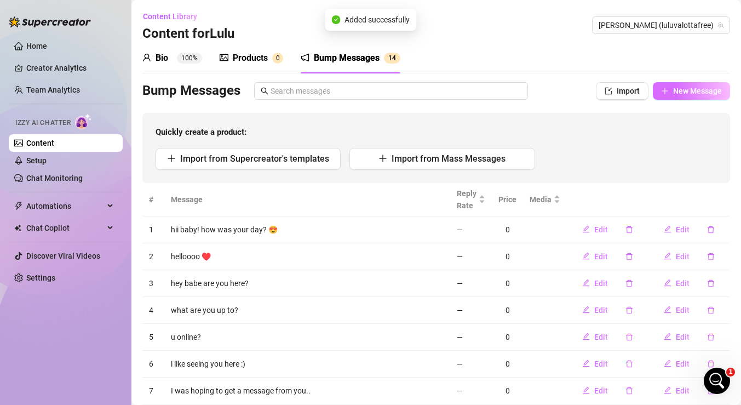
click at [709, 90] on span "New Message" at bounding box center [697, 91] width 49 height 9
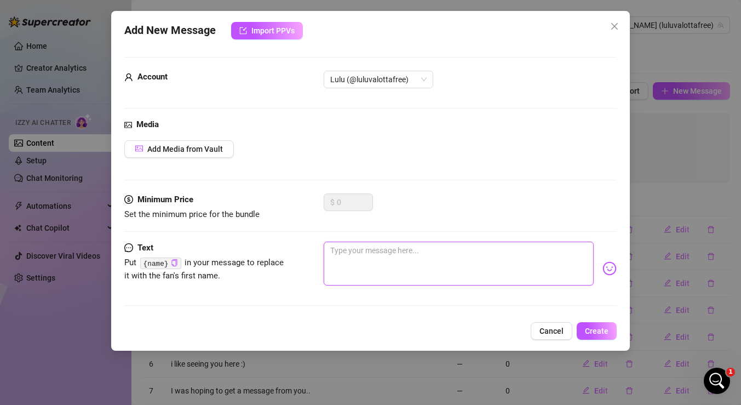
click at [384, 260] on textarea at bounding box center [459, 264] width 270 height 44
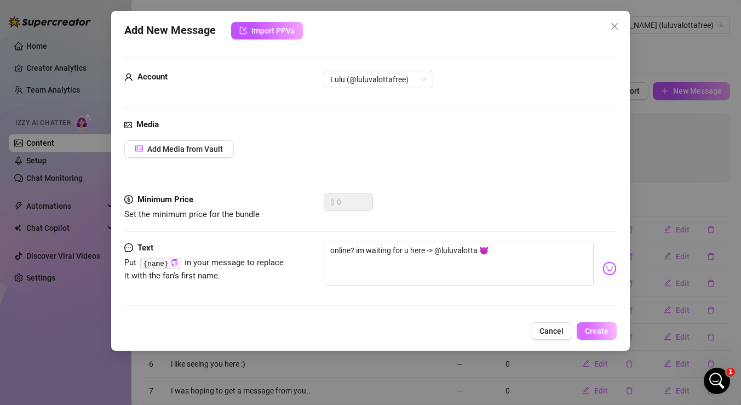
click at [608, 333] on span "Create" at bounding box center [597, 331] width 24 height 9
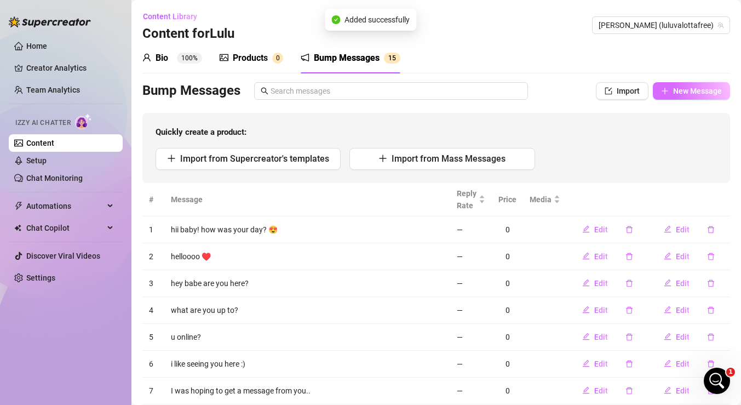
click at [701, 96] on button "New Message" at bounding box center [691, 91] width 77 height 18
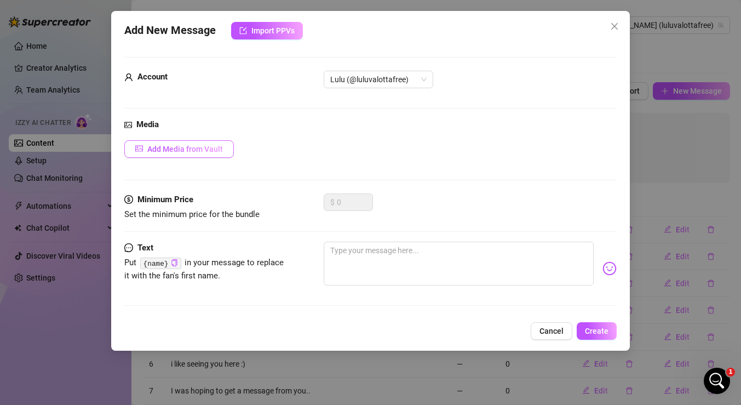
click at [229, 148] on button "Add Media from Vault" at bounding box center [179, 149] width 110 height 18
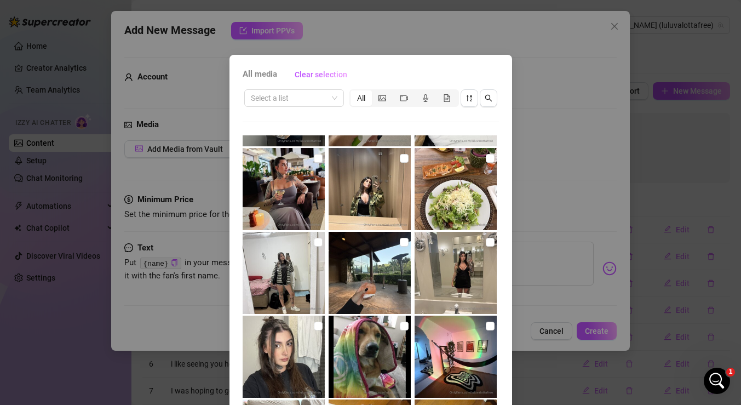
scroll to position [4916, 0]
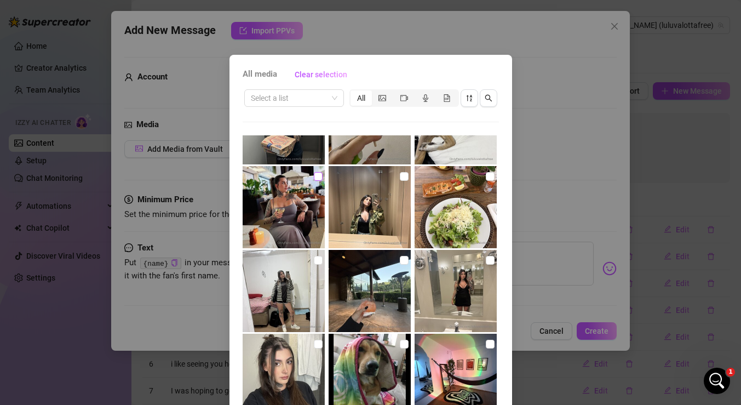
click at [320, 170] on label at bounding box center [318, 176] width 9 height 12
click at [320, 172] on input "checkbox" at bounding box center [318, 176] width 9 height 9
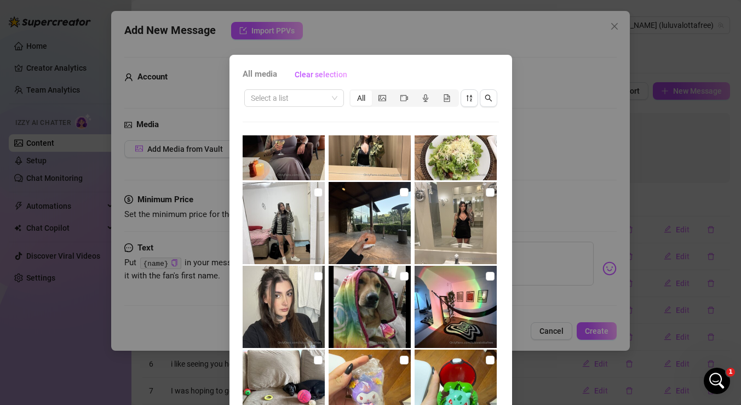
scroll to position [53, 0]
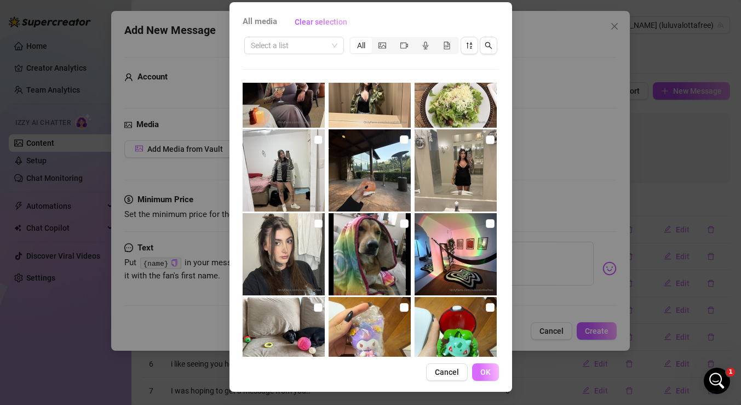
click at [493, 374] on button "OK" at bounding box center [485, 372] width 27 height 18
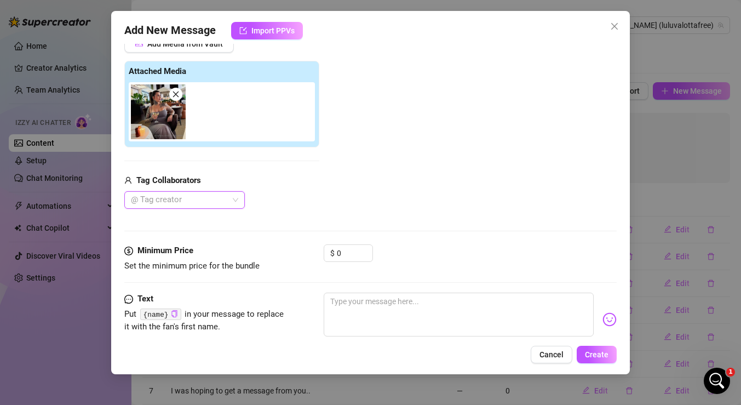
scroll to position [127, 0]
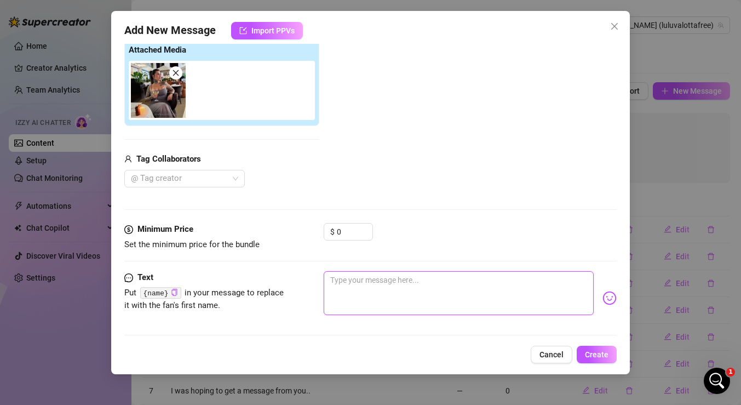
click at [405, 293] on textarea at bounding box center [459, 293] width 270 height 44
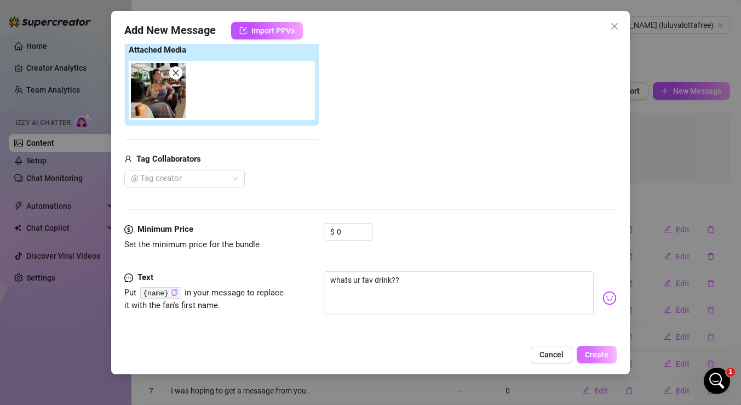
click at [610, 351] on button "Create" at bounding box center [597, 355] width 40 height 18
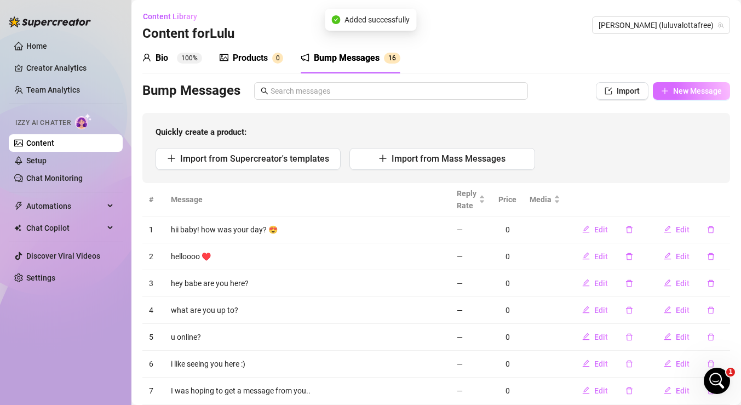
click at [724, 91] on button "New Message" at bounding box center [691, 91] width 77 height 18
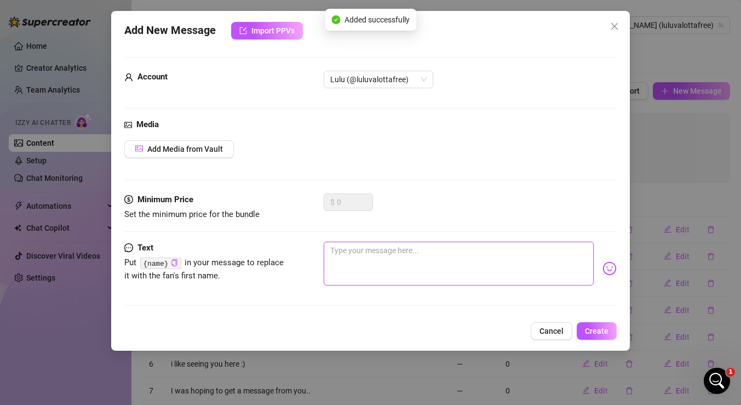
click at [410, 258] on textarea at bounding box center [459, 264] width 270 height 44
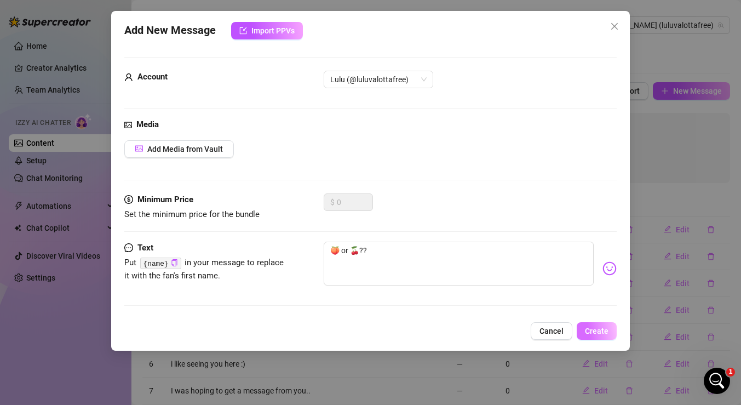
click at [603, 329] on span "Create" at bounding box center [597, 331] width 24 height 9
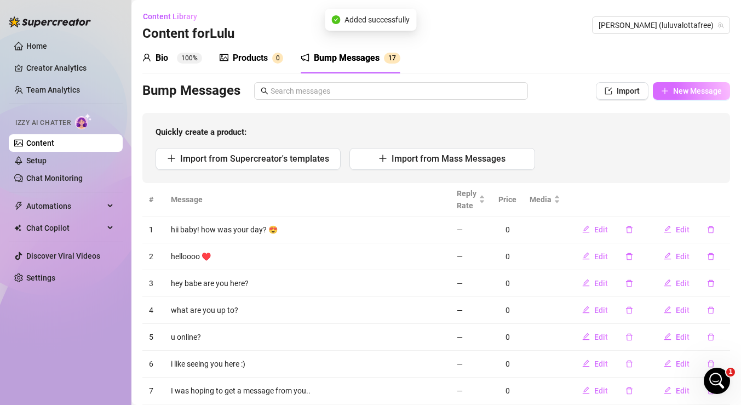
click at [692, 91] on span "New Message" at bounding box center [697, 91] width 49 height 9
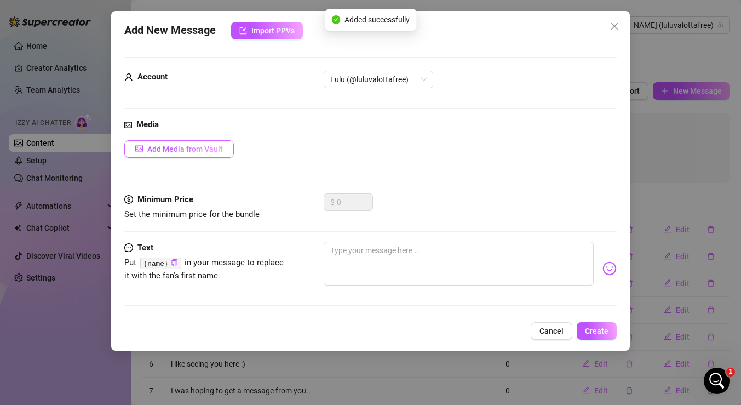
click at [200, 152] on span "Add Media from Vault" at bounding box center [185, 149] width 76 height 9
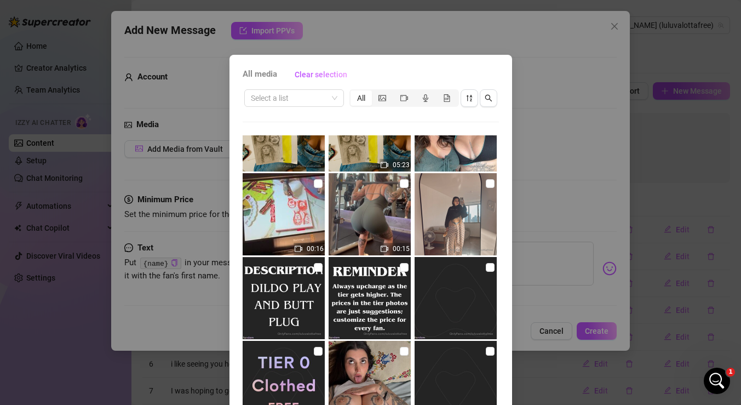
scroll to position [127, 0]
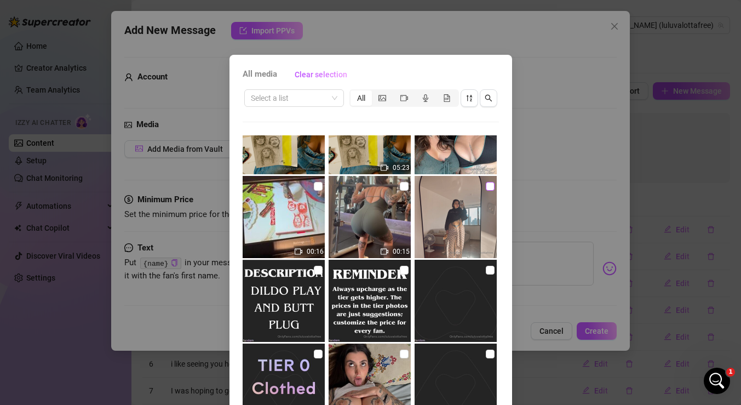
click at [486, 187] on input "checkbox" at bounding box center [490, 186] width 9 height 9
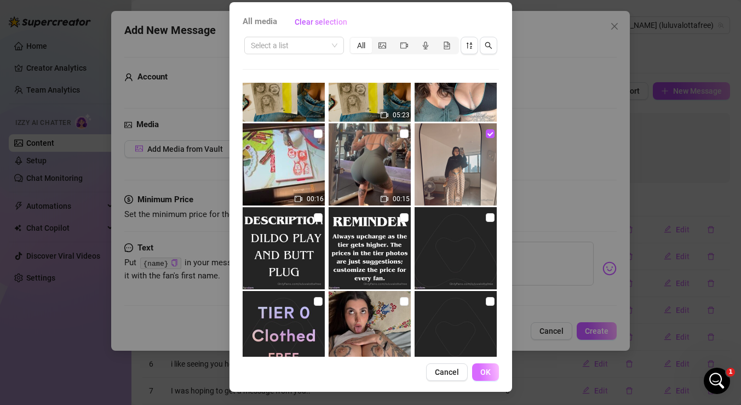
click at [483, 375] on span "OK" at bounding box center [486, 372] width 10 height 9
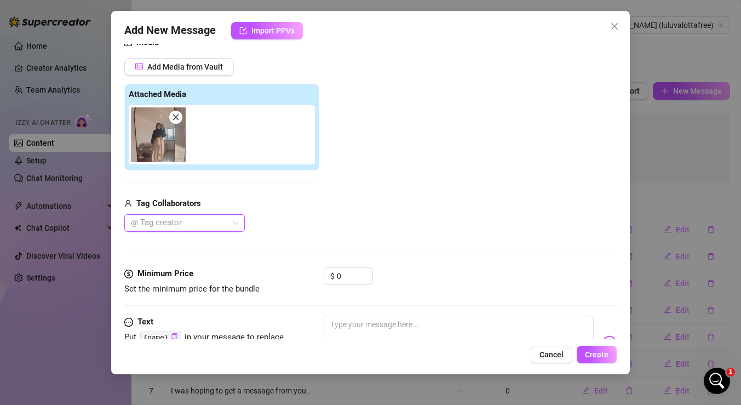
scroll to position [104, 0]
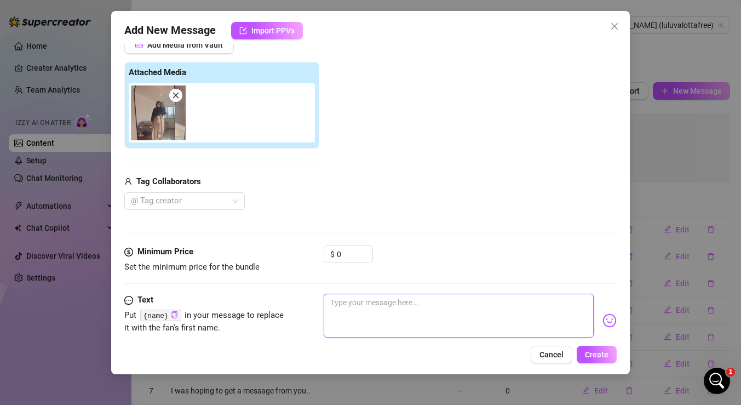
click at [419, 302] on textarea at bounding box center [459, 316] width 270 height 44
click at [604, 355] on span "Create" at bounding box center [597, 354] width 24 height 9
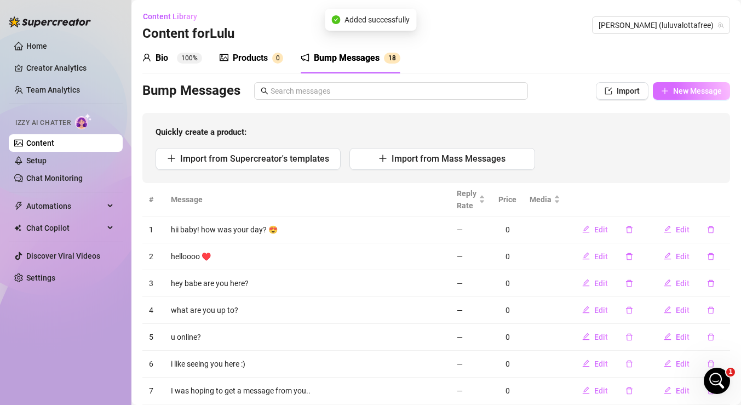
click at [706, 95] on span "New Message" at bounding box center [697, 91] width 49 height 9
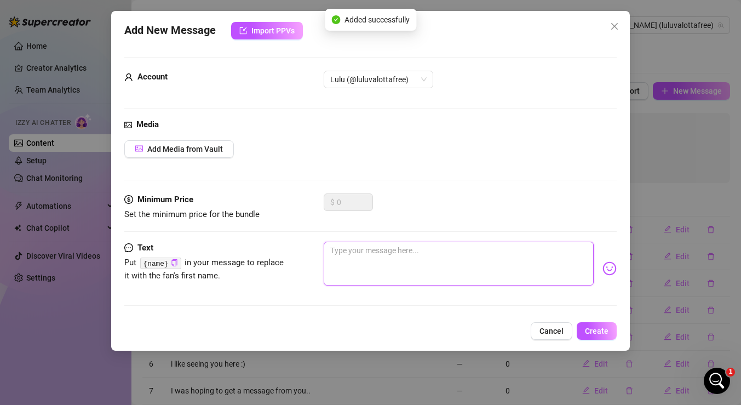
click at [353, 256] on textarea at bounding box center [459, 264] width 270 height 44
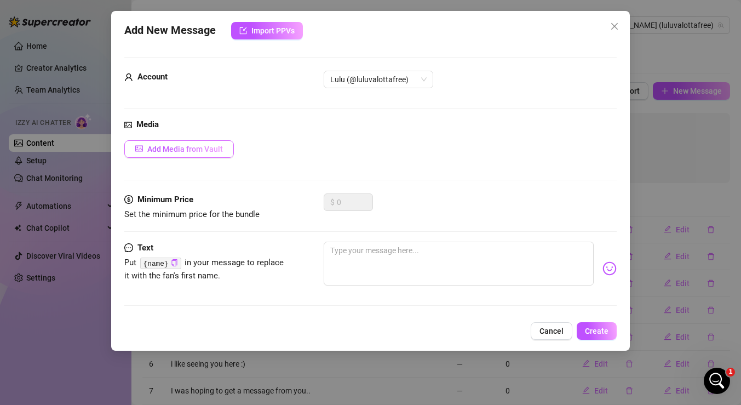
click at [219, 153] on button "Add Media from Vault" at bounding box center [179, 149] width 110 height 18
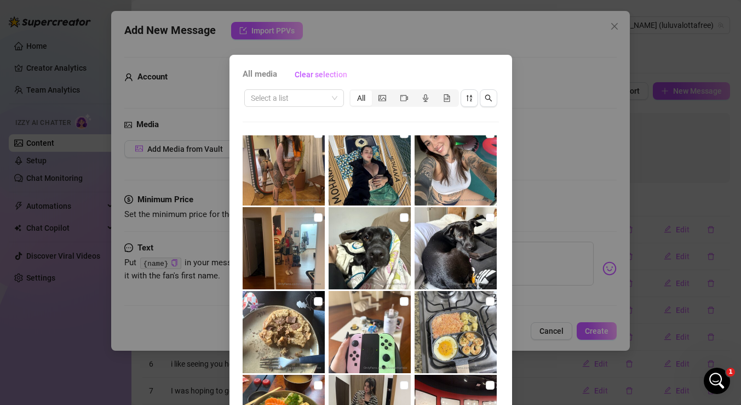
scroll to position [4429, 0]
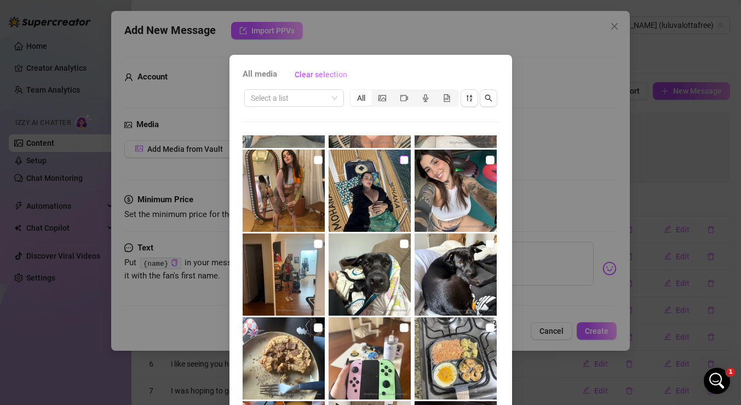
click at [403, 158] on input "checkbox" at bounding box center [404, 160] width 9 height 9
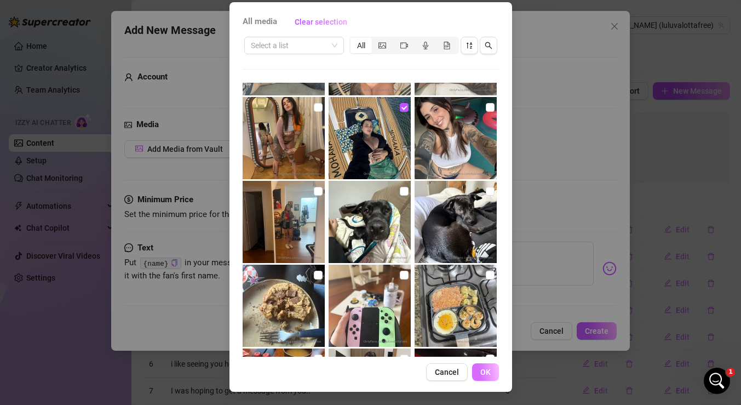
click at [490, 376] on button "OK" at bounding box center [485, 372] width 27 height 18
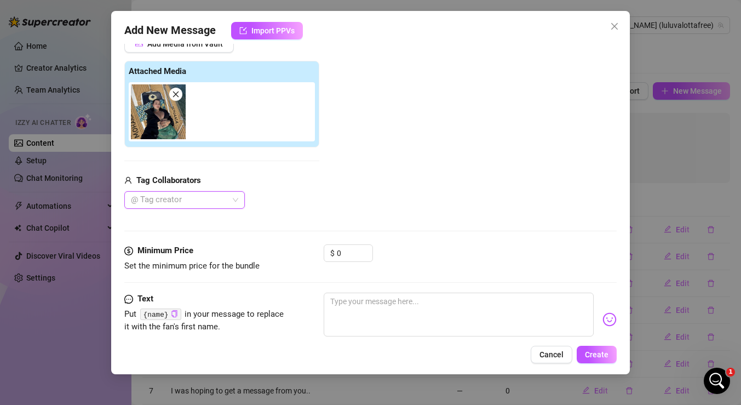
scroll to position [127, 0]
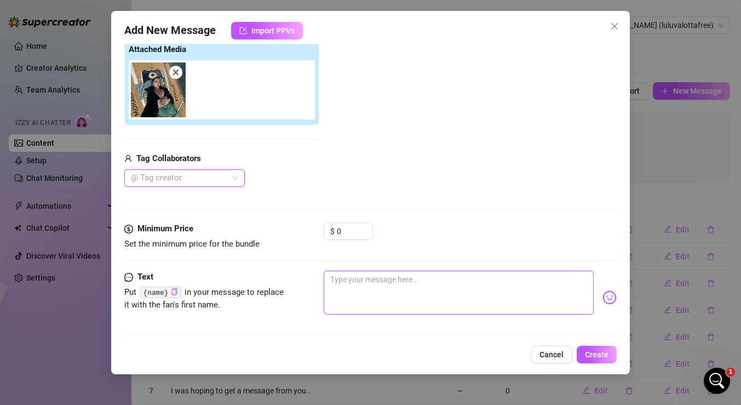
click at [453, 296] on textarea at bounding box center [459, 293] width 270 height 44
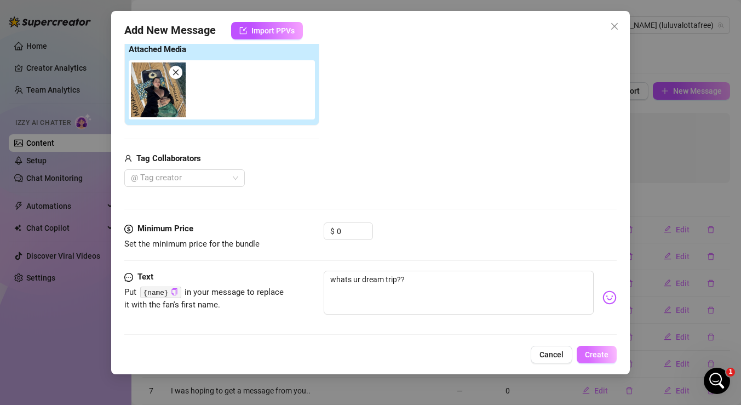
click at [601, 351] on span "Create" at bounding box center [597, 354] width 24 height 9
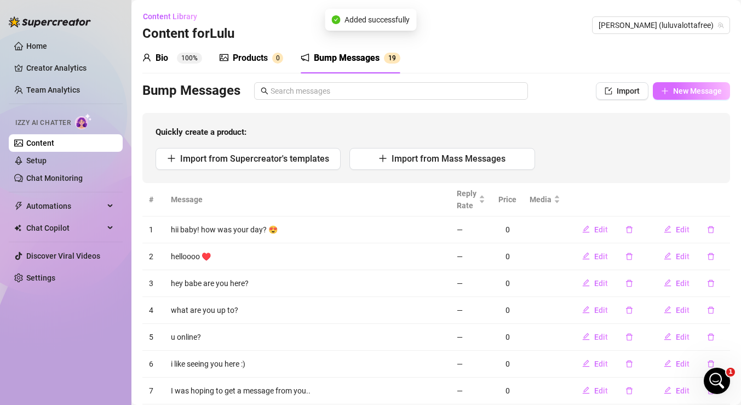
click at [701, 92] on span "New Message" at bounding box center [697, 91] width 49 height 9
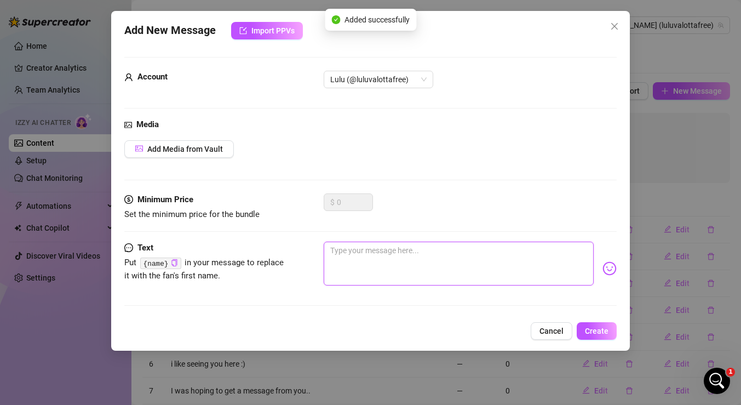
click at [396, 249] on textarea at bounding box center [459, 264] width 270 height 44
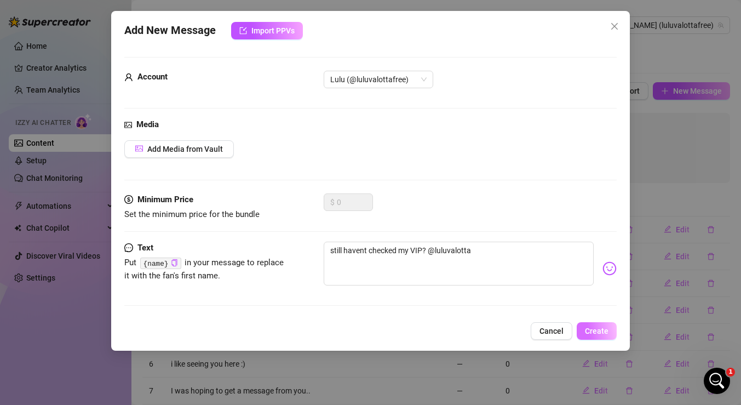
click at [597, 328] on span "Create" at bounding box center [597, 331] width 24 height 9
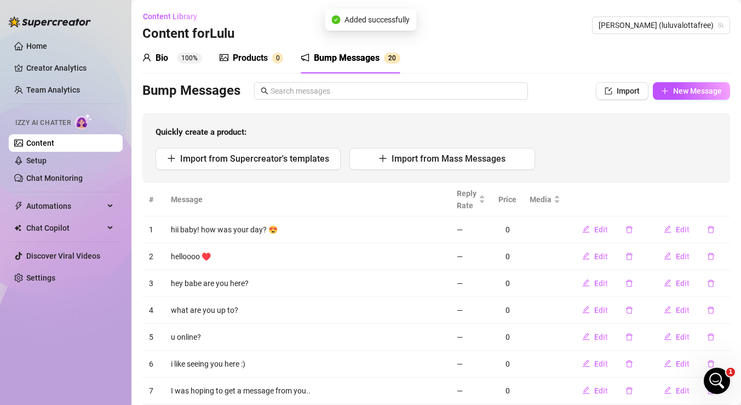
click at [269, 54] on div "Products 0" at bounding box center [252, 58] width 64 height 13
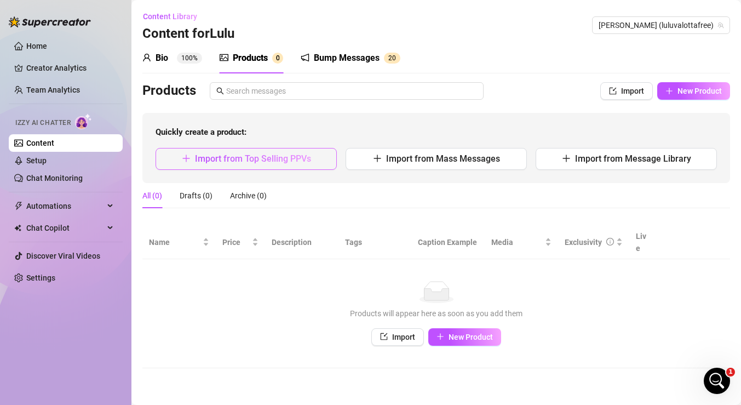
click at [316, 161] on button "Import from Top Selling PPVs" at bounding box center [246, 159] width 181 height 22
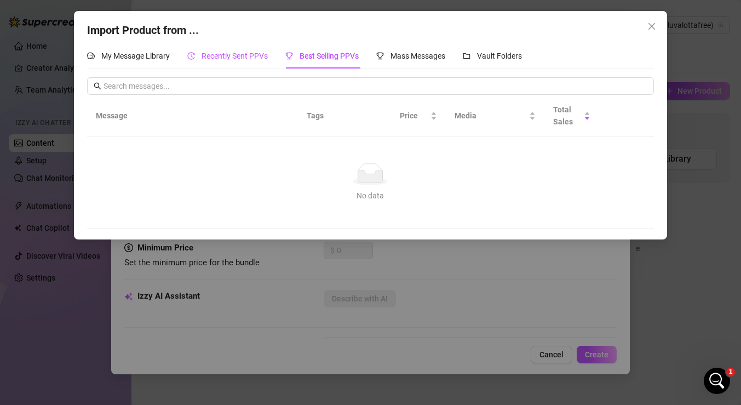
click at [257, 61] on div "Recently Sent PPVs" at bounding box center [227, 56] width 81 height 12
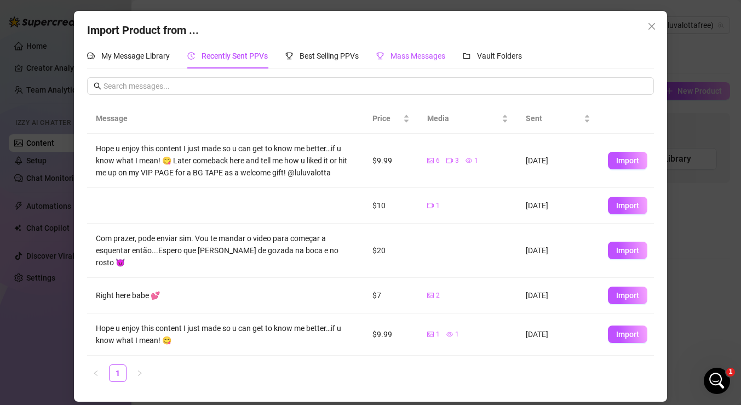
click at [397, 53] on span "Mass Messages" at bounding box center [418, 56] width 55 height 9
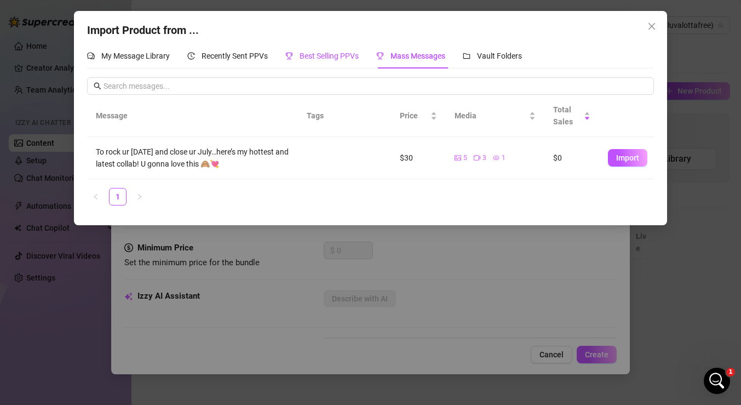
click at [333, 61] on div "Best Selling PPVs" at bounding box center [322, 56] width 73 height 12
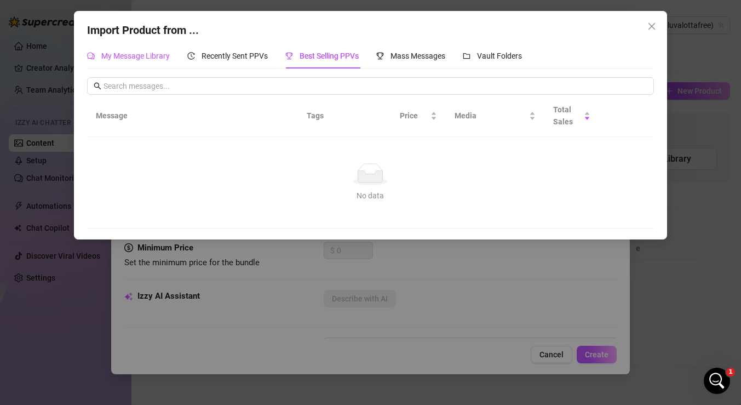
click at [153, 53] on span "My Message Library" at bounding box center [135, 56] width 68 height 9
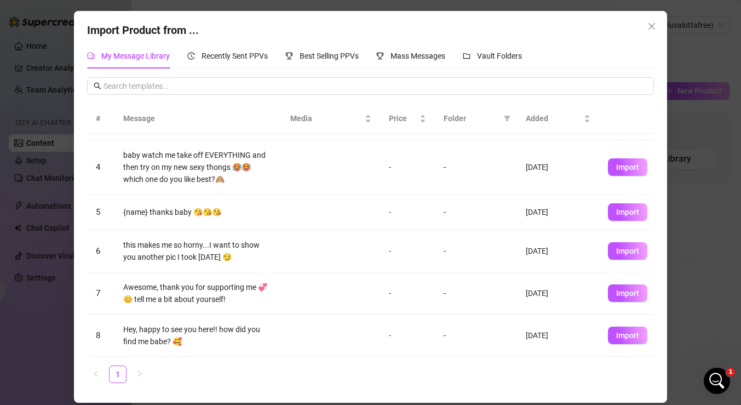
scroll to position [0, 0]
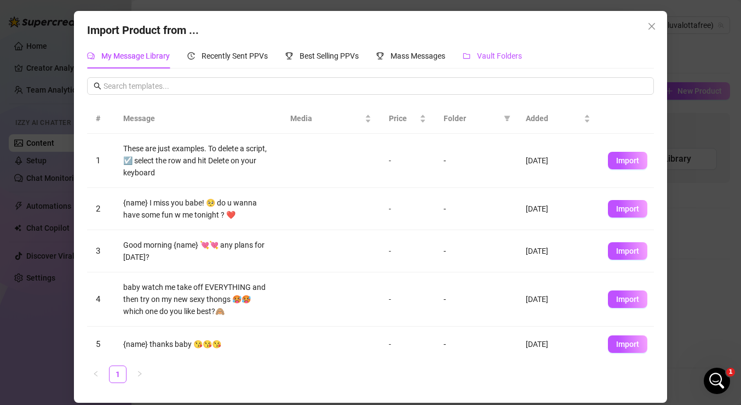
click at [499, 59] on span "Vault Folders" at bounding box center [499, 56] width 45 height 9
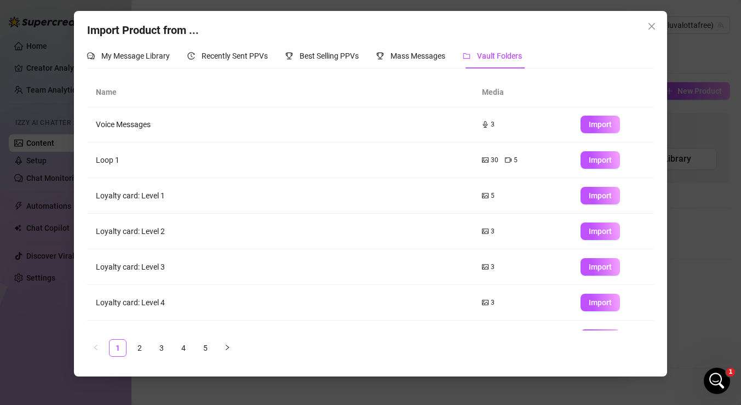
scroll to position [133, 0]
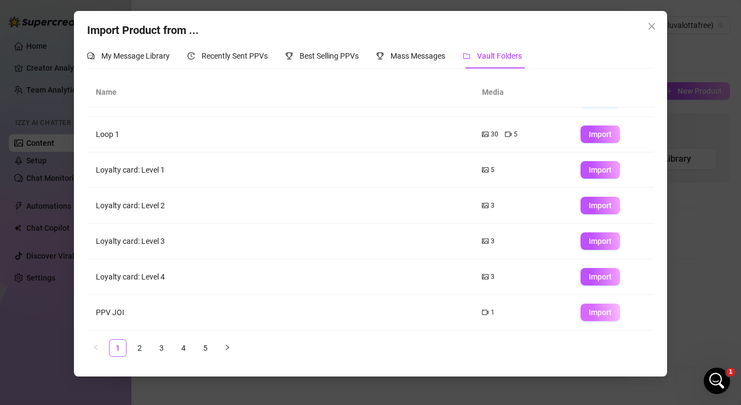
click at [597, 311] on span "Import" at bounding box center [600, 312] width 23 height 9
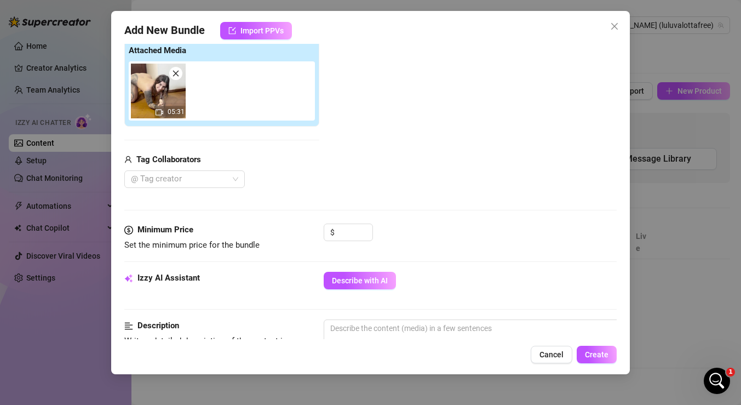
scroll to position [181, 0]
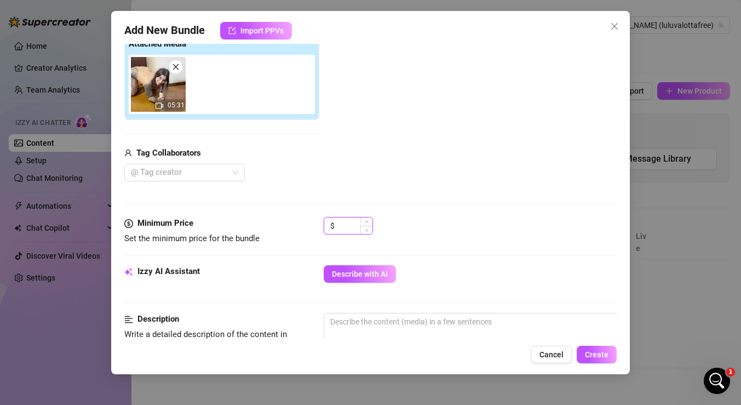
click at [358, 225] on input at bounding box center [355, 226] width 36 height 16
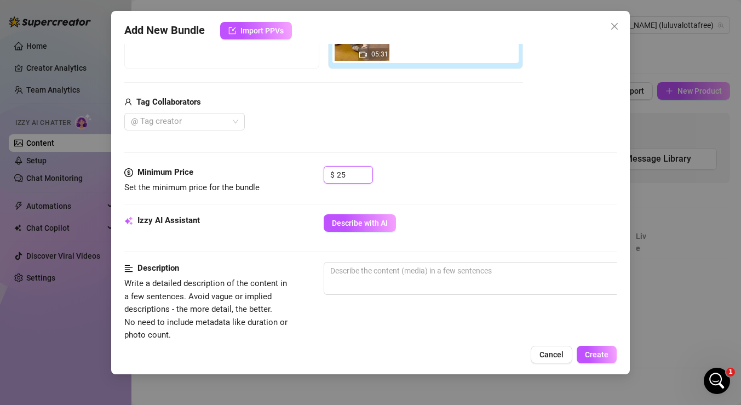
scroll to position [242, 0]
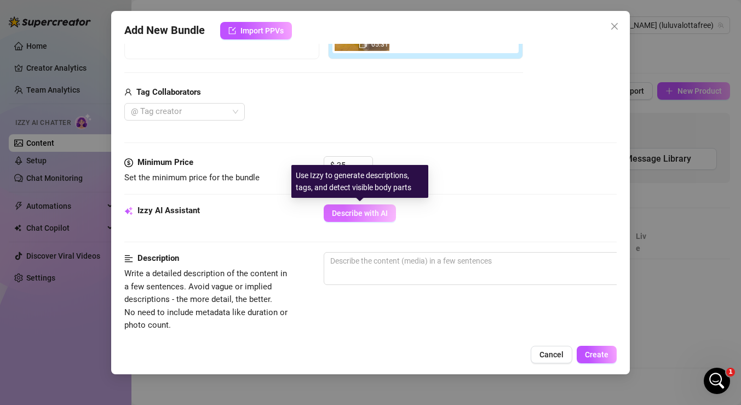
click at [373, 211] on span "Describe with AI" at bounding box center [360, 213] width 56 height 9
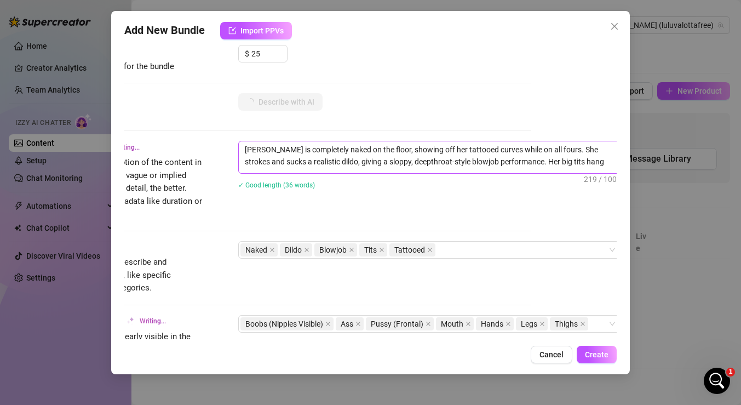
scroll to position [353, 90]
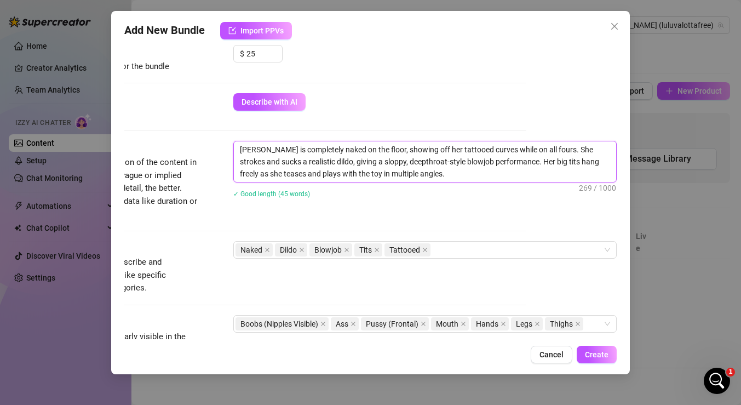
click at [503, 163] on textarea "Luisa is completely naked on the floor, showing off her tattooed curves while o…" at bounding box center [425, 161] width 383 height 41
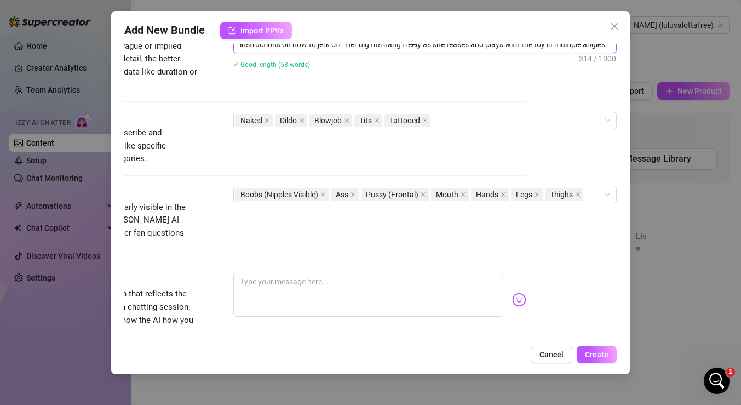
scroll to position [500, 90]
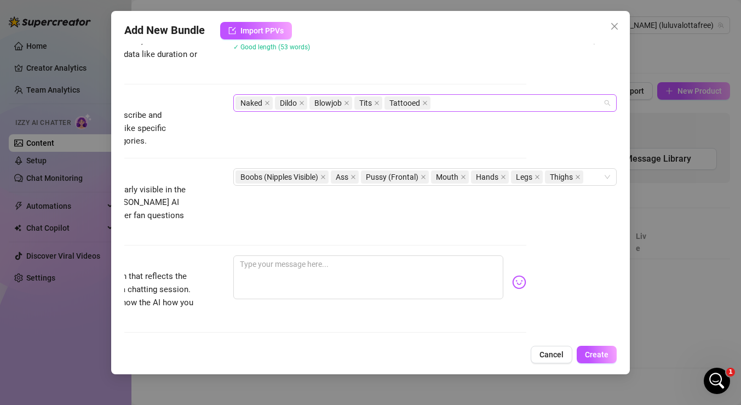
click at [488, 103] on div "Naked Dildo Blowjob Tits Tattooed" at bounding box center [420, 102] width 368 height 15
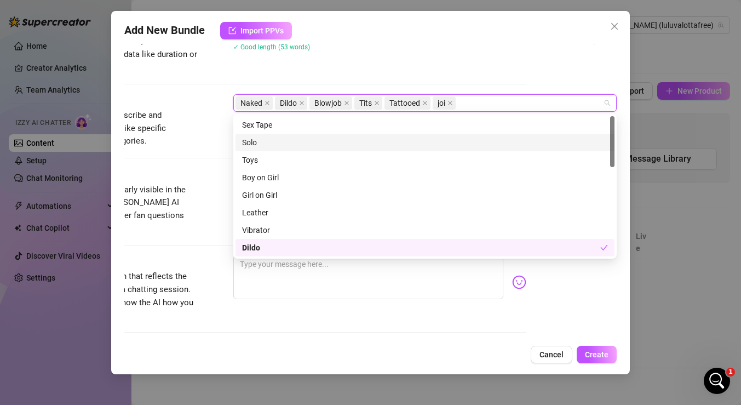
click at [304, 136] on div "Solo" at bounding box center [425, 143] width 379 height 18
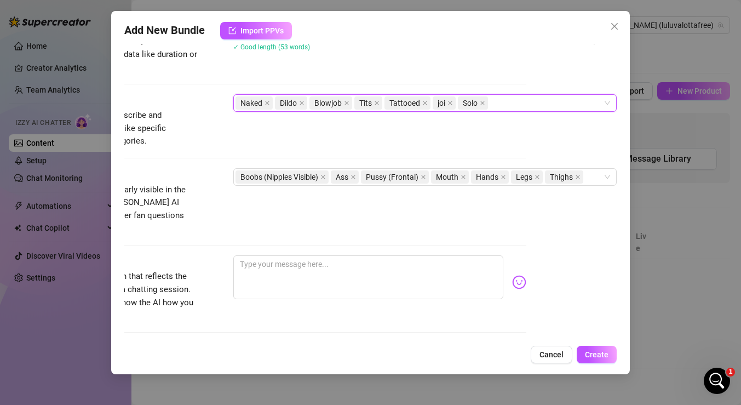
click at [199, 187] on div "Visible Body Parts Select the body parts clearly visible in the content. This h…" at bounding box center [280, 201] width 493 height 67
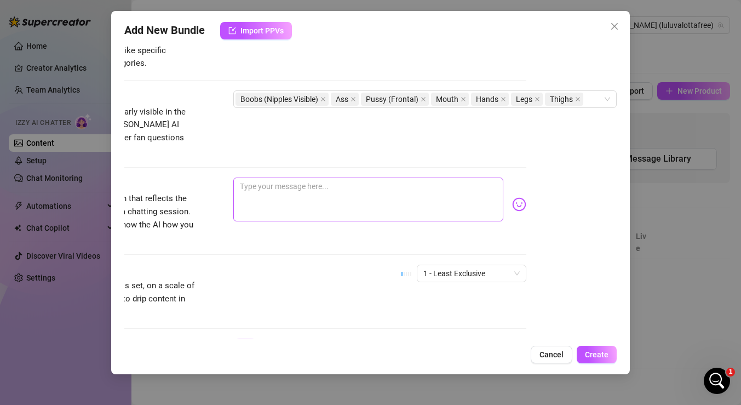
scroll to position [578, 0]
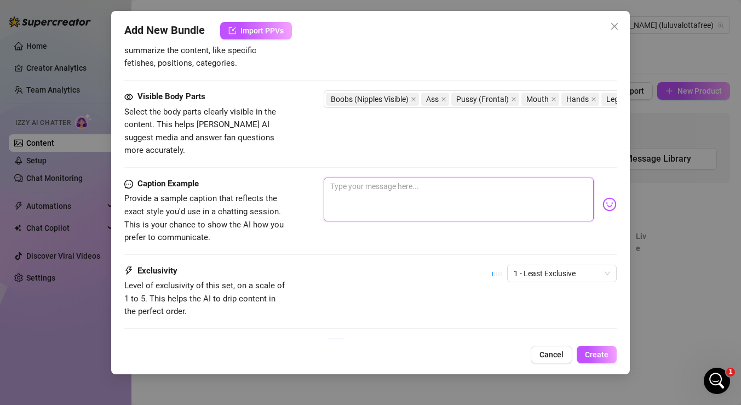
click at [344, 181] on textarea at bounding box center [459, 200] width 270 height 44
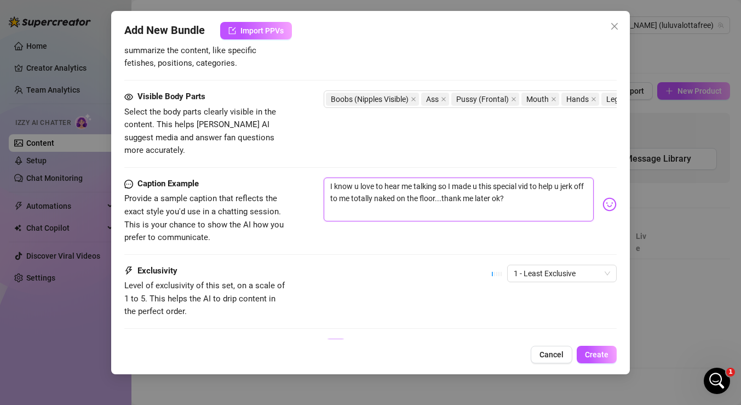
click at [578, 178] on textarea "I know u love to hear me talking so I made u this special vid to help u jerk of…" at bounding box center [459, 200] width 270 height 44
click at [578, 178] on textarea "I know u love to hear me talking so I made u this special vid to help u joff to…" at bounding box center [459, 200] width 270 height 44
click at [384, 186] on textarea "I know u love to hear me talking so I made u this special vid to help u c*m to …" at bounding box center [459, 200] width 270 height 44
click at [509, 191] on textarea "I know u love to hear me talking so I made u this special vid to help u c*m to …" at bounding box center [459, 200] width 270 height 44
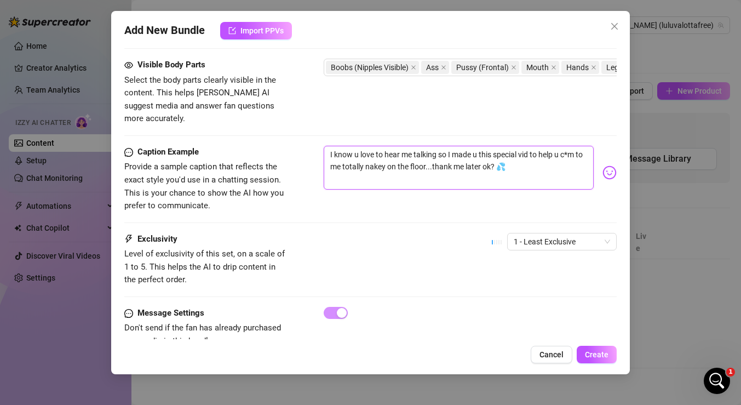
scroll to position [625, 0]
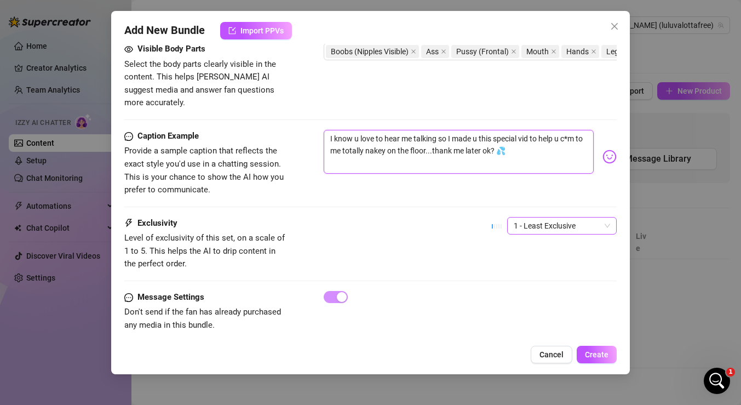
click at [529, 218] on span "1 - Least Exclusive" at bounding box center [562, 226] width 96 height 16
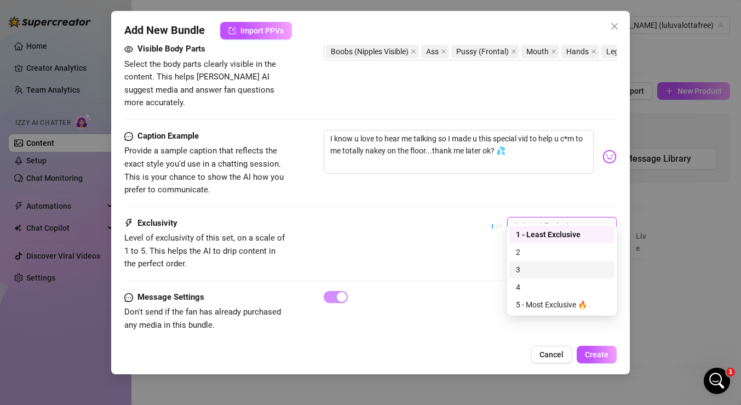
click at [532, 267] on div "3" at bounding box center [562, 270] width 92 height 12
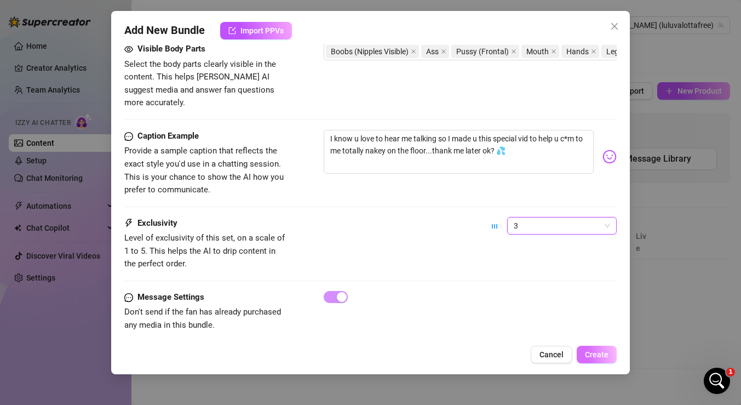
click at [591, 352] on span "Create" at bounding box center [597, 354] width 24 height 9
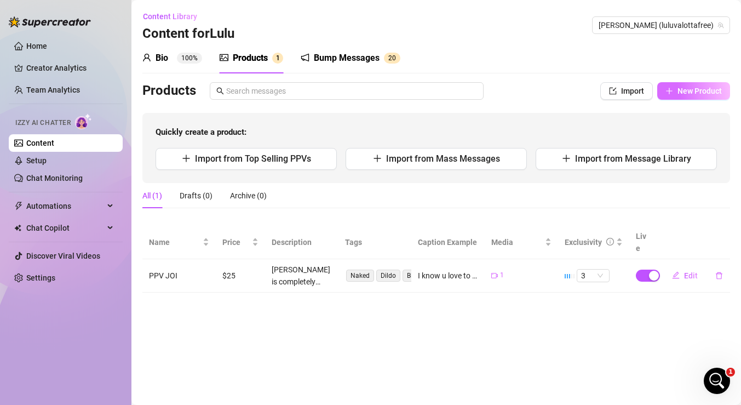
click at [700, 92] on span "New Product" at bounding box center [700, 91] width 44 height 9
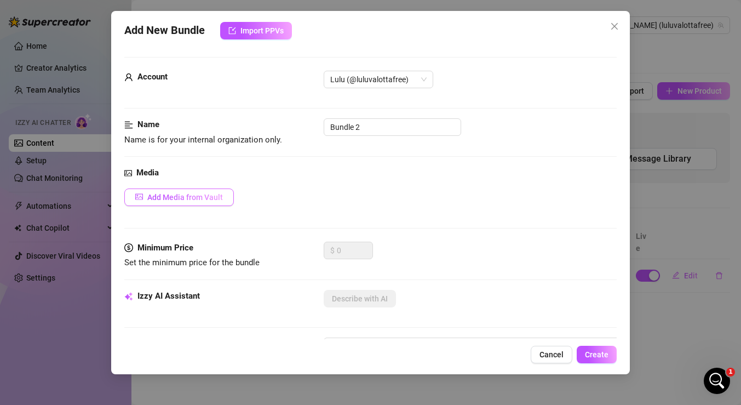
click at [209, 201] on span "Add Media from Vault" at bounding box center [185, 197] width 76 height 9
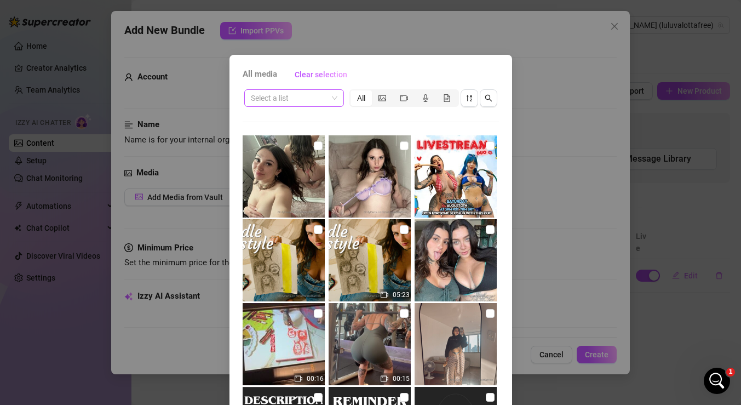
click at [317, 102] on input "search" at bounding box center [289, 98] width 77 height 16
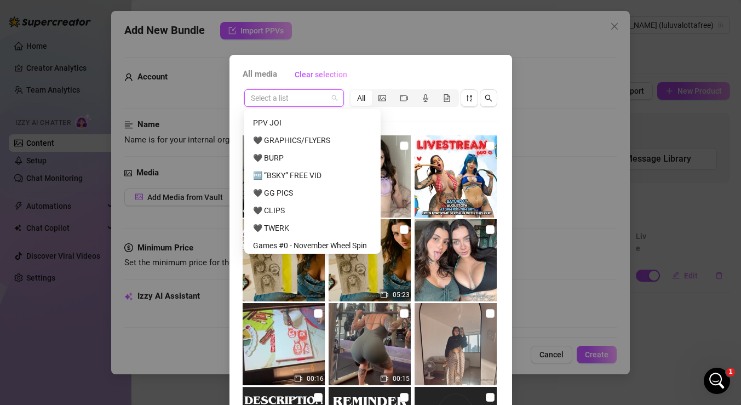
scroll to position [186, 0]
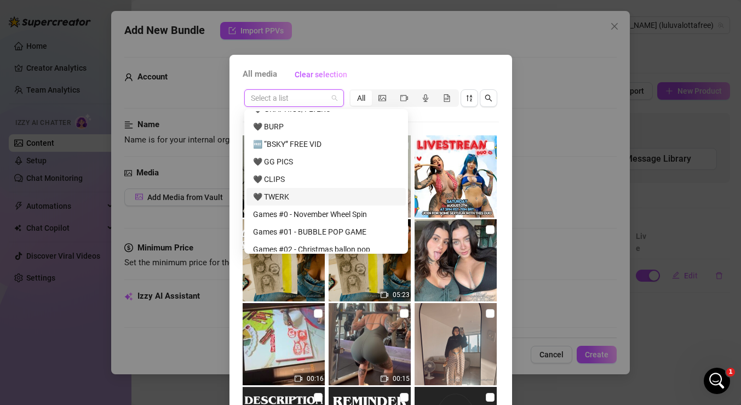
click at [296, 199] on div "🖤 TWERK" at bounding box center [326, 197] width 146 height 12
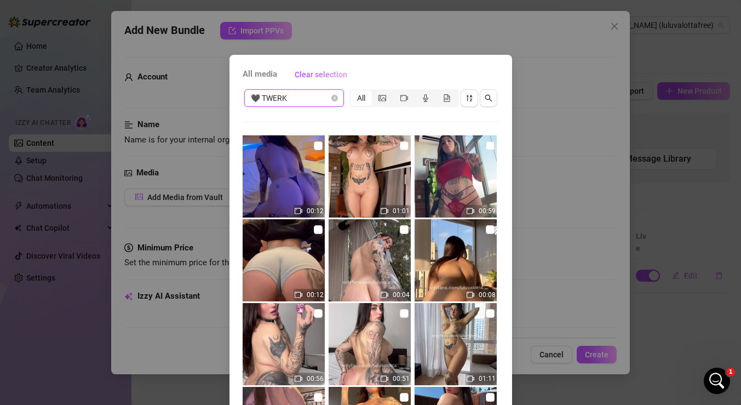
scroll to position [95, 0]
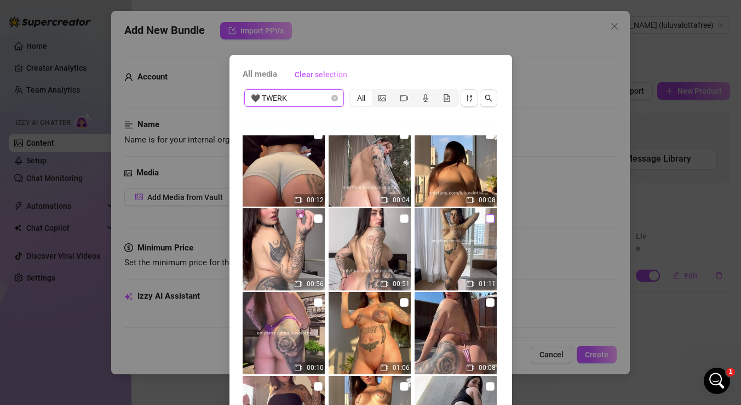
click at [490, 221] on input "checkbox" at bounding box center [490, 218] width 9 height 9
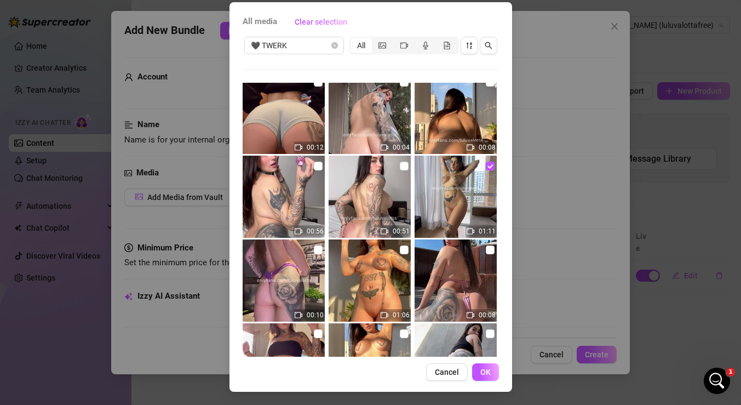
scroll to position [162, 0]
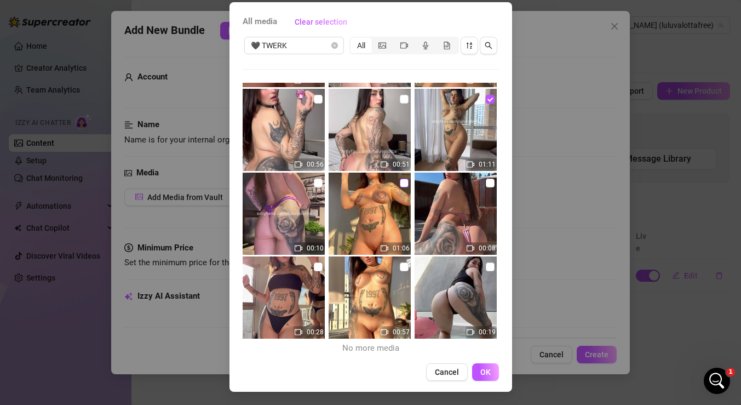
click at [404, 184] on input "checkbox" at bounding box center [404, 183] width 9 height 9
click at [402, 267] on input "checkbox" at bounding box center [404, 266] width 9 height 9
click at [319, 271] on label at bounding box center [318, 267] width 9 height 12
click at [319, 271] on input "checkbox" at bounding box center [318, 266] width 9 height 9
click at [489, 372] on span "OK" at bounding box center [486, 372] width 10 height 9
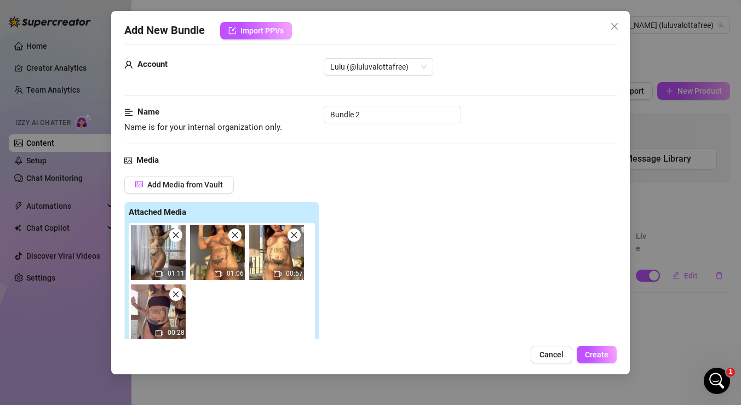
scroll to position [36, 0]
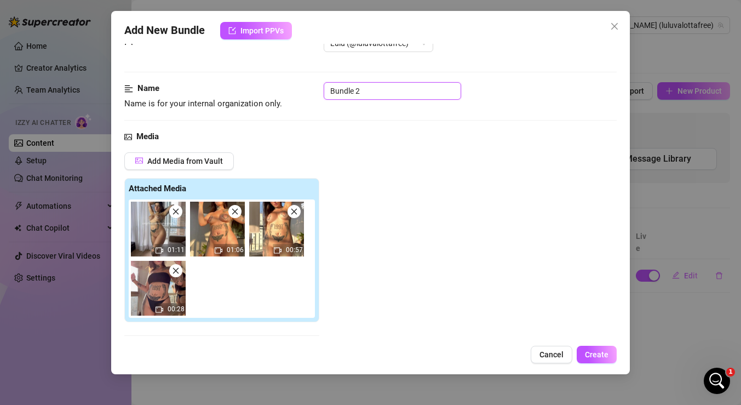
drag, startPoint x: 396, startPoint y: 95, endPoint x: 278, endPoint y: 84, distance: 118.8
click at [278, 84] on div "Name Name is for your internal organization only. Bundle 2" at bounding box center [370, 96] width 493 height 28
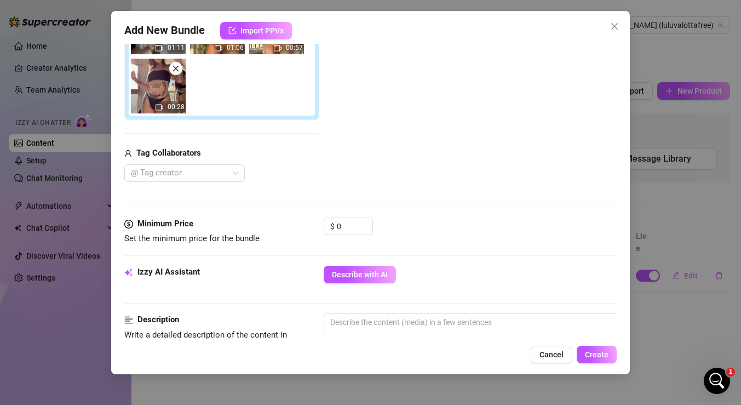
scroll to position [261, 0]
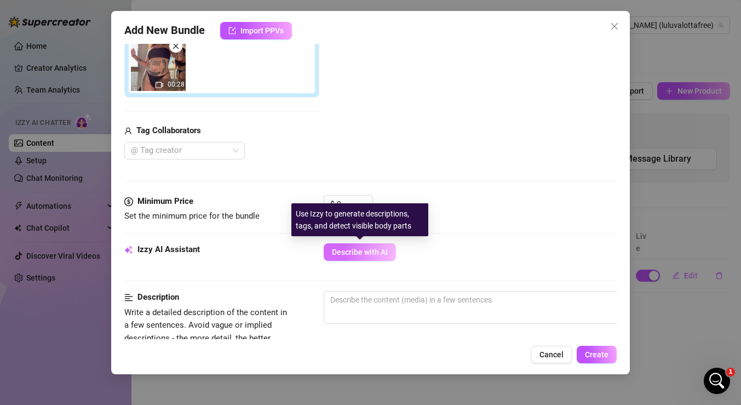
click at [368, 255] on span "Describe with AI" at bounding box center [360, 252] width 56 height 9
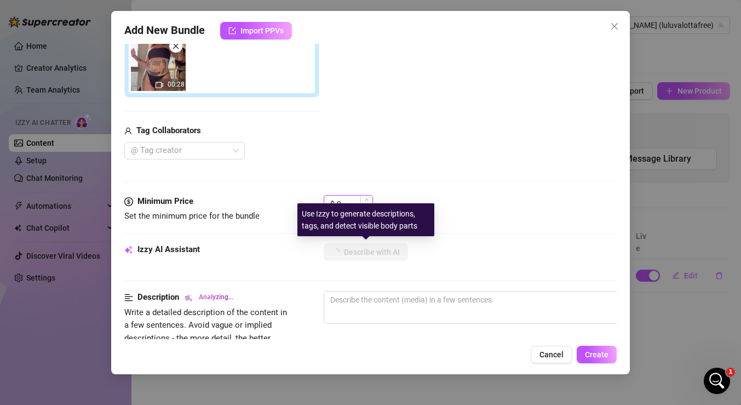
click at [351, 202] on input "0" at bounding box center [355, 204] width 36 height 16
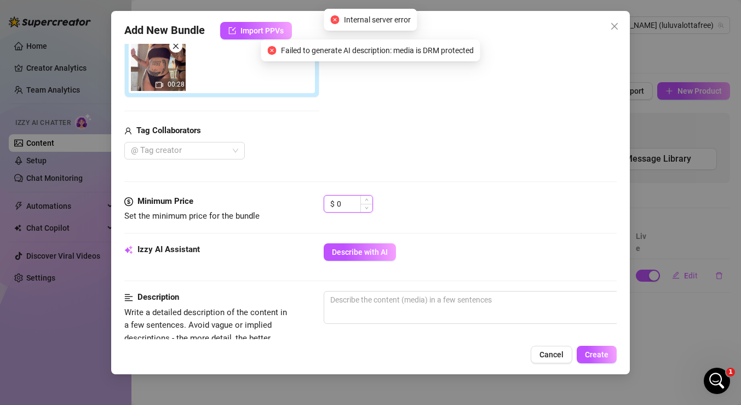
drag, startPoint x: 350, startPoint y: 202, endPoint x: 324, endPoint y: 198, distance: 26.0
click at [324, 198] on div "$ 0" at bounding box center [348, 204] width 49 height 18
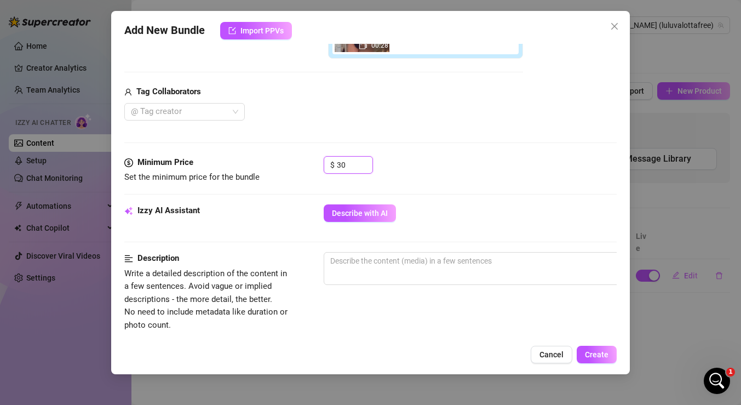
scroll to position [306, 0]
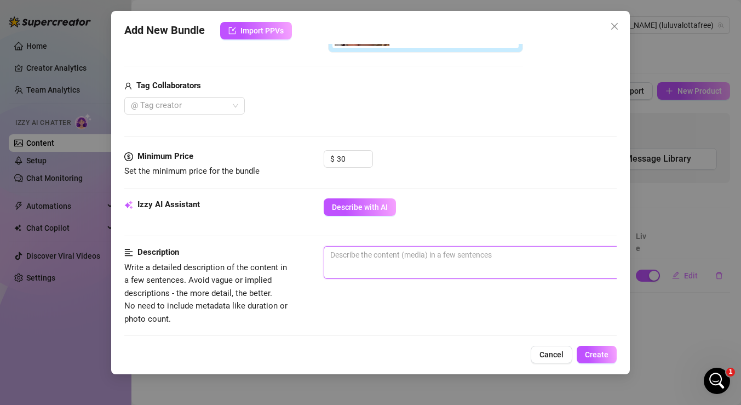
click at [409, 250] on textarea at bounding box center [515, 255] width 383 height 16
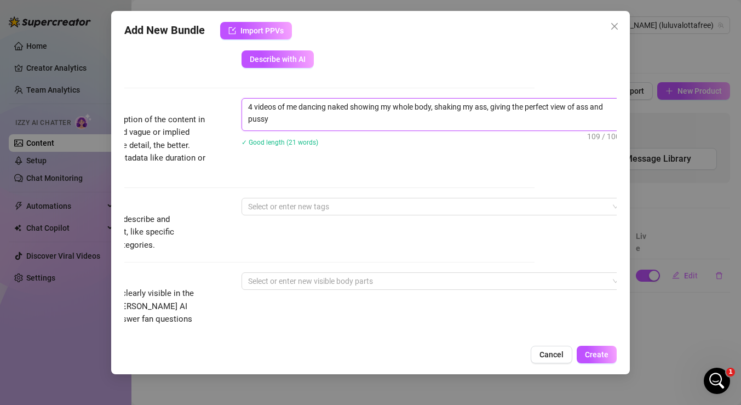
scroll to position [478, 82]
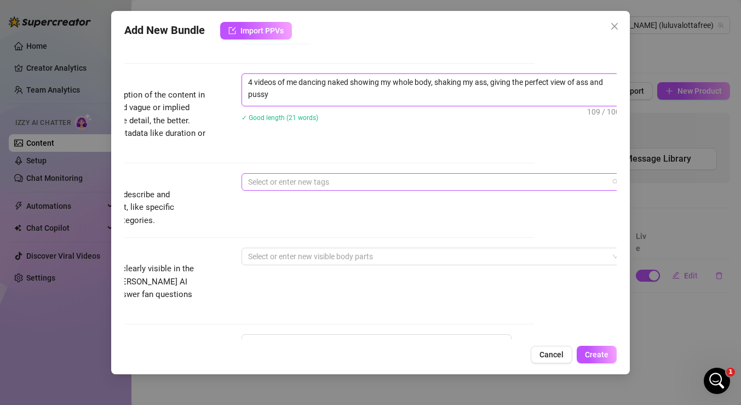
click at [352, 181] on div at bounding box center [428, 181] width 368 height 15
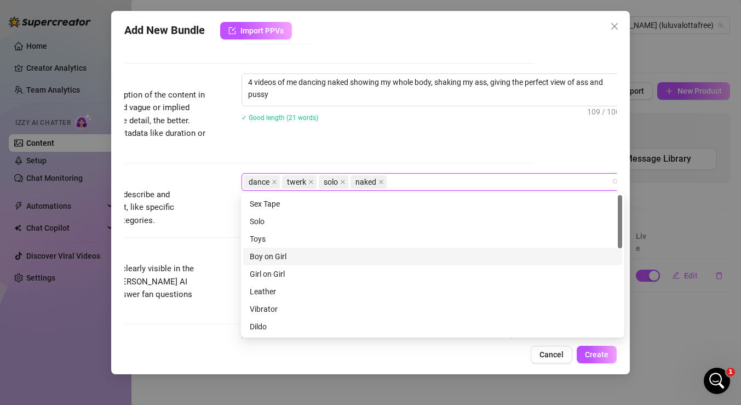
click at [221, 245] on div "Tags Simple keywords that describe and summarize the content, like specific fet…" at bounding box center [288, 210] width 493 height 74
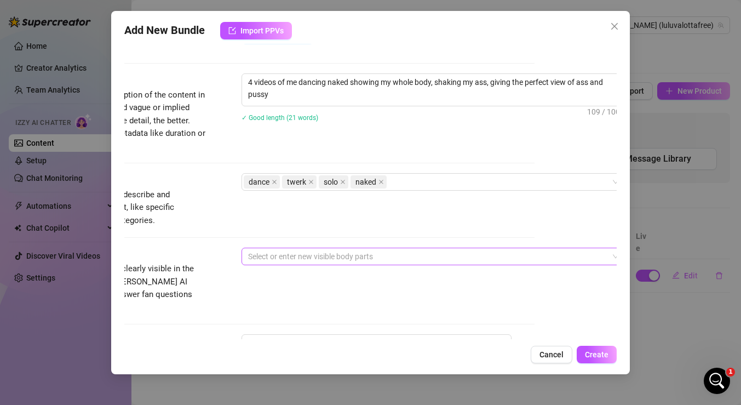
click at [294, 249] on div at bounding box center [428, 256] width 368 height 15
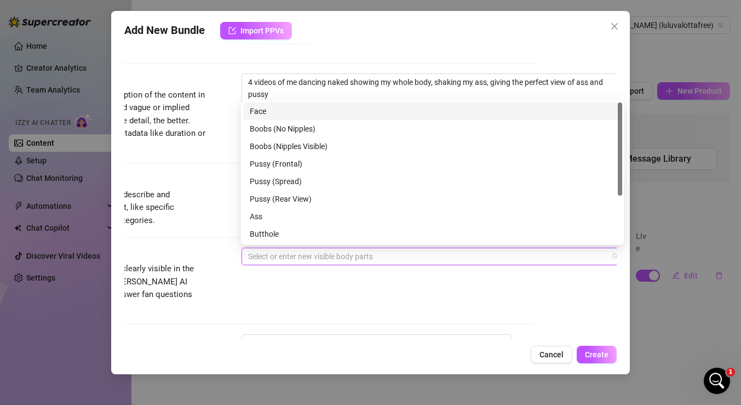
click at [293, 113] on div "Face" at bounding box center [433, 111] width 366 height 12
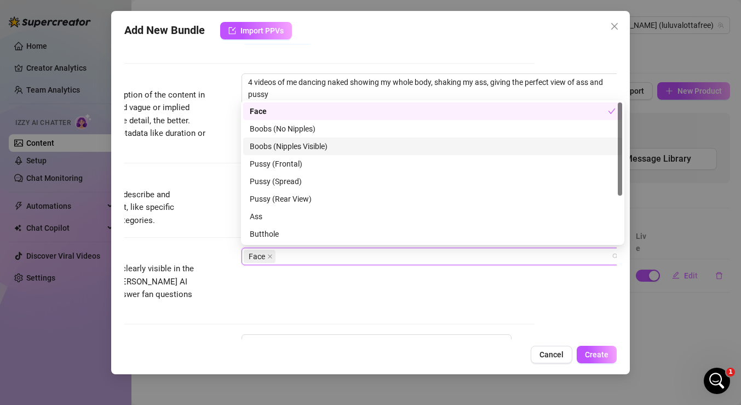
click at [289, 147] on div "Boobs (Nipples Visible)" at bounding box center [433, 146] width 366 height 12
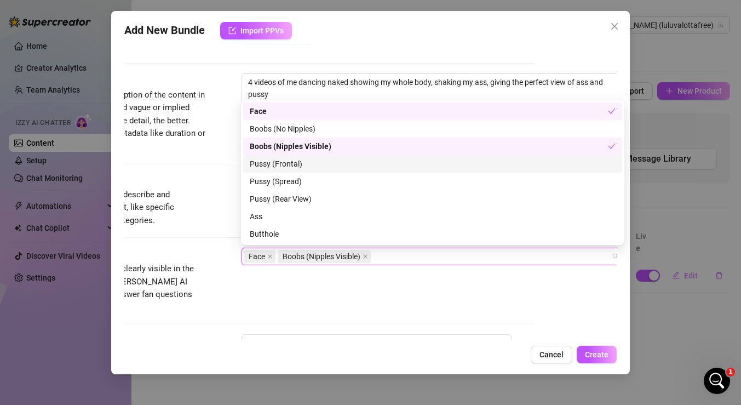
click at [287, 166] on div "Pussy (Frontal)" at bounding box center [433, 164] width 366 height 12
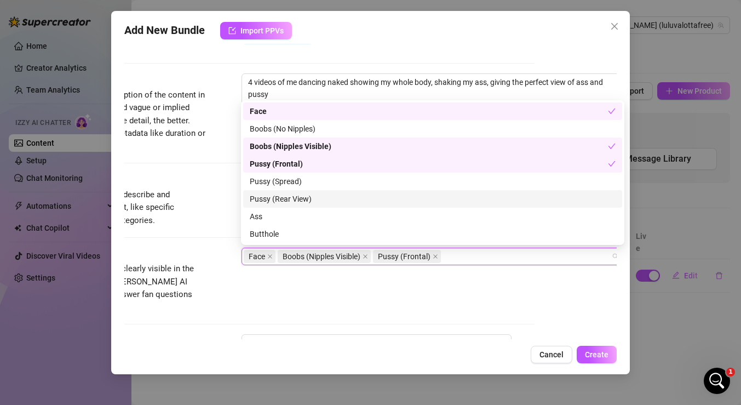
click at [287, 196] on div "Pussy (Rear View)" at bounding box center [433, 199] width 366 height 12
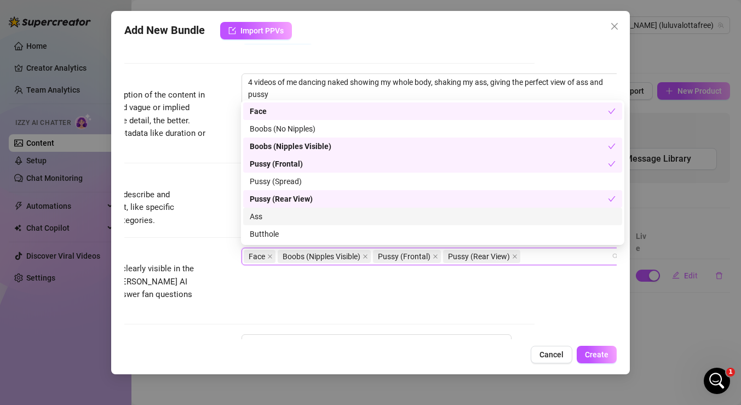
click at [284, 216] on div "Ass" at bounding box center [433, 216] width 366 height 12
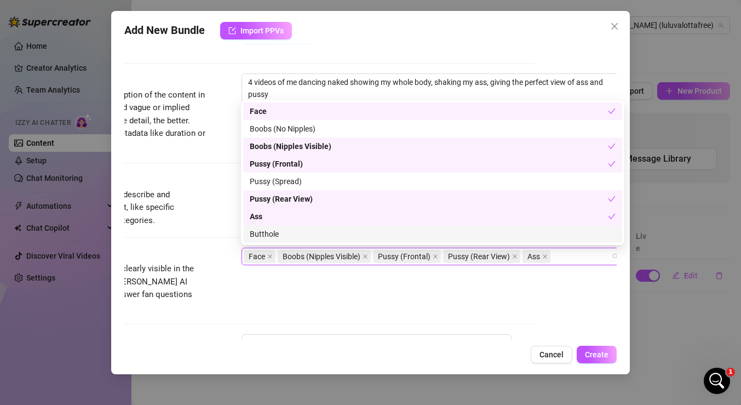
click at [284, 233] on div "Butthole" at bounding box center [433, 234] width 366 height 12
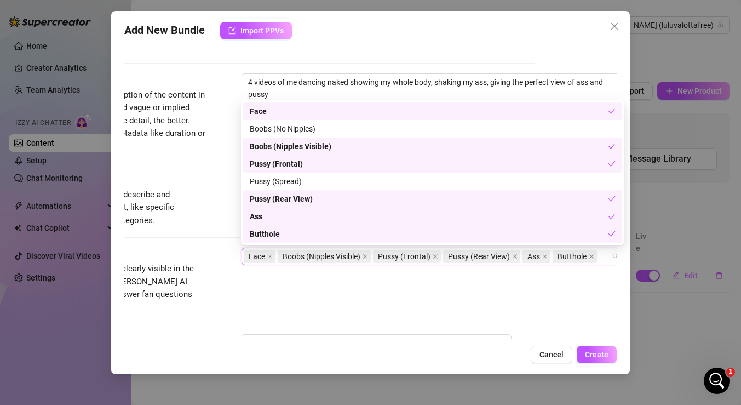
click at [287, 294] on div "Visible Body Parts Select the body parts clearly visible in the content. This h…" at bounding box center [288, 281] width 493 height 67
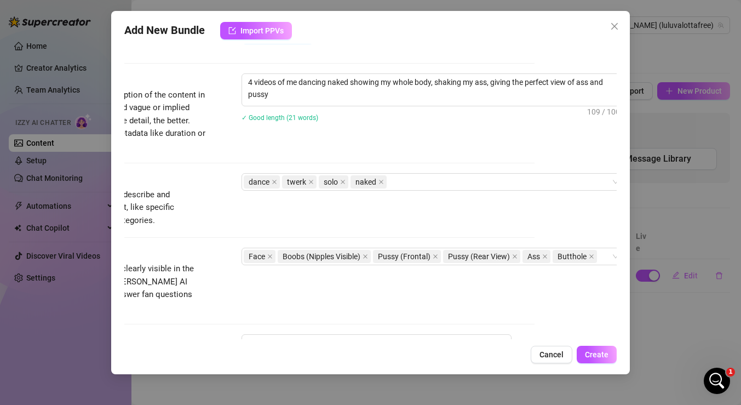
scroll to position [555, 82]
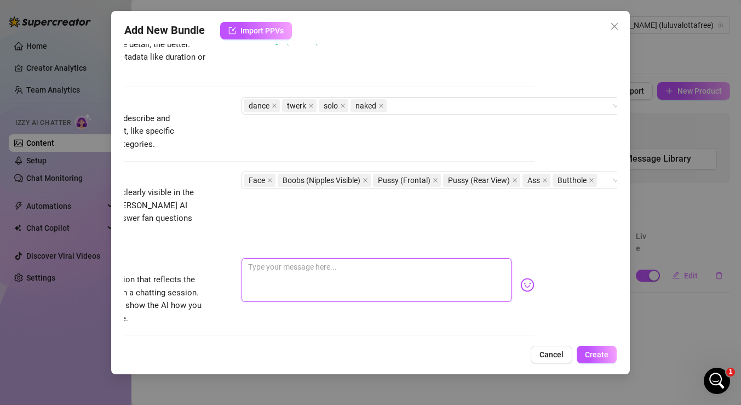
click at [327, 267] on textarea at bounding box center [377, 280] width 270 height 44
click at [407, 258] on textarea "like a good brazilian, showing u my best moves...rate 1-10?? 😈" at bounding box center [377, 280] width 270 height 44
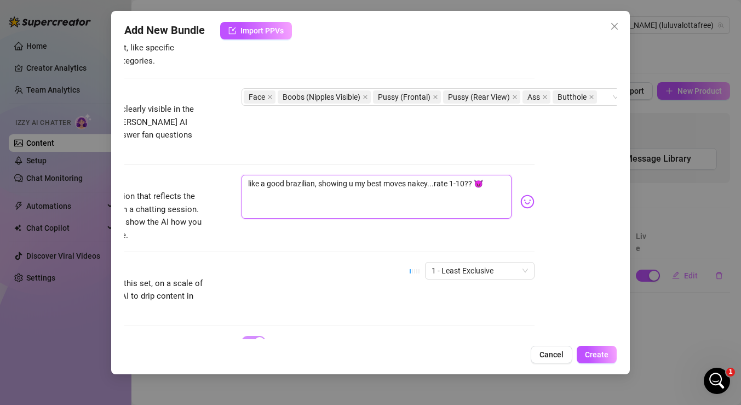
scroll to position [656, 82]
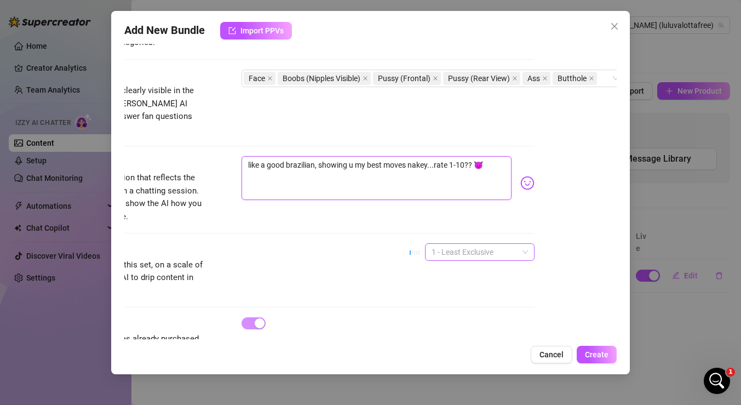
click at [500, 244] on span "1 - Least Exclusive" at bounding box center [480, 252] width 96 height 16
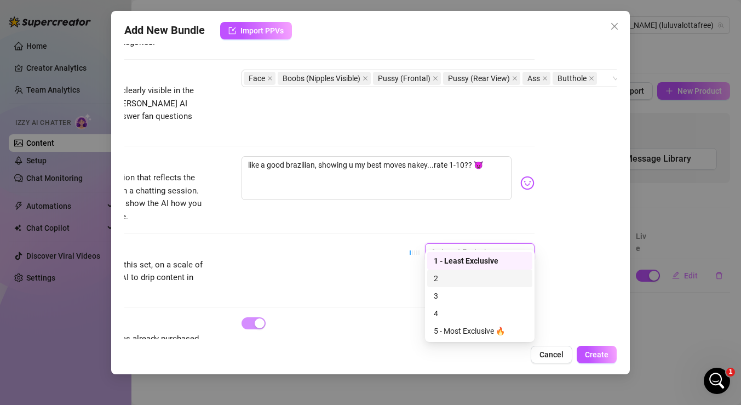
click at [483, 282] on div "2" at bounding box center [480, 278] width 92 height 12
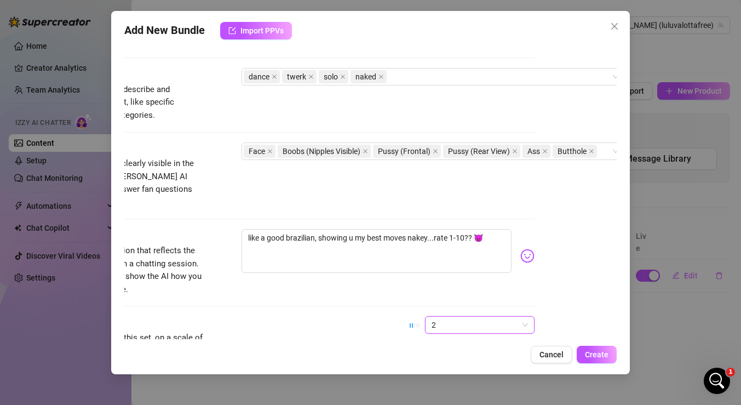
scroll to position [683, 82]
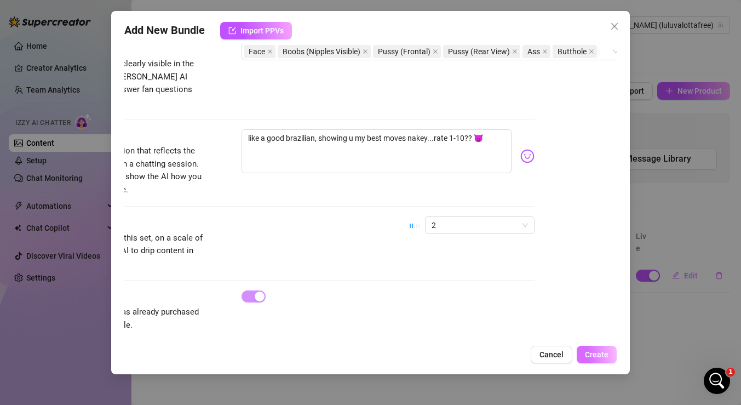
click at [597, 351] on span "Create" at bounding box center [597, 354] width 24 height 9
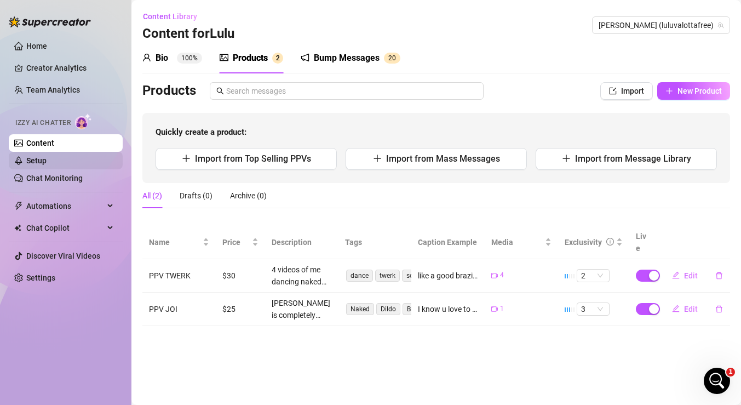
click at [47, 164] on link "Setup" at bounding box center [36, 160] width 20 height 9
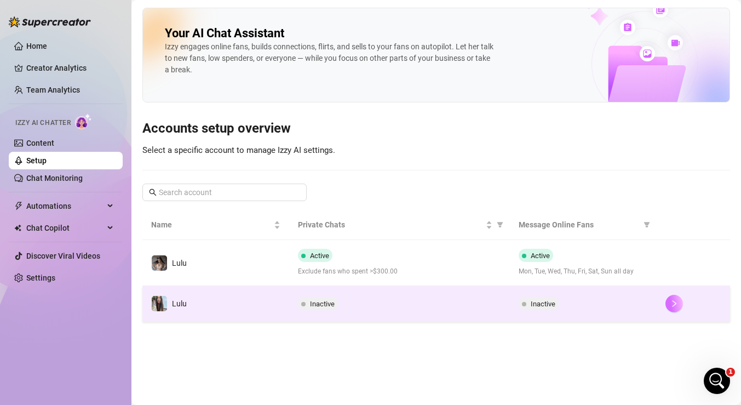
click at [673, 304] on icon "right" at bounding box center [675, 304] width 8 height 8
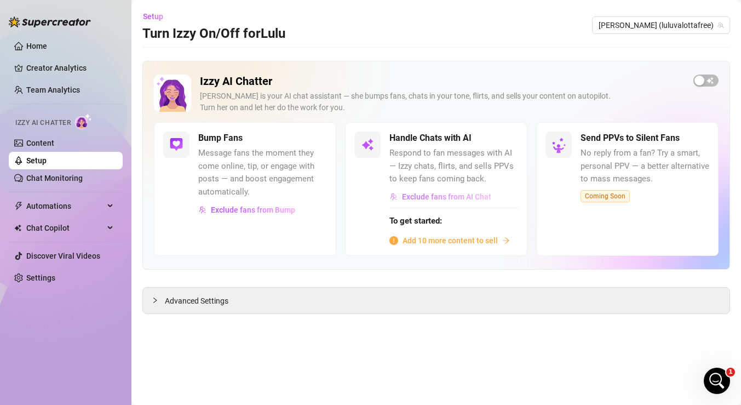
click at [455, 196] on span "Exclude fans from AI Chat" at bounding box center [446, 196] width 89 height 9
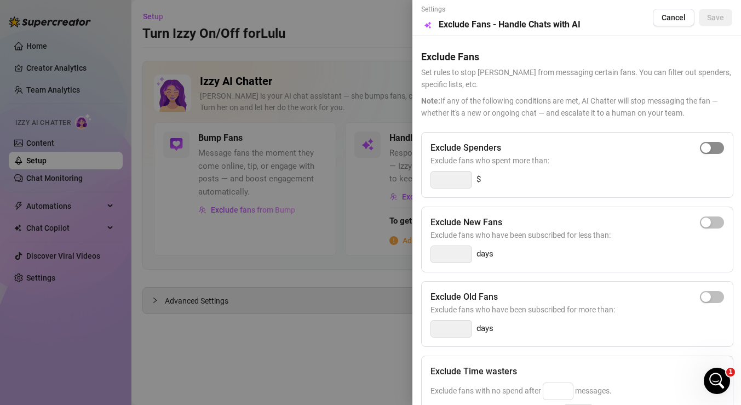
click at [711, 150] on span "button" at bounding box center [712, 148] width 24 height 12
click at [716, 295] on span "button" at bounding box center [712, 297] width 24 height 12
drag, startPoint x: 455, startPoint y: 328, endPoint x: 390, endPoint y: 328, distance: 64.7
click at [390, 328] on div "Settings Preview Exclude Fans - Handle Chats with AI Cancel Save Exclude Fans S…" at bounding box center [370, 202] width 741 height 405
click at [718, 296] on span "button" at bounding box center [712, 297] width 24 height 12
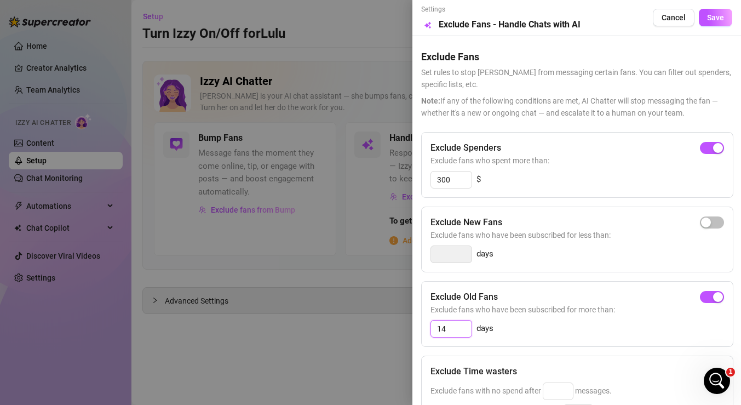
drag, startPoint x: 461, startPoint y: 330, endPoint x: 421, endPoint y: 330, distance: 40.0
click at [421, 330] on div "Exclude Old Fans Exclude fans who have been subscribed for more than: 14 days" at bounding box center [577, 314] width 312 height 66
click at [563, 330] on div "300 days" at bounding box center [578, 329] width 294 height 18
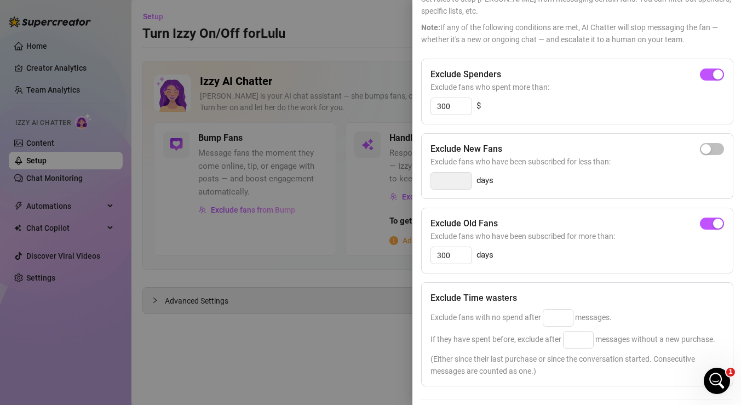
scroll to position [99, 0]
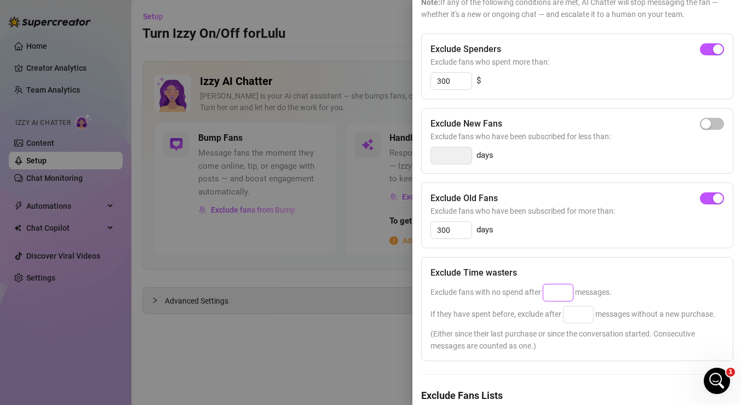
click at [553, 292] on input at bounding box center [559, 292] width 30 height 16
click at [585, 311] on input at bounding box center [579, 314] width 30 height 16
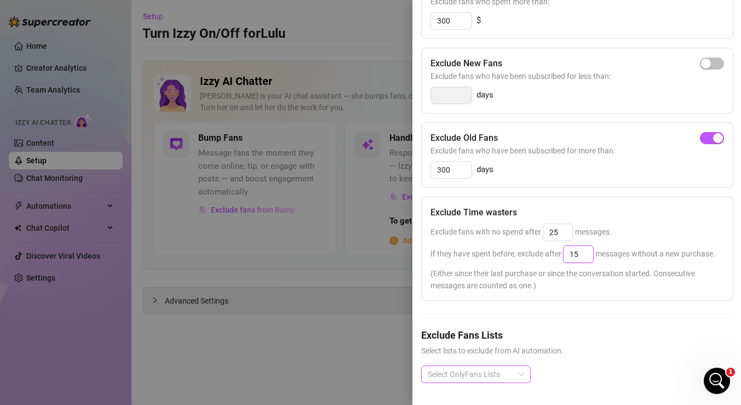
click at [511, 376] on div at bounding box center [471, 374] width 94 height 15
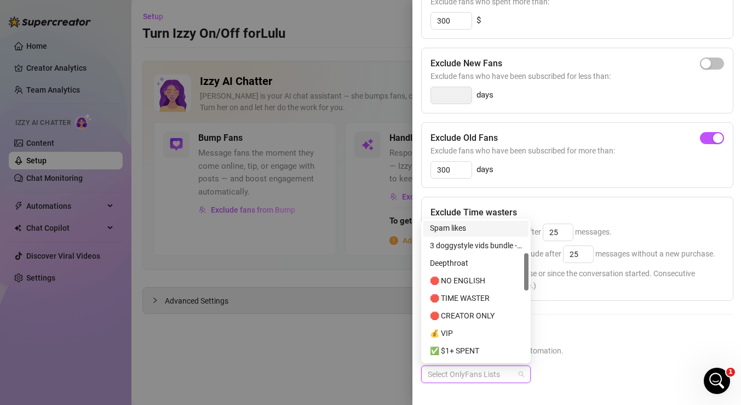
scroll to position [122, 0]
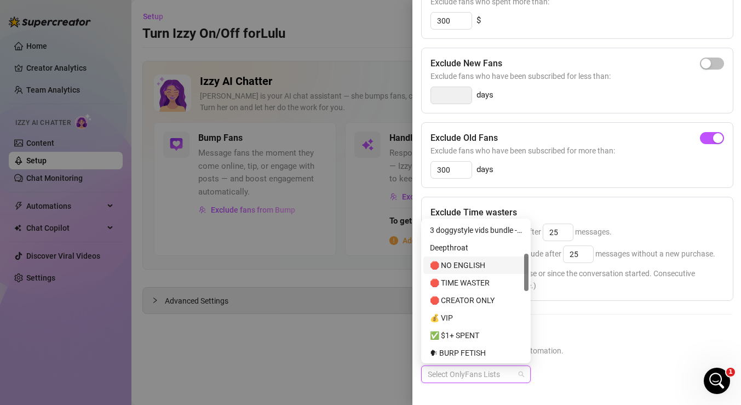
click at [490, 267] on div "🛑 NO ENGLISH" at bounding box center [476, 265] width 92 height 12
click at [487, 294] on div "🛑 CREATOR ONLY" at bounding box center [476, 300] width 92 height 12
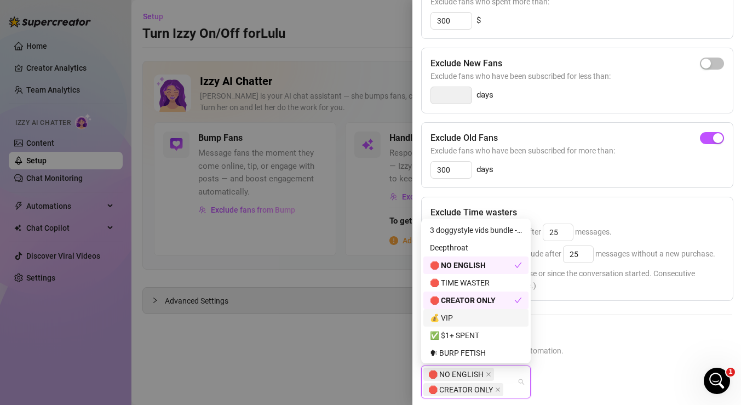
scroll to position [170, 0]
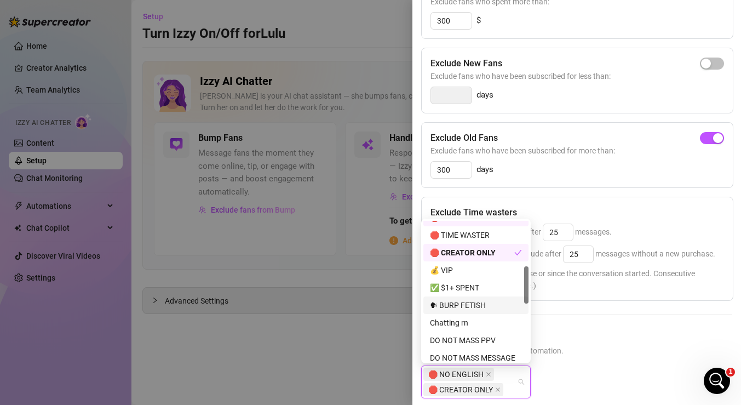
click at [489, 307] on div "🗣 BURP FETISH" at bounding box center [476, 305] width 92 height 12
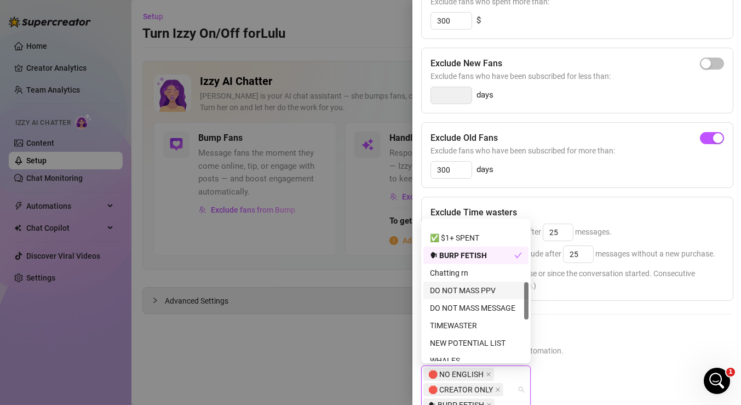
scroll to position [239, 0]
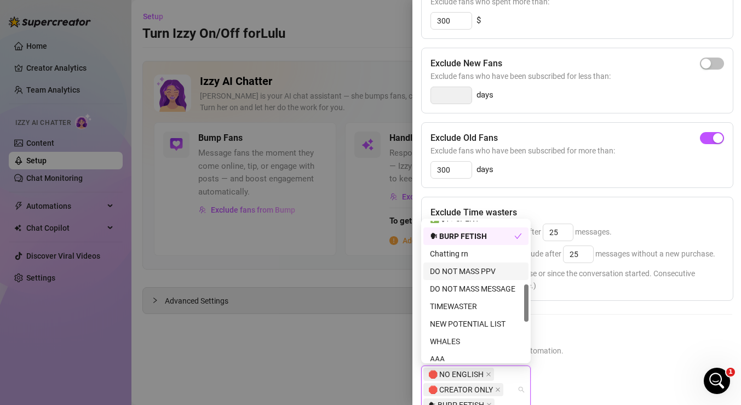
click at [494, 276] on div "DO NOT MASS PPV" at bounding box center [476, 271] width 92 height 12
click at [493, 285] on div "DO NOT MASS MESSAGE" at bounding box center [476, 289] width 92 height 12
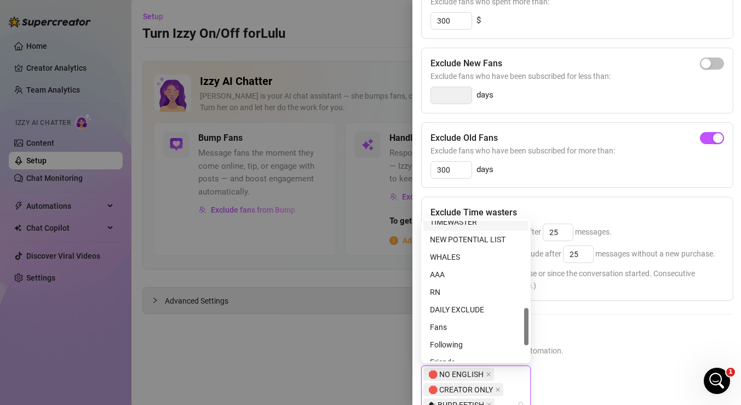
scroll to position [335, 0]
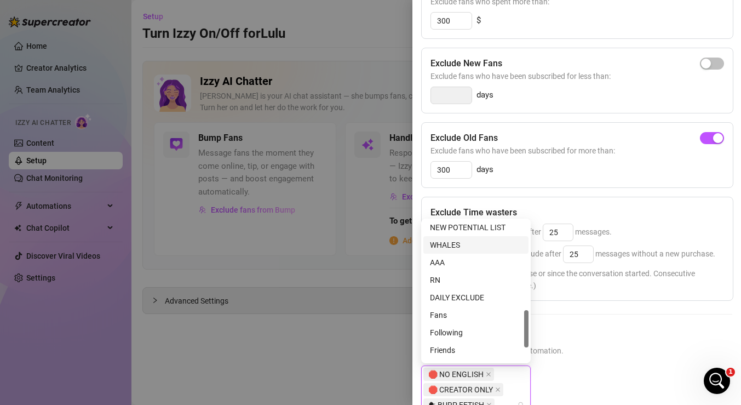
click at [489, 245] on div "WHALES" at bounding box center [476, 245] width 92 height 12
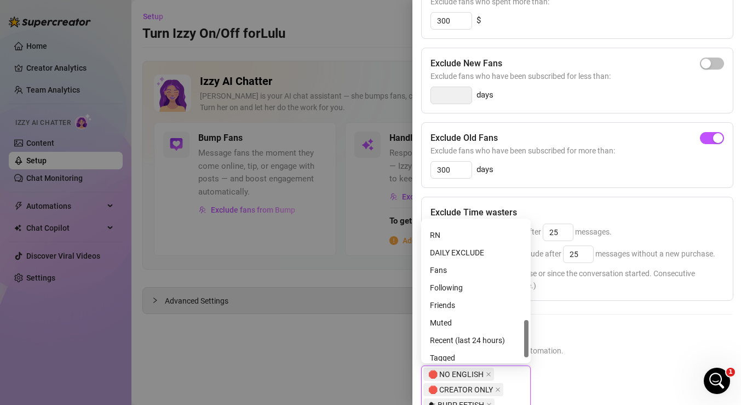
scroll to position [386, 0]
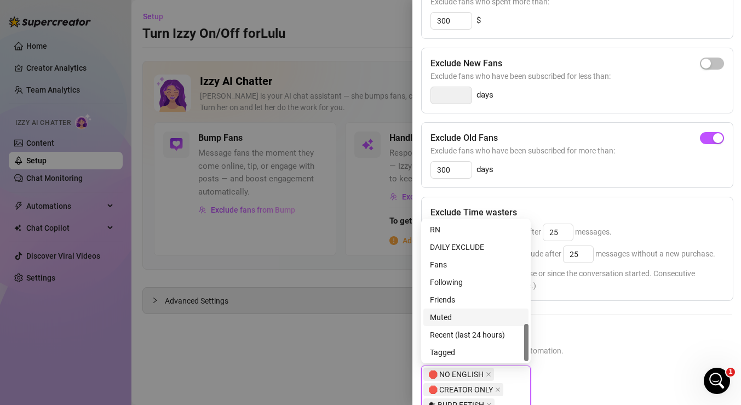
click at [484, 326] on div "Muted" at bounding box center [476, 318] width 105 height 18
click at [562, 342] on div "Exclude Fans Lists Select lists to exclude from AI automation." at bounding box center [576, 342] width 311 height 29
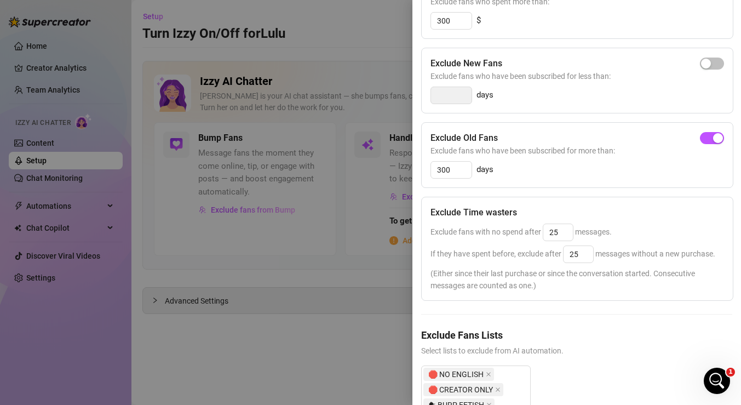
scroll to position [0, 0]
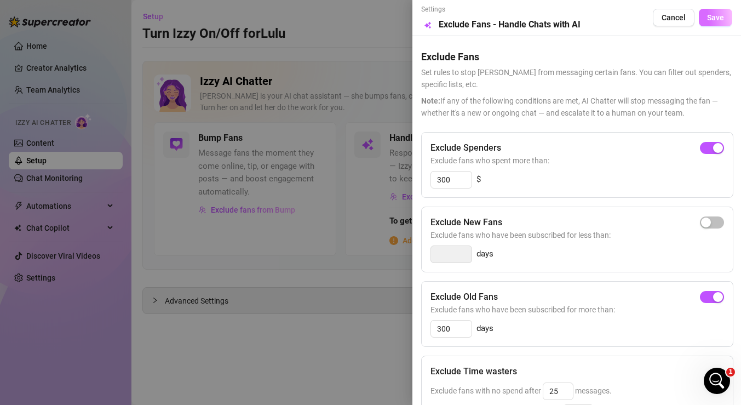
click at [727, 15] on button "Save" at bounding box center [715, 18] width 33 height 18
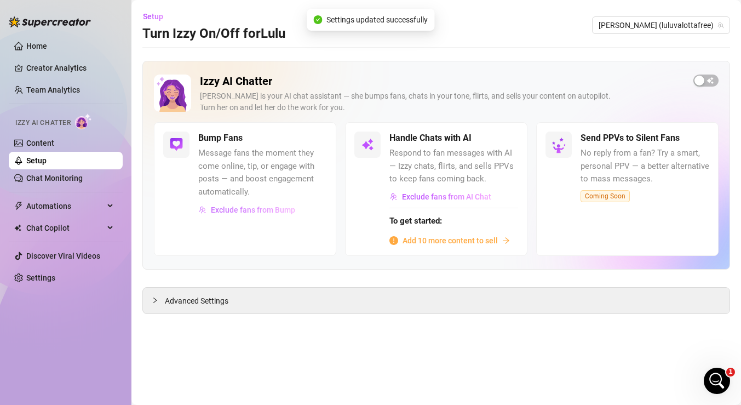
click at [267, 212] on span "Exclude fans from Bump" at bounding box center [253, 209] width 84 height 9
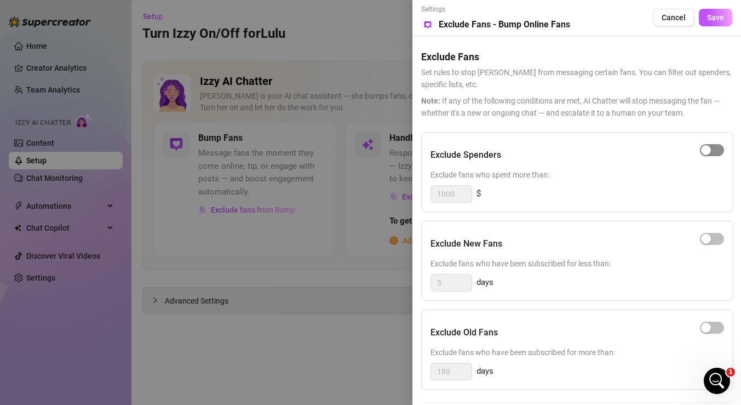
click at [718, 147] on span "button" at bounding box center [712, 150] width 24 height 12
click at [707, 328] on div "button" at bounding box center [706, 328] width 10 height 10
click at [723, 21] on span "Save" at bounding box center [715, 17] width 17 height 9
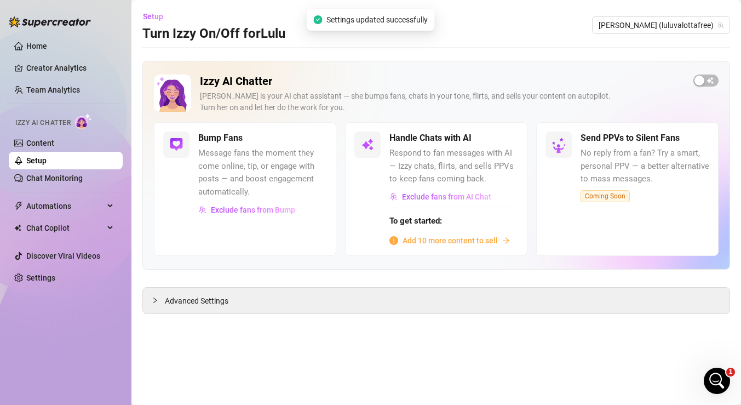
click at [468, 241] on span "Add 10 more content to sell" at bounding box center [450, 241] width 95 height 12
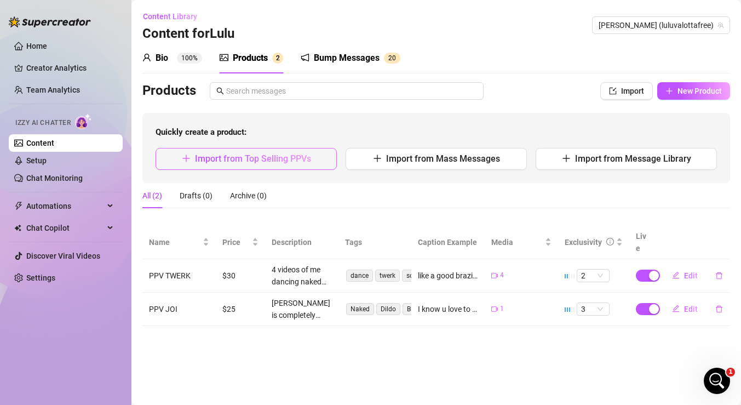
click at [288, 161] on span "Import from Top Selling PPVs" at bounding box center [253, 158] width 116 height 10
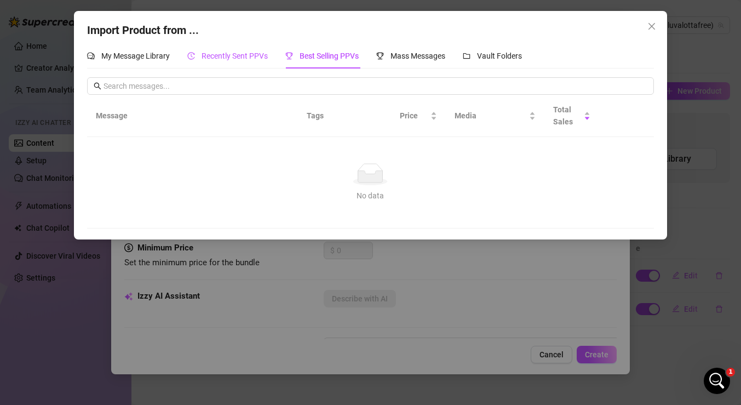
click at [247, 54] on span "Recently Sent PPVs" at bounding box center [235, 56] width 66 height 9
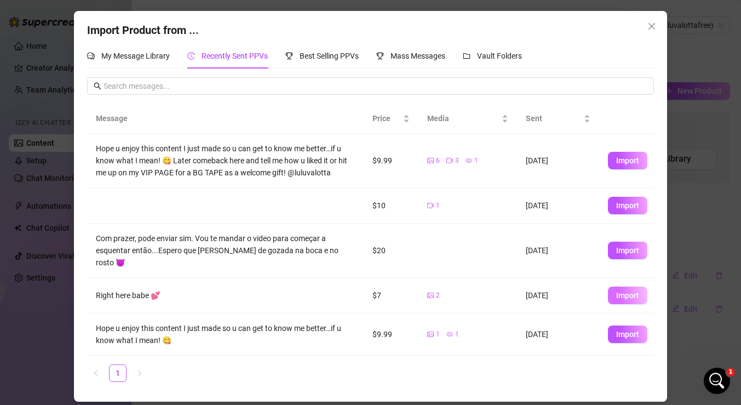
click at [621, 291] on span "Import" at bounding box center [627, 295] width 23 height 9
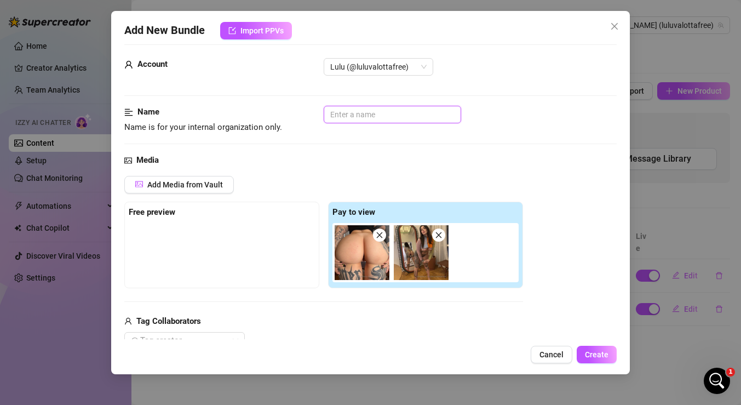
click at [395, 117] on input "text" at bounding box center [393, 115] width 138 height 18
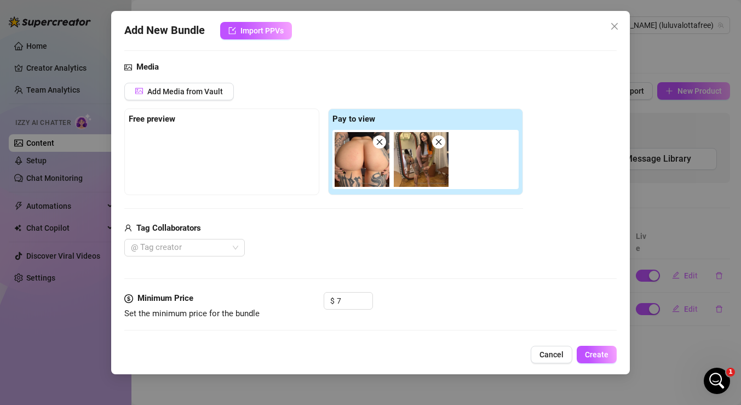
scroll to position [129, 0]
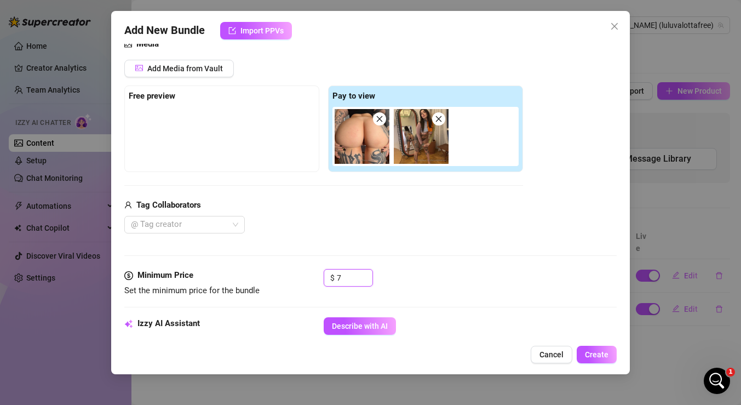
drag, startPoint x: 355, startPoint y: 276, endPoint x: 322, endPoint y: 273, distance: 32.4
click at [322, 275] on div "Minimum Price Set the minimum price for the bundle $ 7" at bounding box center [370, 283] width 493 height 28
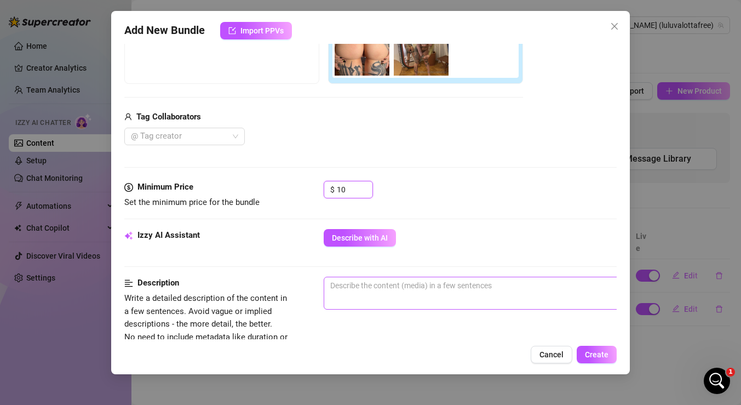
scroll to position [218, 0]
click at [401, 289] on textarea at bounding box center [515, 285] width 383 height 16
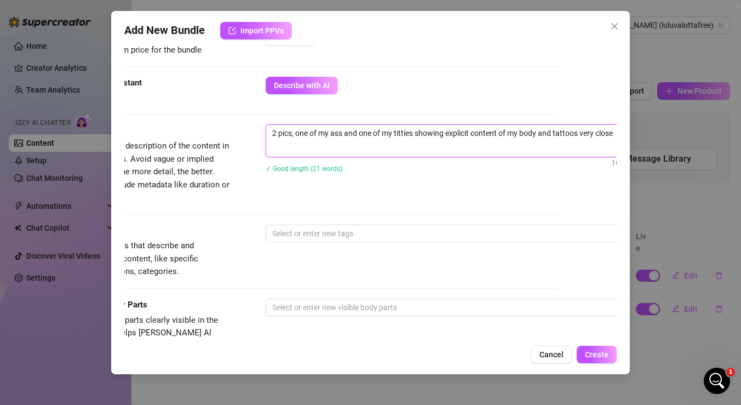
scroll to position [373, 58]
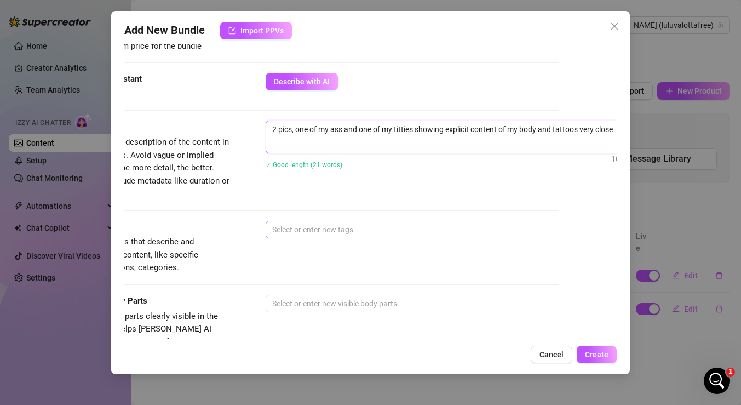
click at [334, 235] on div at bounding box center [452, 229] width 368 height 15
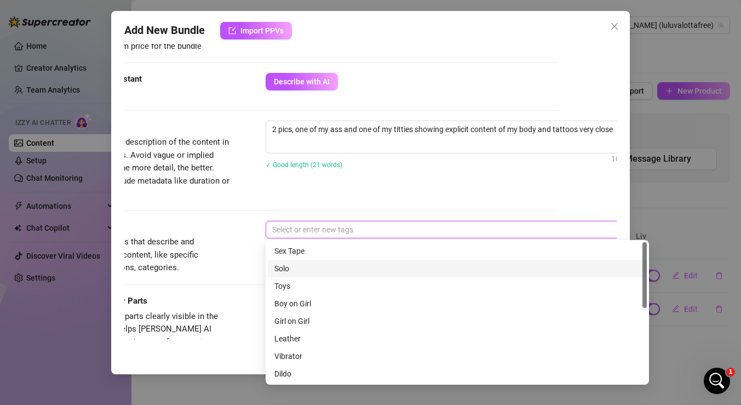
click at [302, 266] on div "Solo" at bounding box center [458, 268] width 366 height 12
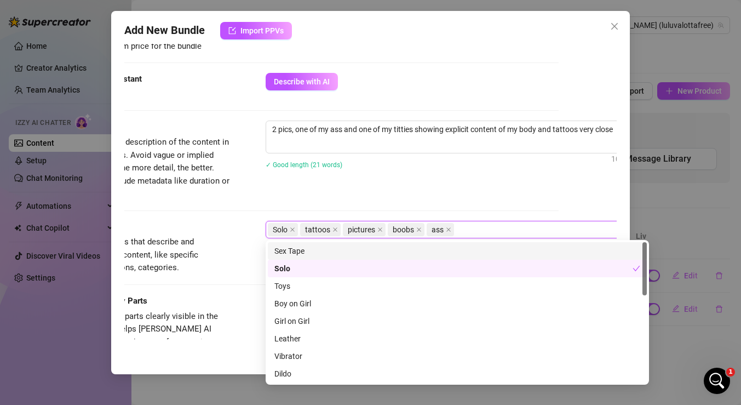
click at [227, 283] on div "Tags Simple keywords that describe and summarize the content, like specific fet…" at bounding box center [312, 258] width 493 height 74
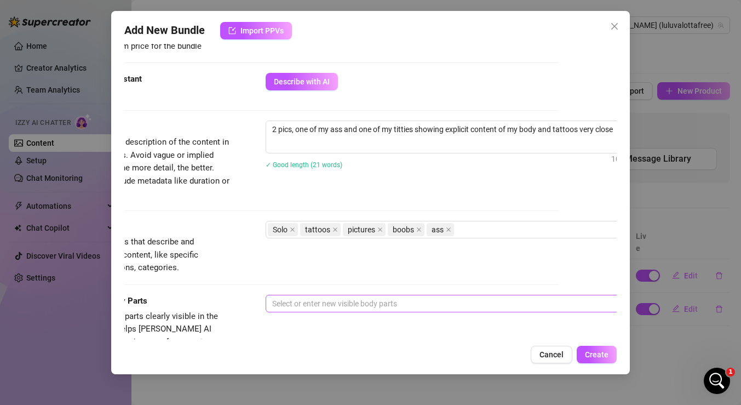
click at [300, 300] on div at bounding box center [452, 303] width 368 height 15
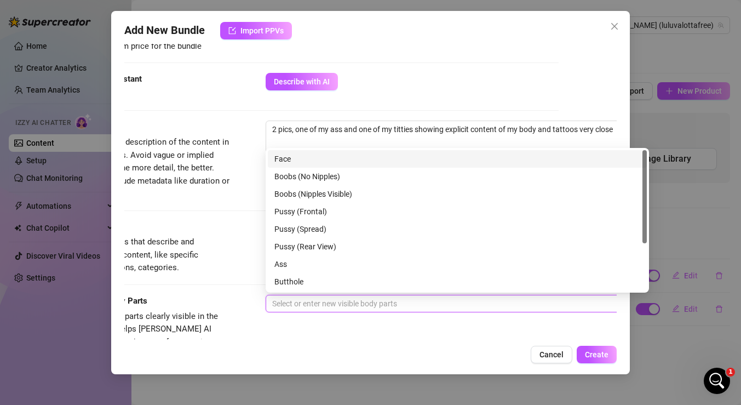
click at [316, 159] on div "Face" at bounding box center [458, 159] width 366 height 12
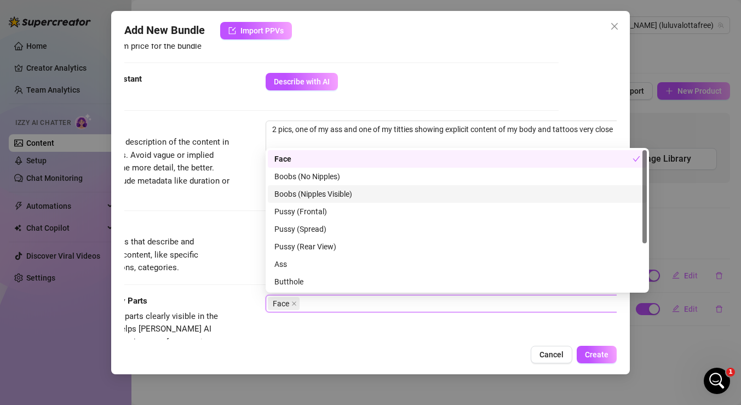
click at [311, 196] on div "Boobs (Nipples Visible)" at bounding box center [458, 194] width 366 height 12
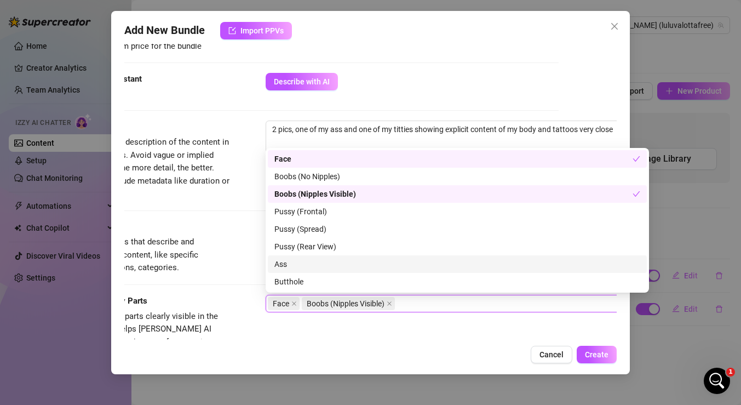
click at [308, 265] on div "Ass" at bounding box center [458, 264] width 366 height 12
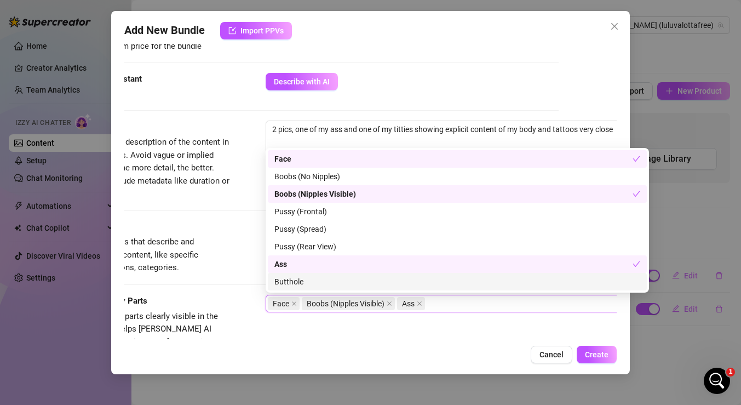
click at [216, 288] on div "Tags Simple keywords that describe and summarize the content, like specific fet…" at bounding box center [312, 258] width 493 height 74
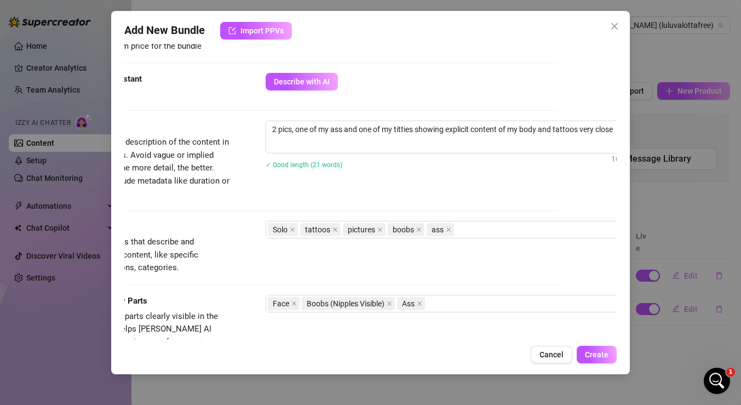
scroll to position [492, 58]
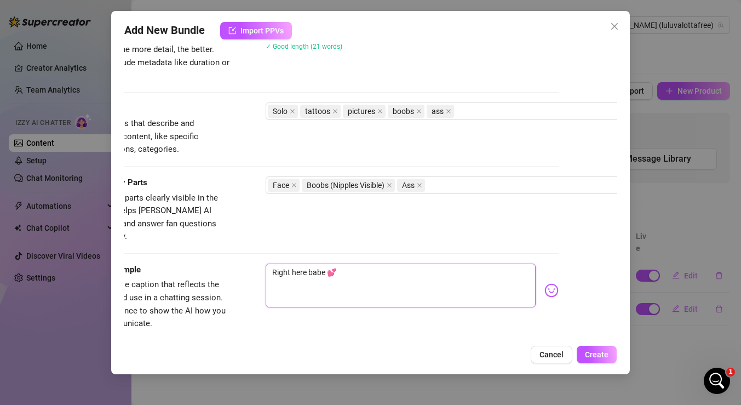
click at [345, 264] on textarea "Right here babe 💕" at bounding box center [401, 286] width 270 height 44
drag, startPoint x: 350, startPoint y: 260, endPoint x: 242, endPoint y: 256, distance: 108.0
click at [242, 264] on div "Caption Example Provide a sample caption that reflects the exact style you'd us…" at bounding box center [312, 297] width 493 height 67
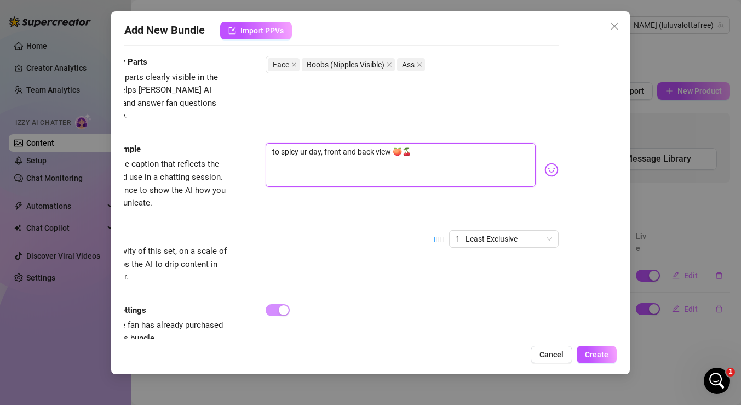
scroll to position [625, 58]
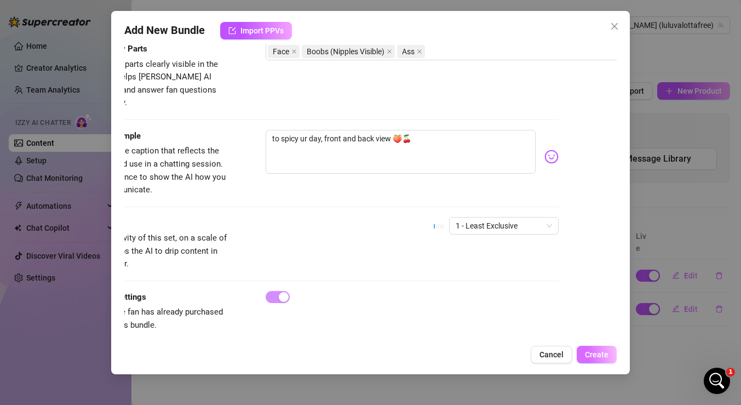
click at [596, 351] on span "Create" at bounding box center [597, 354] width 24 height 9
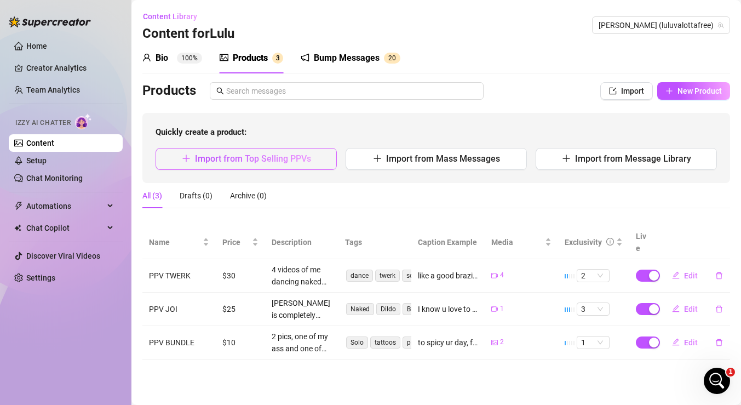
click at [311, 165] on button "Import from Top Selling PPVs" at bounding box center [246, 159] width 181 height 22
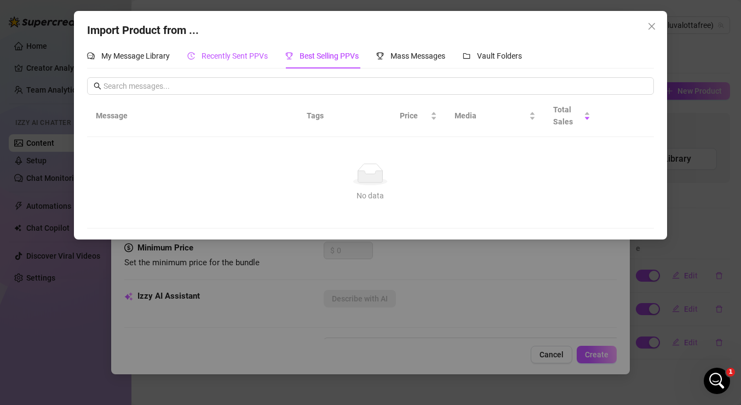
click at [252, 56] on span "Recently Sent PPVs" at bounding box center [235, 56] width 66 height 9
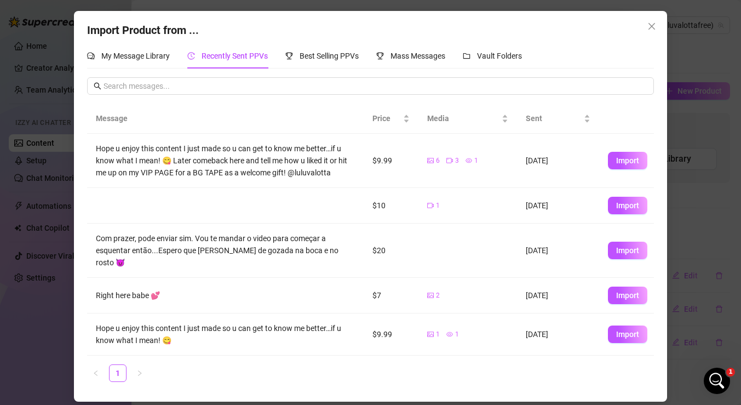
click at [527, 54] on div "My Message Library Recently Sent PPVs Best Selling PPVs Mass Messages Vault Fol…" at bounding box center [370, 55] width 567 height 25
click at [515, 54] on span "Vault Folders" at bounding box center [499, 56] width 45 height 9
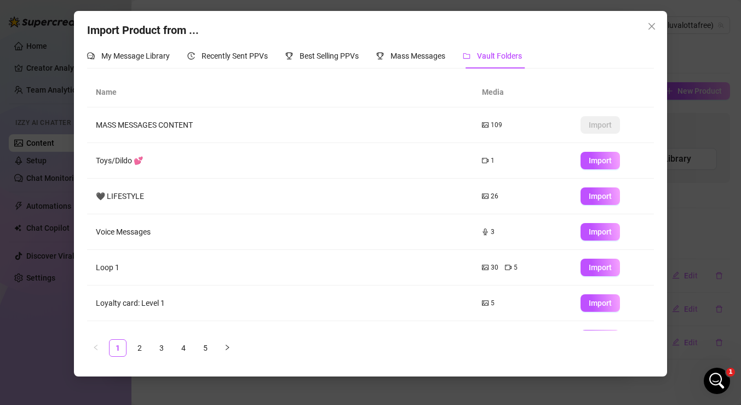
scroll to position [133, 0]
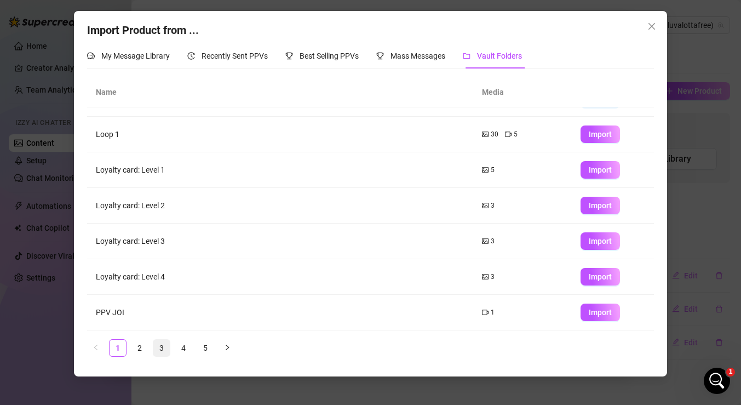
click at [163, 349] on link "3" at bounding box center [161, 348] width 16 height 16
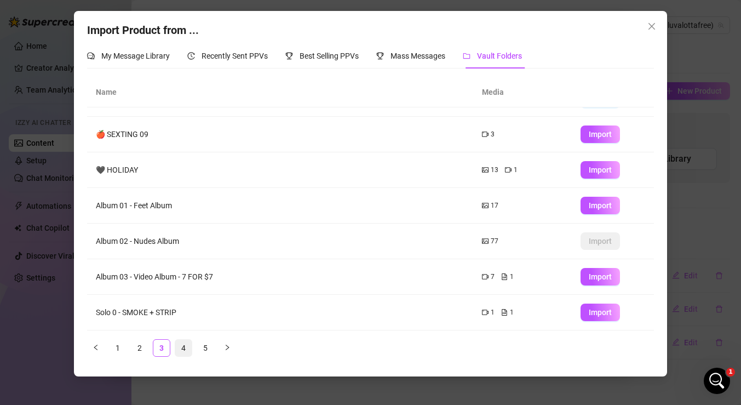
click at [185, 346] on link "4" at bounding box center [183, 348] width 16 height 16
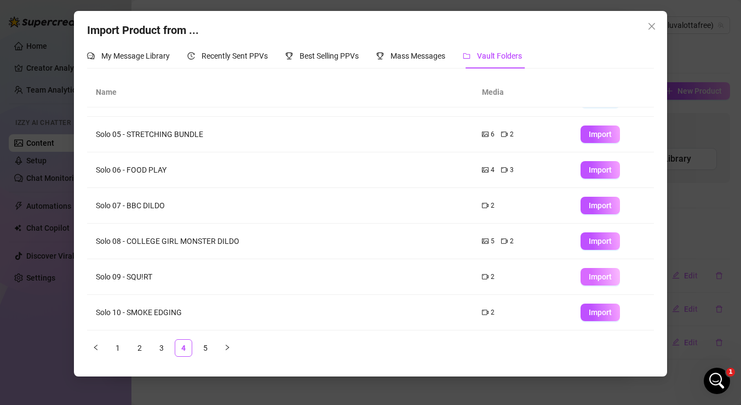
click at [590, 274] on span "Import" at bounding box center [600, 276] width 23 height 9
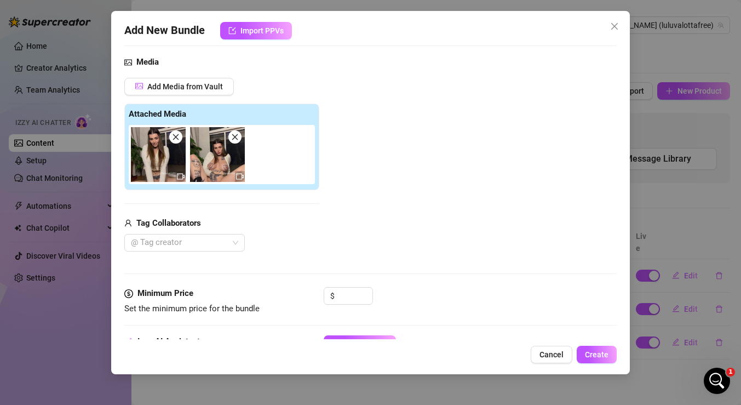
scroll to position [112, 0]
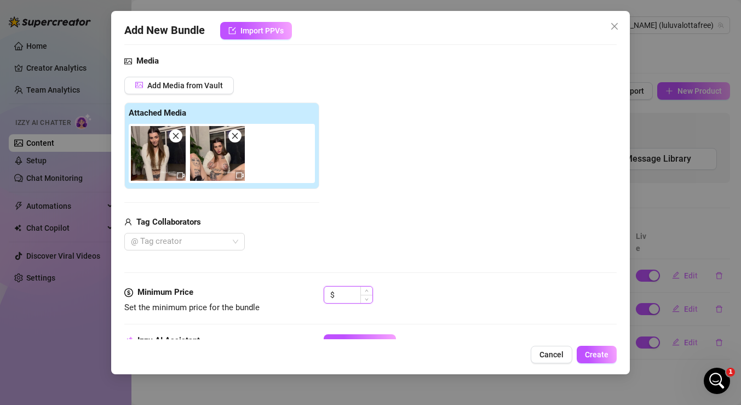
click at [358, 296] on input at bounding box center [355, 295] width 36 height 16
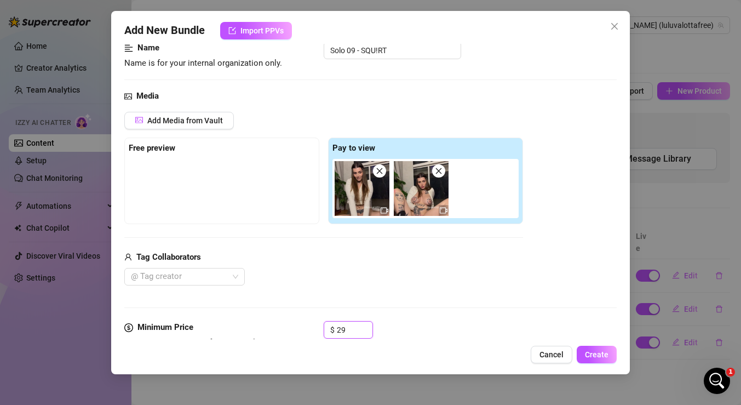
scroll to position [88, 0]
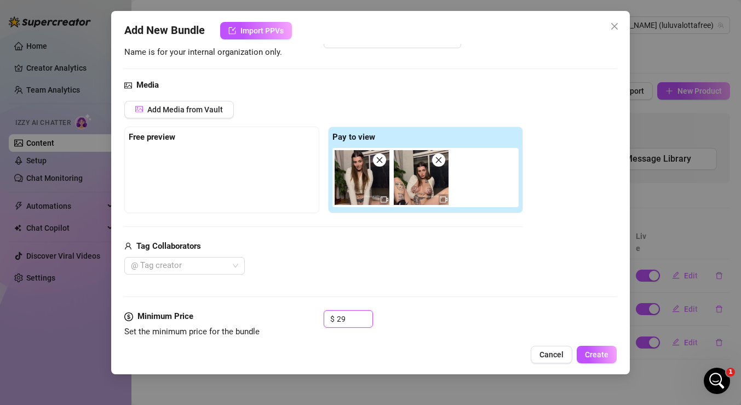
click at [383, 202] on icon "video-camera" at bounding box center [385, 200] width 8 height 8
click at [369, 190] on img at bounding box center [362, 177] width 55 height 55
click at [552, 352] on span "Cancel" at bounding box center [552, 354] width 24 height 9
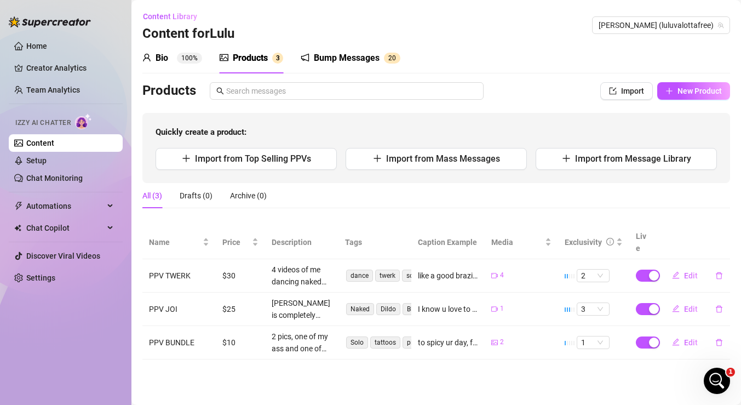
click at [170, 60] on div "Bio 100%" at bounding box center [172, 58] width 60 height 13
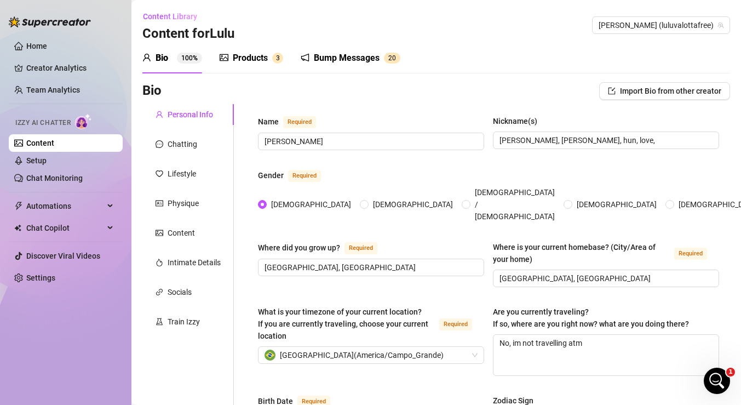
click at [351, 55] on div "Bump Messages" at bounding box center [347, 58] width 66 height 13
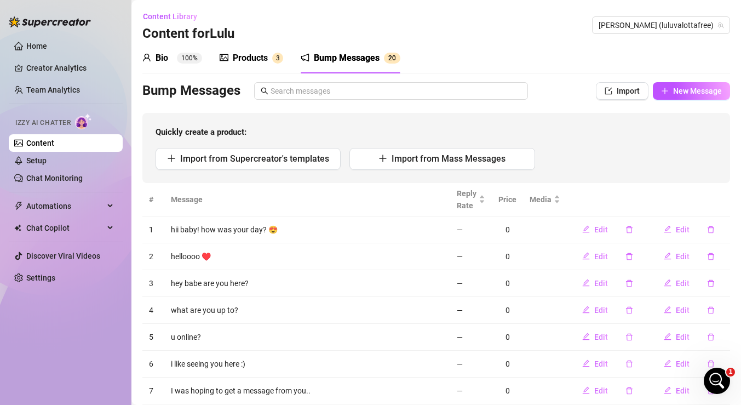
click at [281, 59] on sup "3" at bounding box center [277, 58] width 11 height 11
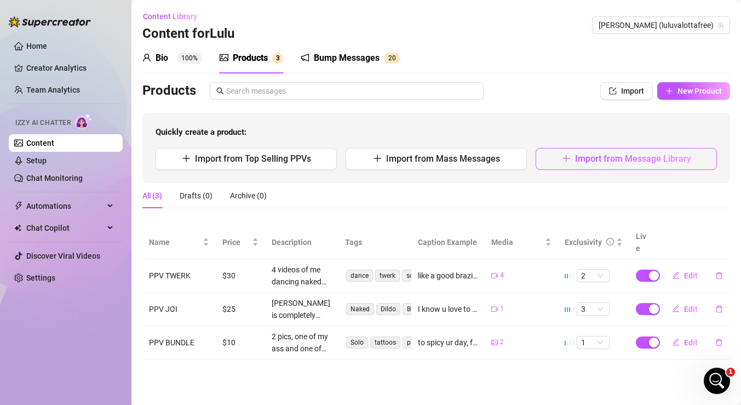
click at [667, 153] on span "Import from Message Library" at bounding box center [633, 158] width 116 height 10
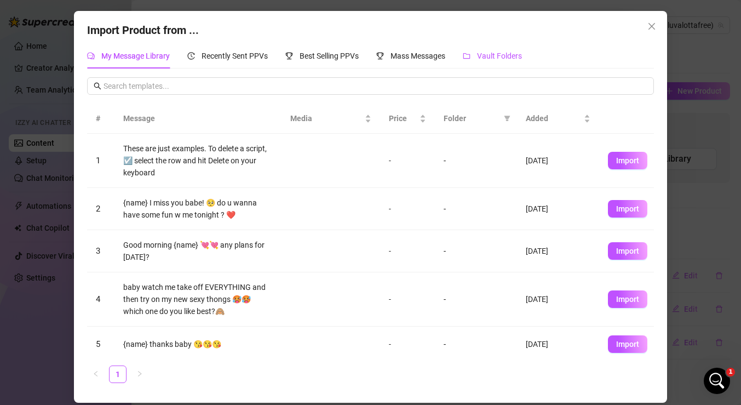
click at [488, 56] on span "Vault Folders" at bounding box center [499, 56] width 45 height 9
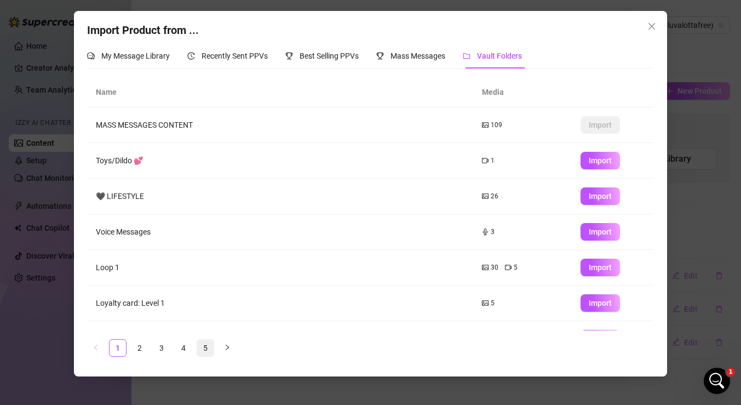
click at [203, 348] on link "5" at bounding box center [205, 348] width 16 height 16
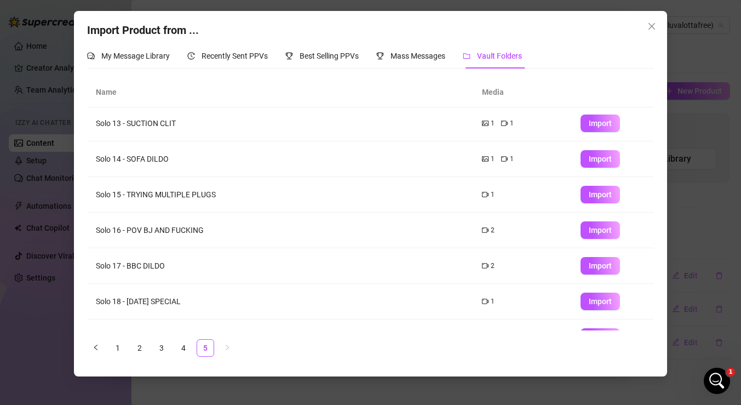
scroll to position [102, 0]
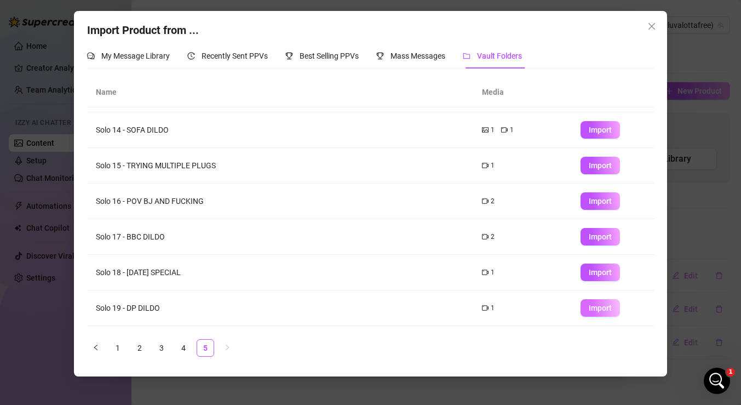
click at [602, 301] on button "Import" at bounding box center [600, 308] width 39 height 18
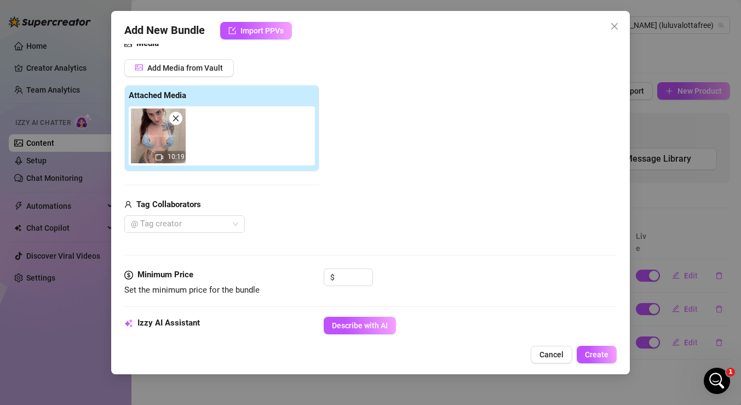
scroll to position [176, 0]
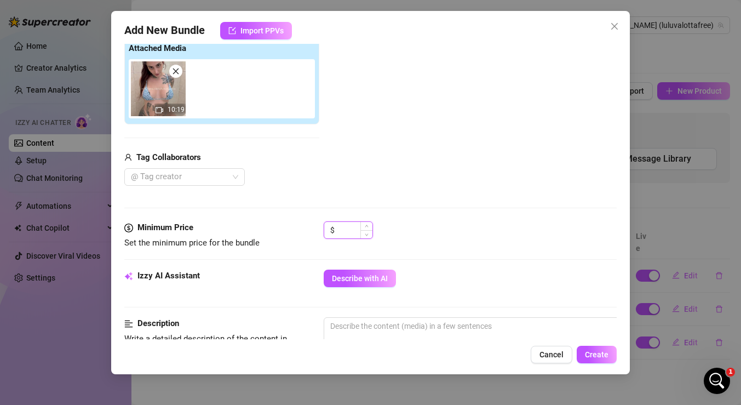
click at [347, 227] on input at bounding box center [355, 230] width 36 height 16
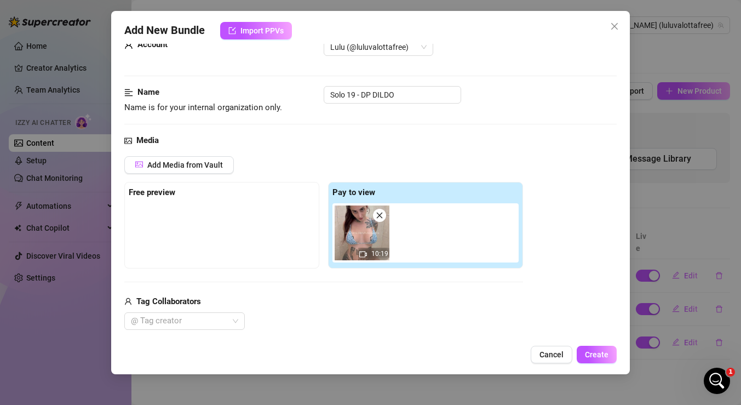
scroll to position [0, 0]
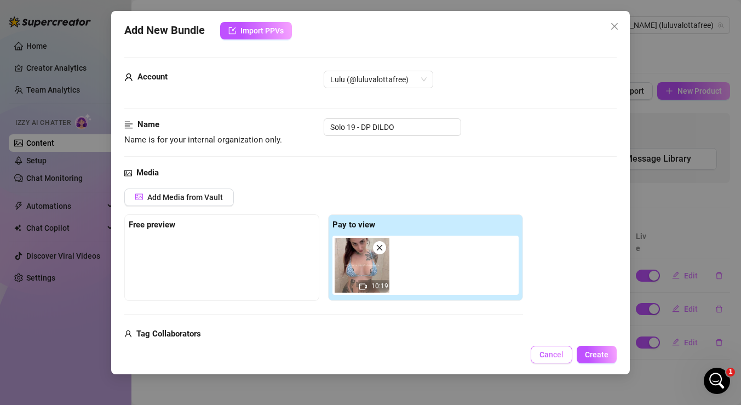
click at [545, 347] on button "Cancel" at bounding box center [552, 355] width 42 height 18
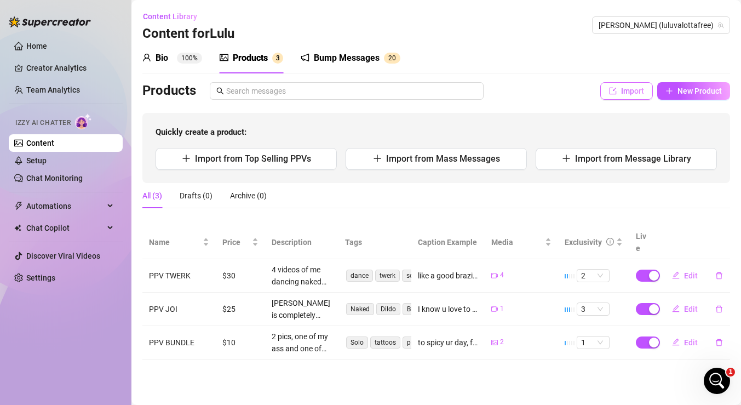
click at [638, 94] on span "Import" at bounding box center [632, 91] width 23 height 9
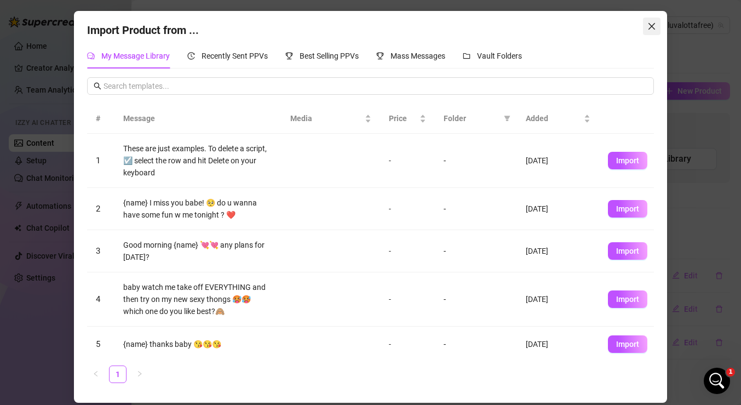
click at [651, 22] on icon "close" at bounding box center [652, 26] width 9 height 9
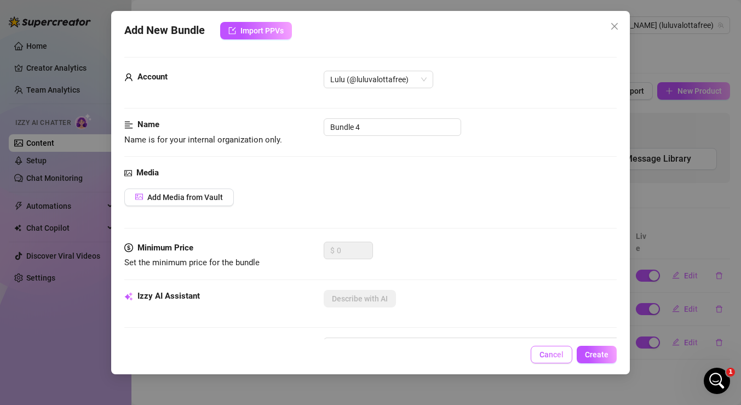
click at [562, 346] on button "Cancel" at bounding box center [552, 355] width 42 height 18
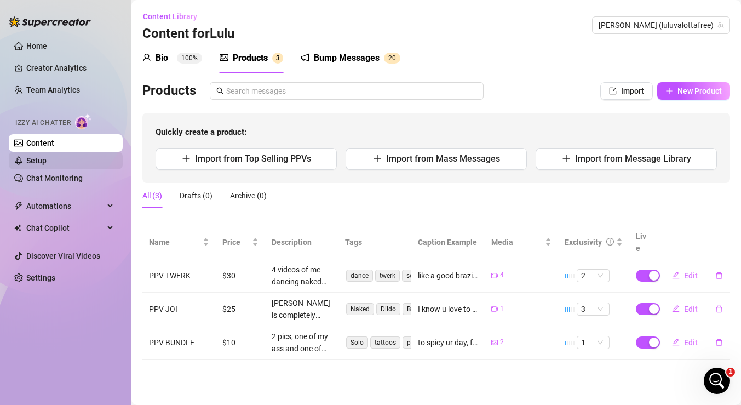
click at [47, 159] on link "Setup" at bounding box center [36, 160] width 20 height 9
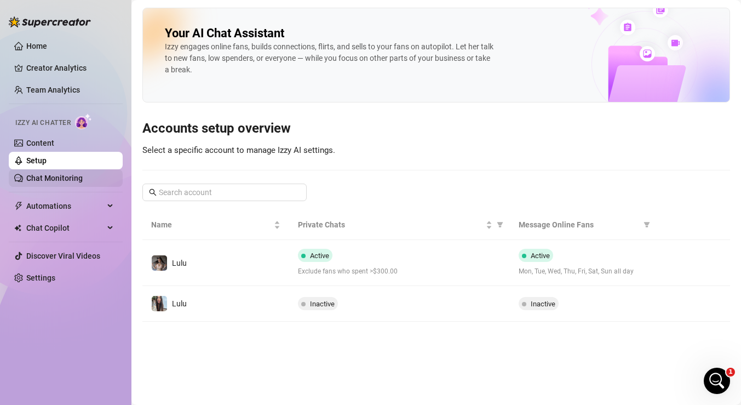
click at [71, 176] on link "Chat Monitoring" at bounding box center [54, 178] width 56 height 9
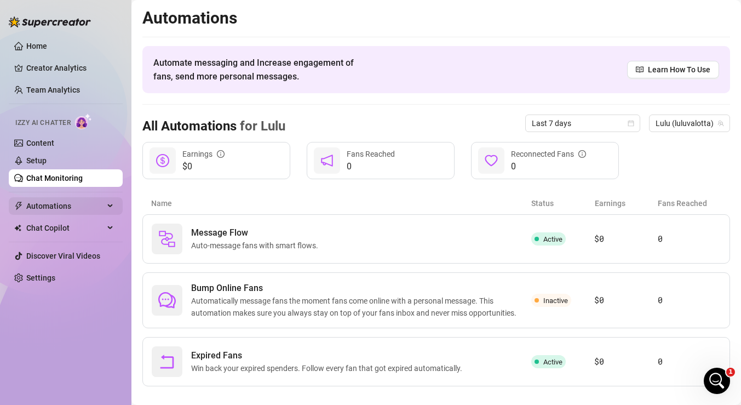
click at [107, 204] on div "Automations" at bounding box center [66, 206] width 114 height 18
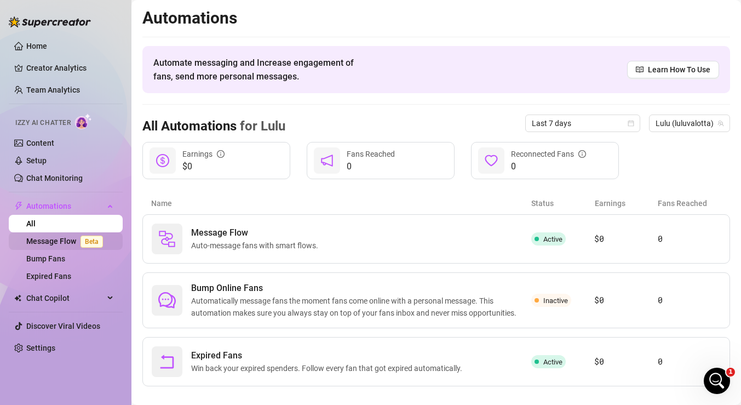
click at [93, 244] on span "Beta" at bounding box center [92, 242] width 22 height 12
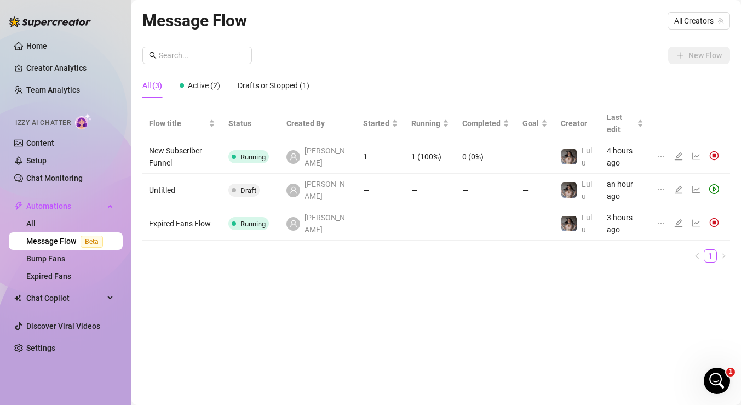
click at [684, 151] on div at bounding box center [681, 157] width 13 height 12
click at [678, 152] on icon "edit" at bounding box center [679, 156] width 9 height 9
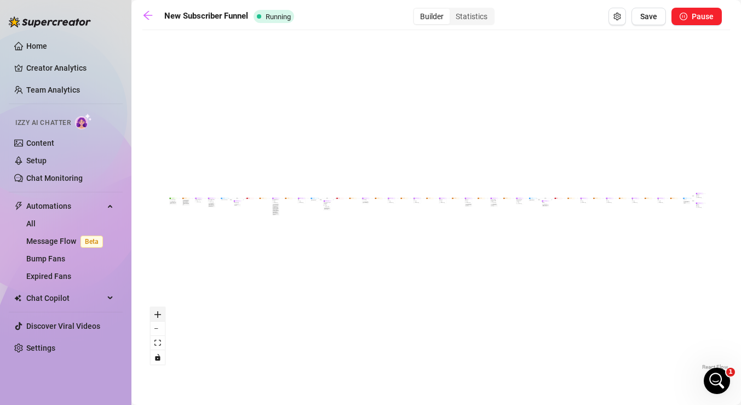
click at [164, 315] on button "zoom in" at bounding box center [158, 314] width 14 height 14
click at [158, 314] on icon "zoom in" at bounding box center [158, 314] width 7 height 7
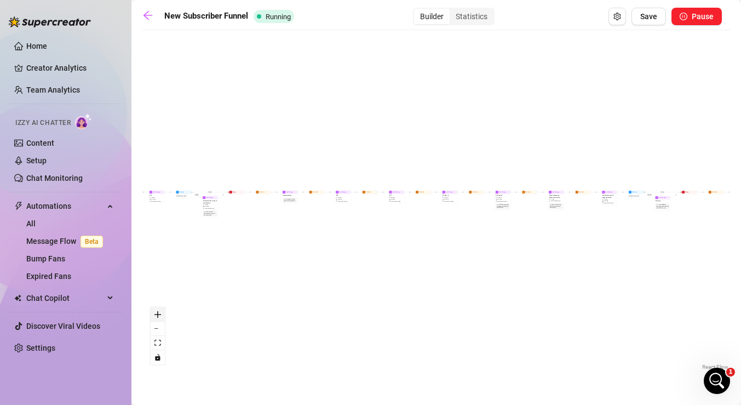
click at [158, 314] on icon "zoom in" at bounding box center [158, 314] width 7 height 7
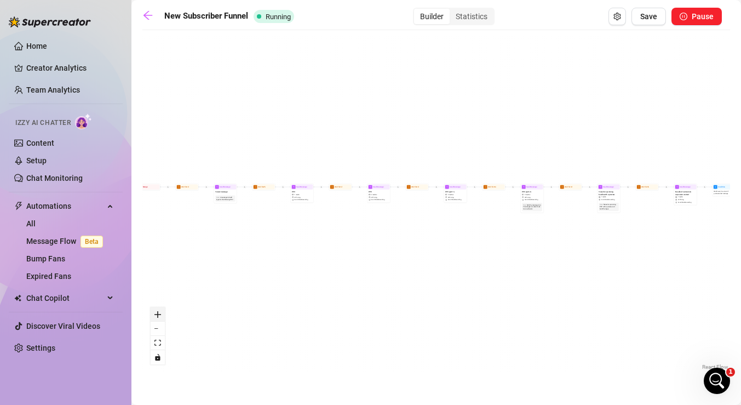
click at [158, 314] on icon "zoom in" at bounding box center [158, 314] width 7 height 7
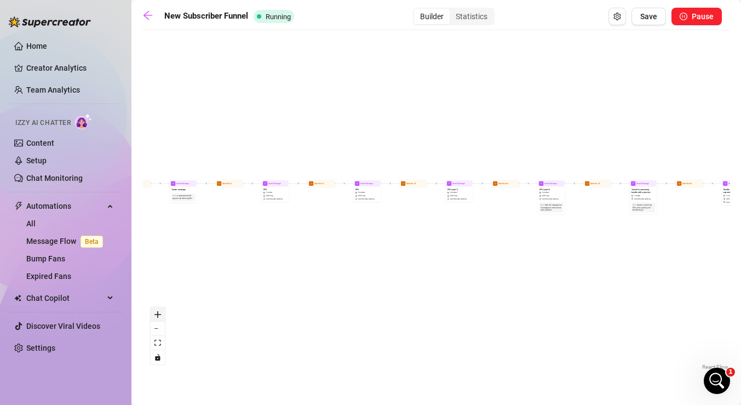
click at [158, 314] on icon "zoom in" at bounding box center [158, 314] width 7 height 7
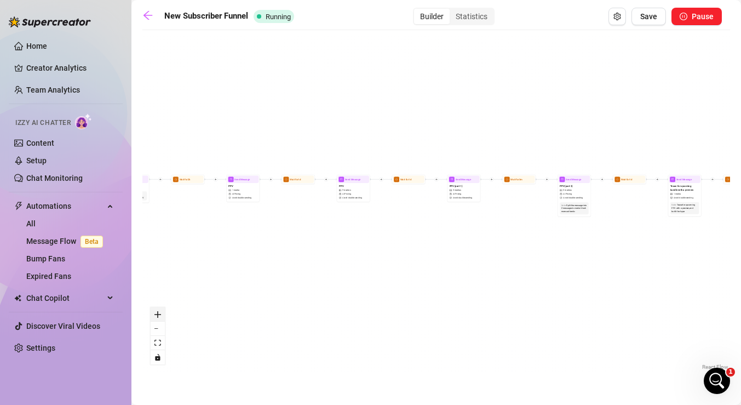
click at [158, 314] on icon "zoom in" at bounding box center [158, 314] width 7 height 7
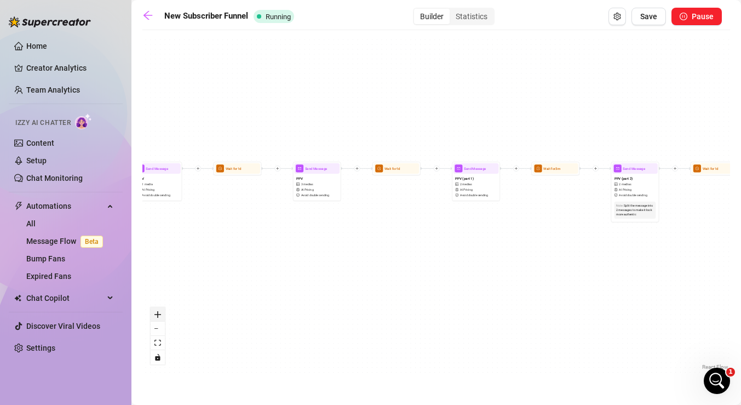
click at [158, 314] on icon "zoom in" at bounding box center [158, 314] width 7 height 7
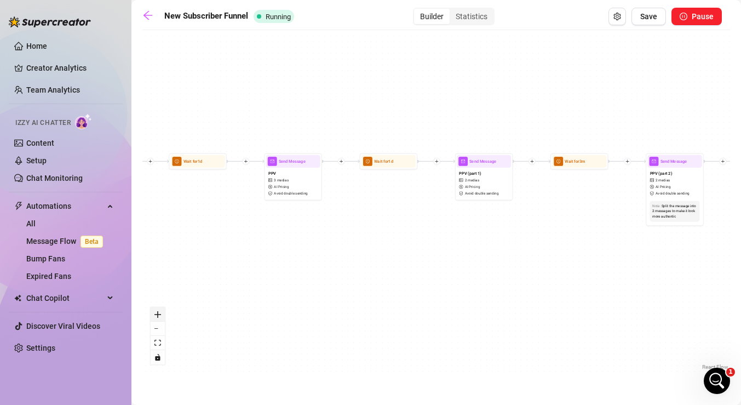
click at [158, 314] on icon "zoom in" at bounding box center [158, 314] width 7 height 7
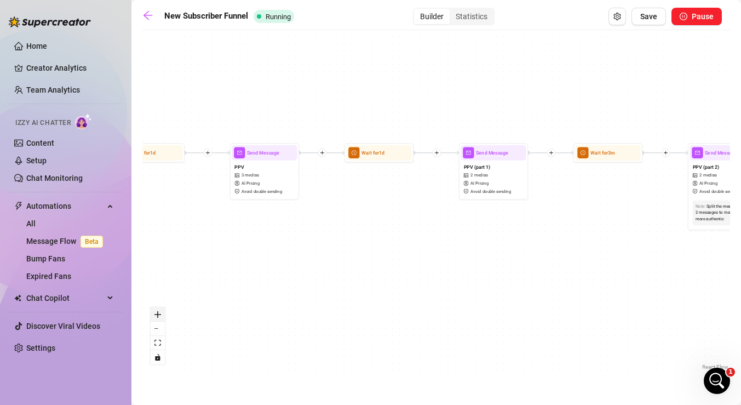
click at [158, 314] on icon "zoom in" at bounding box center [158, 314] width 7 height 7
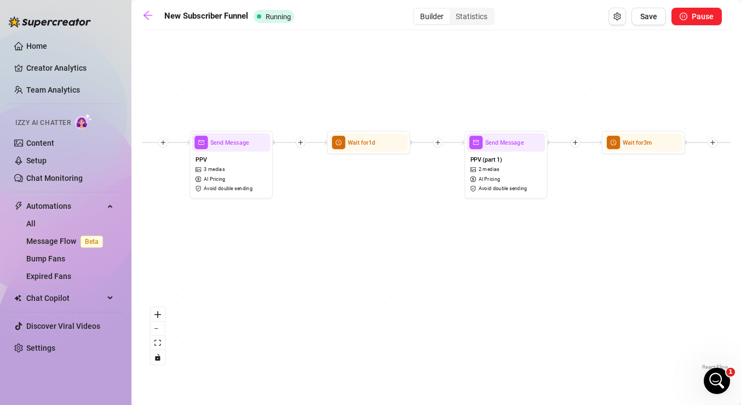
drag, startPoint x: 207, startPoint y: 284, endPoint x: 463, endPoint y: 289, distance: 256.5
click at [463, 289] on div "If True If True If True If False If False If False If True If False Wait for 3m…" at bounding box center [436, 204] width 588 height 337
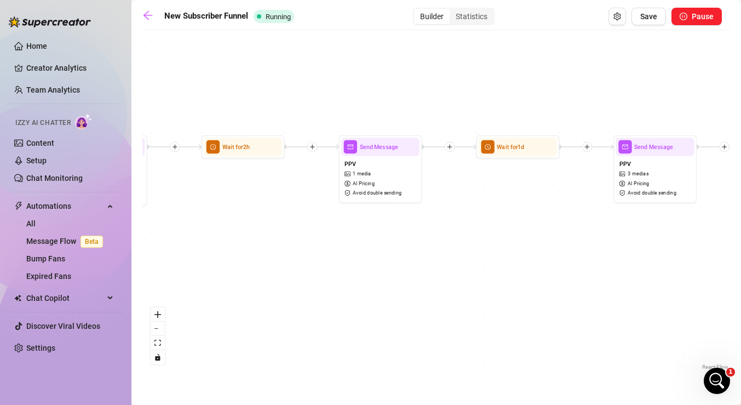
drag, startPoint x: 300, startPoint y: 272, endPoint x: 487, endPoint y: 272, distance: 186.9
click at [487, 272] on div "If True If True If True If False If False If False If True If False Wait for 3m…" at bounding box center [436, 204] width 588 height 337
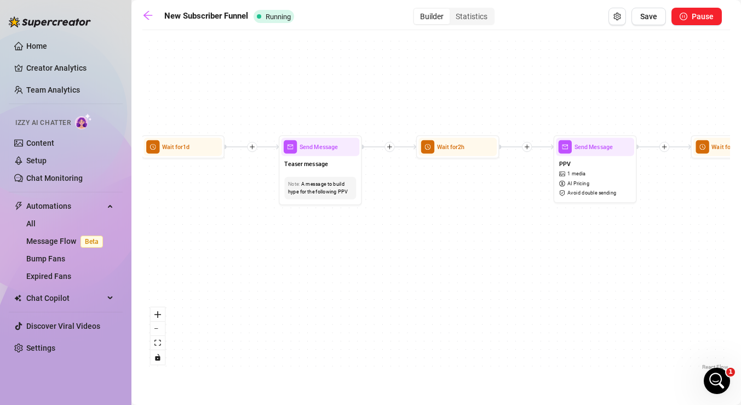
drag, startPoint x: 308, startPoint y: 247, endPoint x: 430, endPoint y: 247, distance: 121.7
click at [511, 247] on div "If True If True If True If False If False If False If True If False Wait for 3m…" at bounding box center [436, 204] width 588 height 337
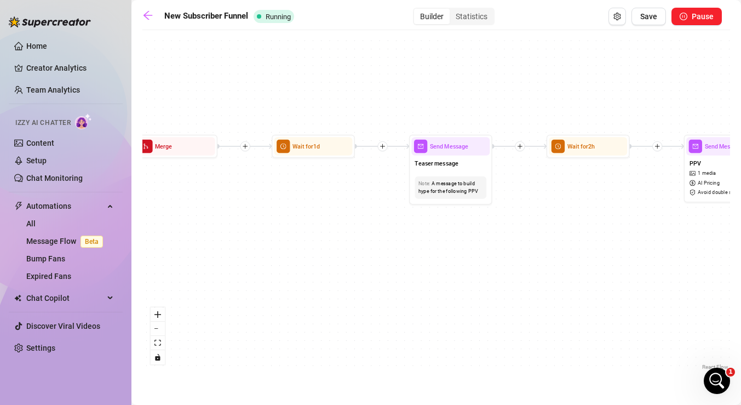
drag, startPoint x: 303, startPoint y: 246, endPoint x: 431, endPoint y: 245, distance: 128.2
click at [431, 246] on div "If True If True If True If False If False If False If True If False Wait for 3m…" at bounding box center [436, 204] width 588 height 337
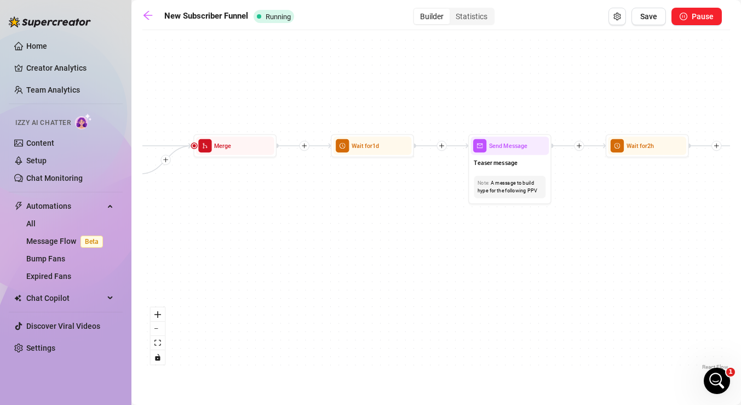
drag, startPoint x: 404, startPoint y: 229, endPoint x: 465, endPoint y: 229, distance: 60.3
click at [465, 229] on div "If True If True If True If False If False If False If True If False Wait for 3m…" at bounding box center [436, 204] width 588 height 337
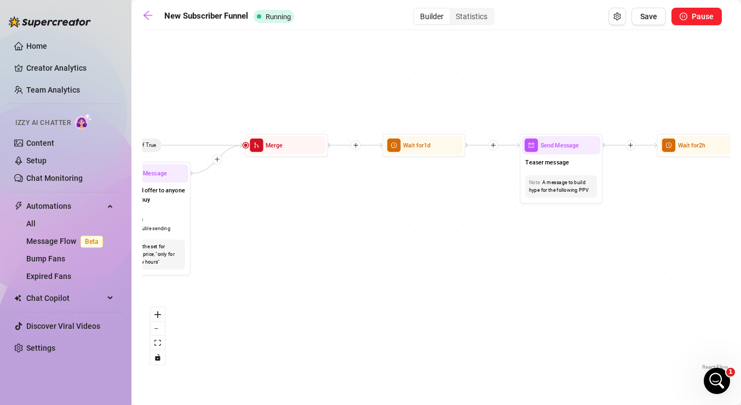
drag, startPoint x: 359, startPoint y: 229, endPoint x: 554, endPoint y: 229, distance: 194.5
click at [554, 229] on div "If True If True If True If False If False If False If True If False Wait for 3m…" at bounding box center [436, 204] width 588 height 337
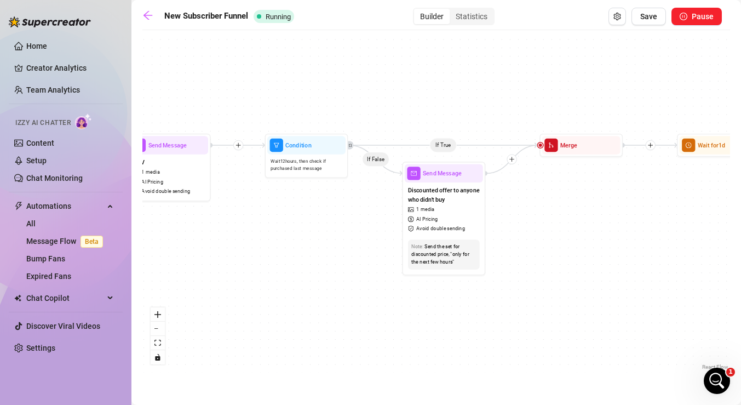
drag, startPoint x: 367, startPoint y: 232, endPoint x: 554, endPoint y: 232, distance: 187.4
click at [554, 232] on div "If True If True If True If False If False If False If True If False Wait for 3m…" at bounding box center [436, 204] width 588 height 337
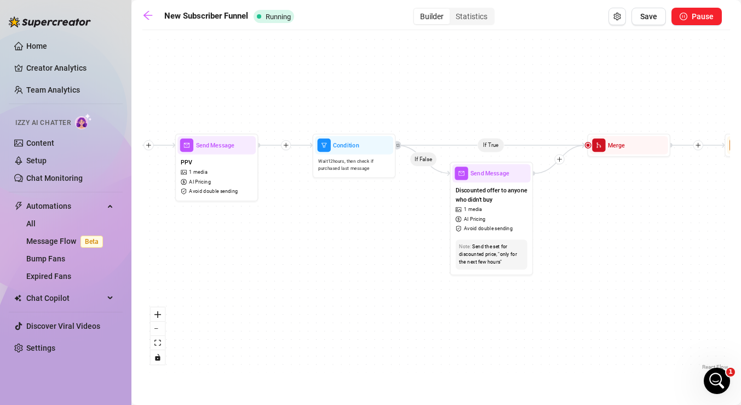
drag, startPoint x: 309, startPoint y: 244, endPoint x: 421, endPoint y: 243, distance: 111.8
click at [421, 244] on div "If True If True If True If False If False If False If True If False Wait for 3m…" at bounding box center [436, 204] width 588 height 337
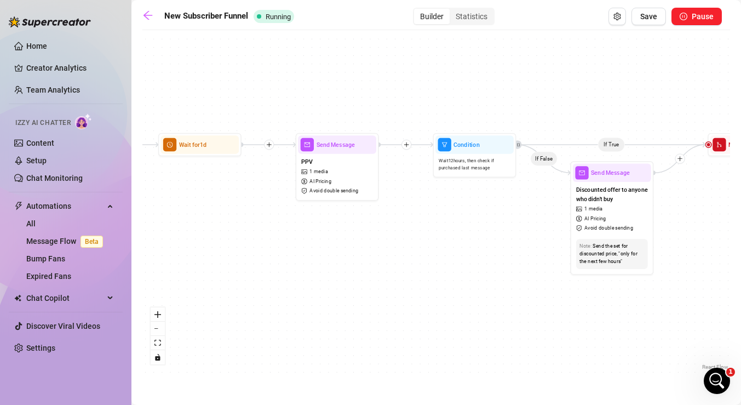
drag, startPoint x: 336, startPoint y: 241, endPoint x: 555, endPoint y: 241, distance: 218.6
click at [555, 241] on div "If True If True If True If False If False If False If True If False Wait for 3m…" at bounding box center [436, 204] width 588 height 337
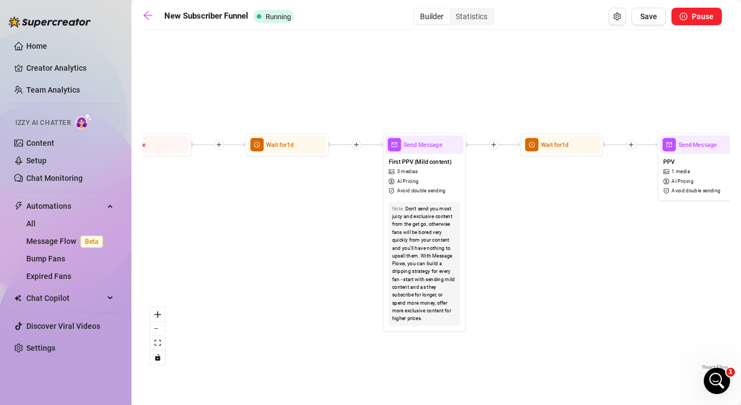
drag, startPoint x: 341, startPoint y: 226, endPoint x: 587, endPoint y: 226, distance: 246.0
click at [587, 226] on div "If True If True If True If False If False If False If True If False Wait for 3m…" at bounding box center [436, 204] width 588 height 337
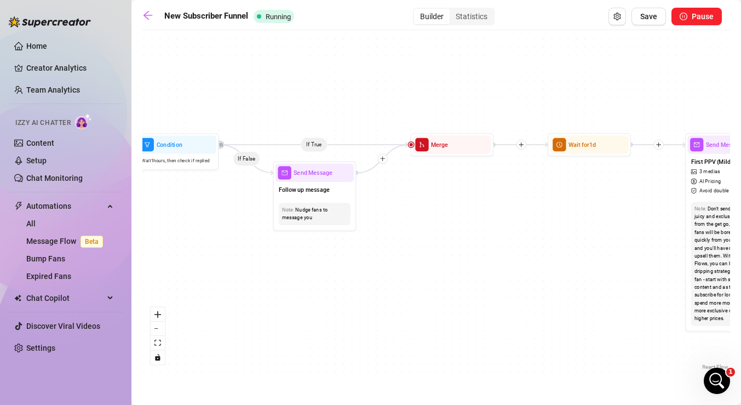
drag, startPoint x: 253, startPoint y: 225, endPoint x: 471, endPoint y: 225, distance: 217.6
click at [470, 225] on div "If True If True If True If False If False If False If True If False Wait for 3m…" at bounding box center [436, 204] width 588 height 337
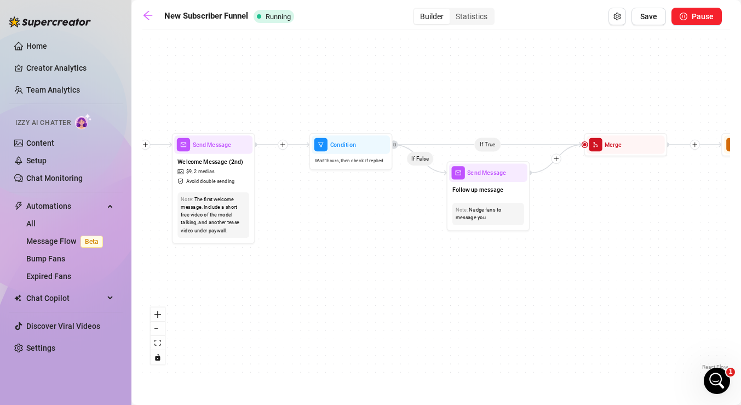
drag, startPoint x: 230, startPoint y: 235, endPoint x: 403, endPoint y: 235, distance: 172.6
click at [403, 235] on div "If True If True If True If False If False If False If True If False Wait for 3m…" at bounding box center [436, 204] width 588 height 337
click at [506, 213] on div "Nudge fans to message you" at bounding box center [490, 214] width 65 height 16
click at [500, 180] on div "Send Message" at bounding box center [490, 173] width 78 height 18
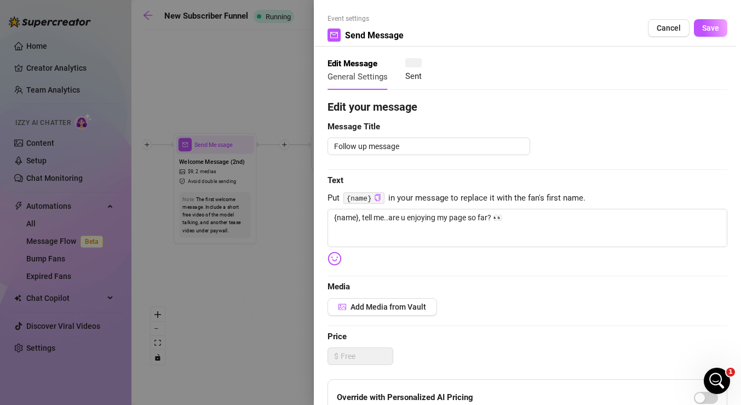
type textarea "{name}, tell me..are u enjoying my page so far? 👀"
click at [665, 31] on span "Cancel" at bounding box center [669, 28] width 24 height 9
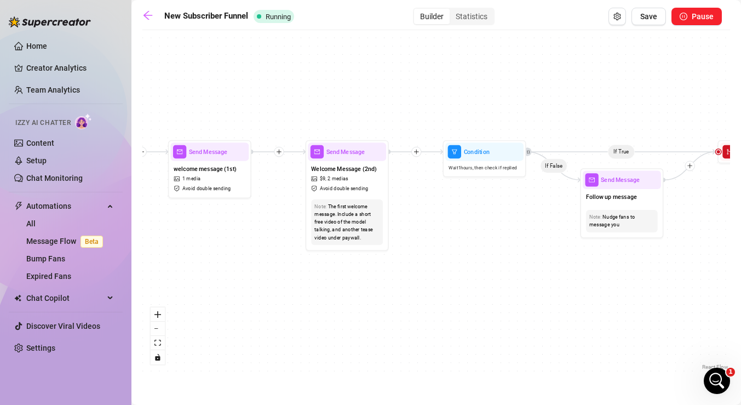
drag, startPoint x: 283, startPoint y: 243, endPoint x: 415, endPoint y: 249, distance: 132.2
click at [415, 250] on div "If True If True If True If False If False If False If True If False Wait for 3m…" at bounding box center [436, 204] width 588 height 337
click at [219, 181] on div "welcome message (1st) 1 media Avoid double sending" at bounding box center [209, 178] width 78 height 35
type textarea "Hii babe, welcome 💕 thanks for subbing!! Im so glad ur here.."
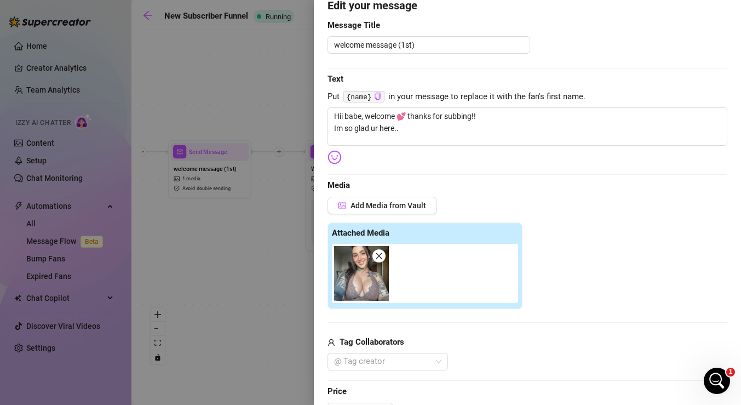
scroll to position [371, 0]
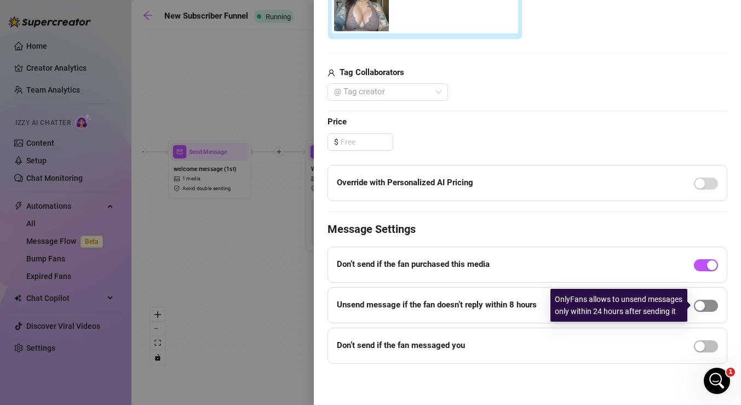
click at [713, 304] on span "button" at bounding box center [706, 306] width 24 height 12
click at [713, 304] on div "button" at bounding box center [712, 306] width 10 height 10
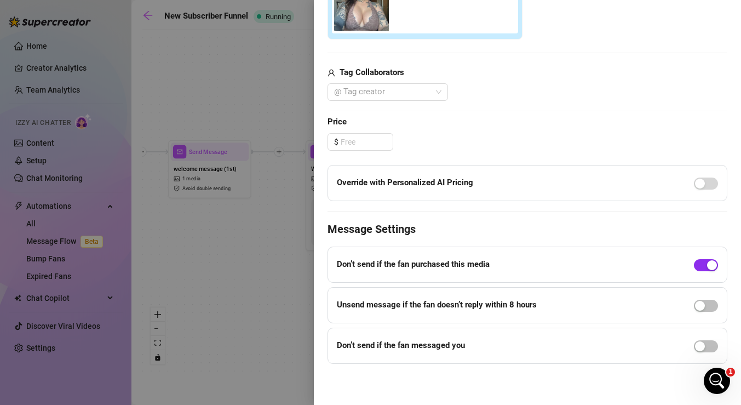
click at [707, 265] on div "button" at bounding box center [712, 265] width 10 height 10
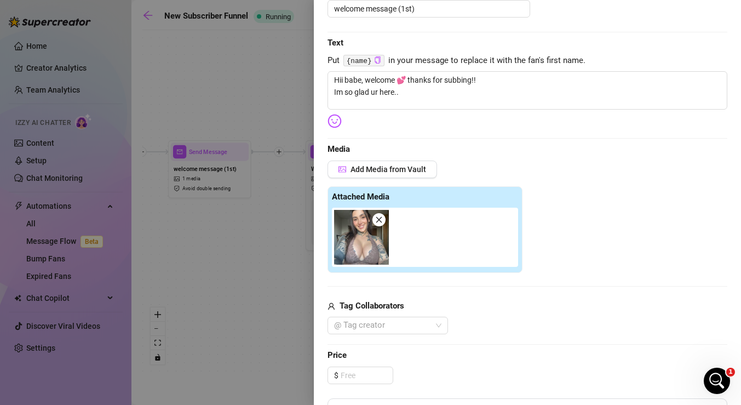
scroll to position [0, 0]
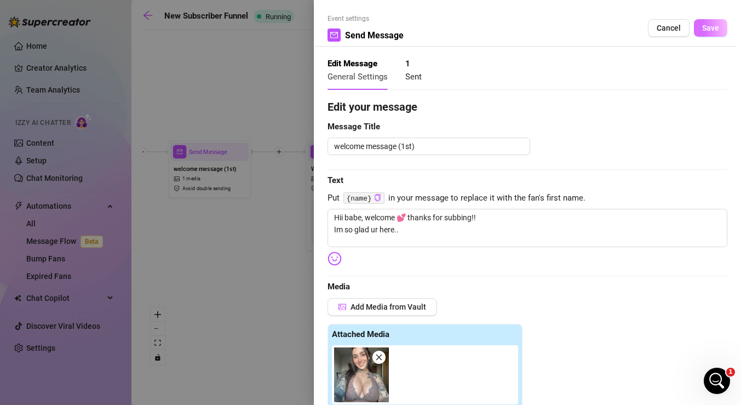
click at [713, 35] on button "Save" at bounding box center [710, 28] width 33 height 18
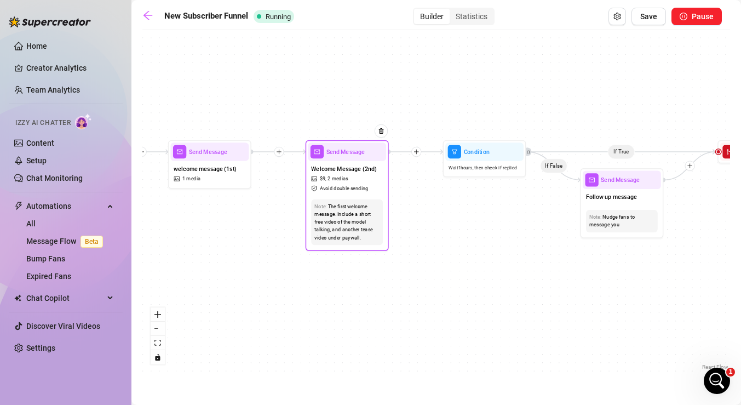
click at [366, 178] on div "Welcome Message (2nd) $ 9 , 2 medias Avoid double sending" at bounding box center [347, 178] width 78 height 35
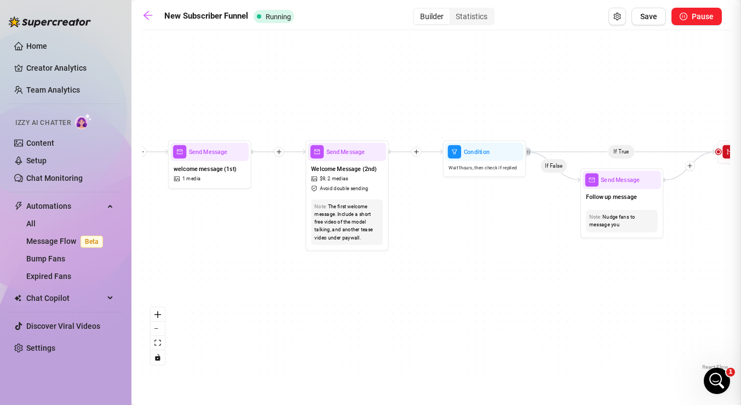
type textarea "How u doing? Since you're here, it's time I spoil you.. so I wanted to share th…"
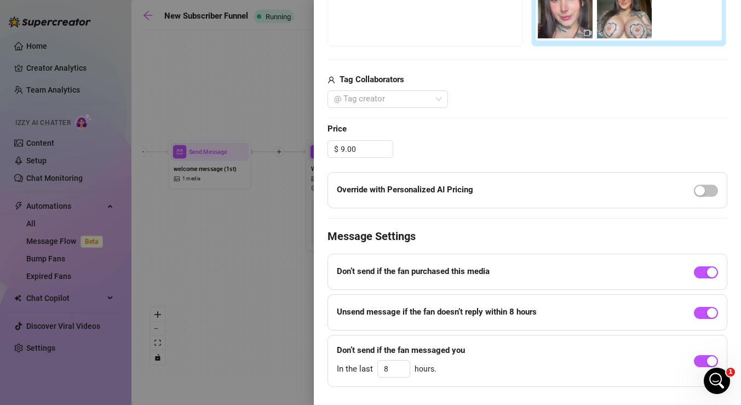
scroll to position [387, 0]
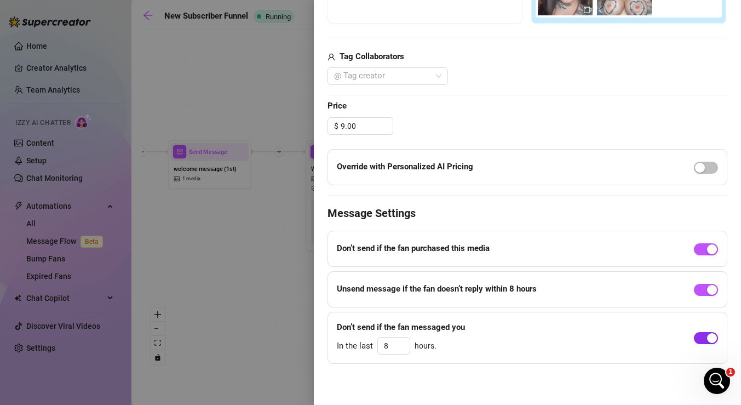
click at [706, 336] on button "button" at bounding box center [706, 338] width 24 height 12
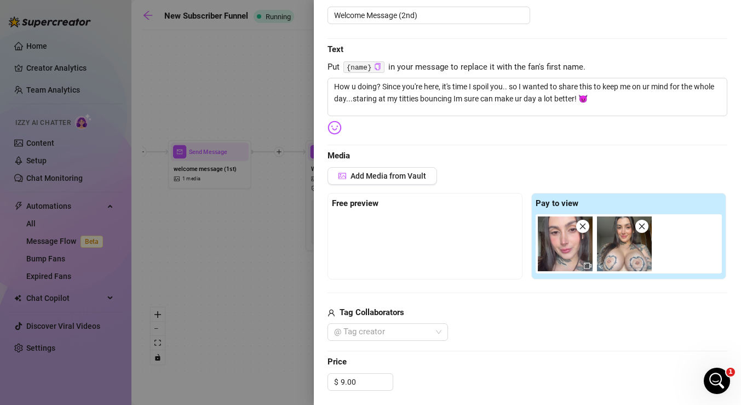
scroll to position [0, 0]
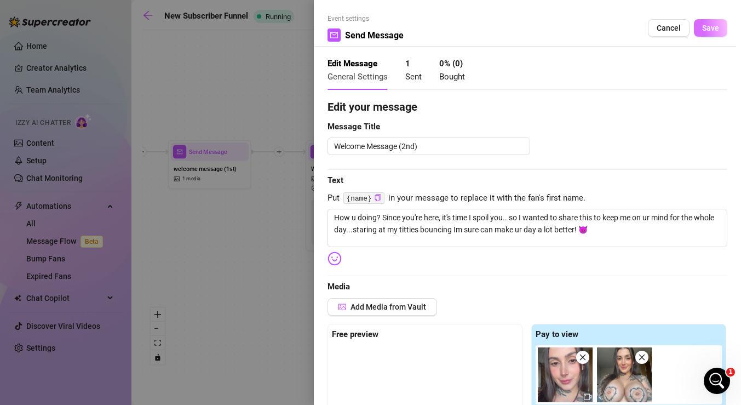
click at [711, 31] on span "Save" at bounding box center [711, 28] width 17 height 9
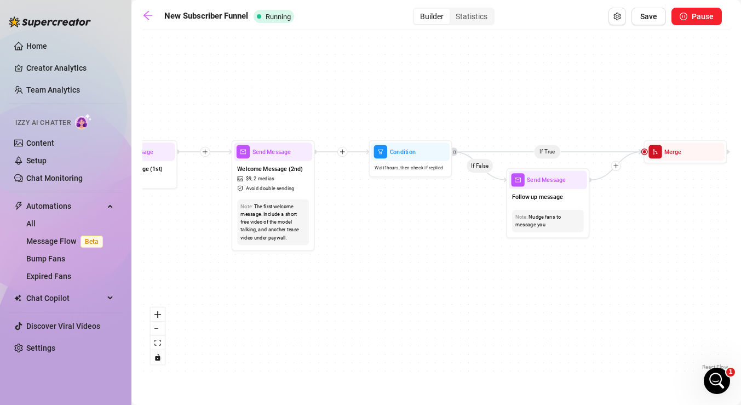
drag, startPoint x: 508, startPoint y: 221, endPoint x: 410, endPoint y: 221, distance: 97.5
click at [410, 221] on div "If True If True If True If False If False If False If True If False Wait for 3m…" at bounding box center [436, 204] width 588 height 337
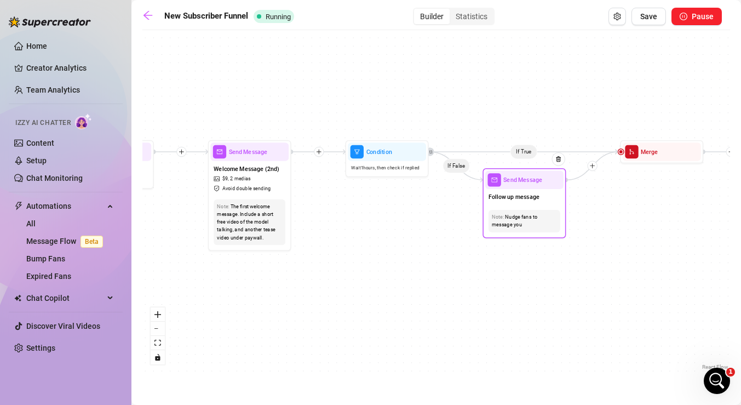
click at [521, 209] on div "Note: Nudge fans to message you" at bounding box center [525, 221] width 78 height 29
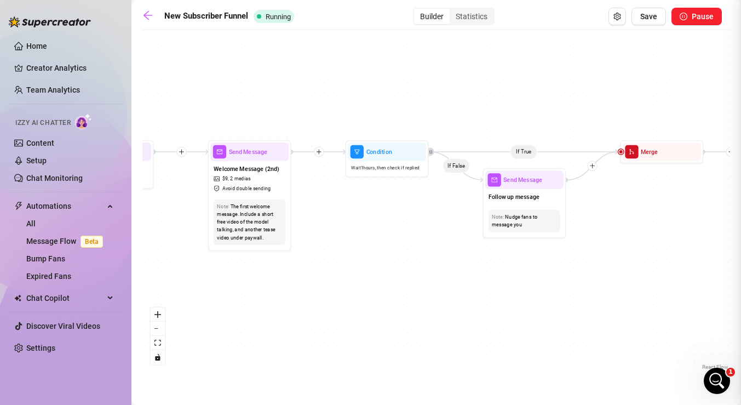
type textarea "{name}, tell me..are u enjoying my page so far? 👀"
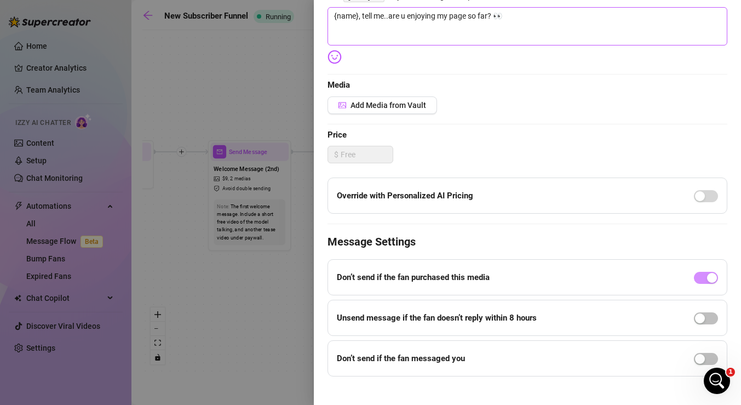
scroll to position [214, 0]
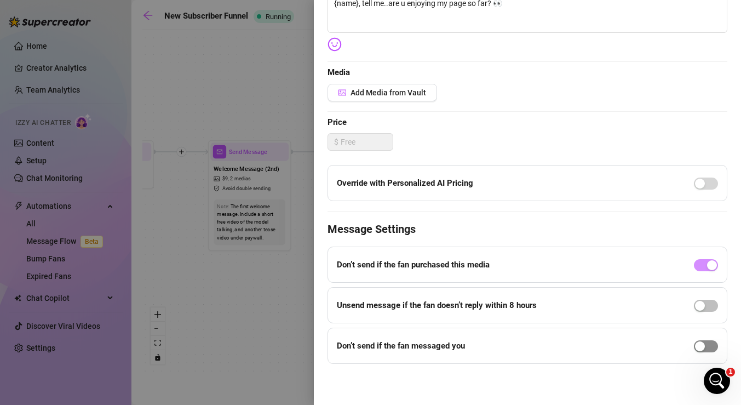
click at [705, 343] on span "button" at bounding box center [706, 346] width 24 height 12
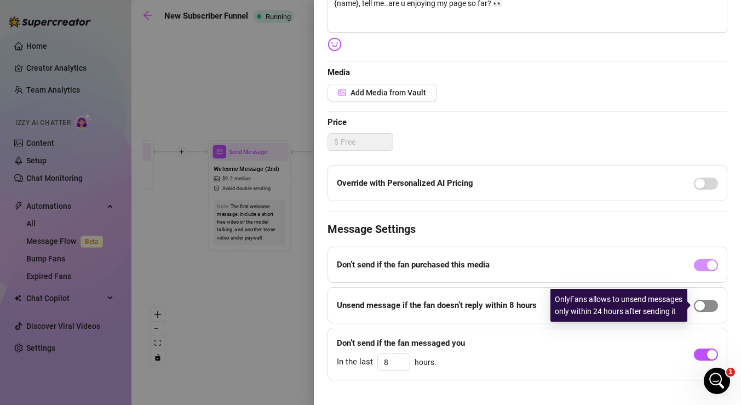
click at [709, 304] on span "button" at bounding box center [706, 306] width 24 height 12
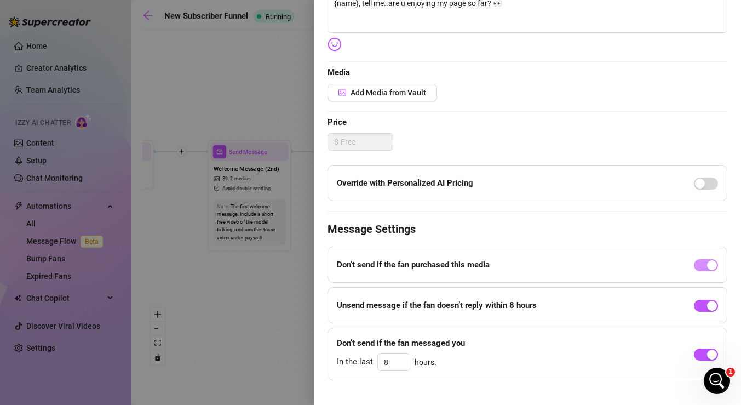
scroll to position [0, 0]
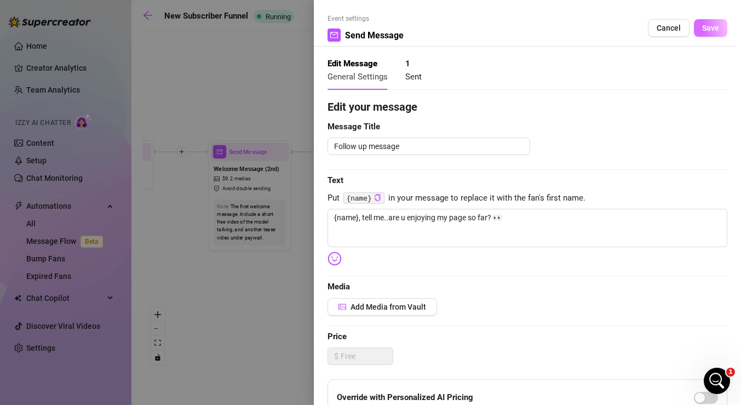
click at [714, 29] on span "Save" at bounding box center [711, 28] width 17 height 9
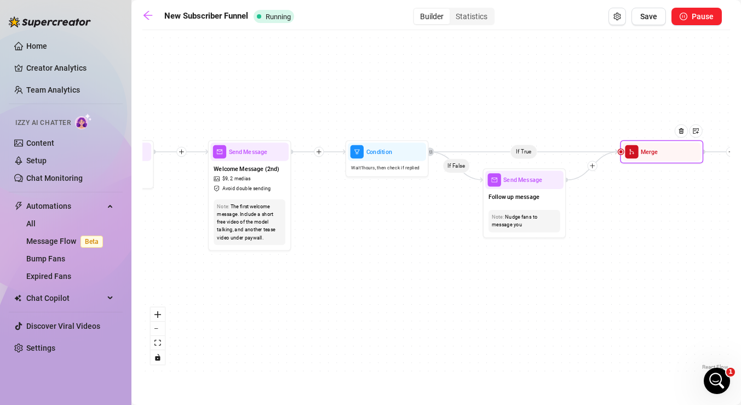
click at [643, 157] on div "Merge" at bounding box center [662, 151] width 78 height 18
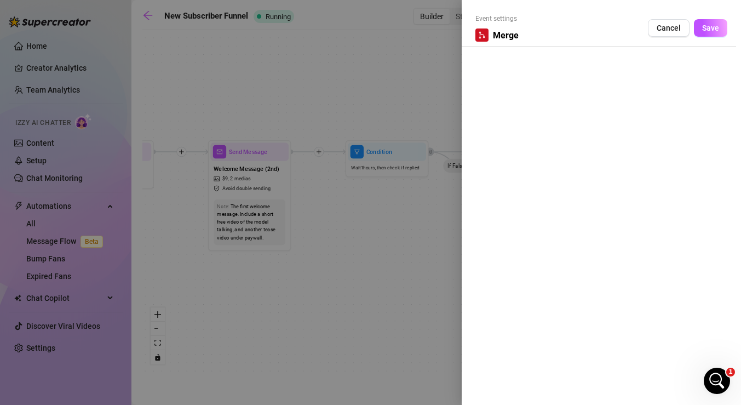
click at [479, 36] on icon "merge" at bounding box center [482, 35] width 8 height 8
click at [671, 31] on span "Cancel" at bounding box center [669, 28] width 24 height 9
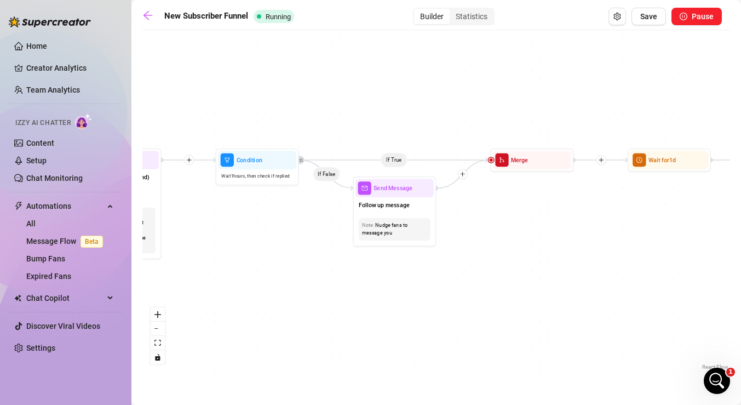
drag, startPoint x: 649, startPoint y: 235, endPoint x: 439, endPoint y: 253, distance: 210.6
click at [438, 253] on div "If True If True If True If False If False If False If True If False Wait for 3m…" at bounding box center [436, 204] width 588 height 337
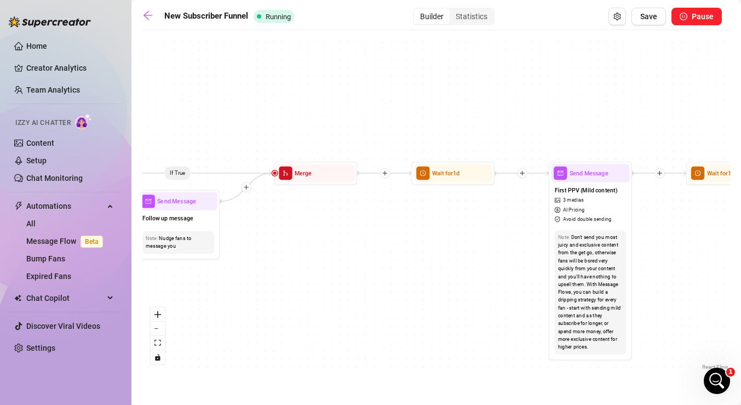
drag, startPoint x: 613, startPoint y: 254, endPoint x: 477, endPoint y: 258, distance: 136.0
click at [477, 258] on div "If True If True If True If False If False If False If True If False Wait for 3m…" at bounding box center [436, 204] width 588 height 337
click at [649, 21] on button "Save" at bounding box center [649, 17] width 35 height 18
